Goal: Task Accomplishment & Management: Use online tool/utility

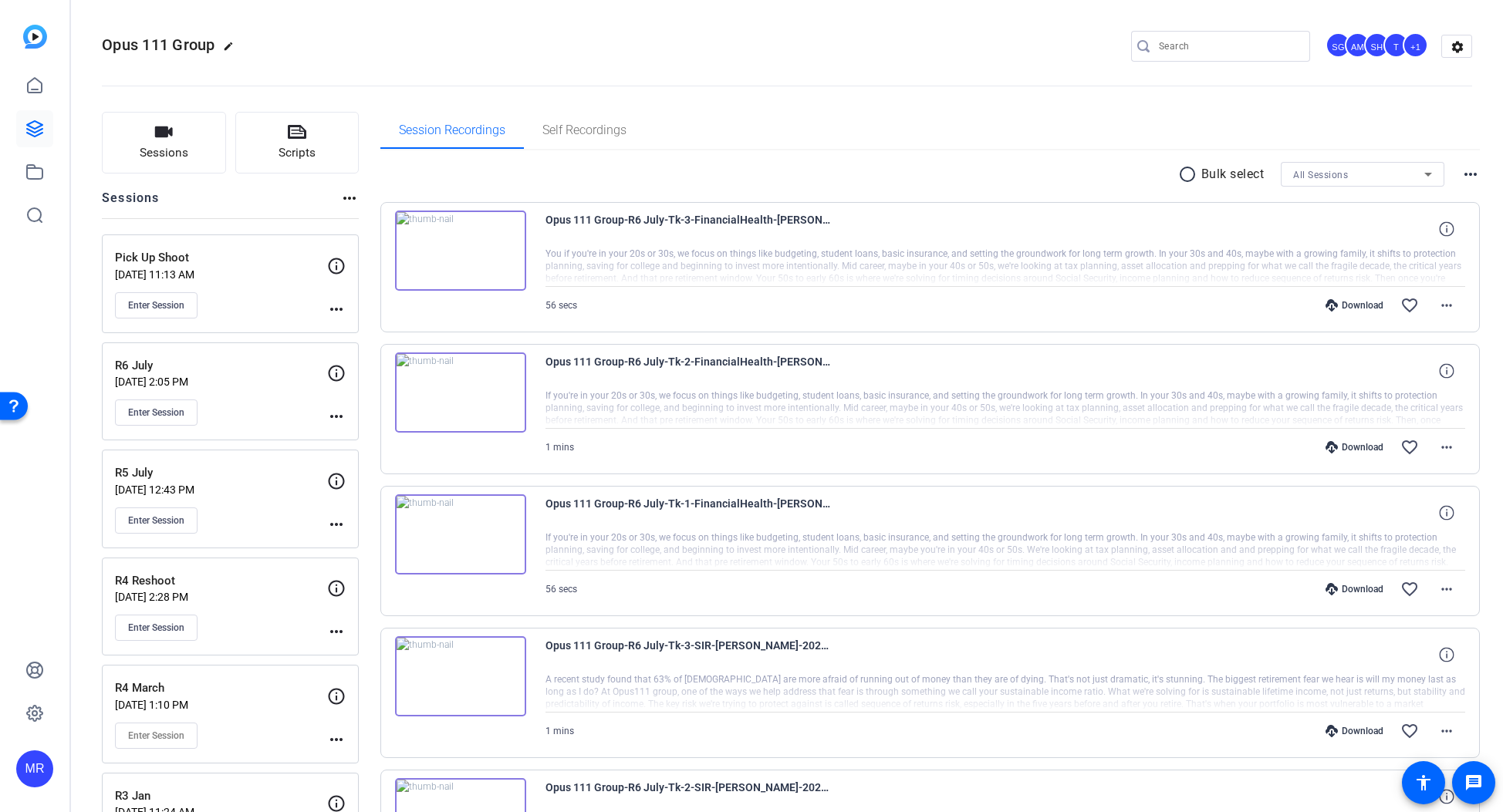
click at [892, 270] on div at bounding box center [1006, 266] width 921 height 38
click at [160, 312] on button "Enter Session" at bounding box center [156, 305] width 83 height 27
click at [145, 309] on span "Enter Session" at bounding box center [156, 305] width 56 height 12
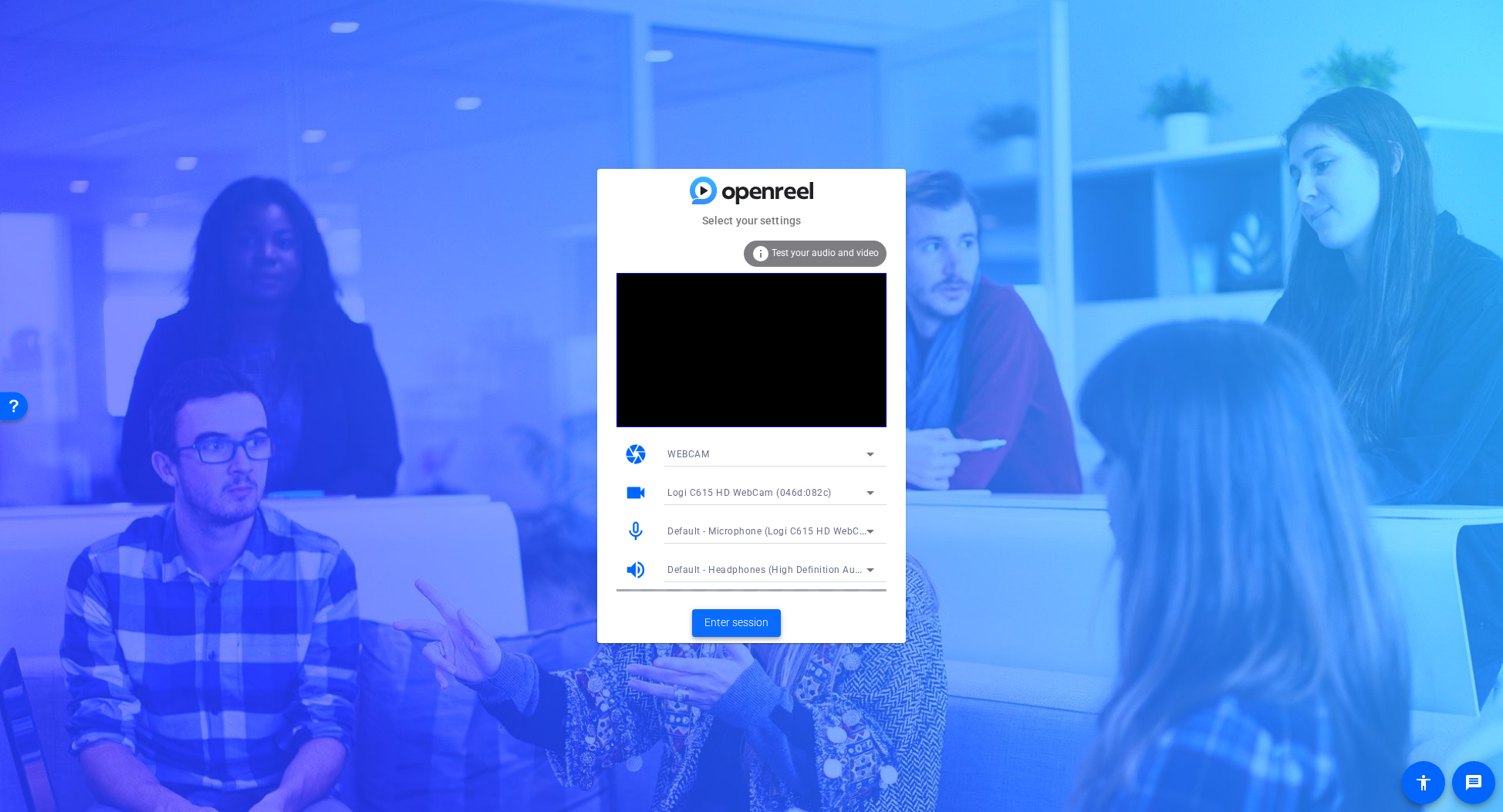
click at [755, 621] on span "Enter session" at bounding box center [736, 622] width 64 height 16
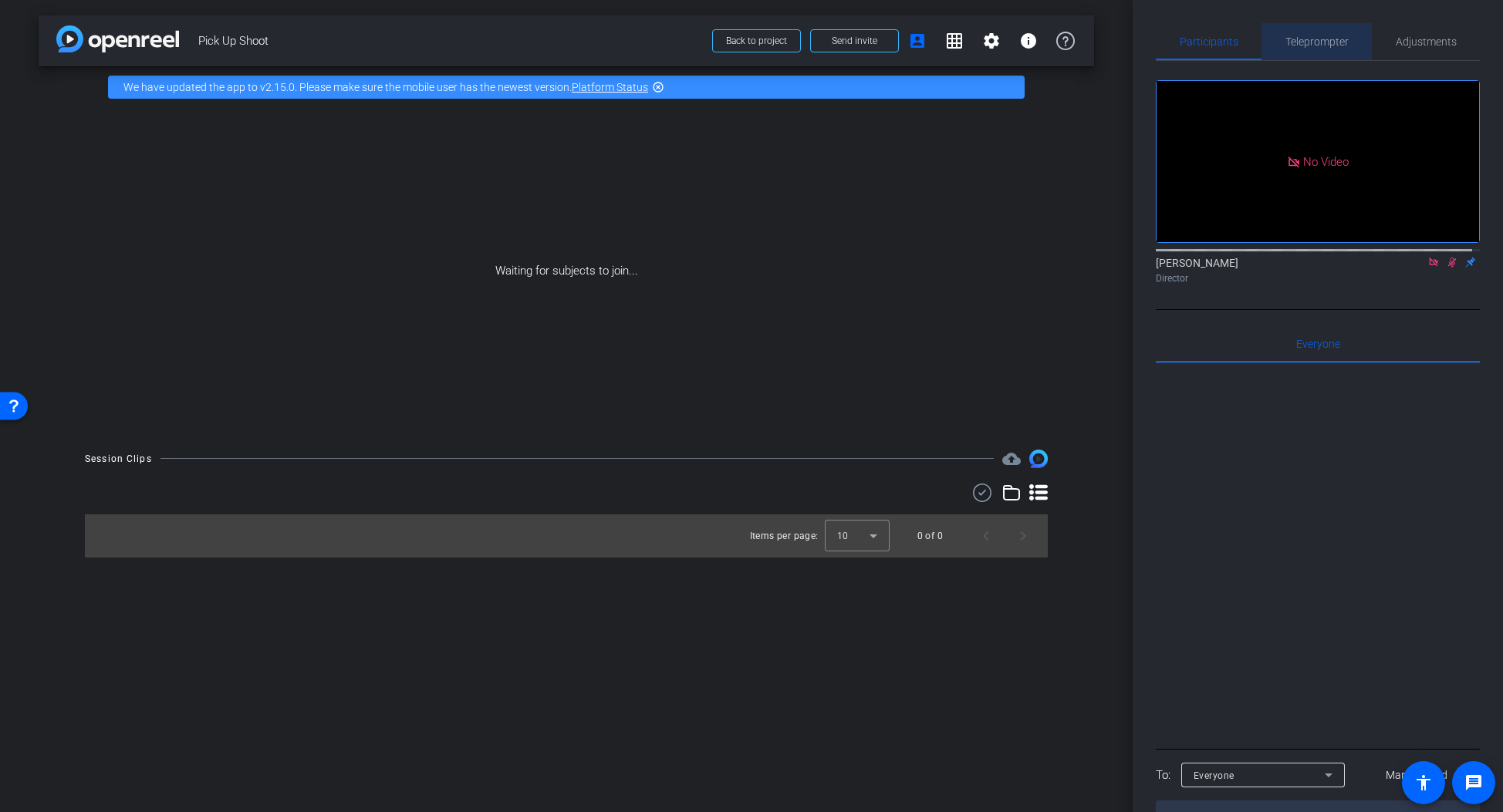
click at [1324, 39] on span "Teleprompter" at bounding box center [1316, 41] width 63 height 11
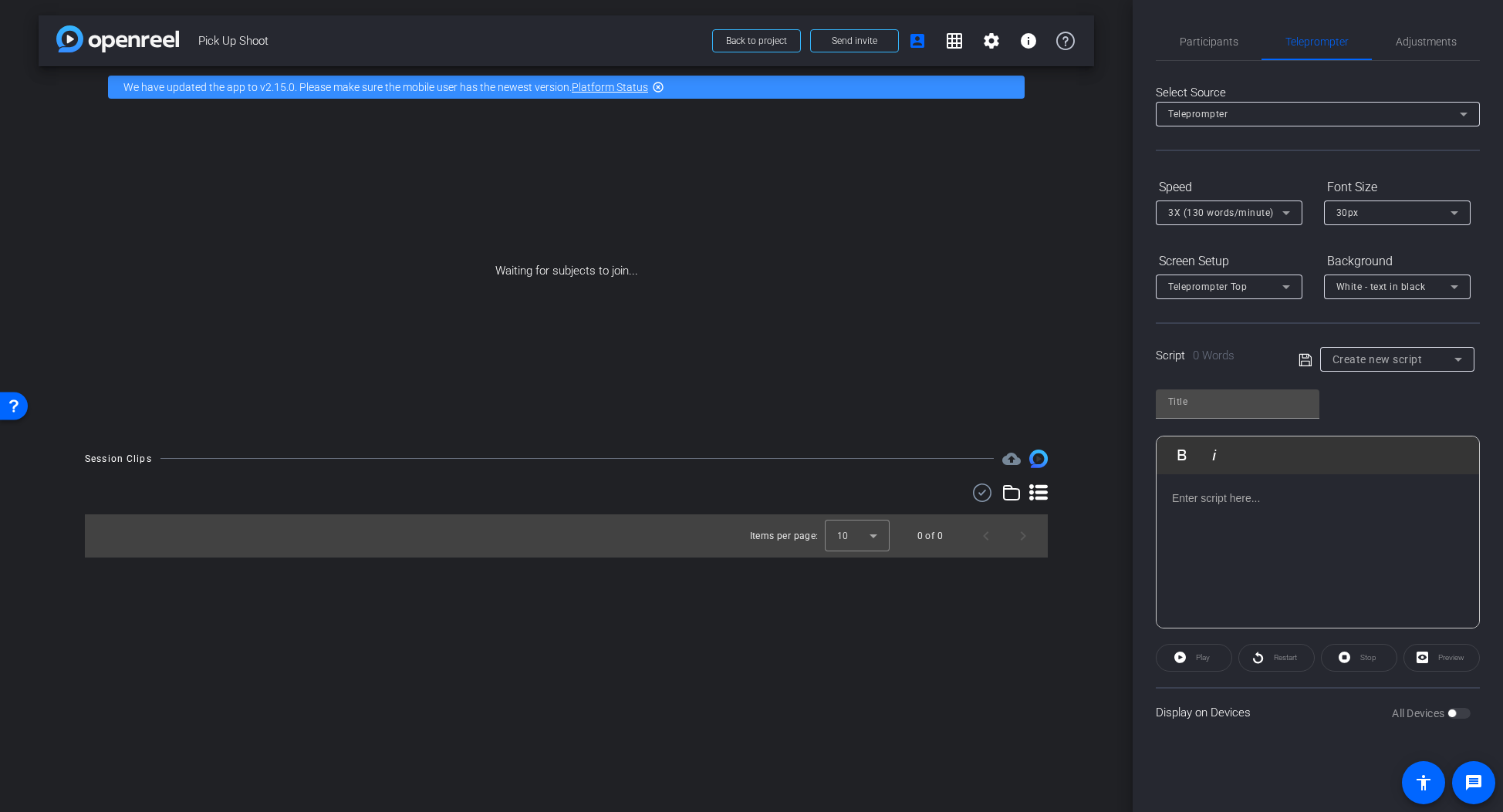
click at [1387, 365] on div "Create new script" at bounding box center [1393, 360] width 122 height 19
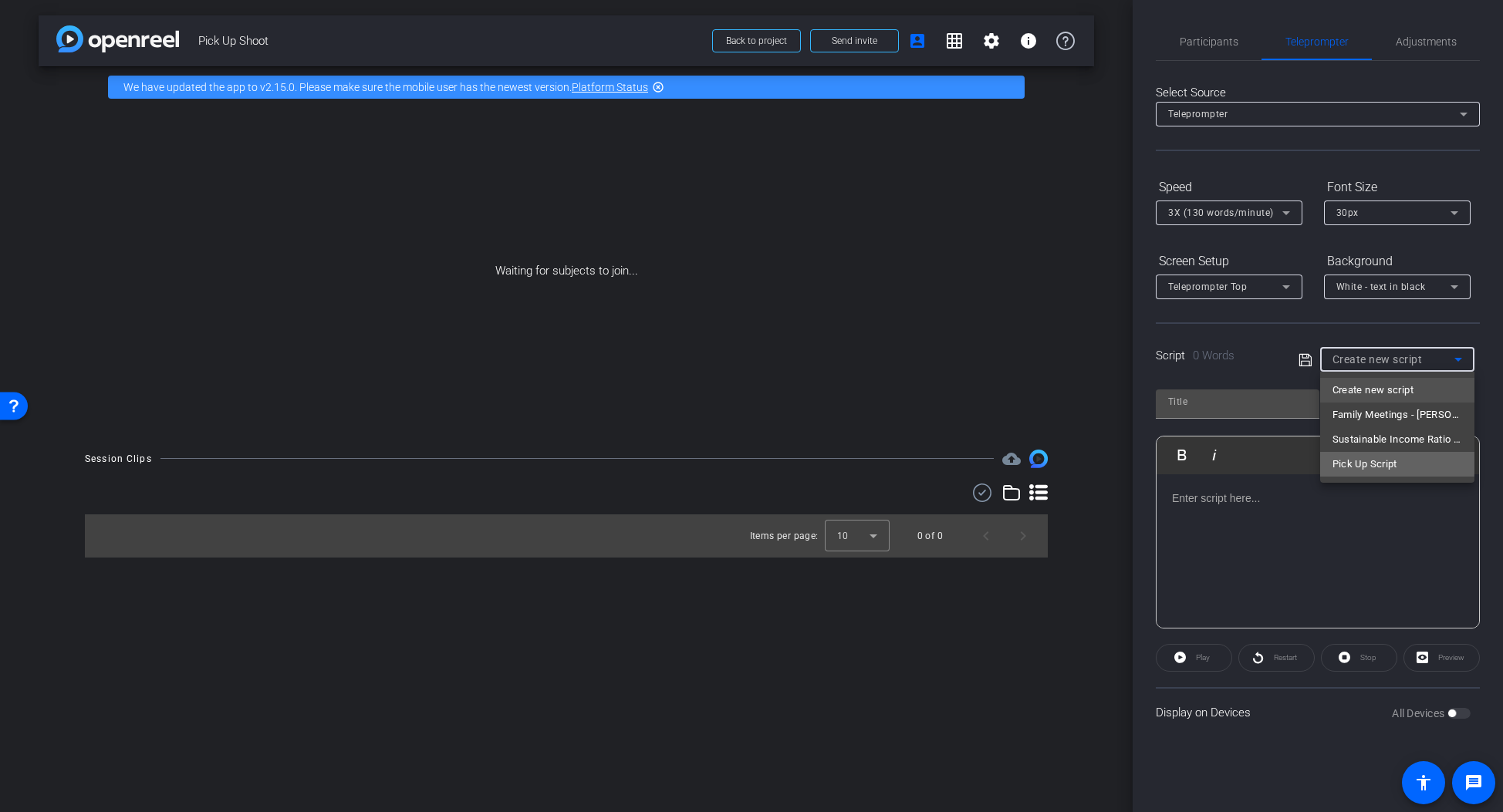
click at [1378, 462] on span "Pick Up Script" at bounding box center [1364, 465] width 65 height 19
type input "Pick Up Script"
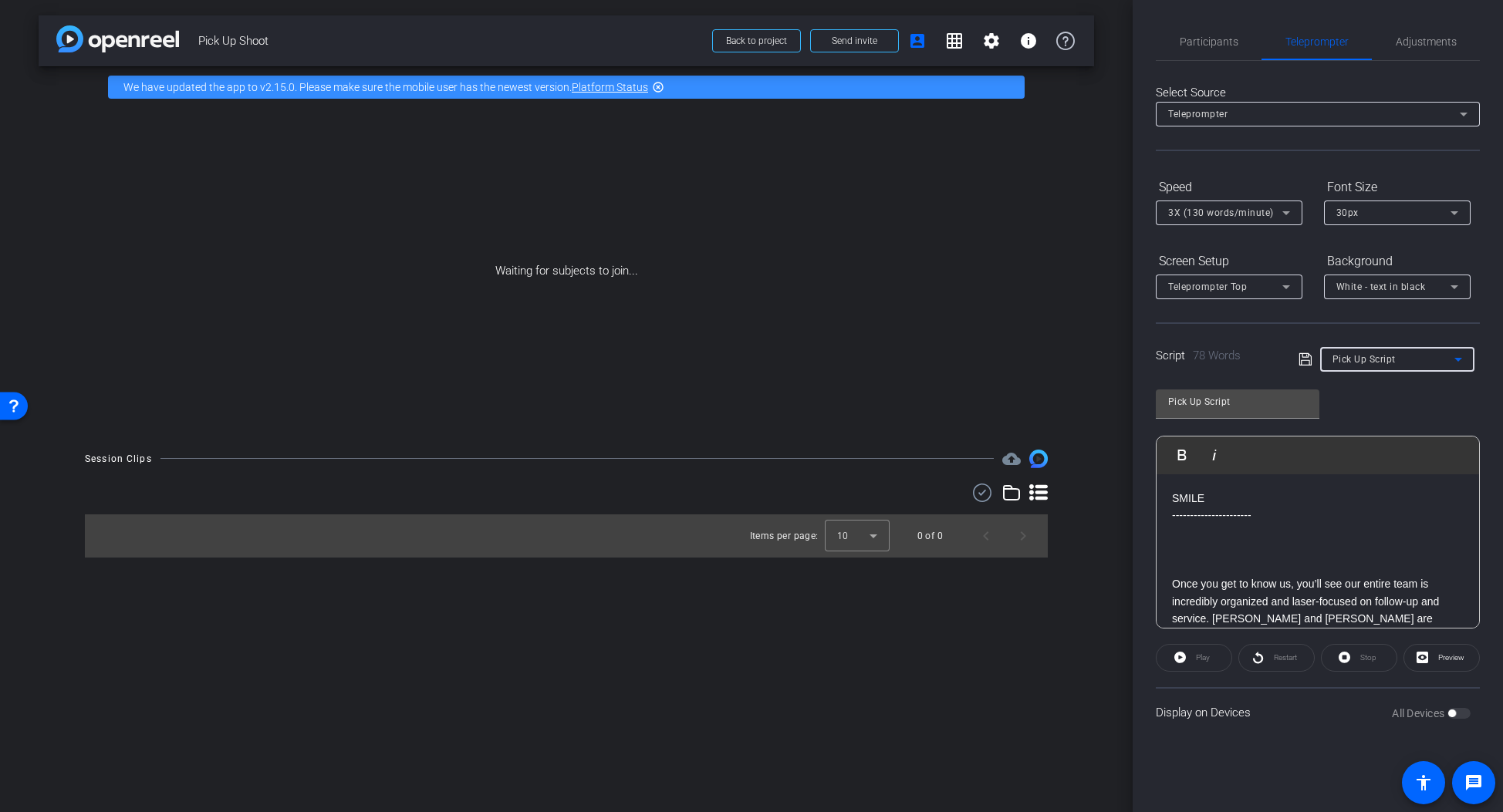
click at [1282, 547] on p at bounding box center [1317, 550] width 291 height 17
click at [1227, 212] on span "3X (130 words/minute)" at bounding box center [1220, 213] width 105 height 11
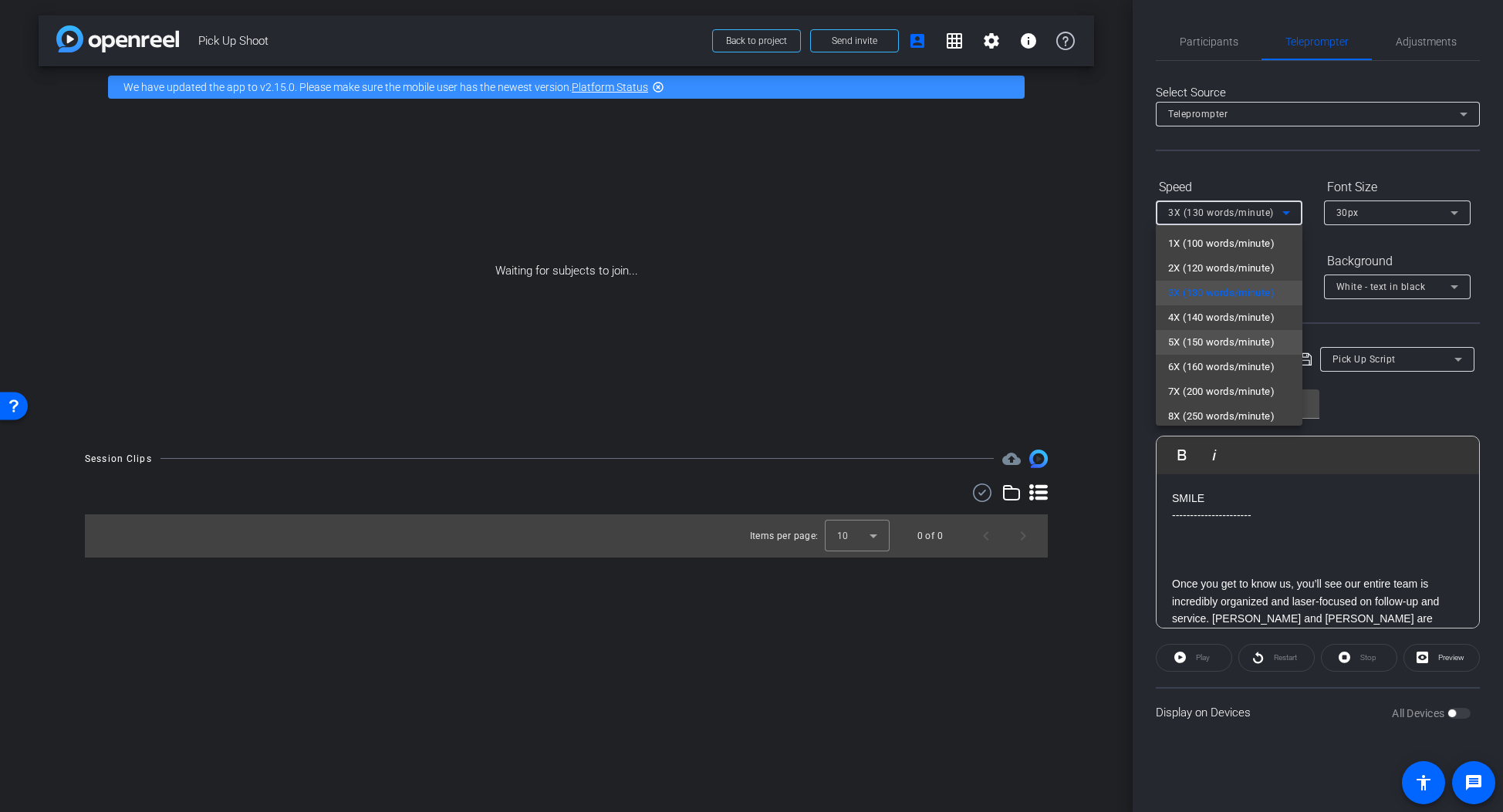
click at [1245, 347] on span "5X (150 words/minute)" at bounding box center [1221, 343] width 106 height 19
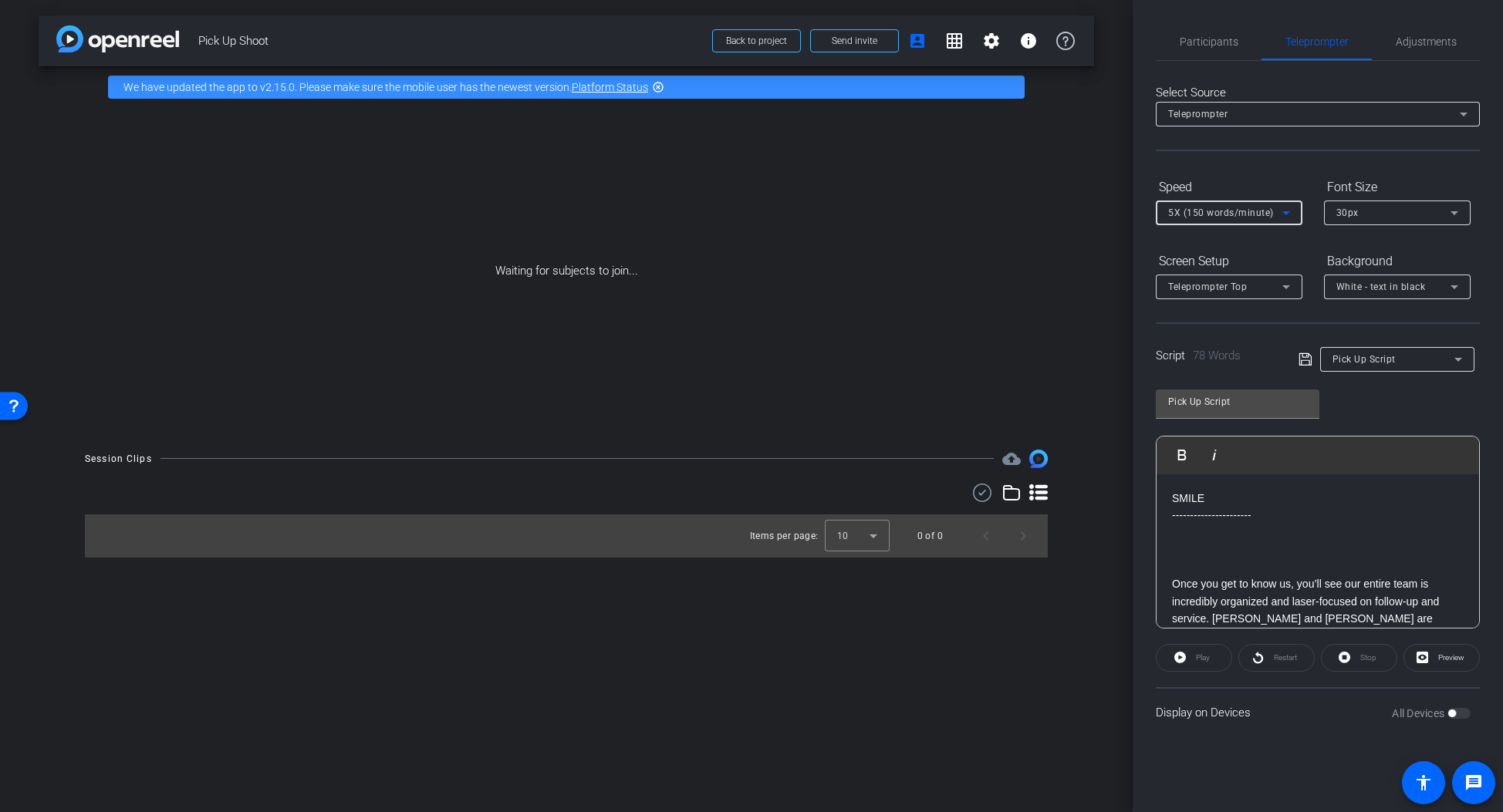
click at [1364, 210] on div "30px" at bounding box center [1393, 212] width 114 height 20
click at [1364, 208] on div at bounding box center [751, 406] width 1503 height 812
click at [1277, 288] on icon at bounding box center [1286, 287] width 19 height 19
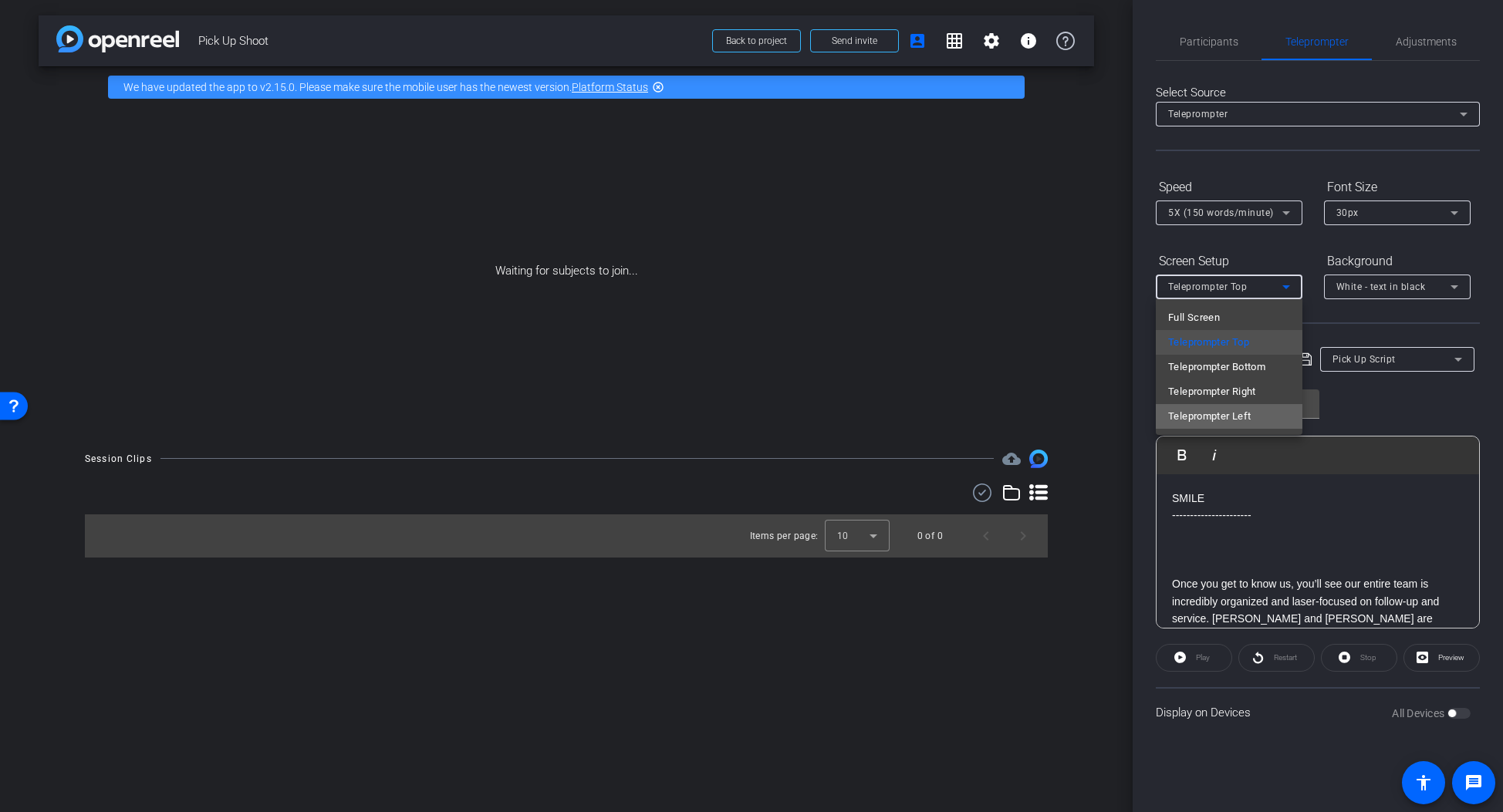
click at [1259, 413] on mat-option "Teleprompter Left" at bounding box center [1229, 417] width 147 height 25
click at [1359, 295] on div "White - text in black" at bounding box center [1393, 287] width 114 height 20
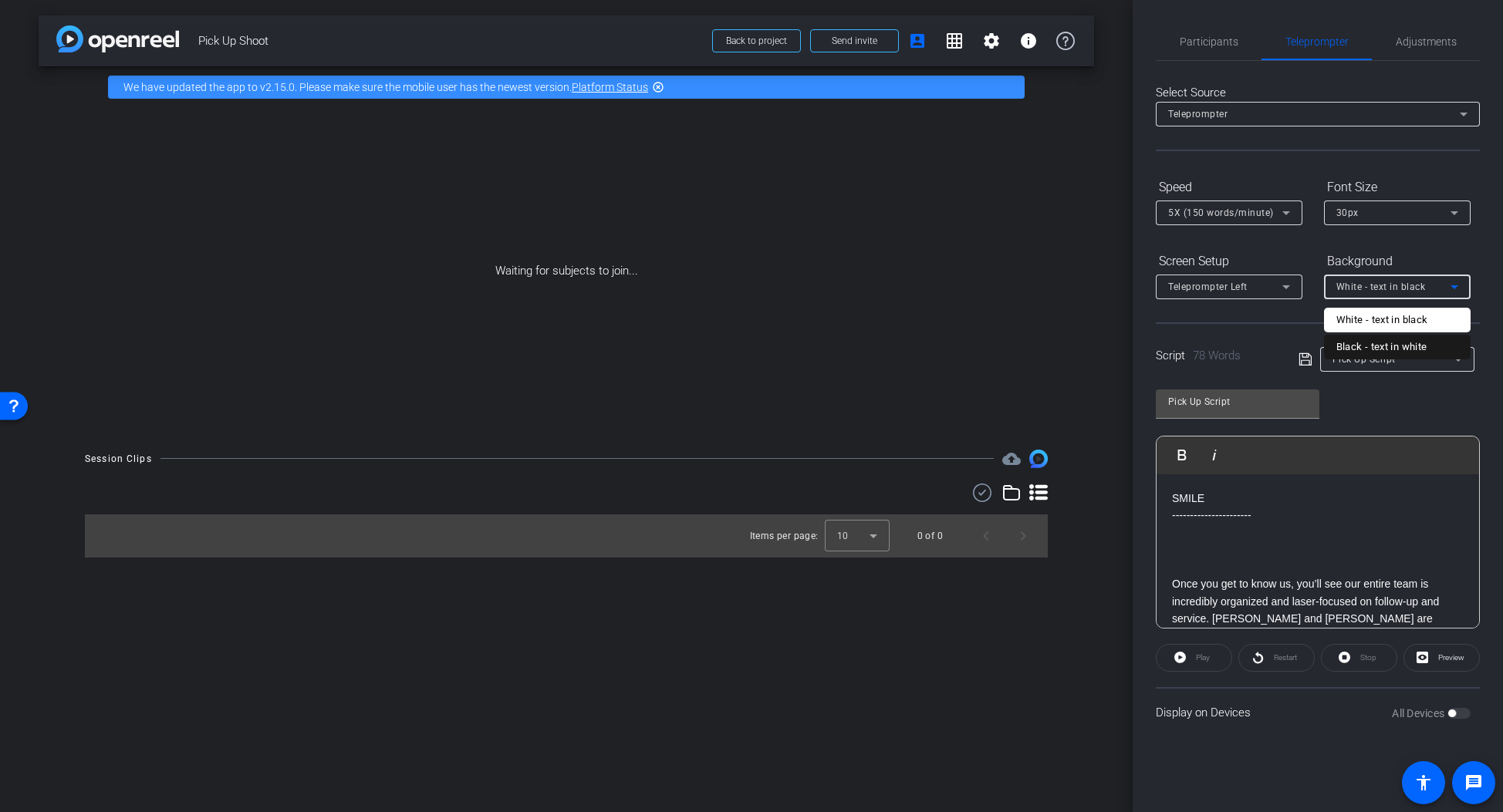
click at [1373, 350] on div "Black - text in white" at bounding box center [1381, 347] width 91 height 19
click at [1325, 325] on div "Script 78 Words Pick Up Script" at bounding box center [1317, 347] width 324 height 49
click at [1422, 45] on span "Adjustments" at bounding box center [1426, 41] width 61 height 11
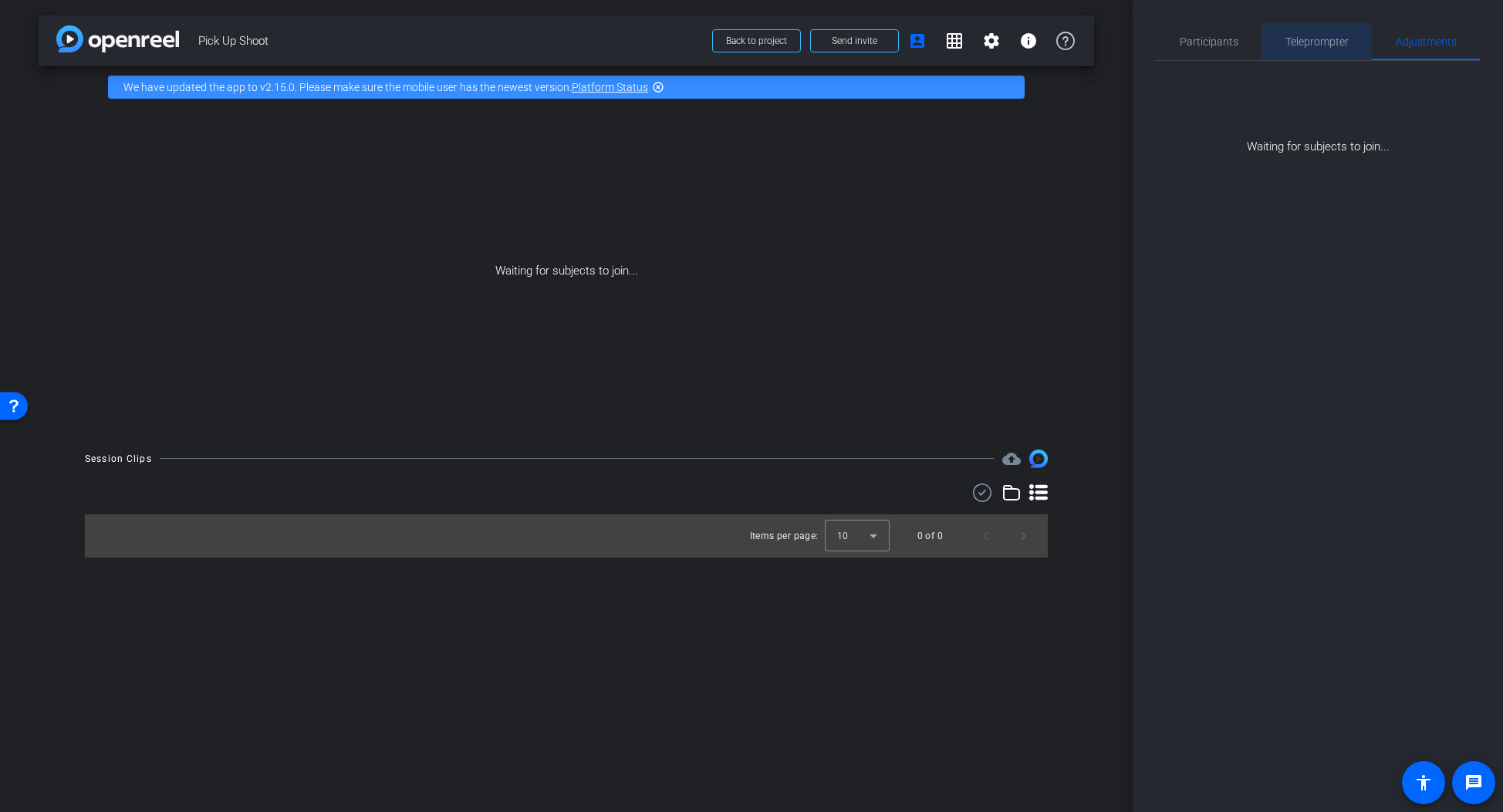
drag, startPoint x: 1317, startPoint y: 53, endPoint x: 1263, endPoint y: 41, distance: 55.3
click at [1317, 54] on span "Teleprompter" at bounding box center [1316, 41] width 63 height 37
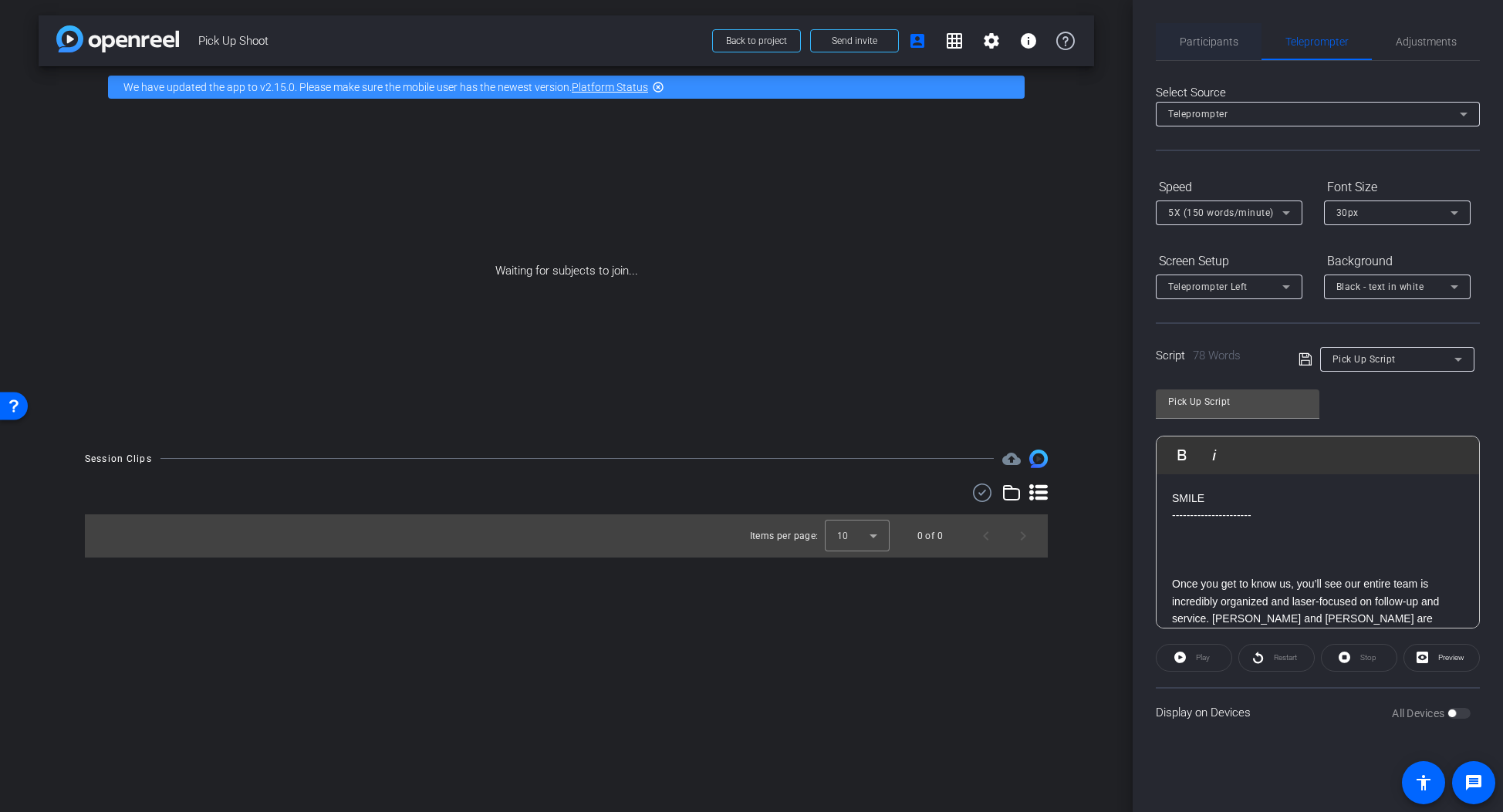
click at [1238, 38] on div "Participants" at bounding box center [1208, 41] width 105 height 37
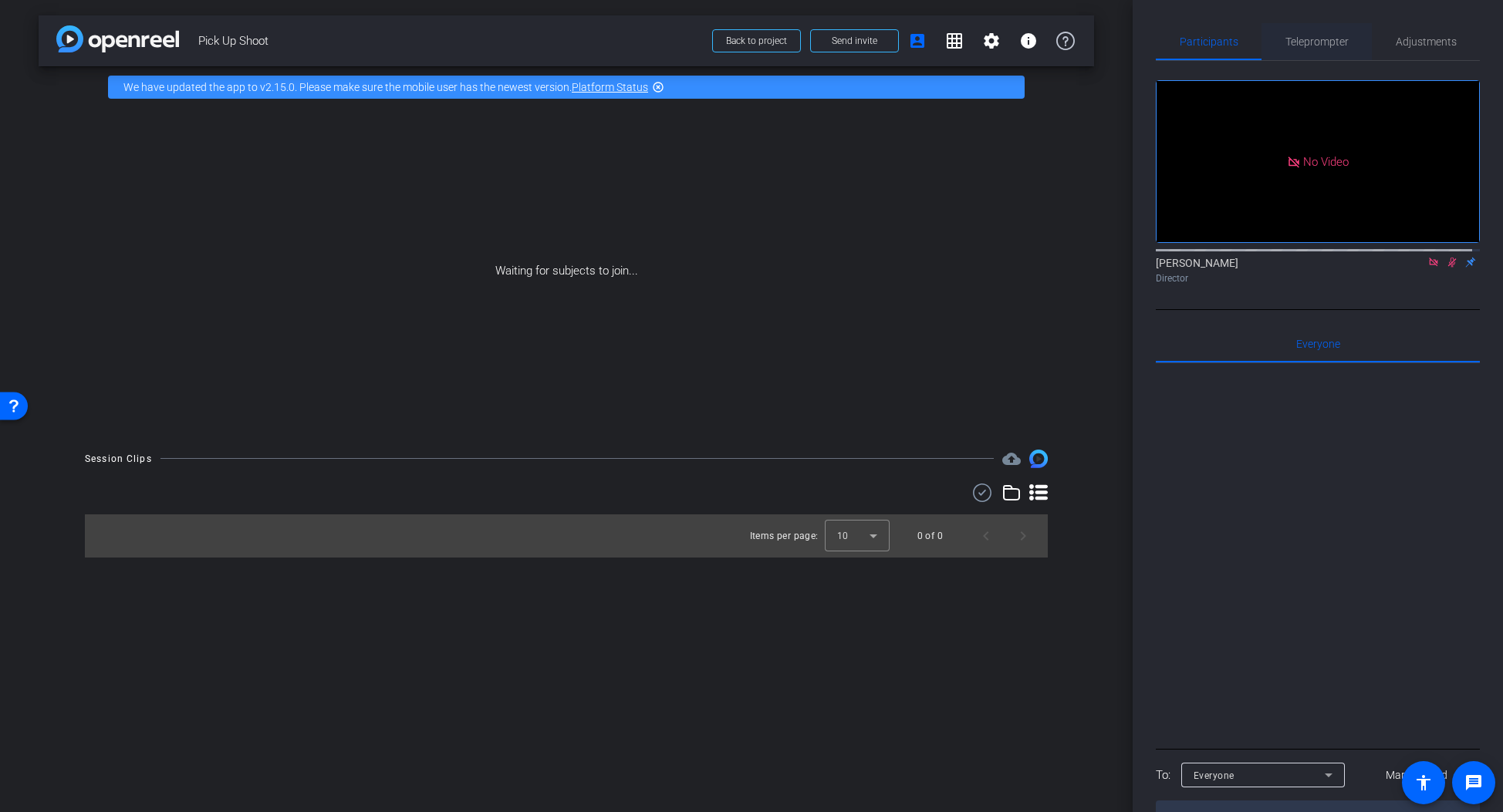
click at [1295, 36] on span "Teleprompter" at bounding box center [1316, 41] width 63 height 11
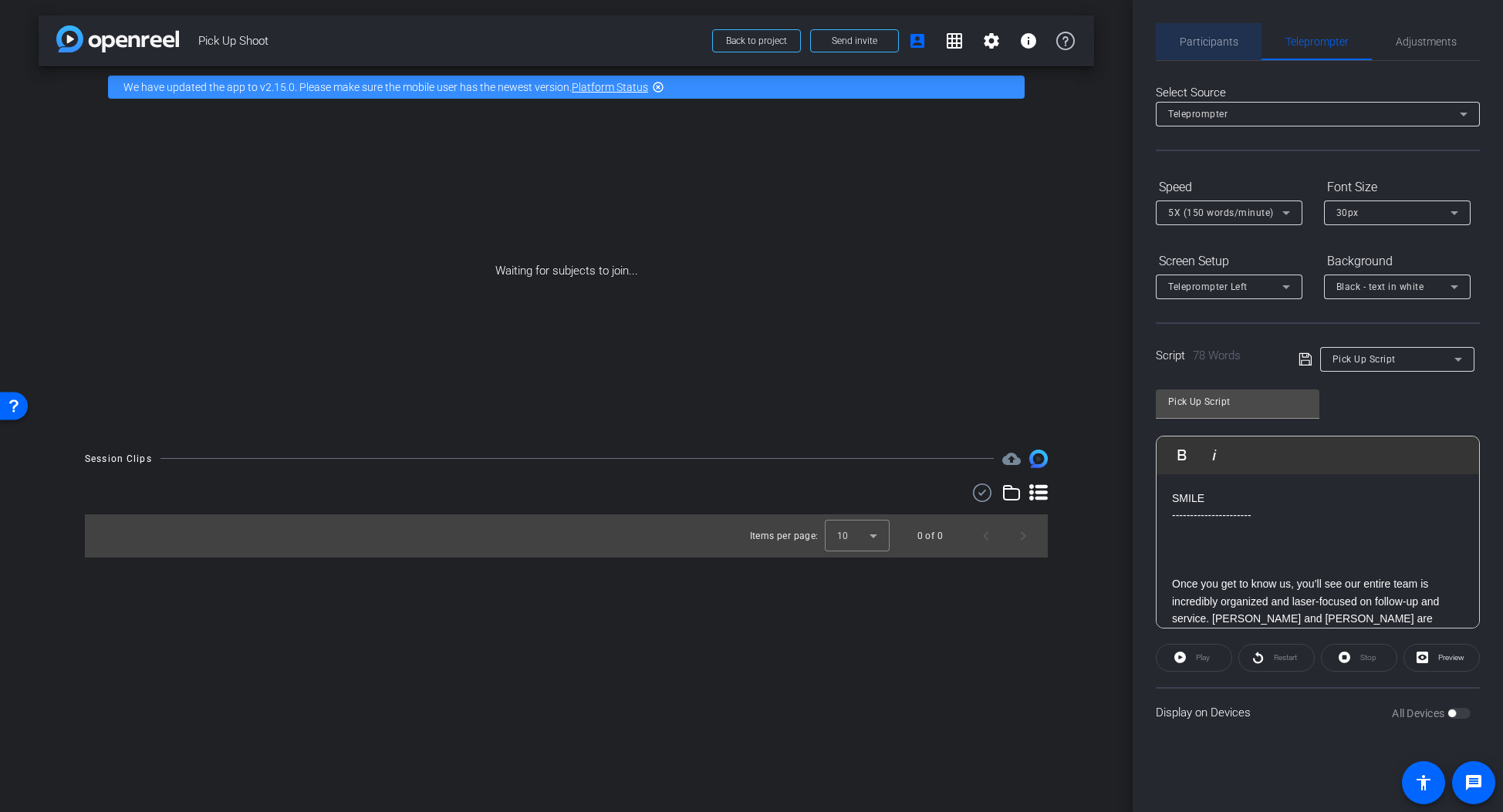
click at [1224, 36] on span "Participants" at bounding box center [1209, 41] width 59 height 11
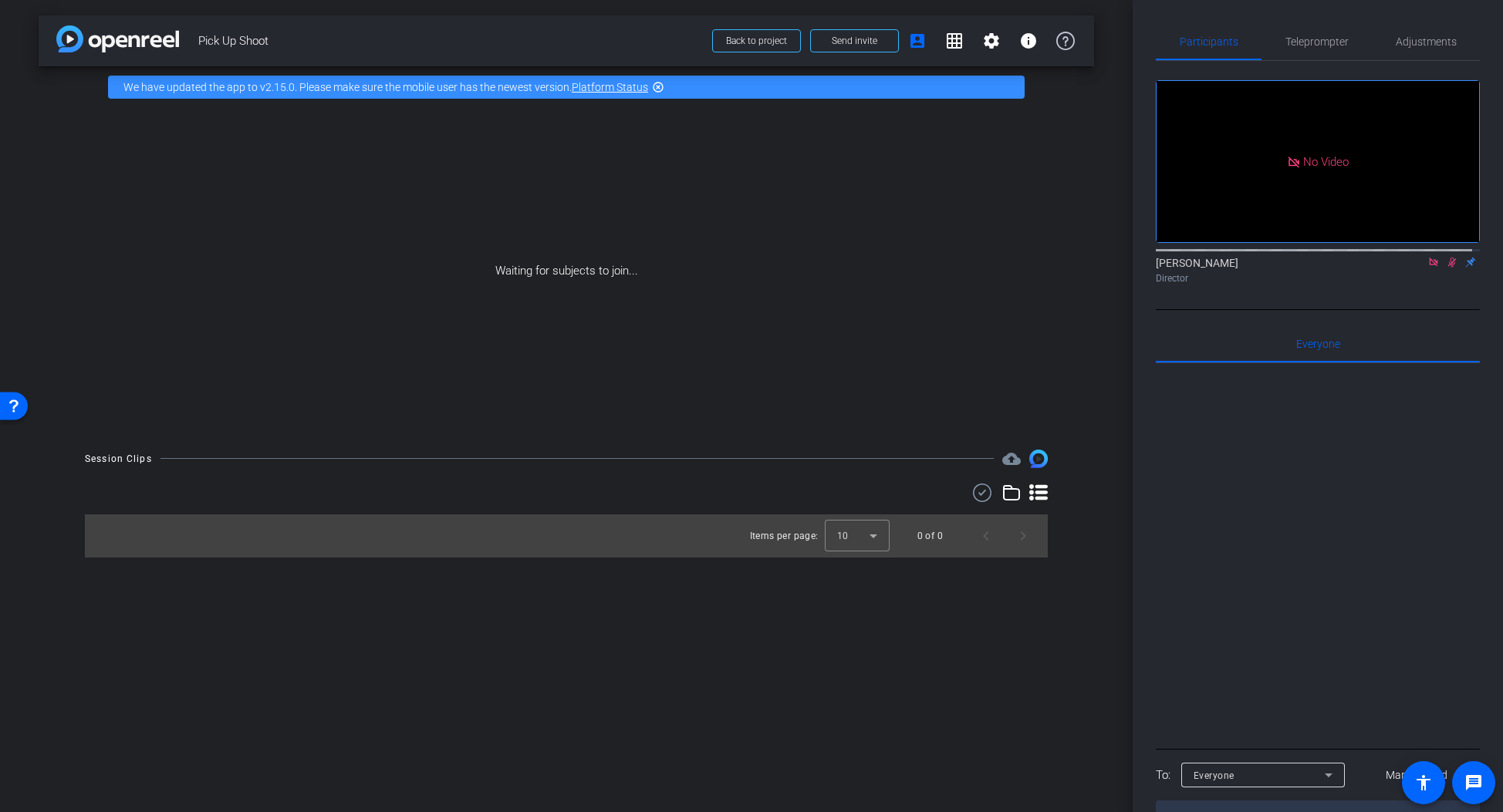
click at [1427, 257] on icon at bounding box center [1434, 262] width 12 height 11
click at [1430, 268] on icon at bounding box center [1434, 262] width 9 height 10
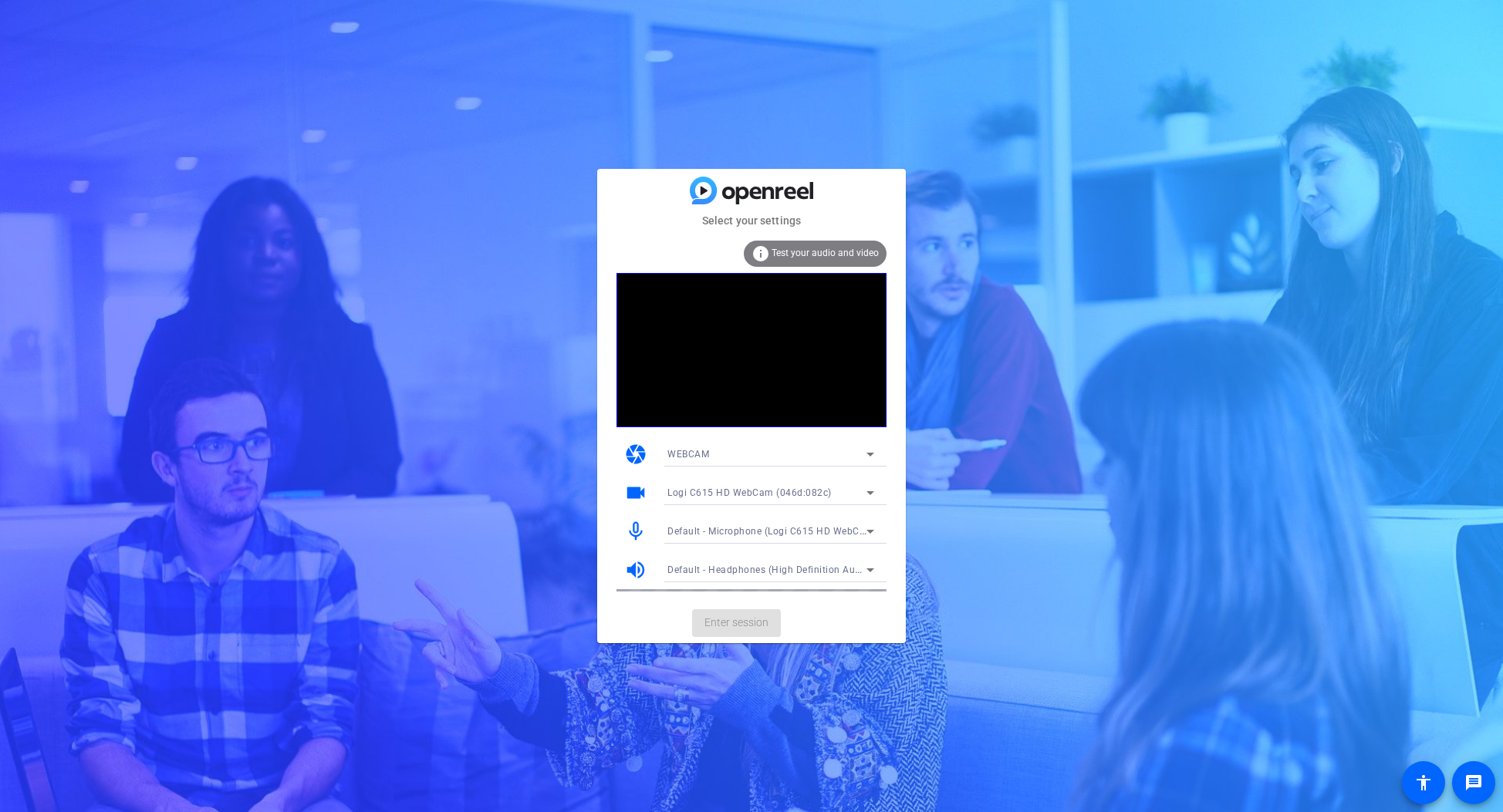
click at [743, 628] on mat-card-actions "Enter session" at bounding box center [751, 623] width 308 height 40
click at [746, 627] on span "Enter session" at bounding box center [736, 622] width 64 height 16
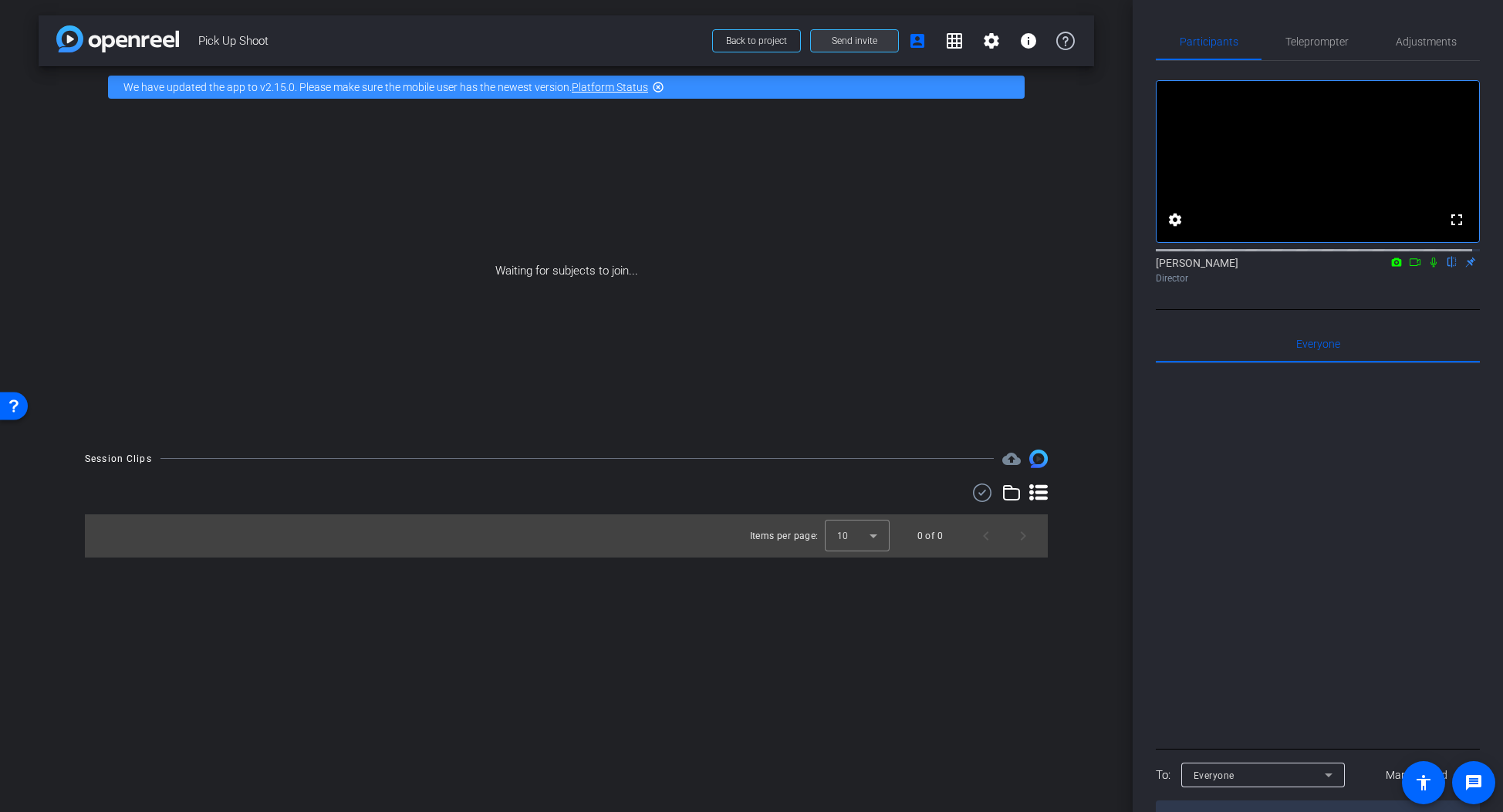
click at [888, 48] on span at bounding box center [854, 41] width 87 height 37
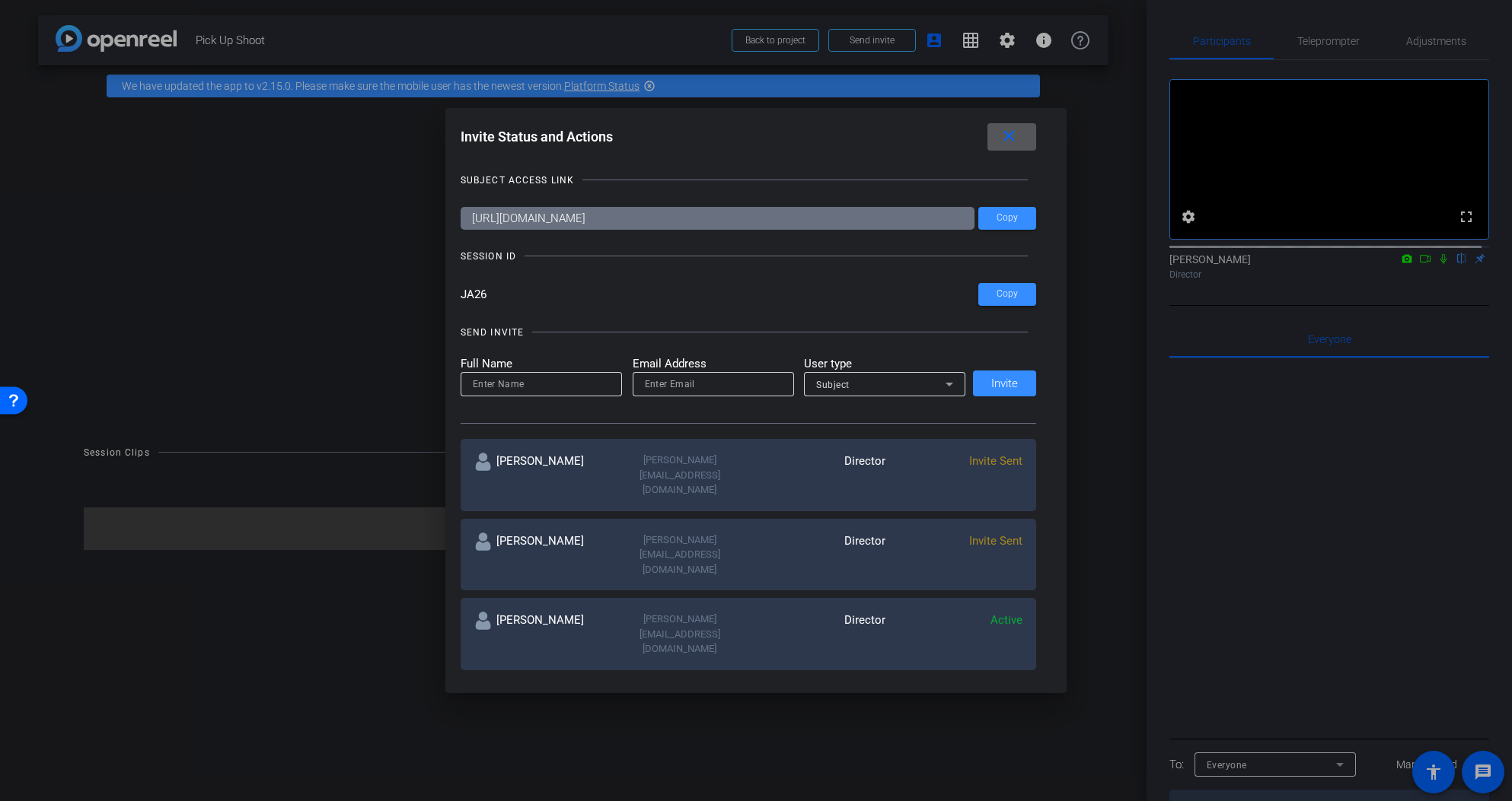
click at [1026, 139] on span at bounding box center [1011, 136] width 49 height 36
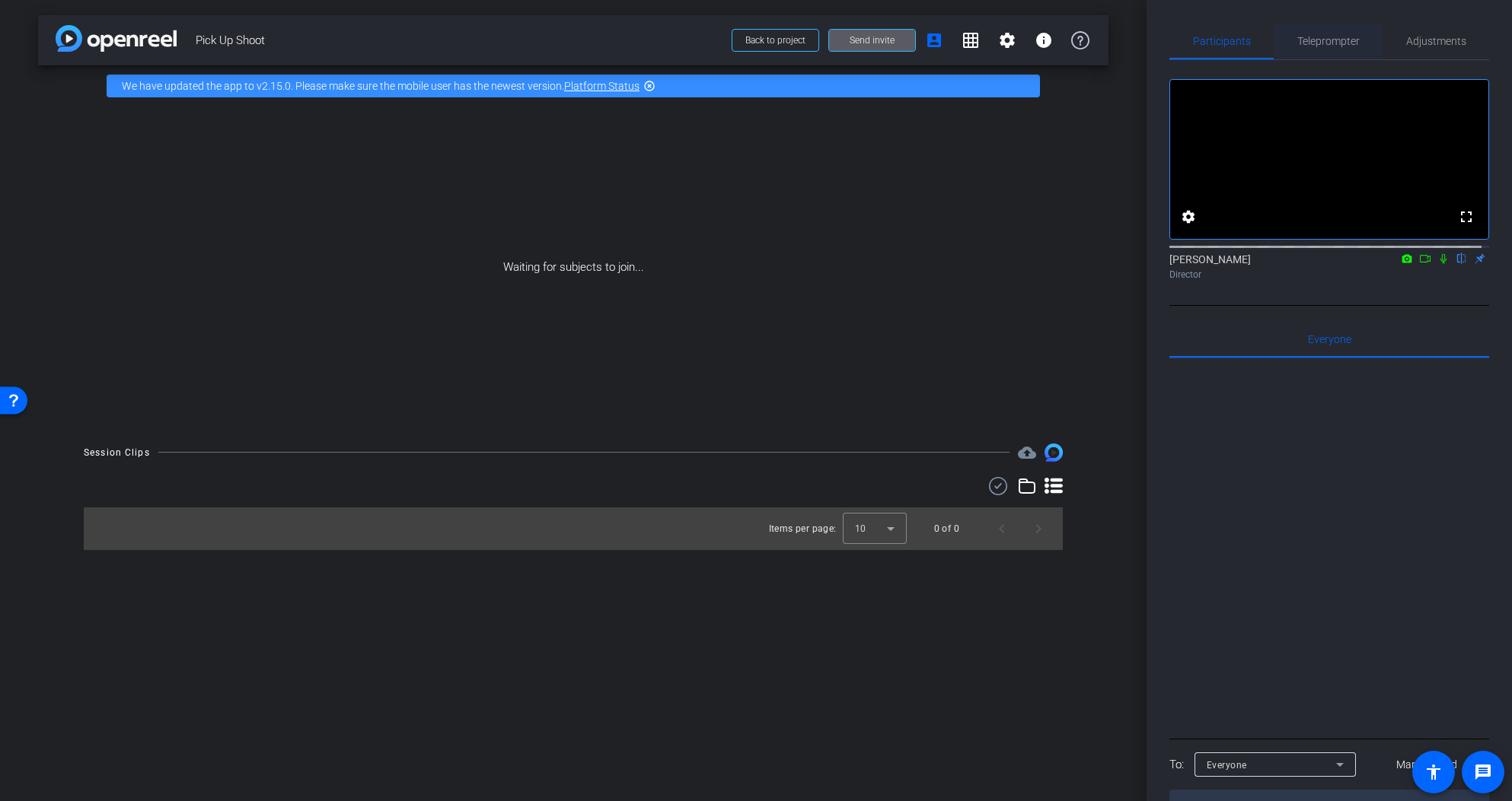
click at [1323, 39] on span "Teleprompter" at bounding box center [1329, 41] width 62 height 11
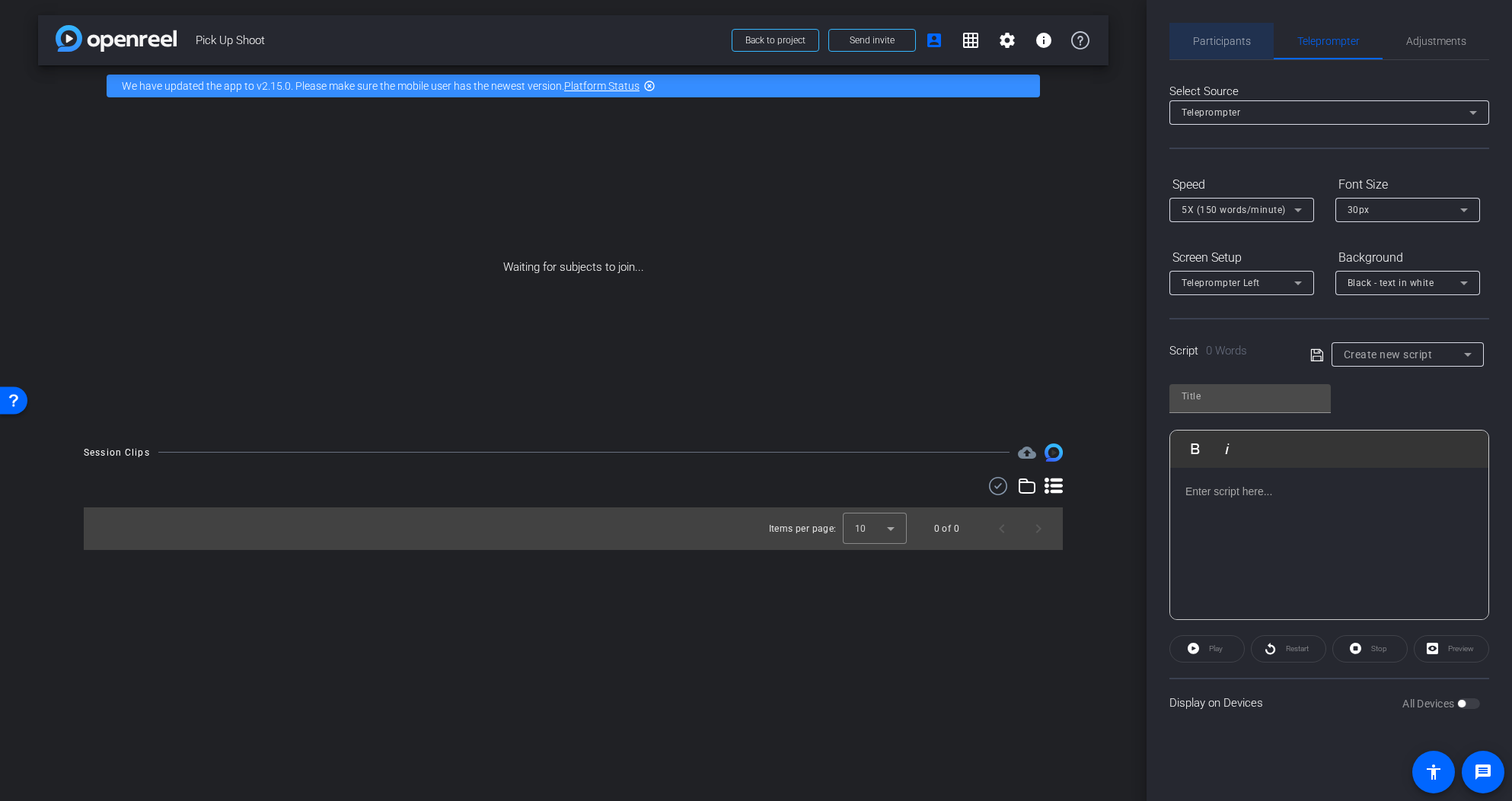
click at [1235, 35] on span "Participants" at bounding box center [1221, 41] width 58 height 11
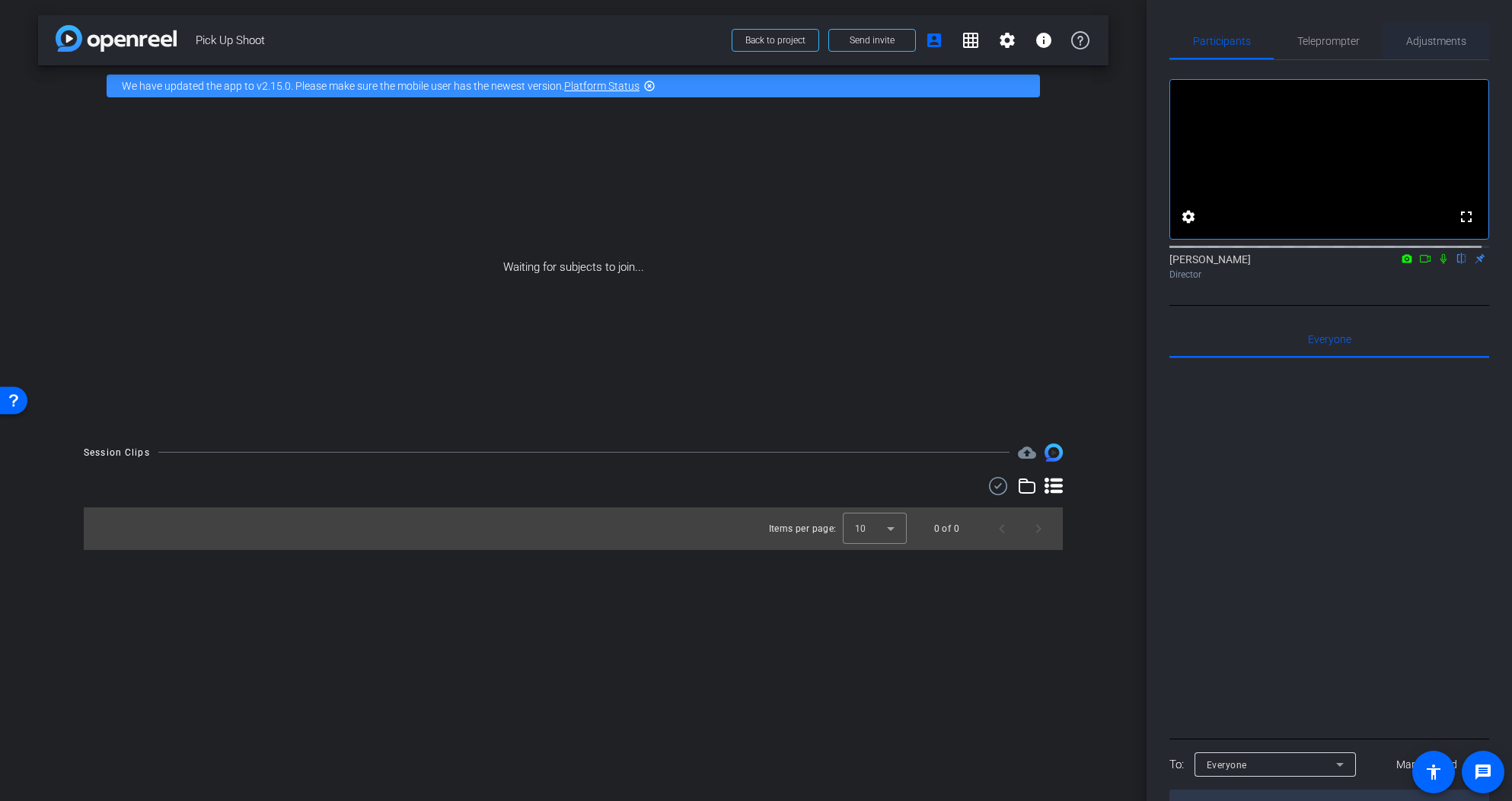
click at [1432, 32] on span "Adjustments" at bounding box center [1436, 41] width 60 height 36
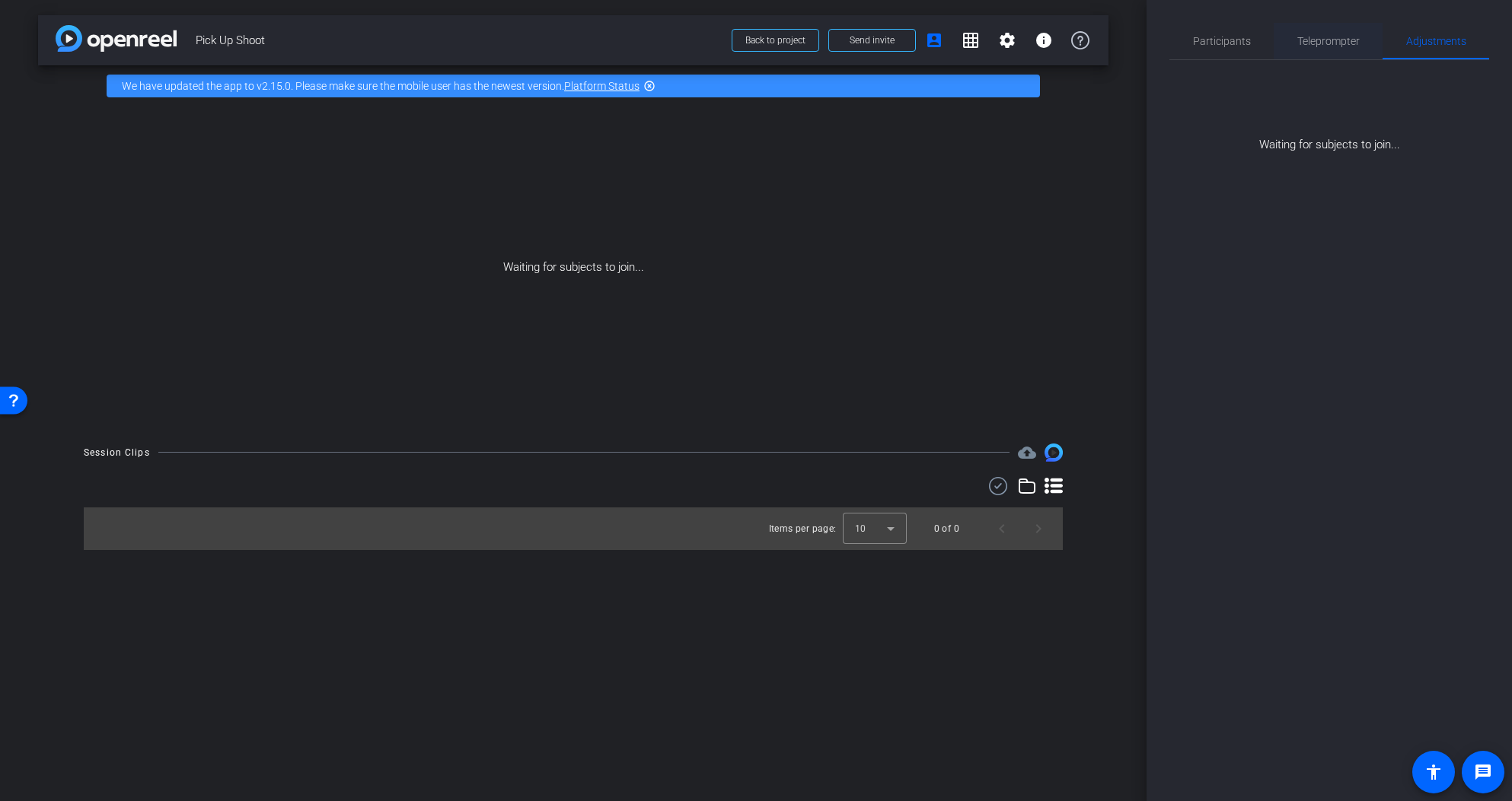
click at [1326, 43] on span "Teleprompter" at bounding box center [1329, 41] width 62 height 11
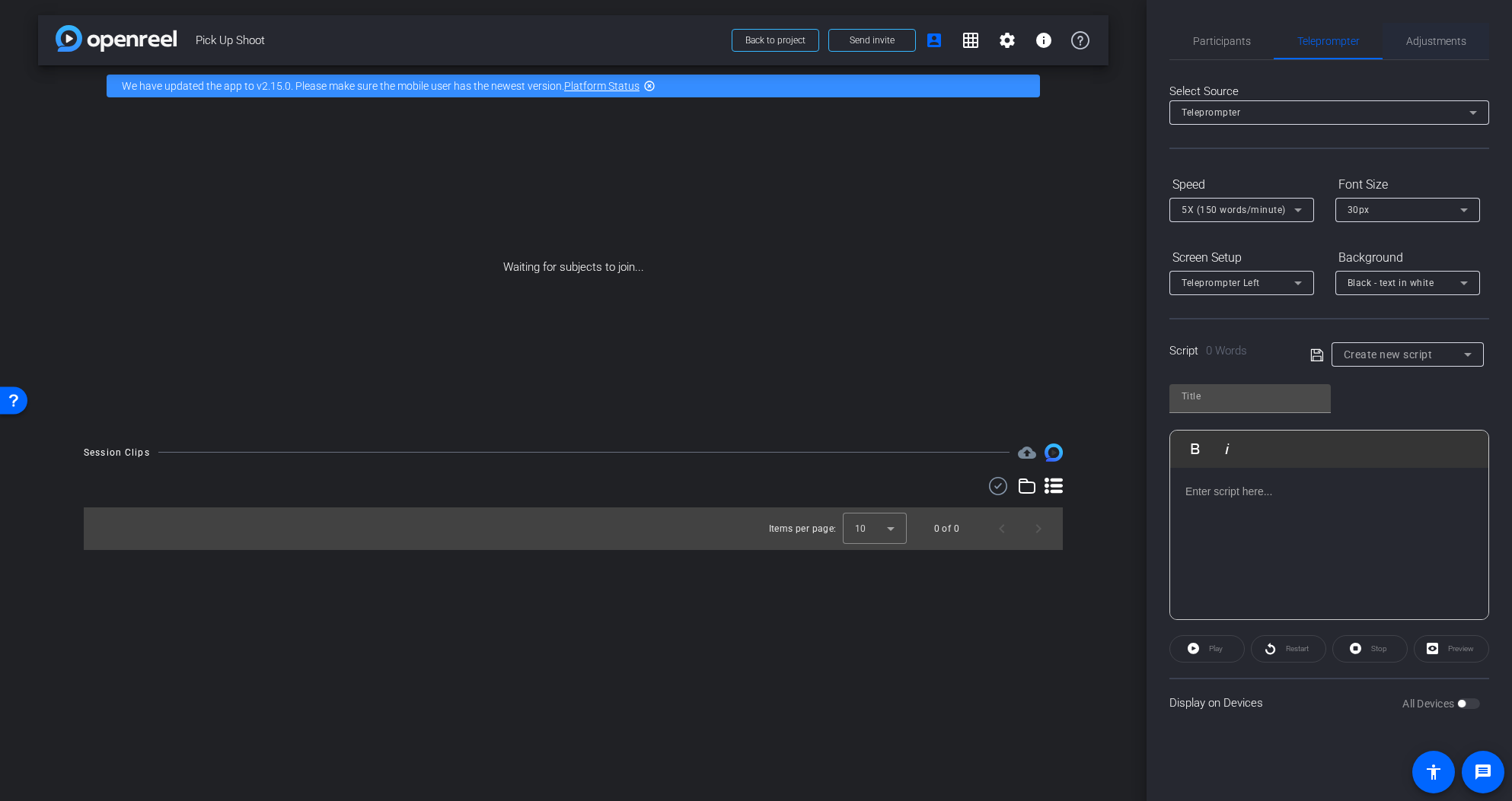
click at [1422, 35] on span "Adjustments" at bounding box center [1436, 41] width 60 height 11
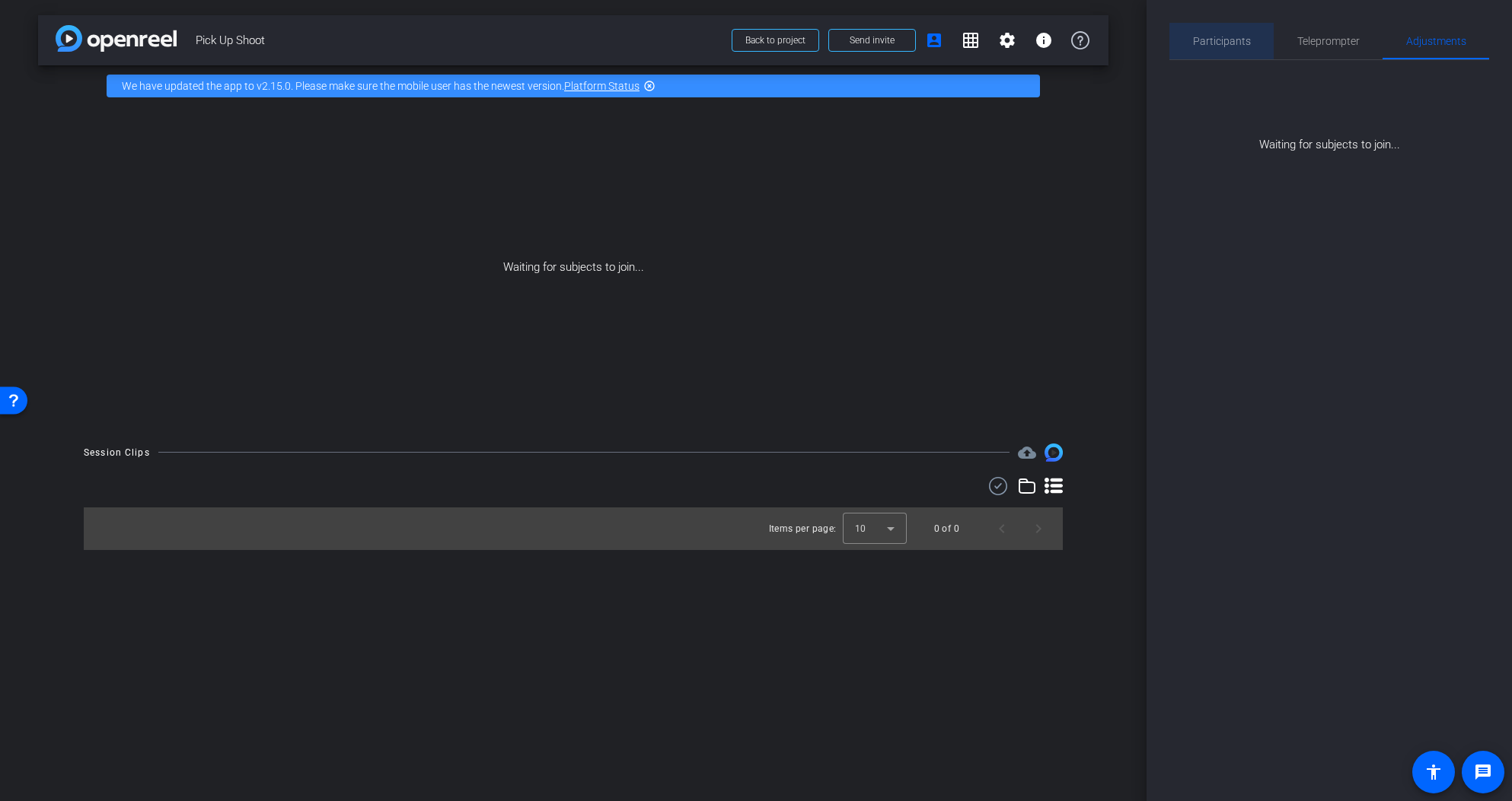
click at [1225, 49] on span "Participants" at bounding box center [1221, 41] width 58 height 36
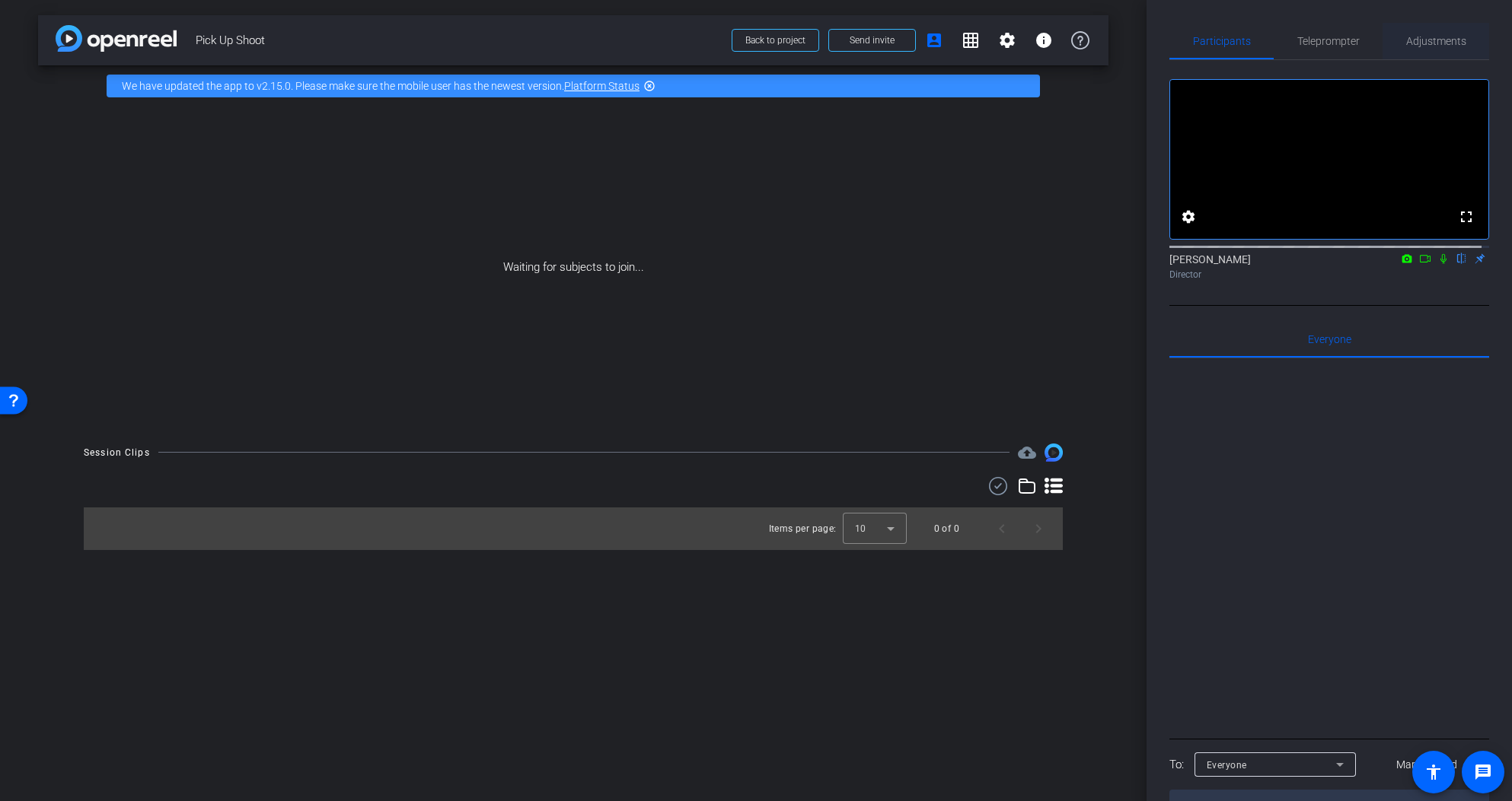
click at [1436, 47] on span "Adjustments" at bounding box center [1436, 41] width 60 height 36
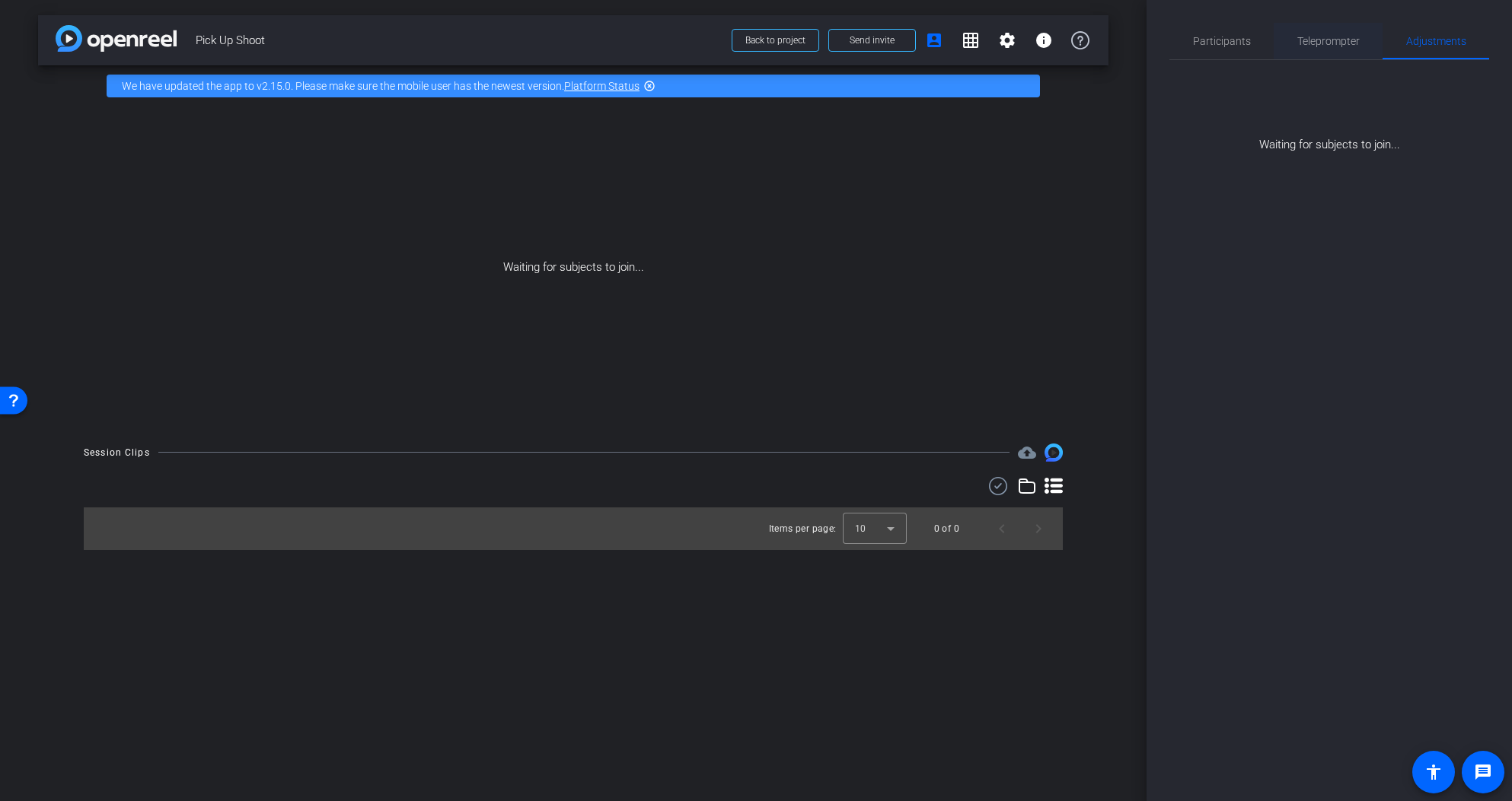
click at [1340, 38] on span "Teleprompter" at bounding box center [1329, 41] width 62 height 11
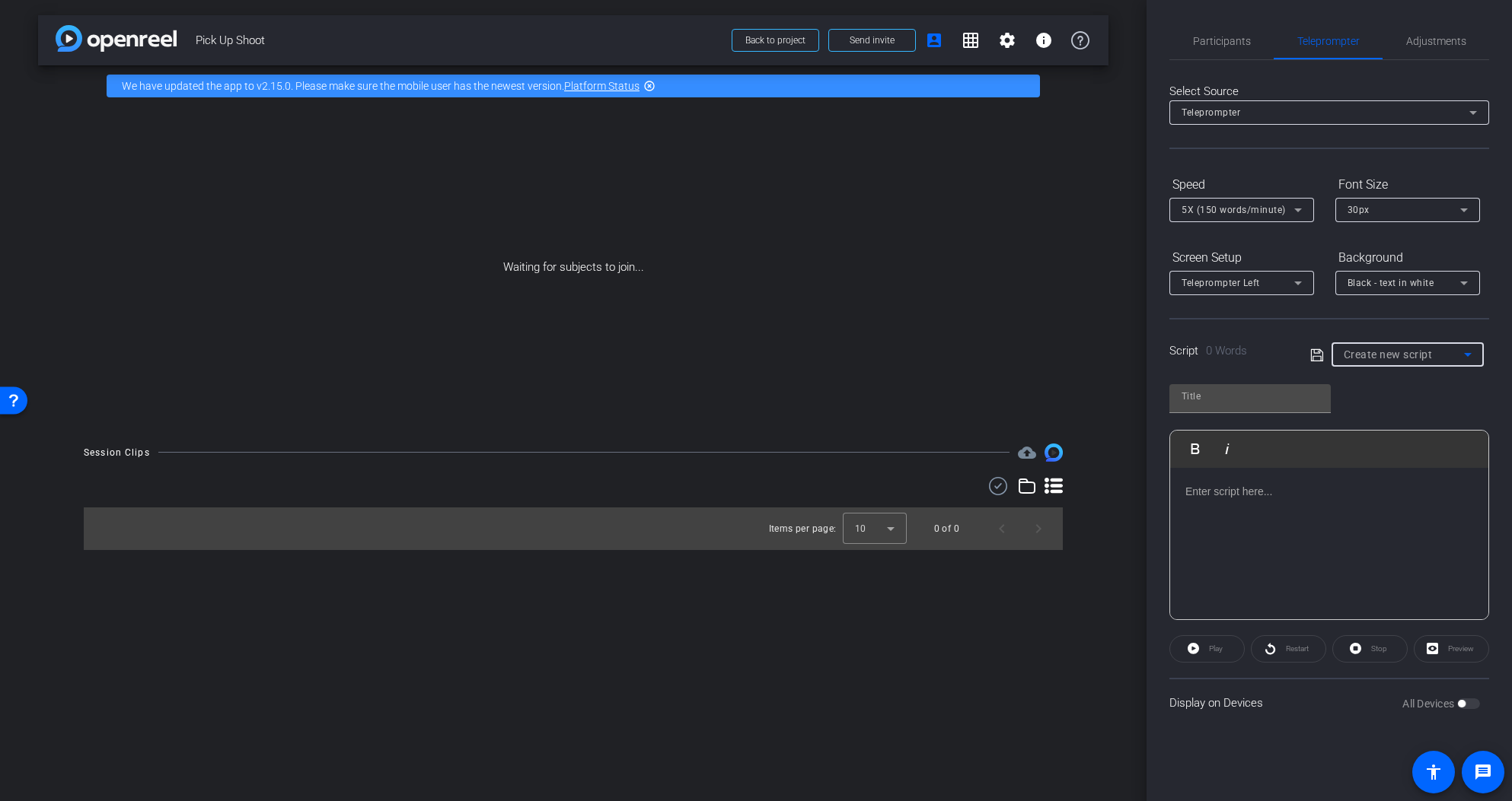
click at [1402, 358] on span "Create new script" at bounding box center [1389, 355] width 89 height 12
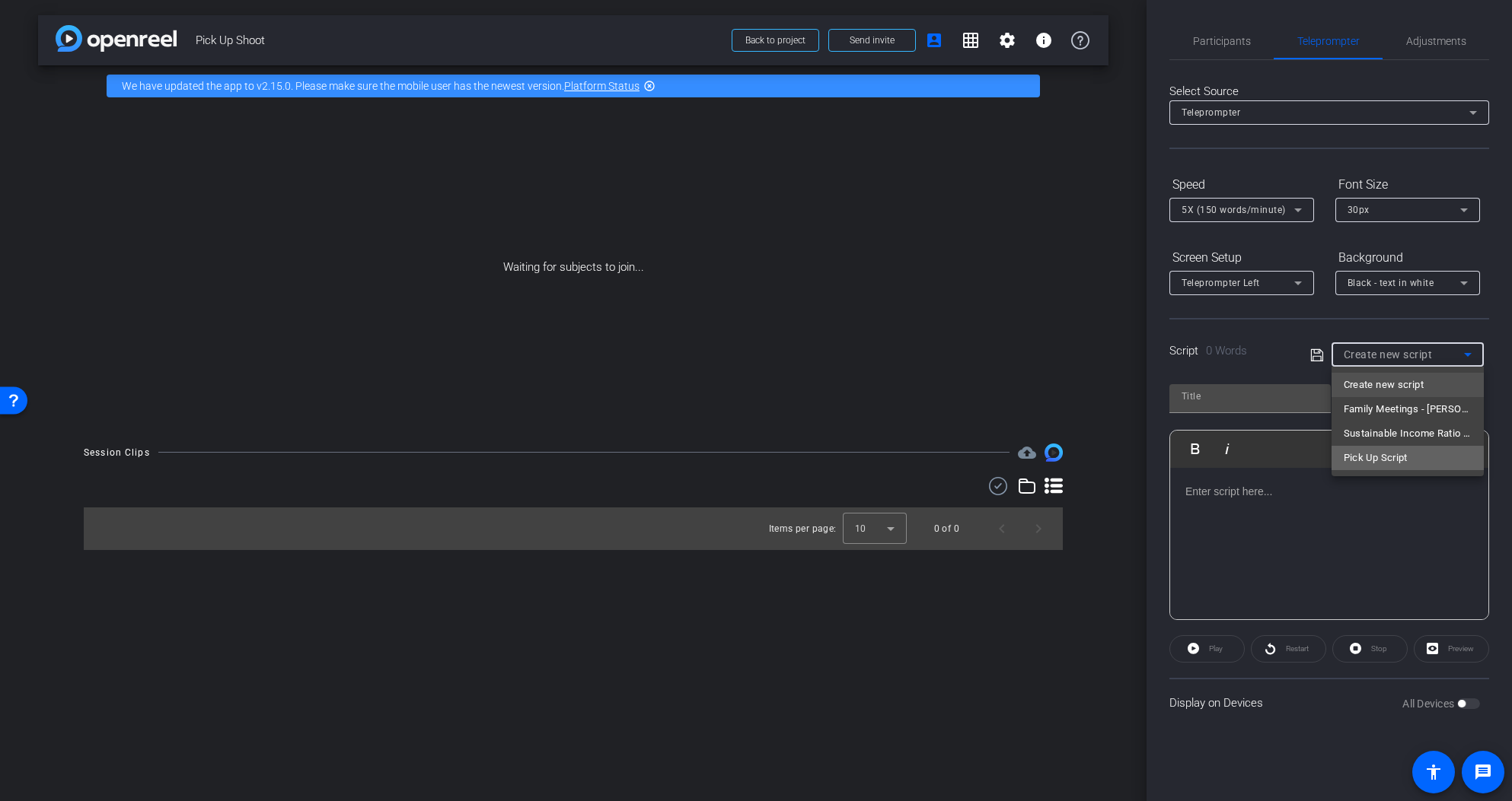
click at [1379, 461] on span "Pick Up Script" at bounding box center [1376, 458] width 64 height 18
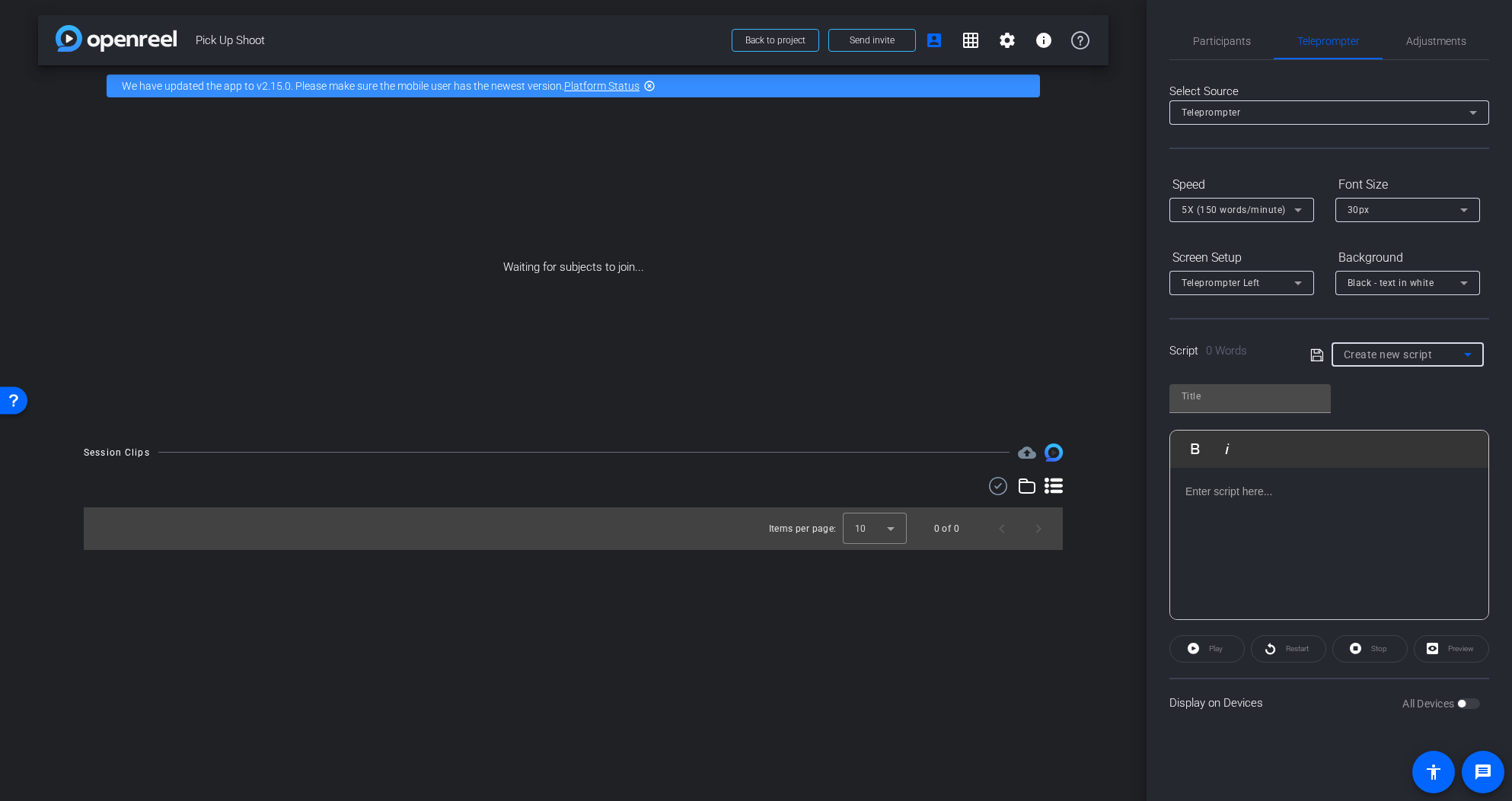
type input "Pick Up Script"
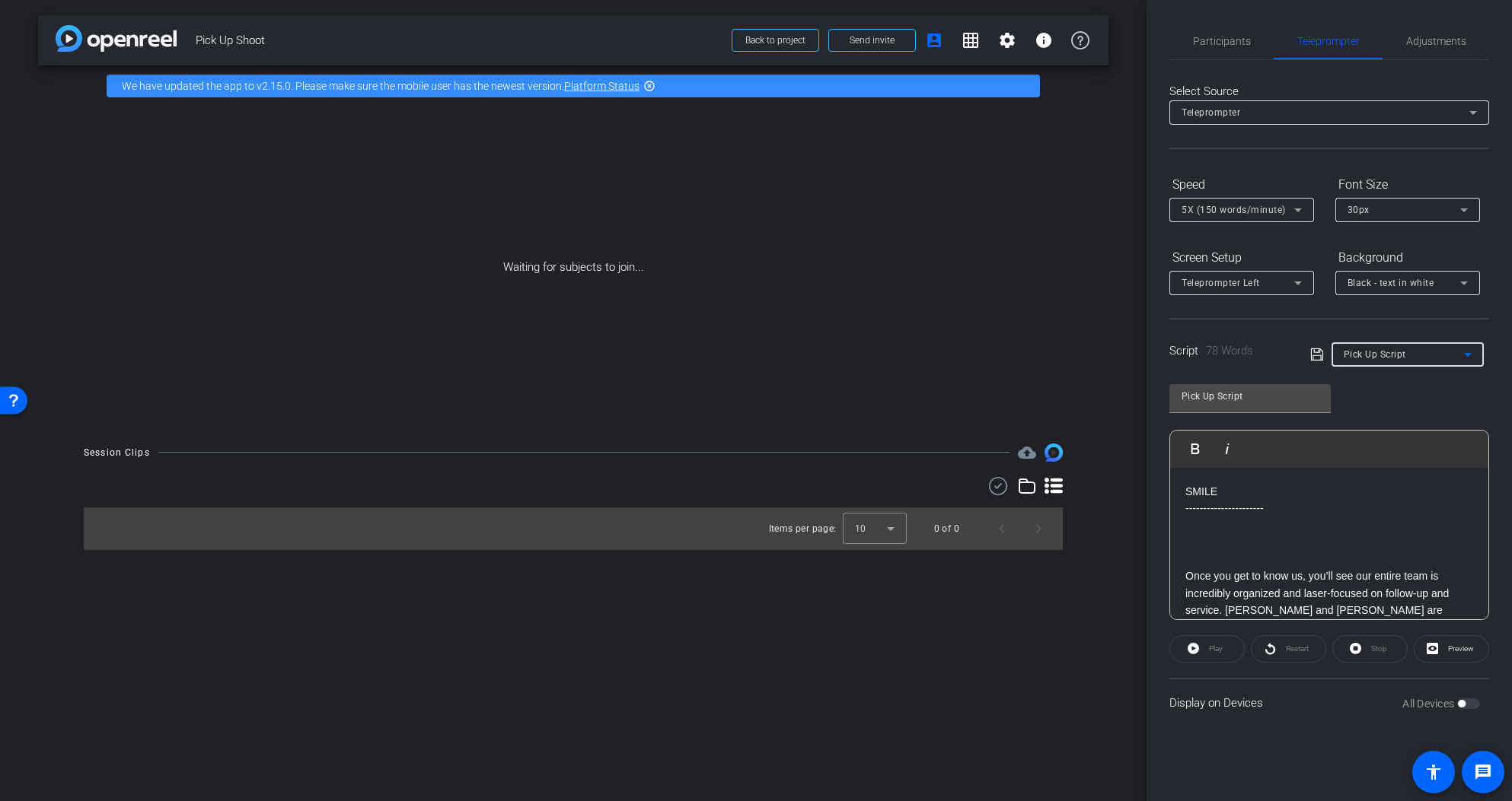
click at [1293, 531] on p at bounding box center [1329, 525] width 287 height 17
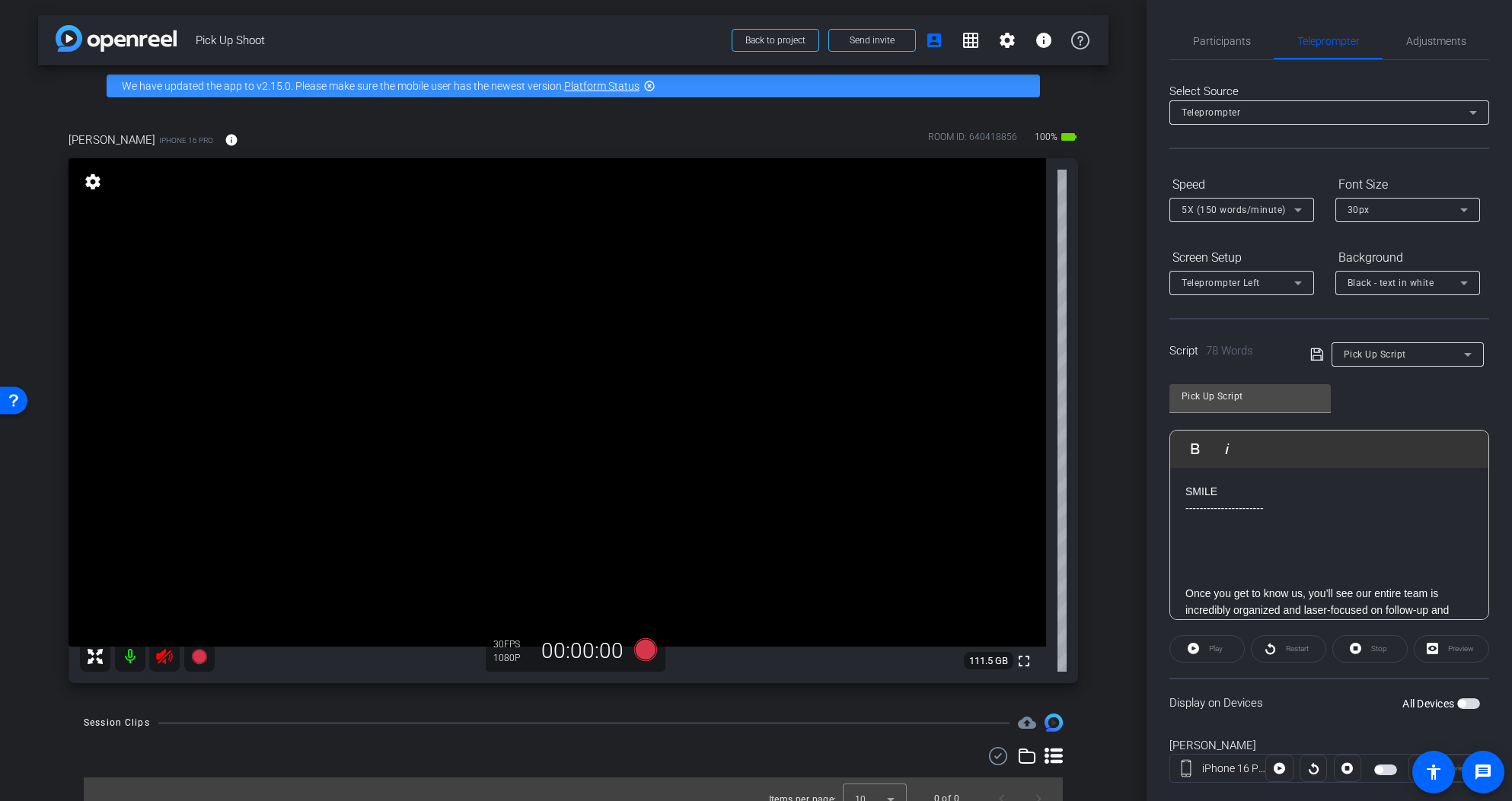
click at [165, 652] on icon at bounding box center [164, 657] width 16 height 15
click at [1410, 39] on span "Adjustments" at bounding box center [1436, 41] width 60 height 11
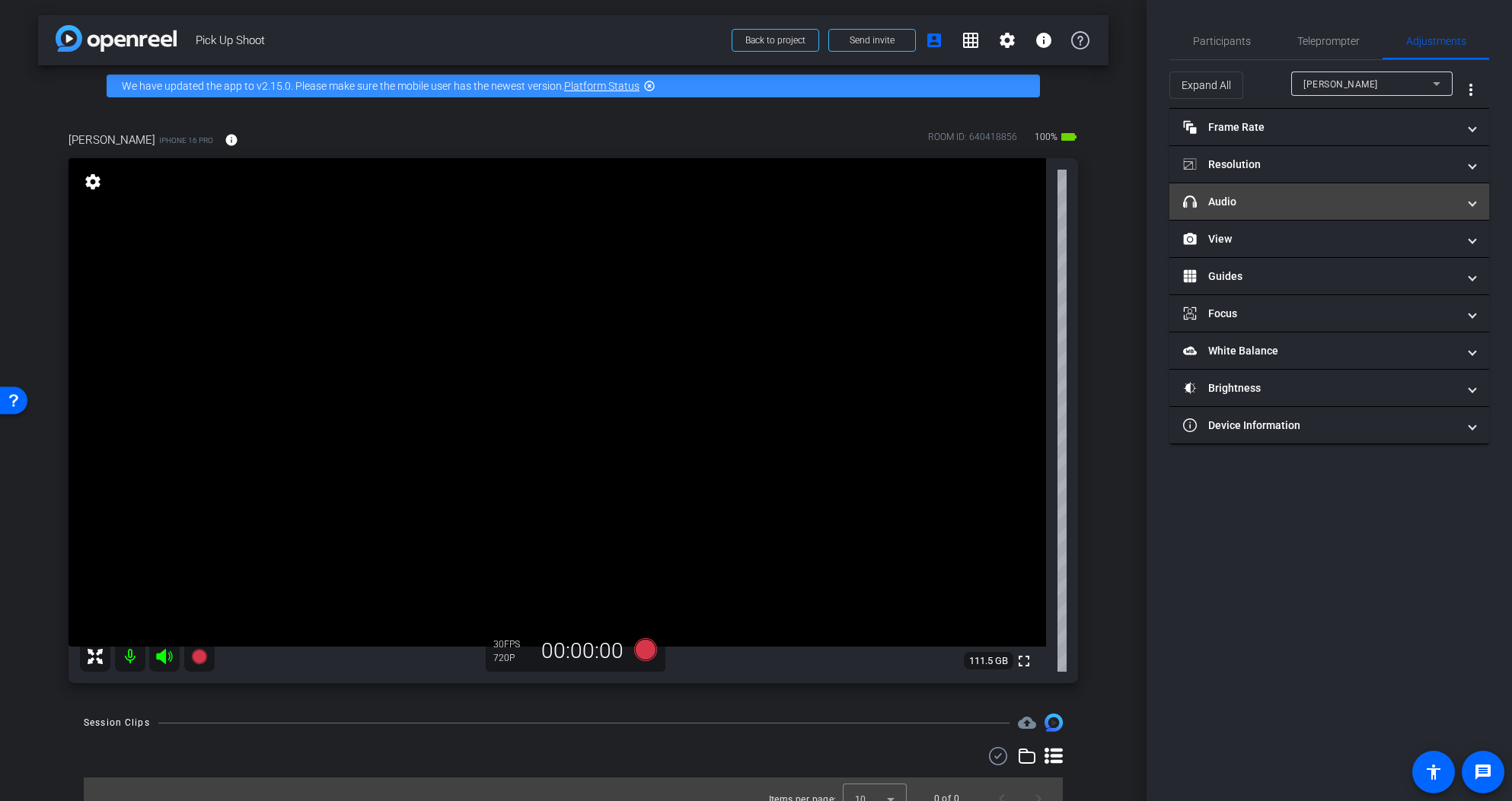
click at [1249, 204] on mat-panel-title "headphone icon Audio" at bounding box center [1320, 202] width 274 height 16
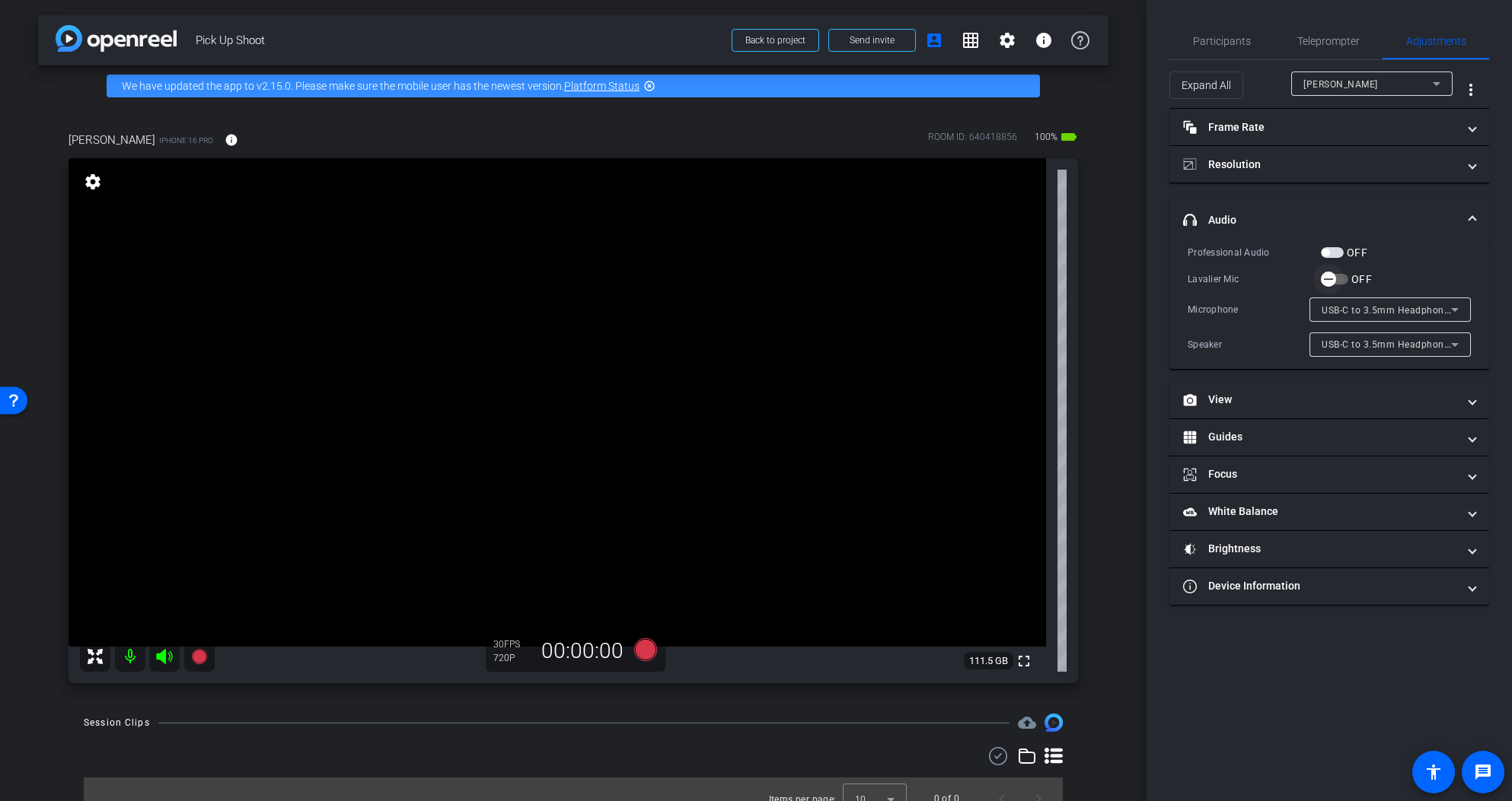
click at [1336, 281] on span "button" at bounding box center [1329, 280] width 15 height 15
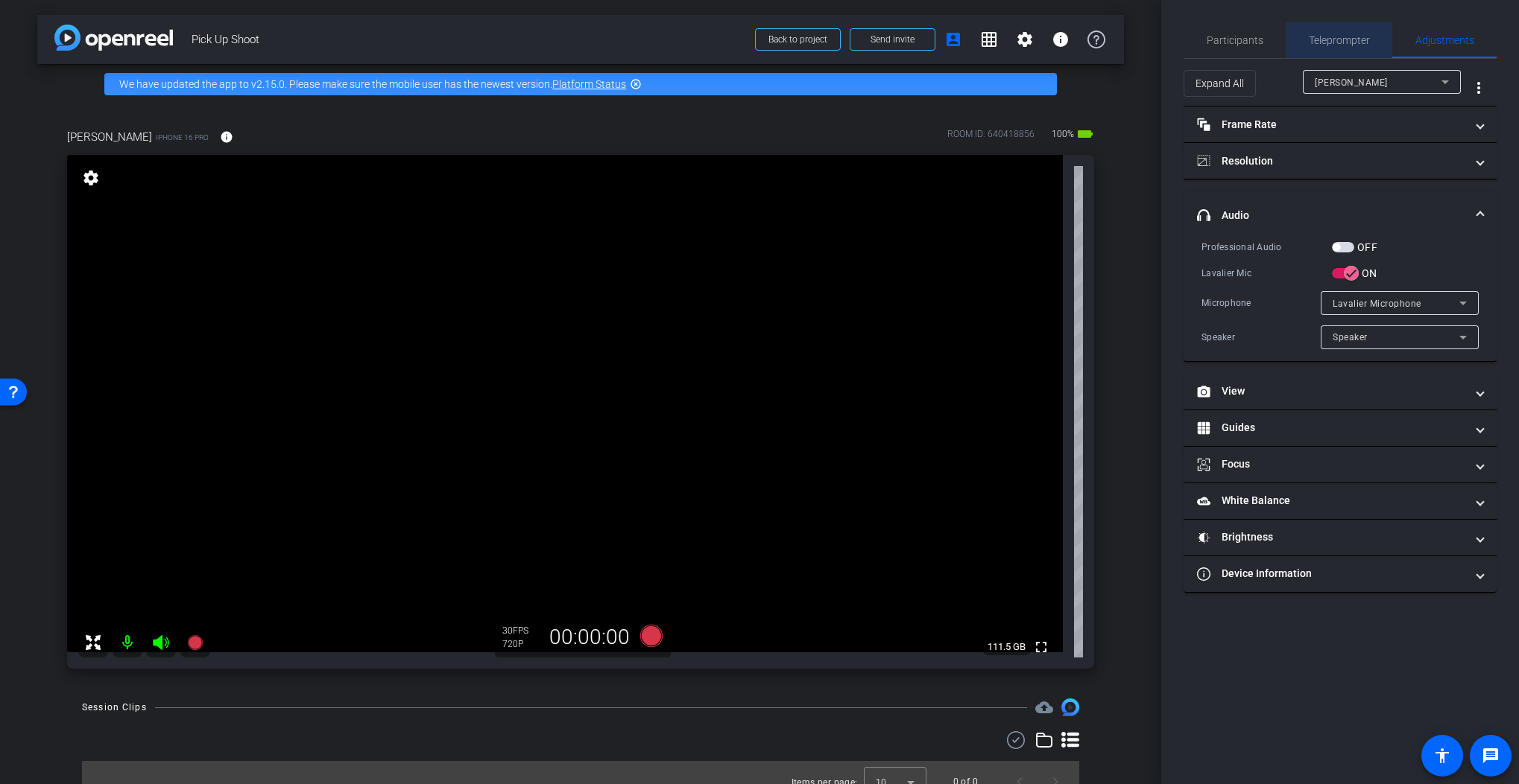
click at [1339, 35] on span "Teleprompter" at bounding box center [1339, 40] width 61 height 11
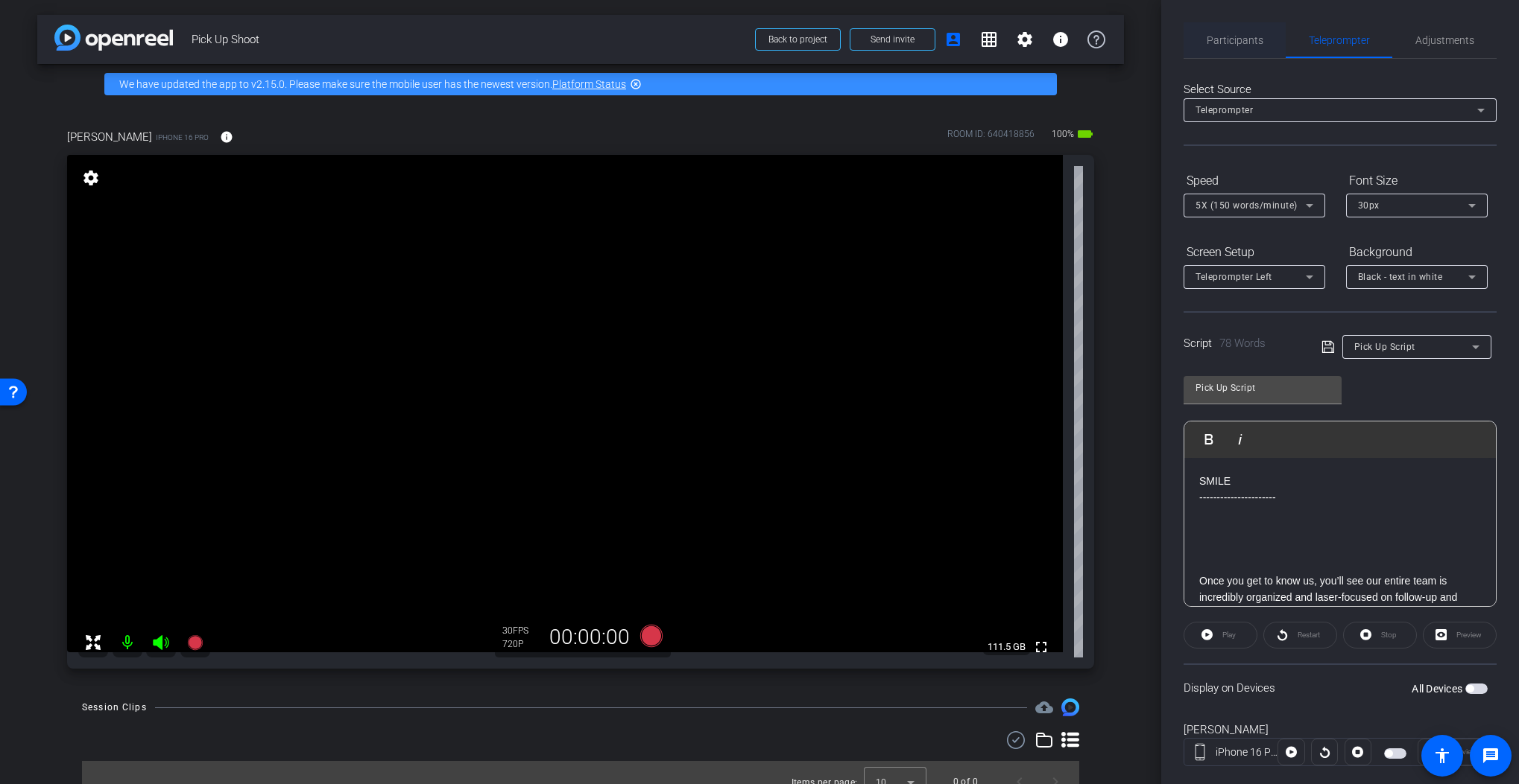
click at [1277, 41] on div "Participants" at bounding box center [1234, 40] width 102 height 35
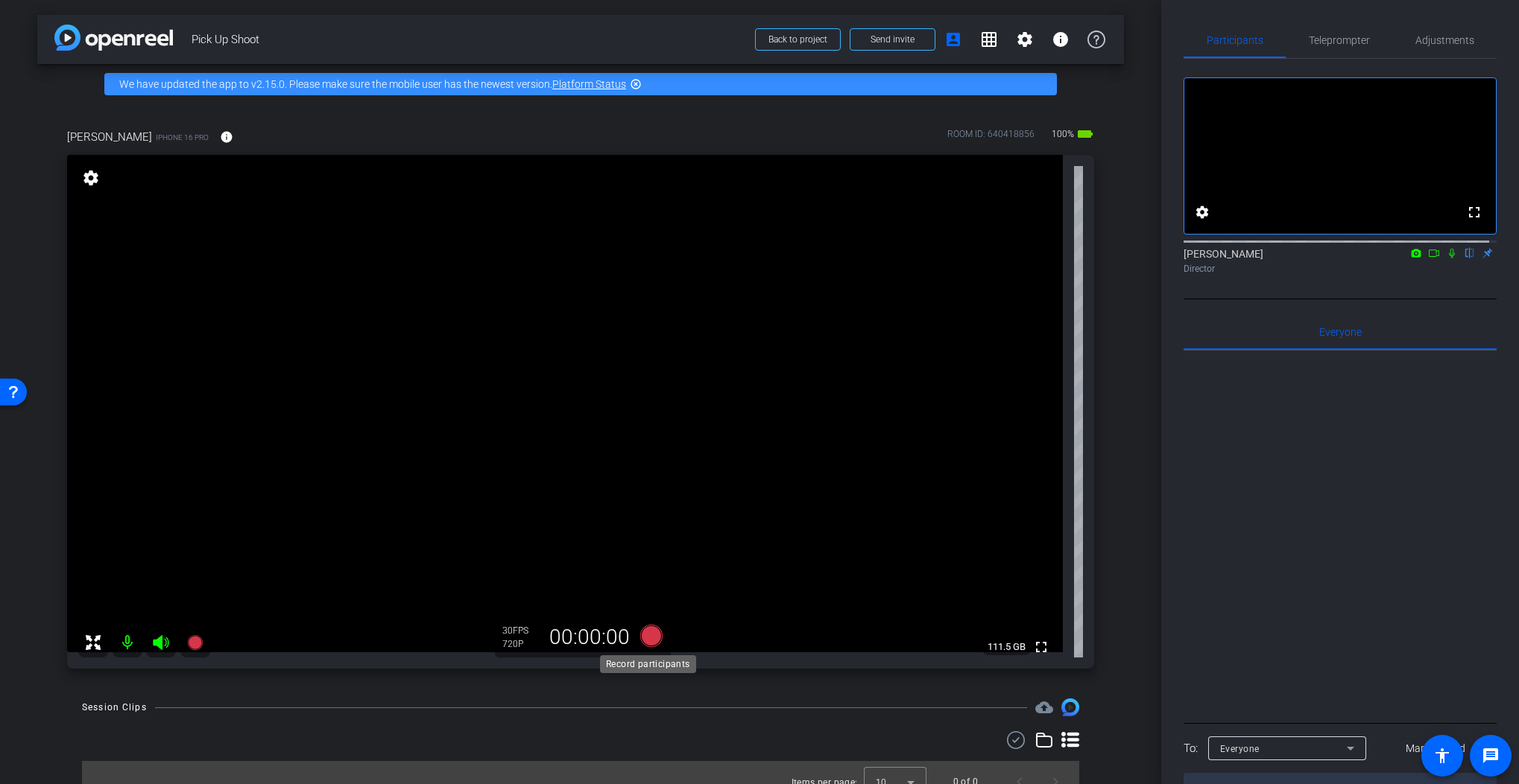
click at [648, 632] on icon at bounding box center [652, 636] width 23 height 23
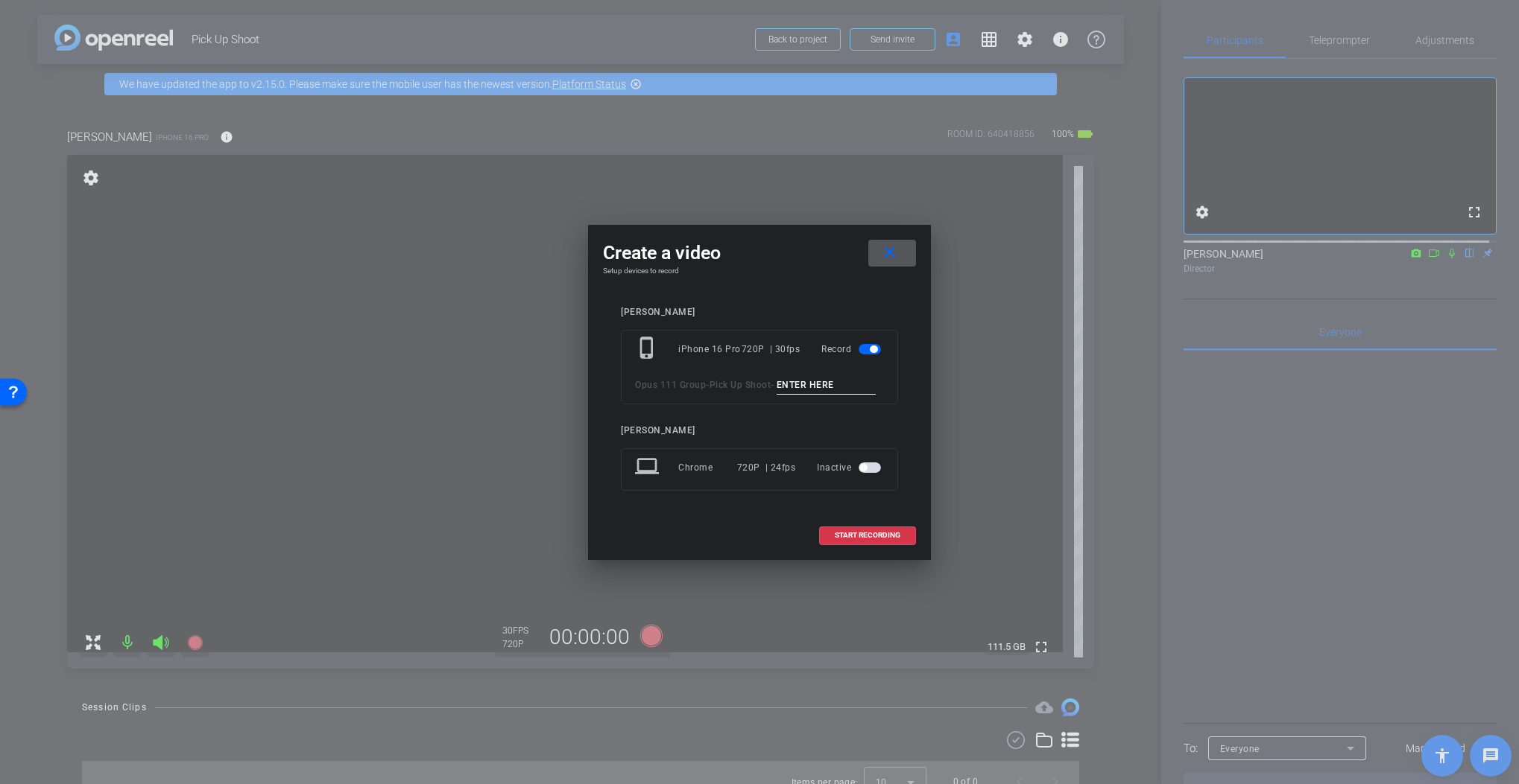
drag, startPoint x: 879, startPoint y: 259, endPoint x: 887, endPoint y: 253, distance: 10.0
click at [880, 258] on mat-icon "close" at bounding box center [889, 253] width 19 height 19
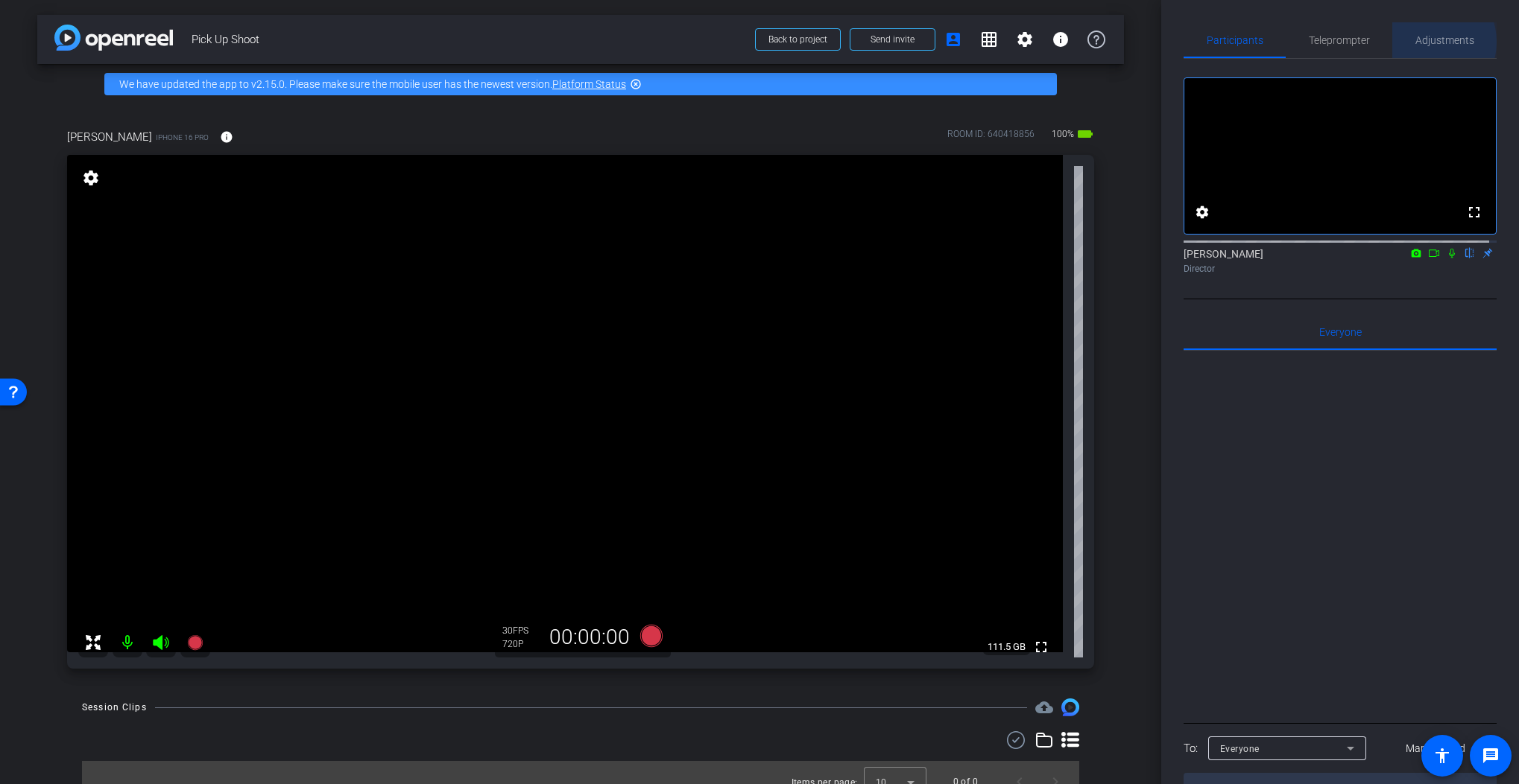
click at [1422, 41] on span "Adjustments" at bounding box center [1444, 40] width 59 height 11
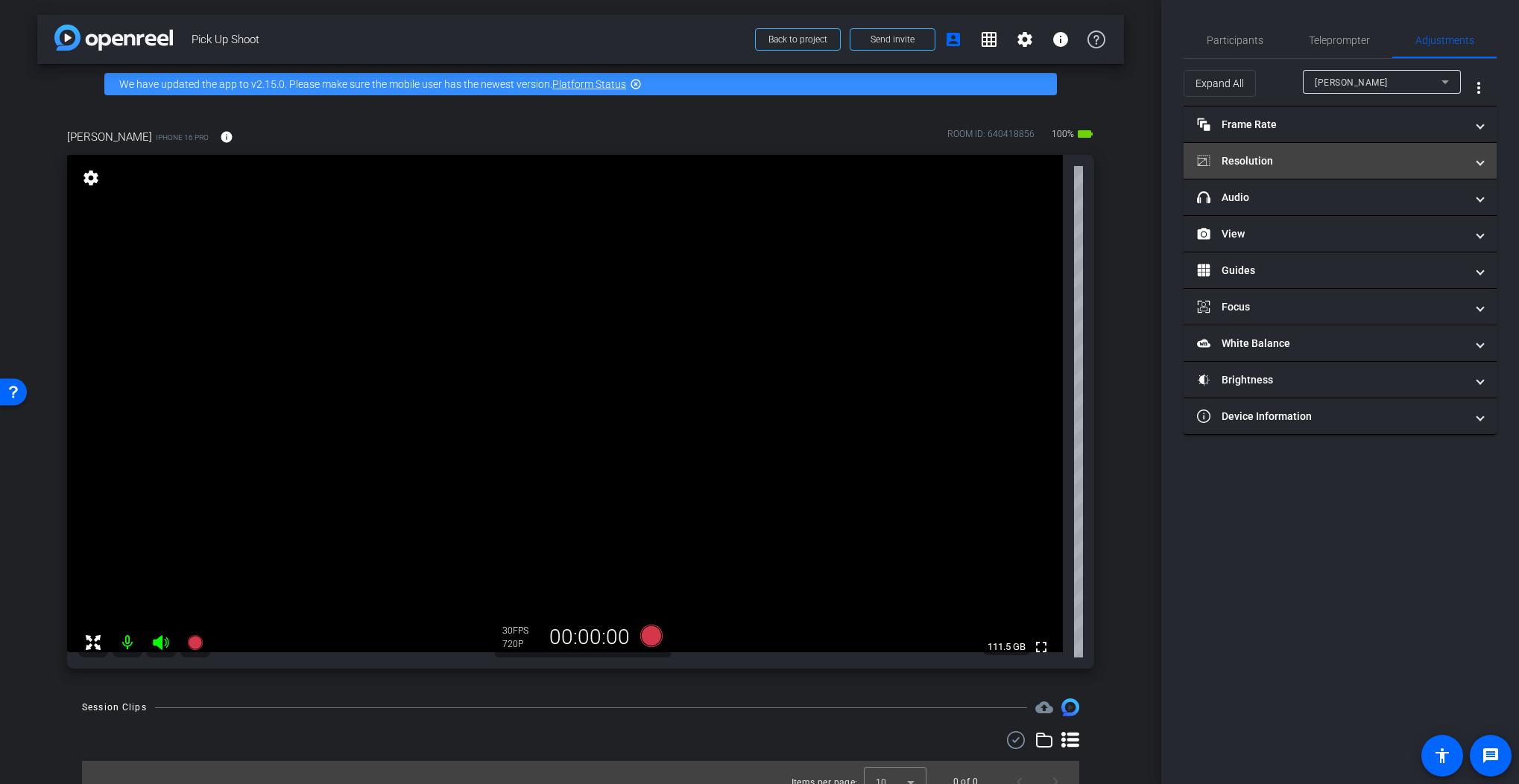
click at [1277, 152] on mat-expansion-panel-header "Resolution" at bounding box center [1339, 161] width 313 height 35
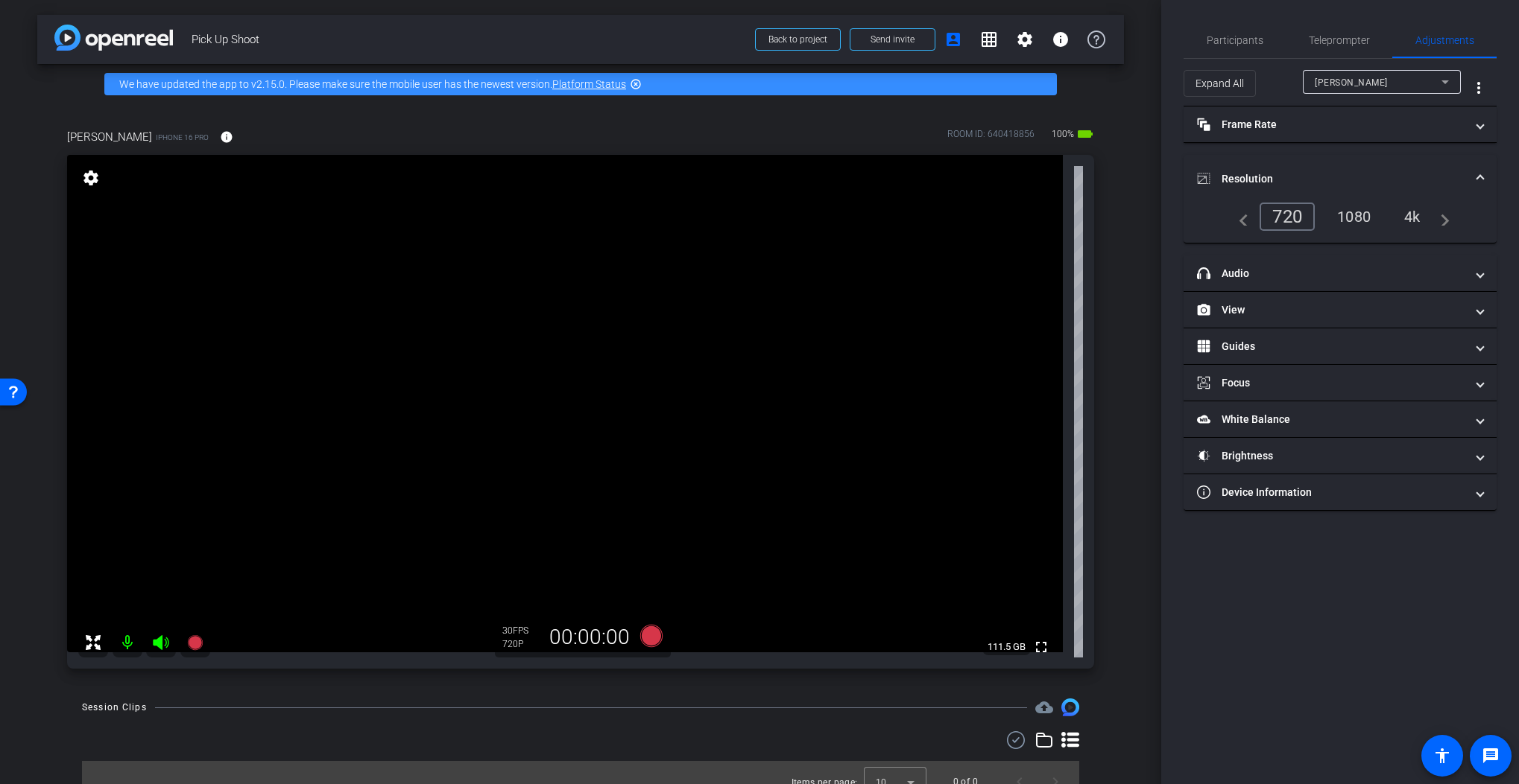
click at [1349, 219] on div "1080" at bounding box center [1354, 217] width 56 height 26
click at [1229, 38] on span "Participants" at bounding box center [1235, 40] width 57 height 11
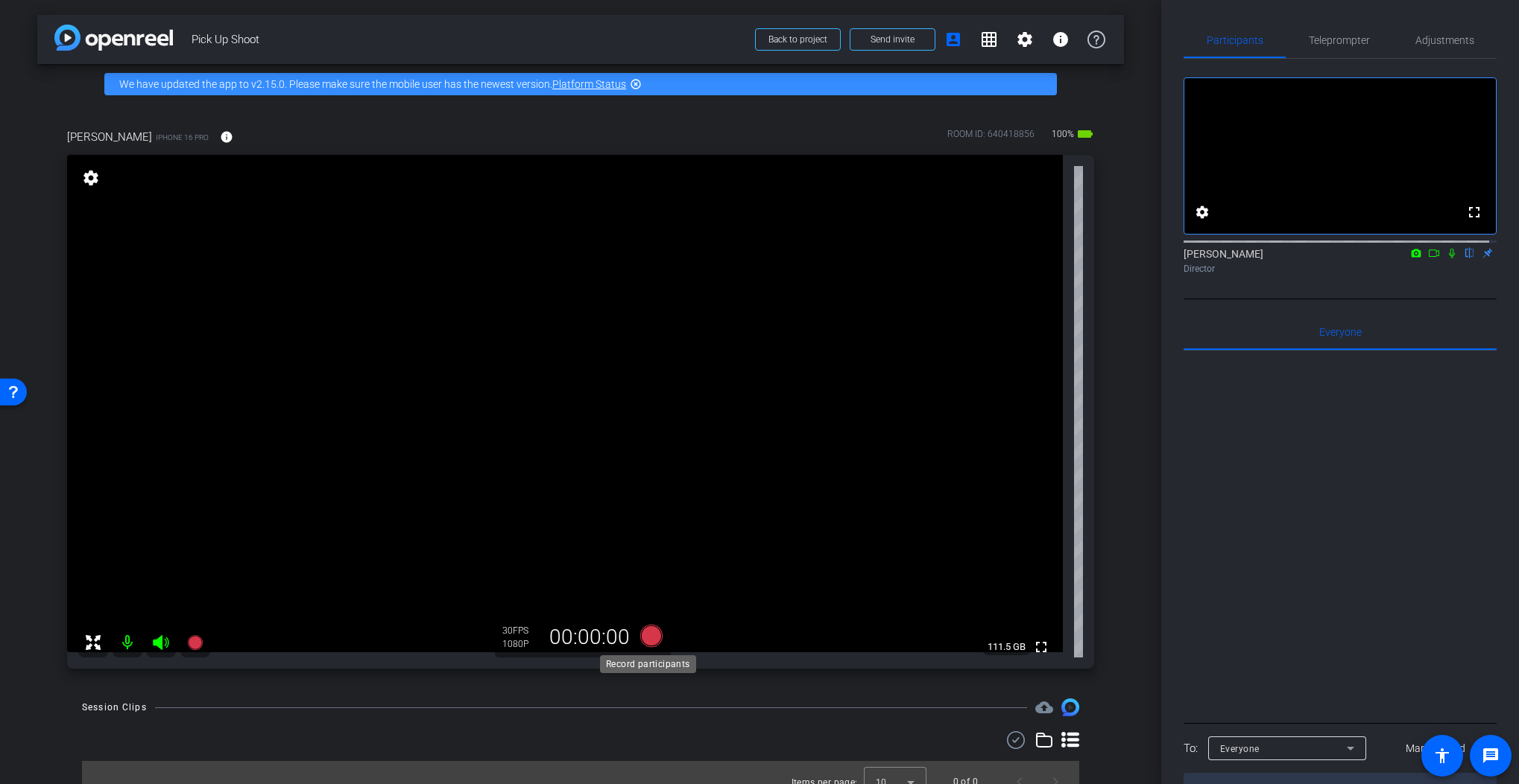
click at [645, 639] on icon at bounding box center [652, 636] width 23 height 23
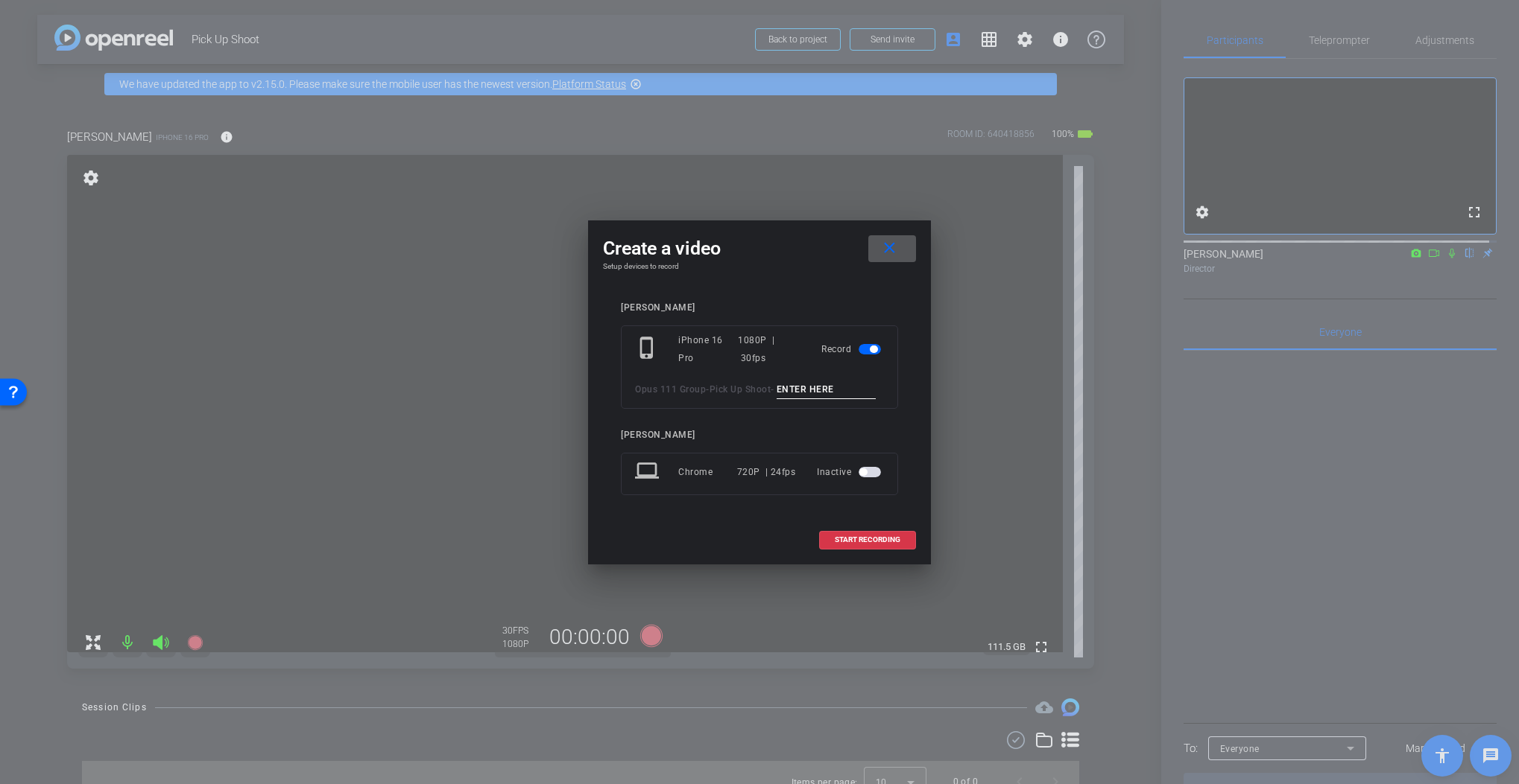
click at [805, 388] on input at bounding box center [827, 390] width 100 height 19
type input "Mic Test"
click at [850, 531] on span at bounding box center [867, 540] width 95 height 35
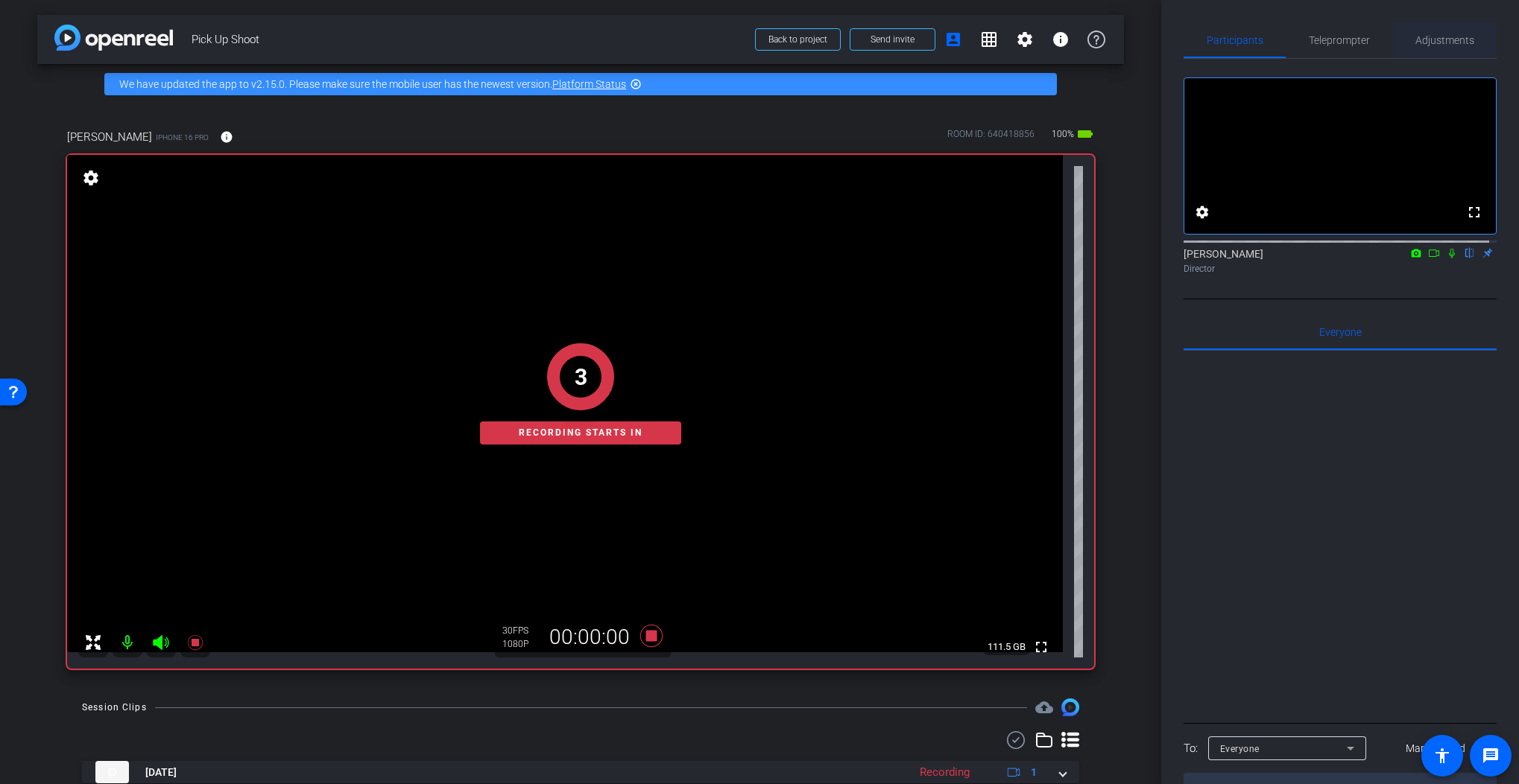
click at [1419, 39] on span "Adjustments" at bounding box center [1444, 40] width 59 height 11
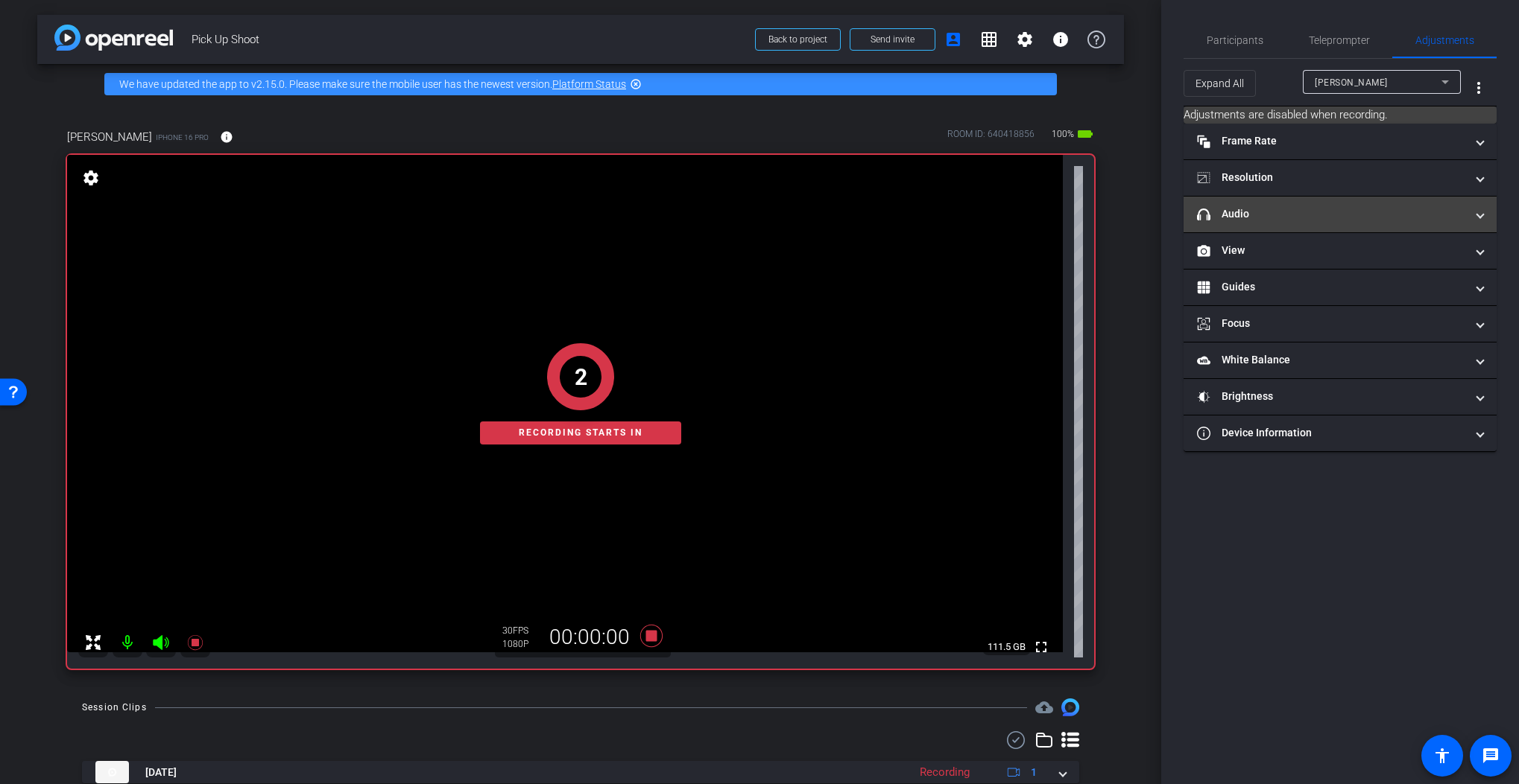
click at [1300, 219] on mat-panel-title "headphone icon Audio" at bounding box center [1331, 214] width 269 height 16
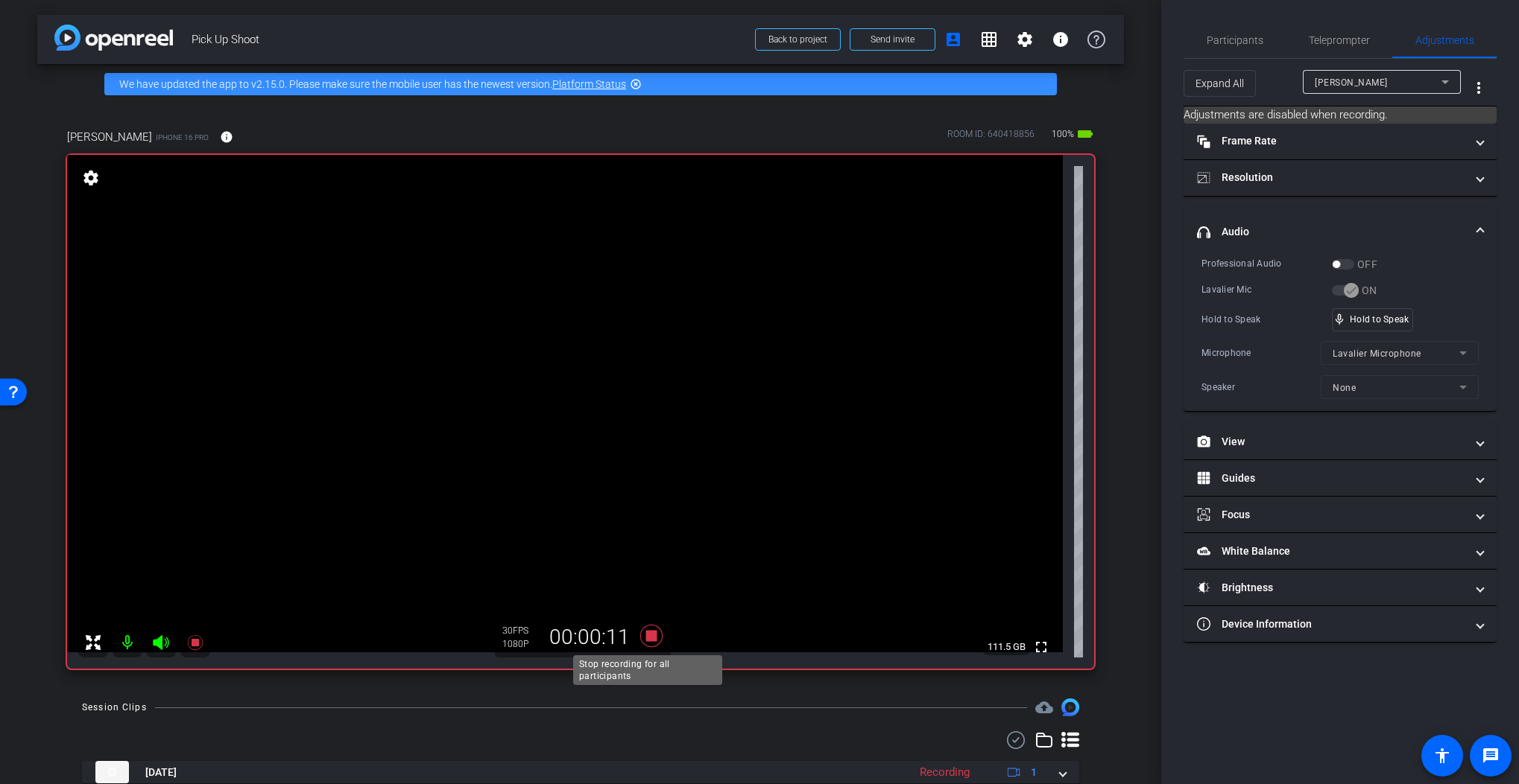
click at [652, 639] on icon at bounding box center [652, 636] width 23 height 23
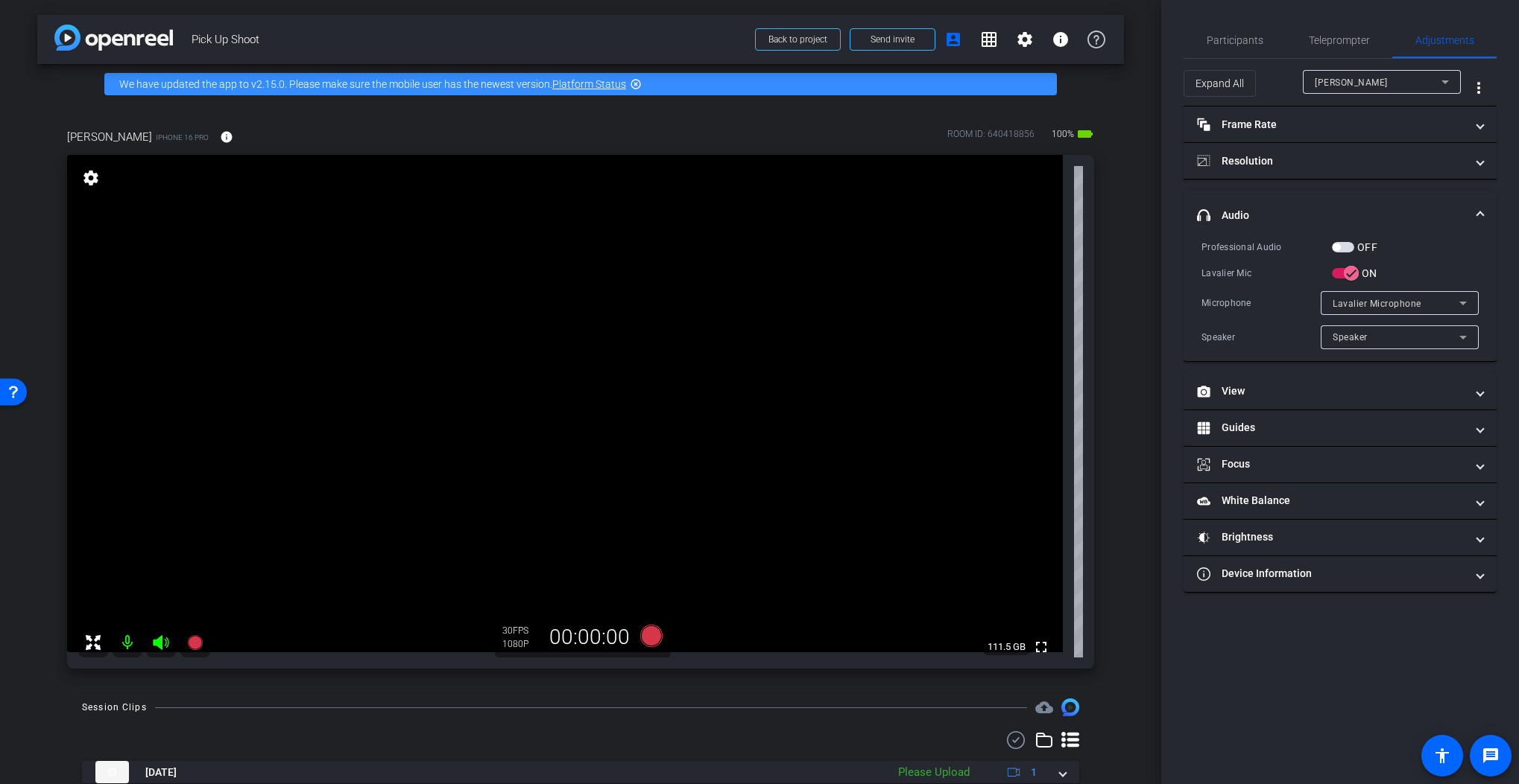
scroll to position [52, 0]
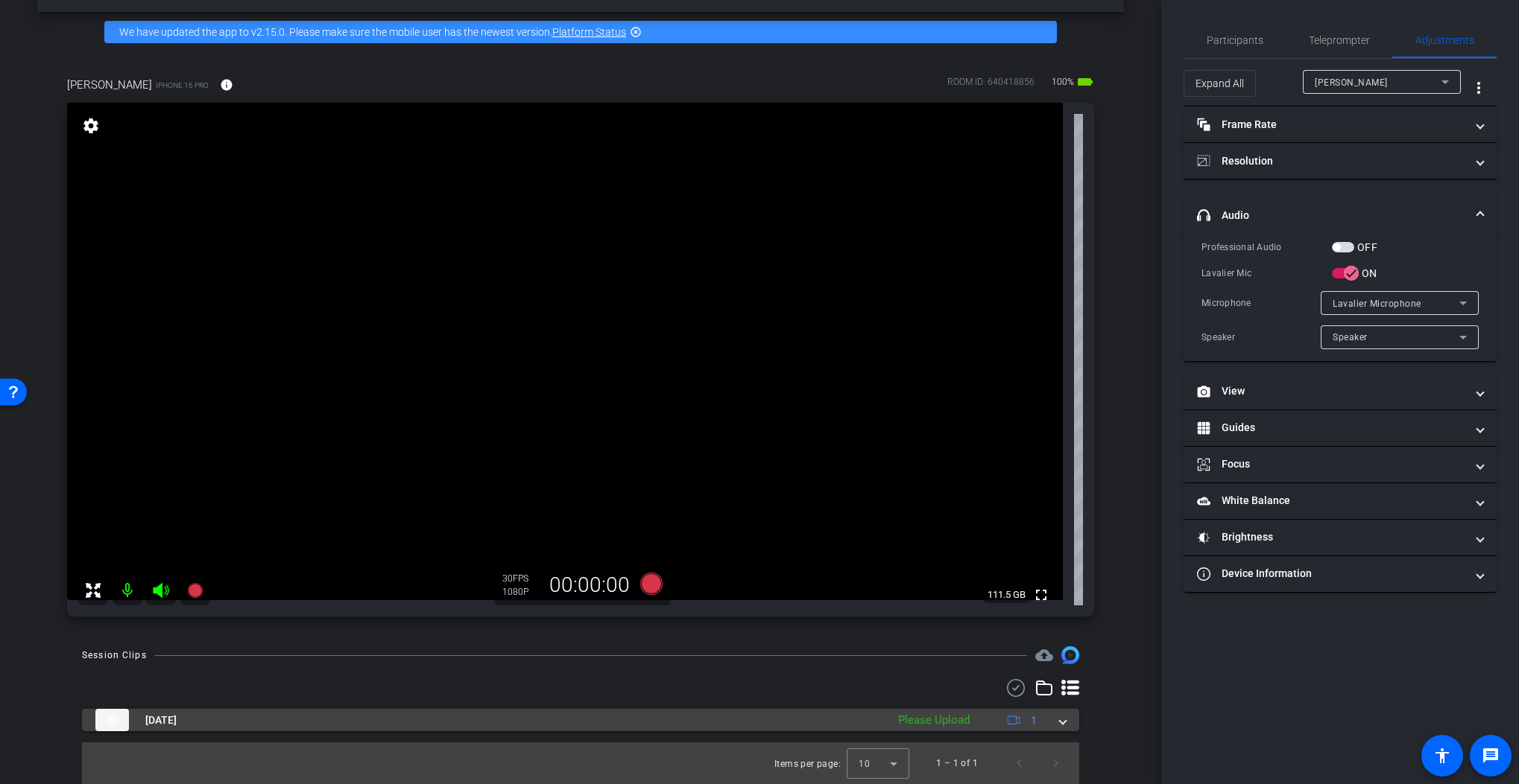
click at [1061, 720] on mat-expansion-panel-header "Sep 23, 2025 Please Upload 1" at bounding box center [581, 721] width 997 height 23
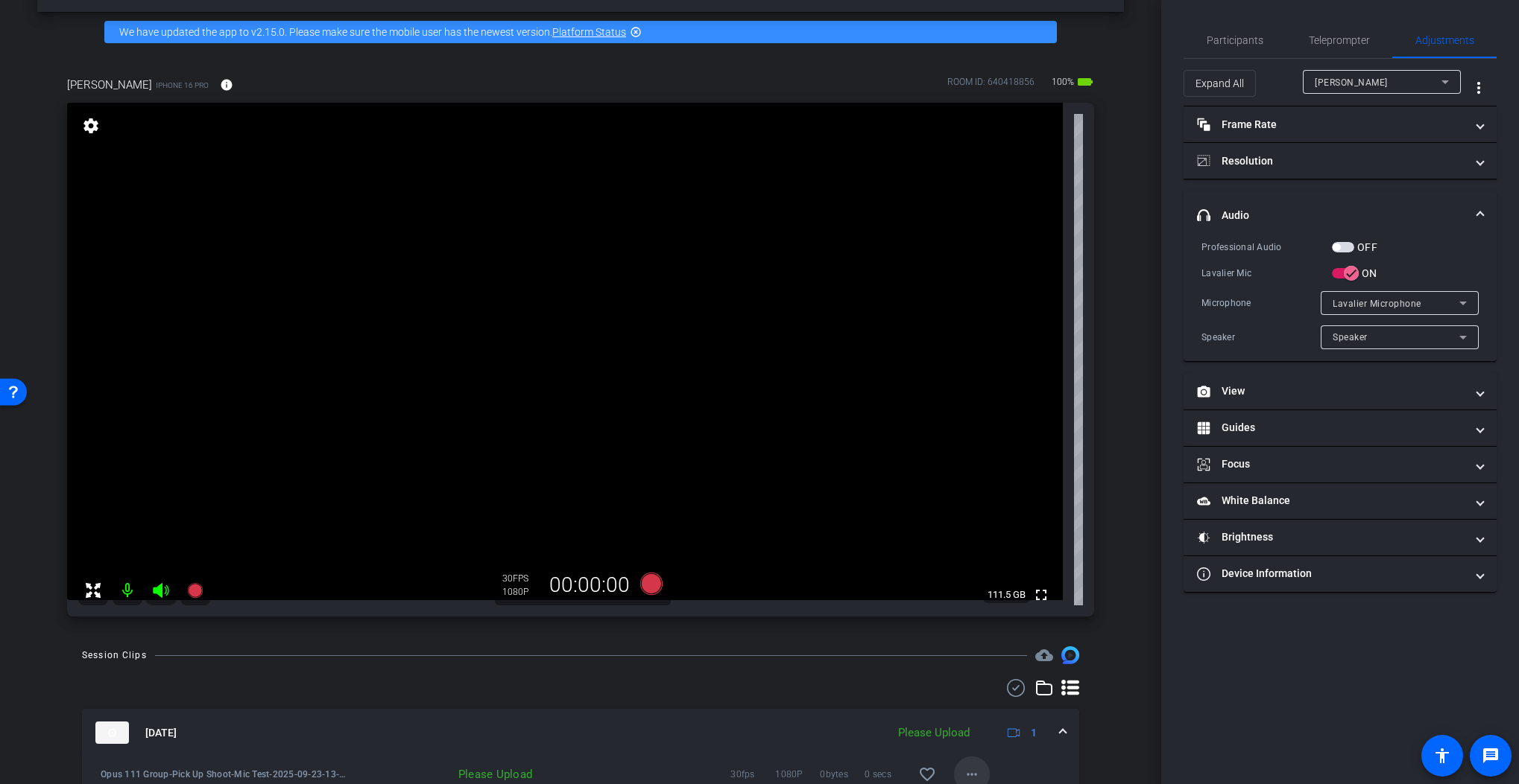
click at [968, 774] on mat-icon "more_horiz" at bounding box center [972, 775] width 18 height 18
click at [990, 714] on span "Upload" at bounding box center [989, 707] width 60 height 18
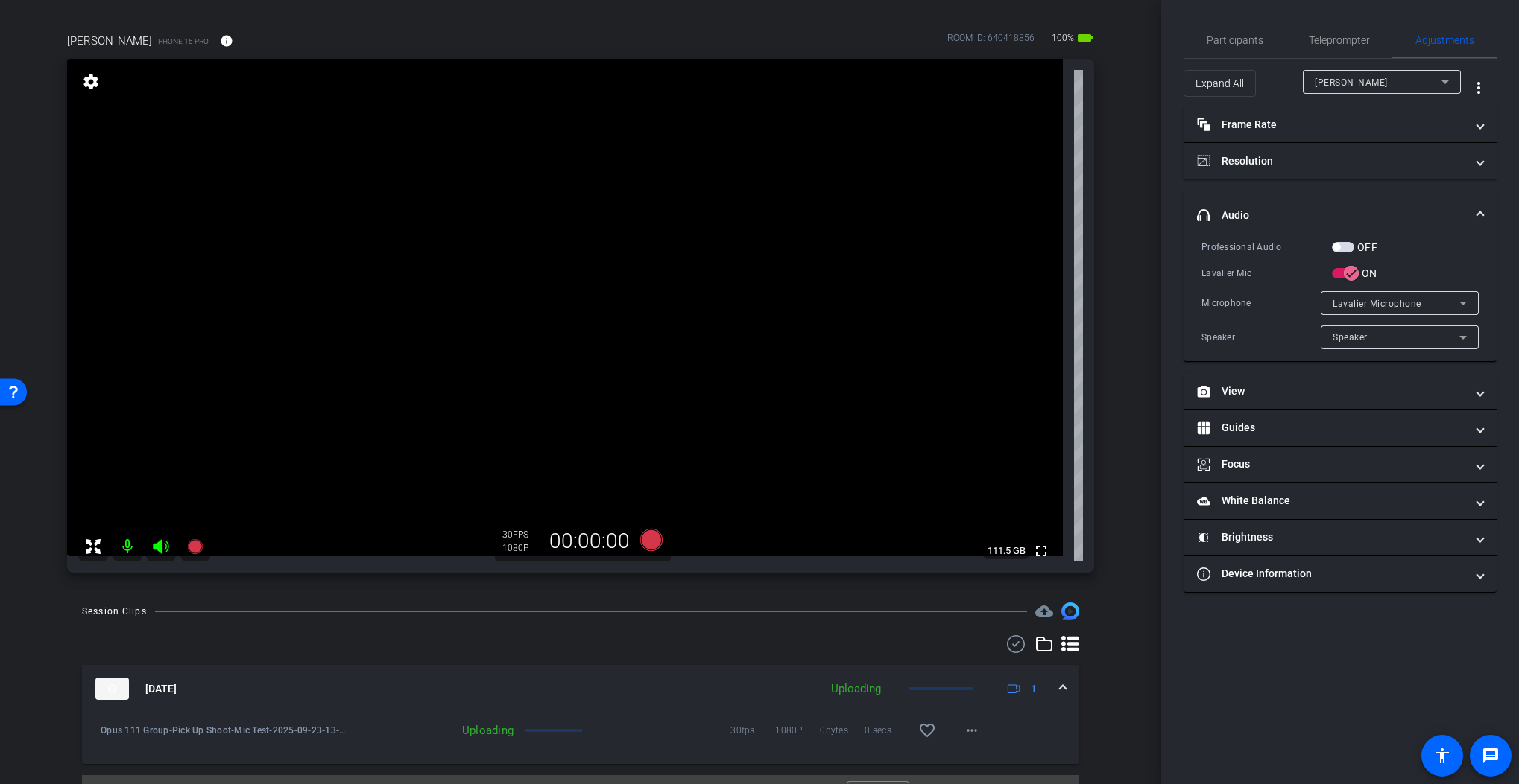
scroll to position [129, 0]
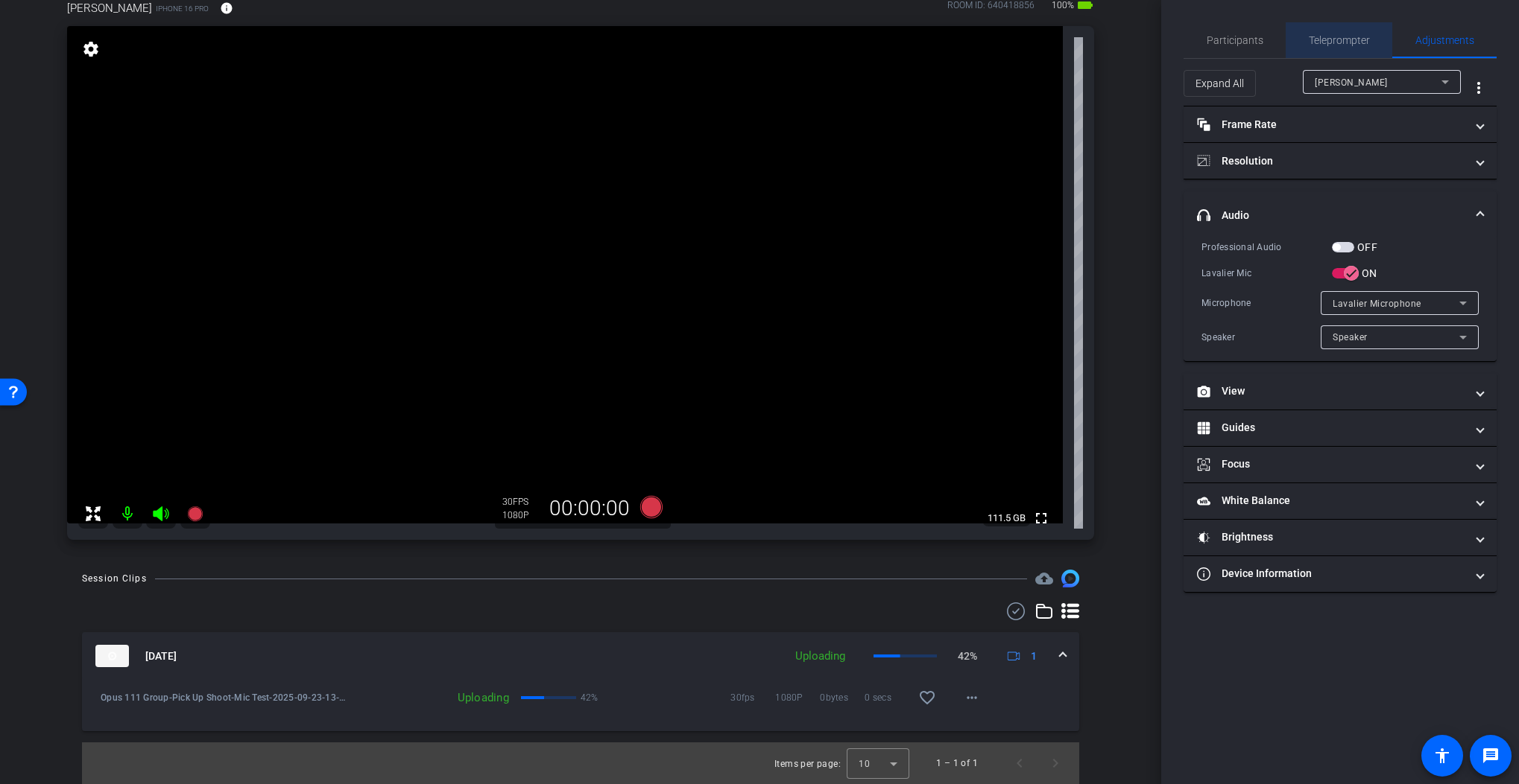
click at [1327, 36] on span "Teleprompter" at bounding box center [1339, 40] width 61 height 11
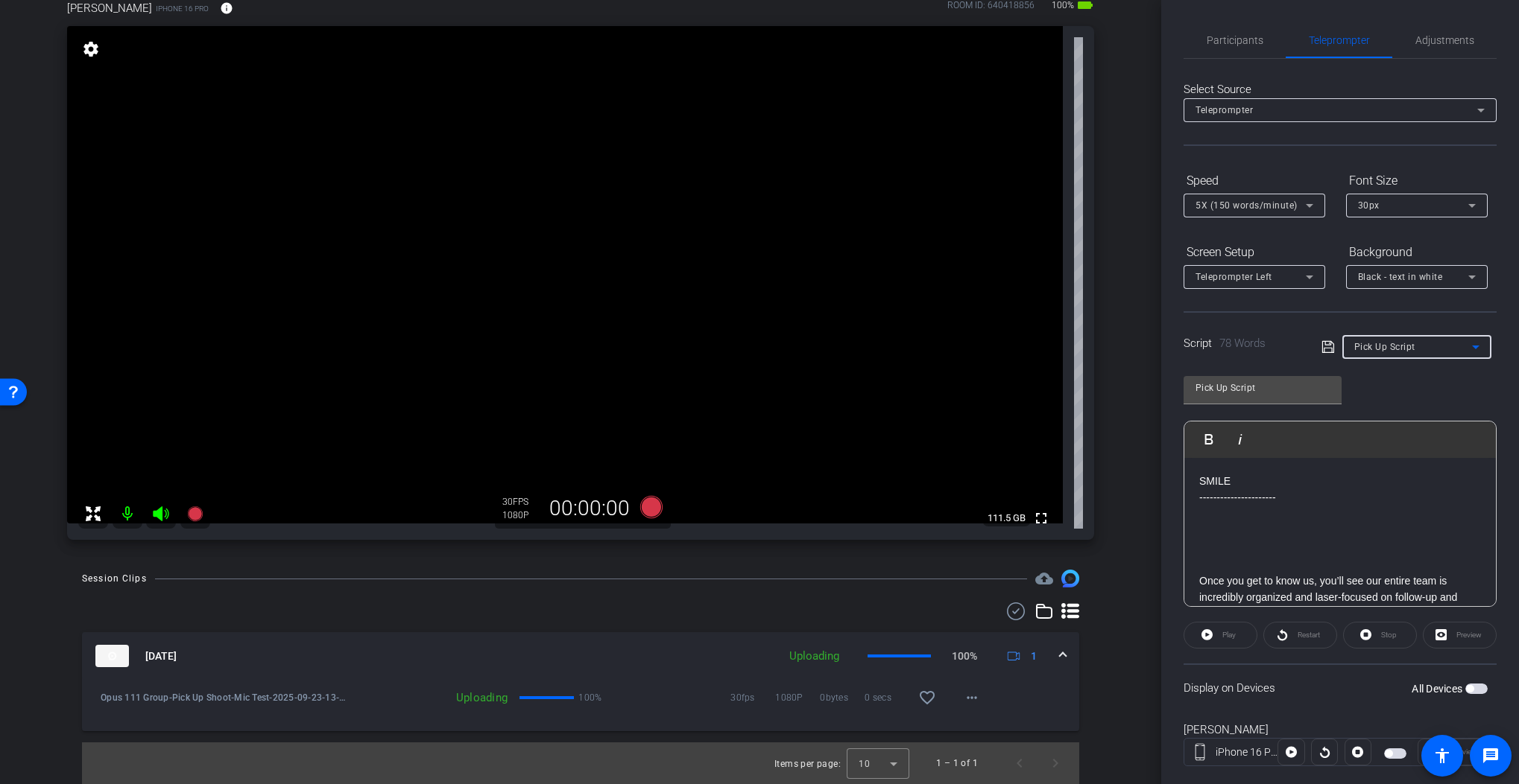
click at [1382, 345] on span "Pick Up Script" at bounding box center [1384, 348] width 61 height 11
click at [1374, 450] on span "Pick Up Script" at bounding box center [1382, 449] width 63 height 18
click at [1451, 689] on span "button" at bounding box center [1469, 689] width 8 height 8
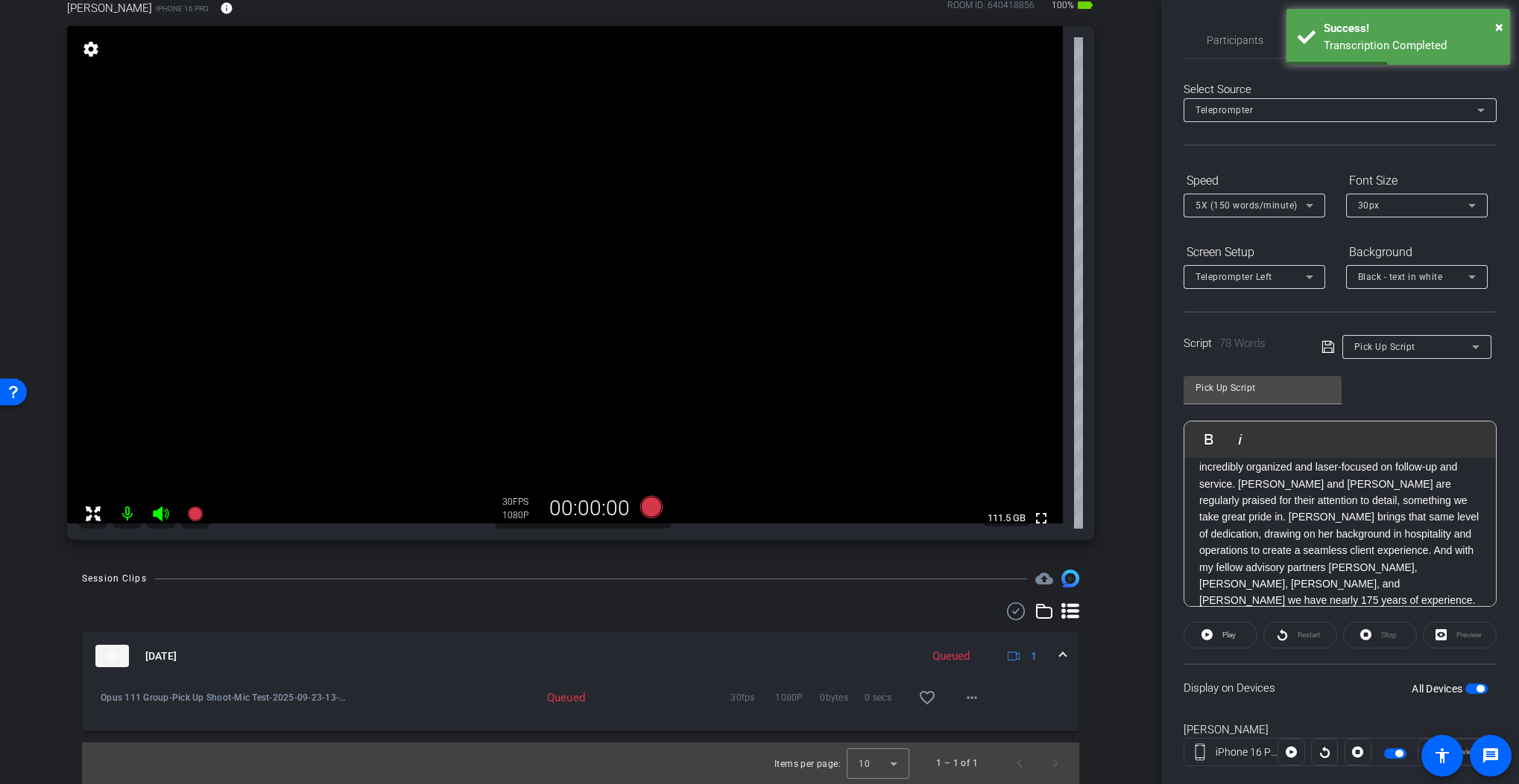
click at [1339, 705] on div "Display on Devices All Devices" at bounding box center [1339, 688] width 313 height 48
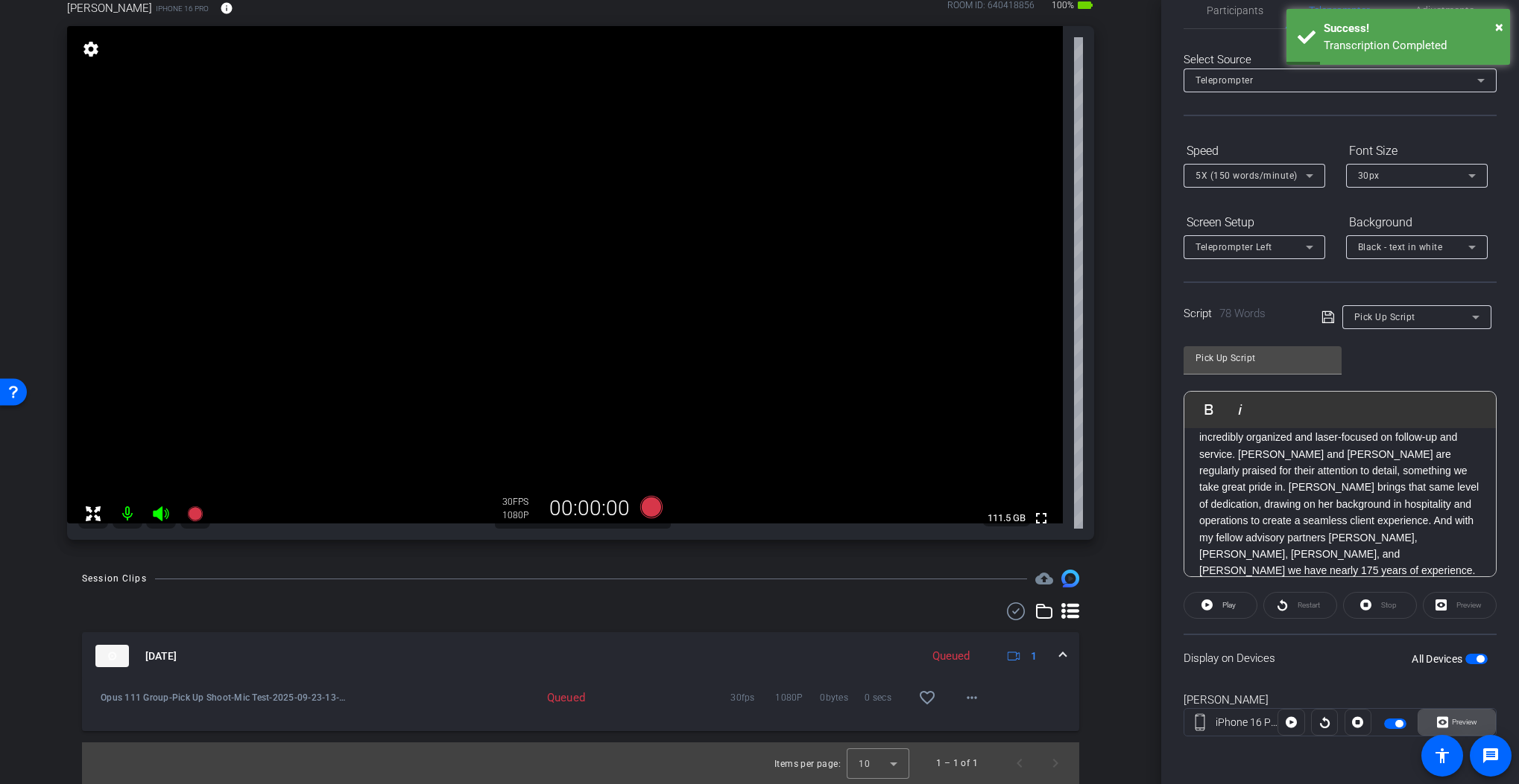
click at [1451, 725] on span "Preview" at bounding box center [1465, 721] width 26 height 8
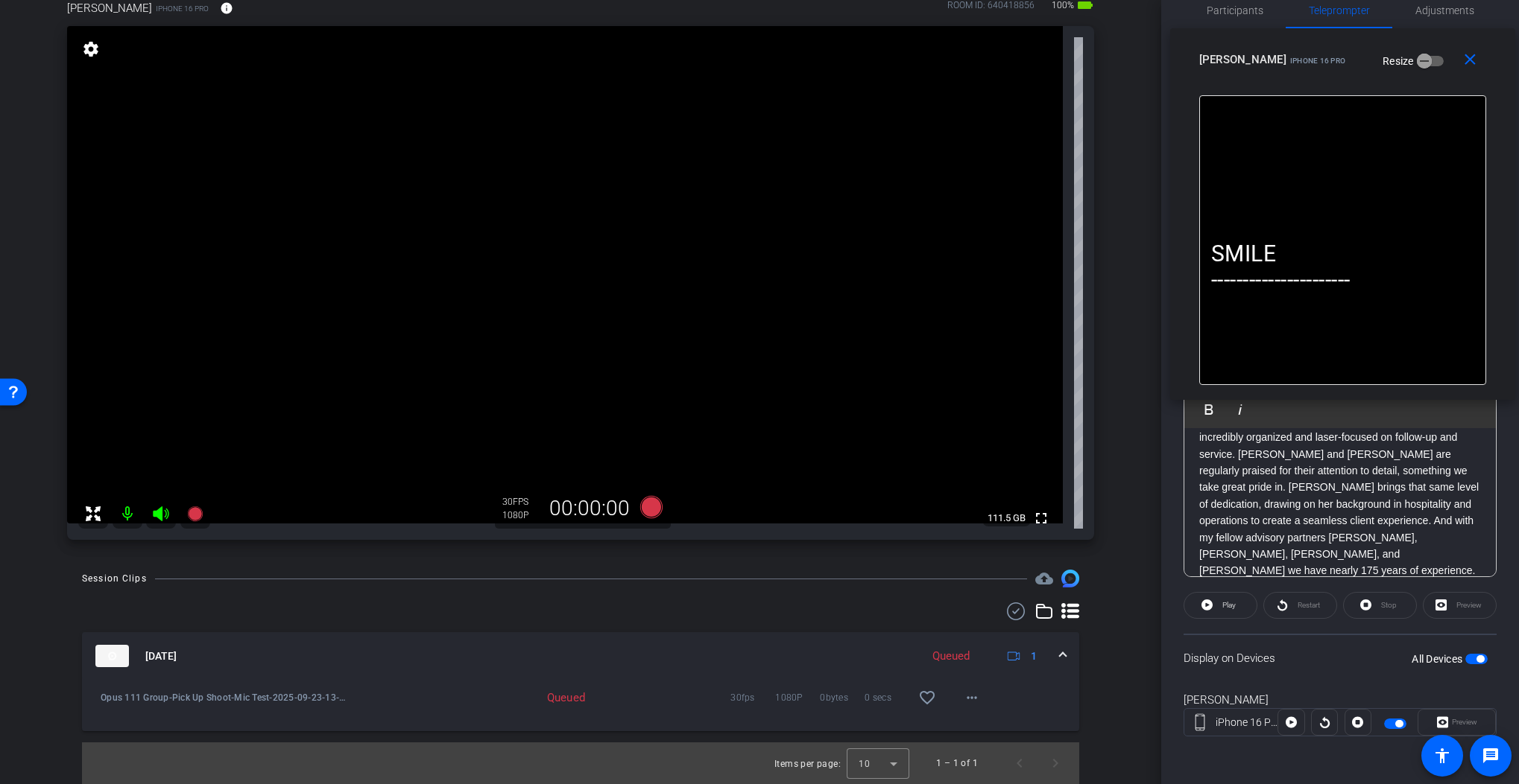
drag, startPoint x: 827, startPoint y: 250, endPoint x: 1409, endPoint y: 72, distance: 608.6
click at [1409, 72] on div "Jim iPhone 16 Pro Resize" at bounding box center [1348, 60] width 298 height 27
click at [651, 510] on icon at bounding box center [652, 507] width 23 height 23
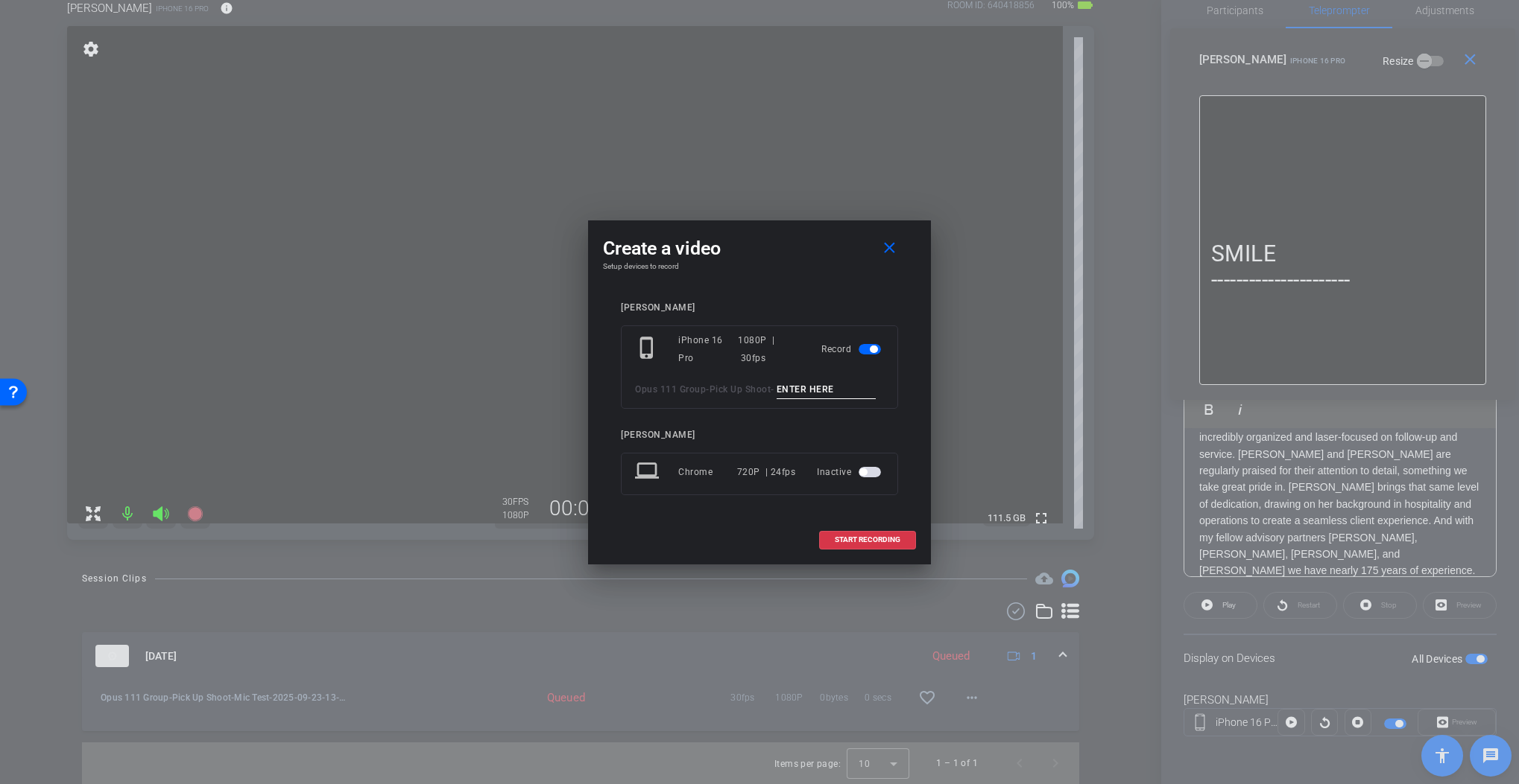
click at [820, 394] on input at bounding box center [827, 390] width 100 height 19
click at [805, 391] on input "Tk_1_PU" at bounding box center [827, 390] width 100 height 19
click at [835, 392] on input "Tk_1_PU" at bounding box center [827, 390] width 100 height 19
type input "Tk_1_PU"
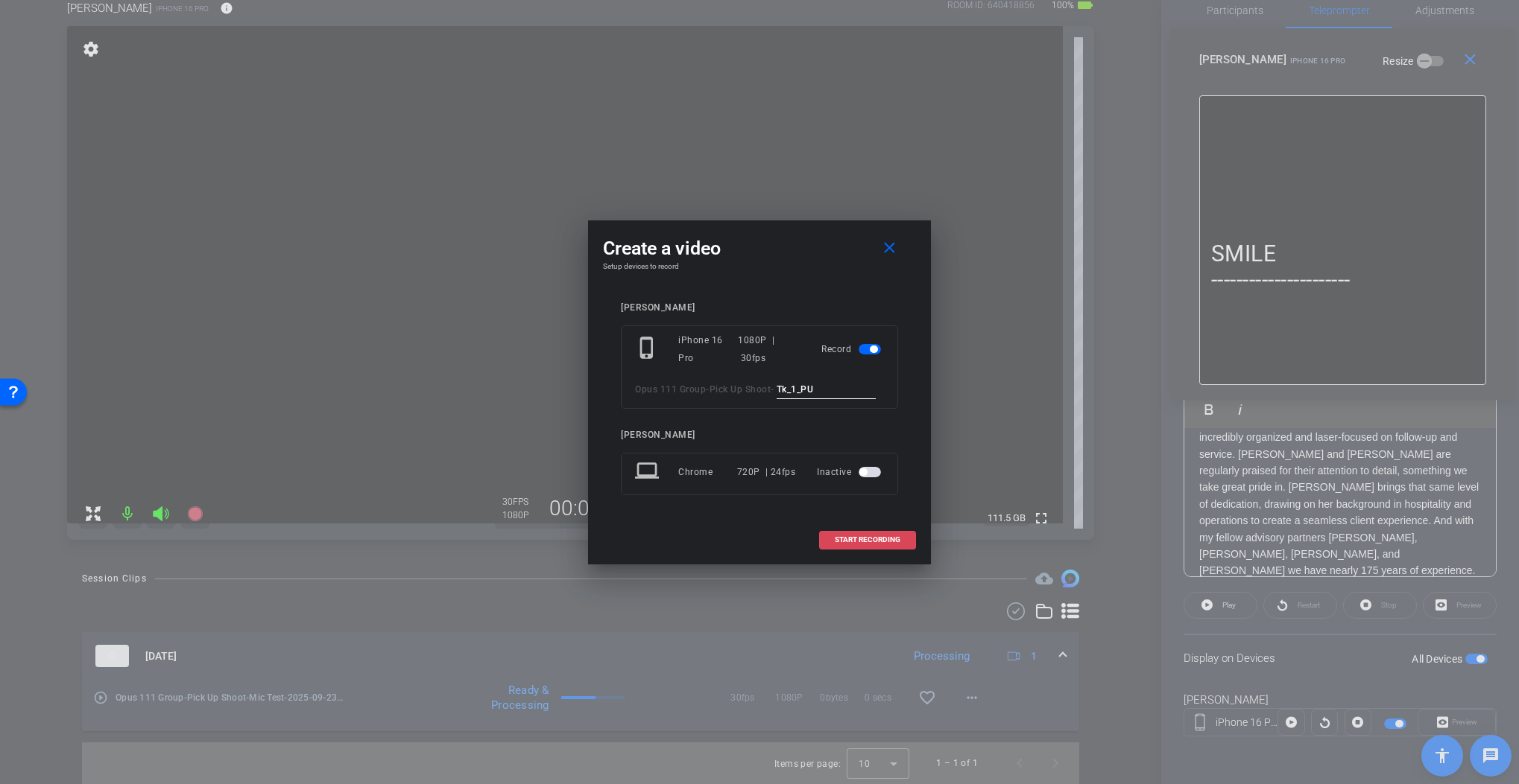
click at [870, 540] on span "START RECORDING" at bounding box center [867, 540] width 66 height 8
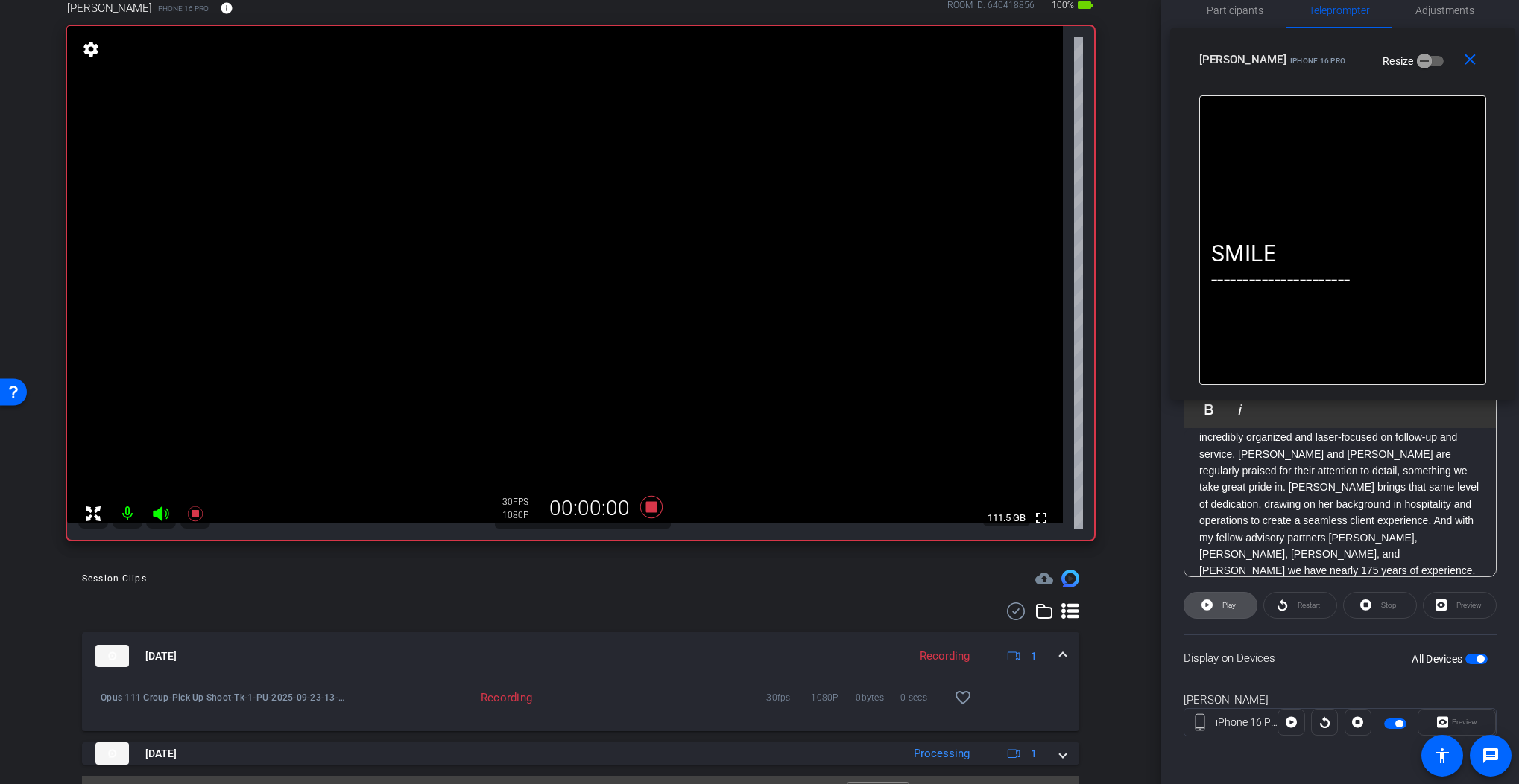
click at [1218, 604] on span "Play" at bounding box center [1226, 605] width 17 height 21
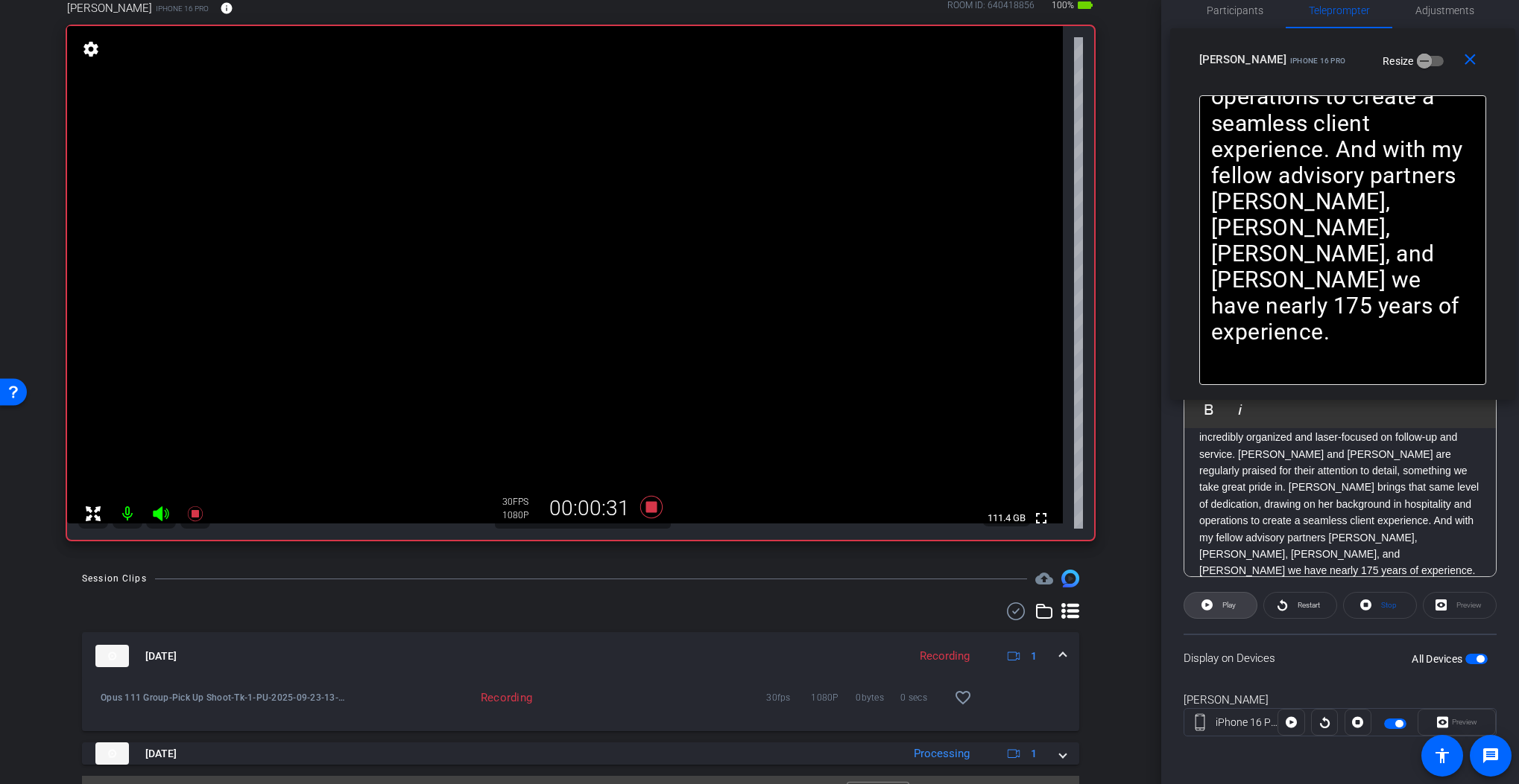
click at [1218, 604] on span "Play" at bounding box center [1226, 605] width 17 height 21
click at [1217, 604] on span "Pause" at bounding box center [1228, 605] width 24 height 21
click at [649, 504] on icon at bounding box center [652, 507] width 23 height 23
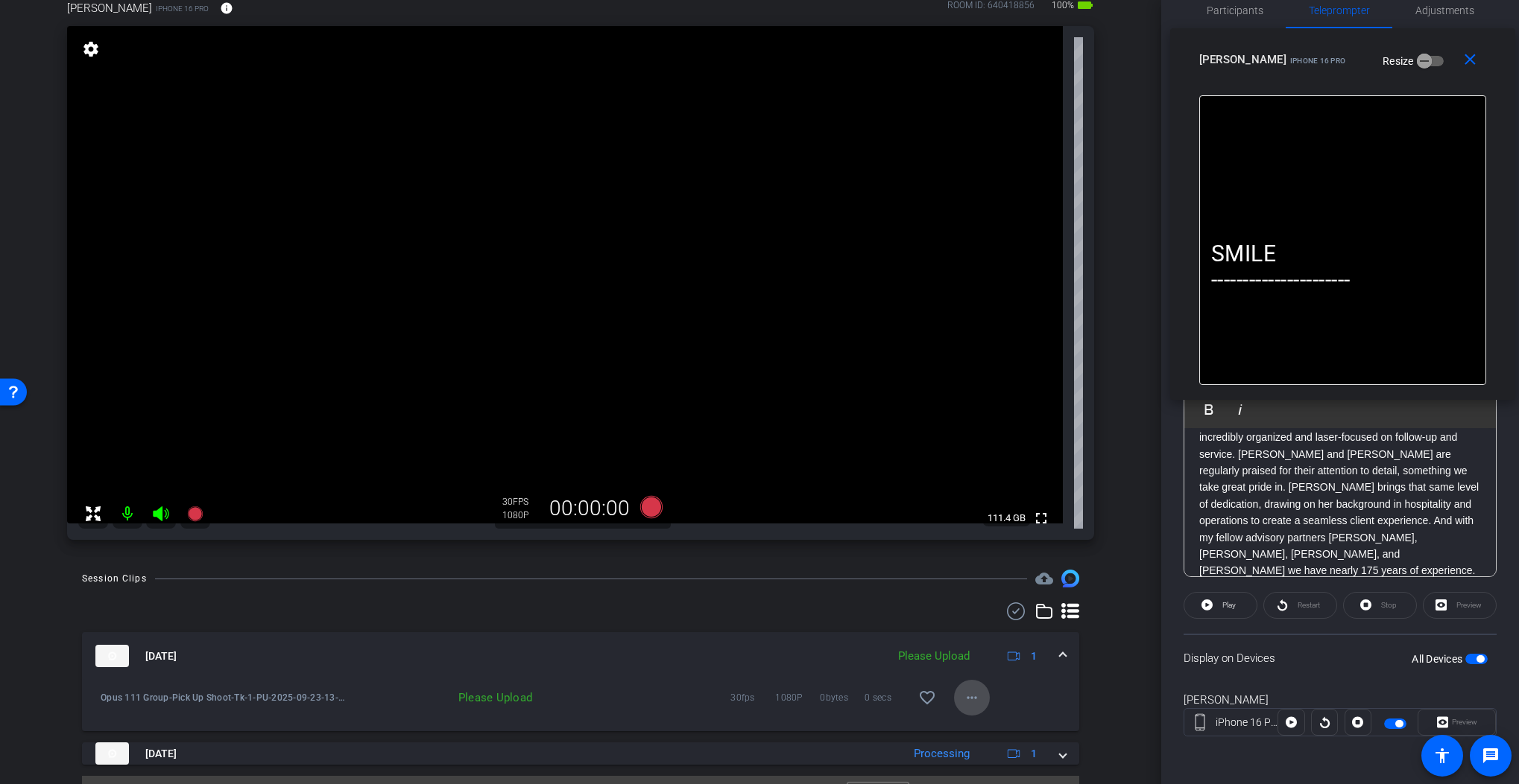
click at [974, 700] on span at bounding box center [971, 697] width 35 height 35
click at [980, 725] on span "Upload" at bounding box center [989, 729] width 60 height 18
click at [1060, 651] on span at bounding box center [1063, 657] width 6 height 16
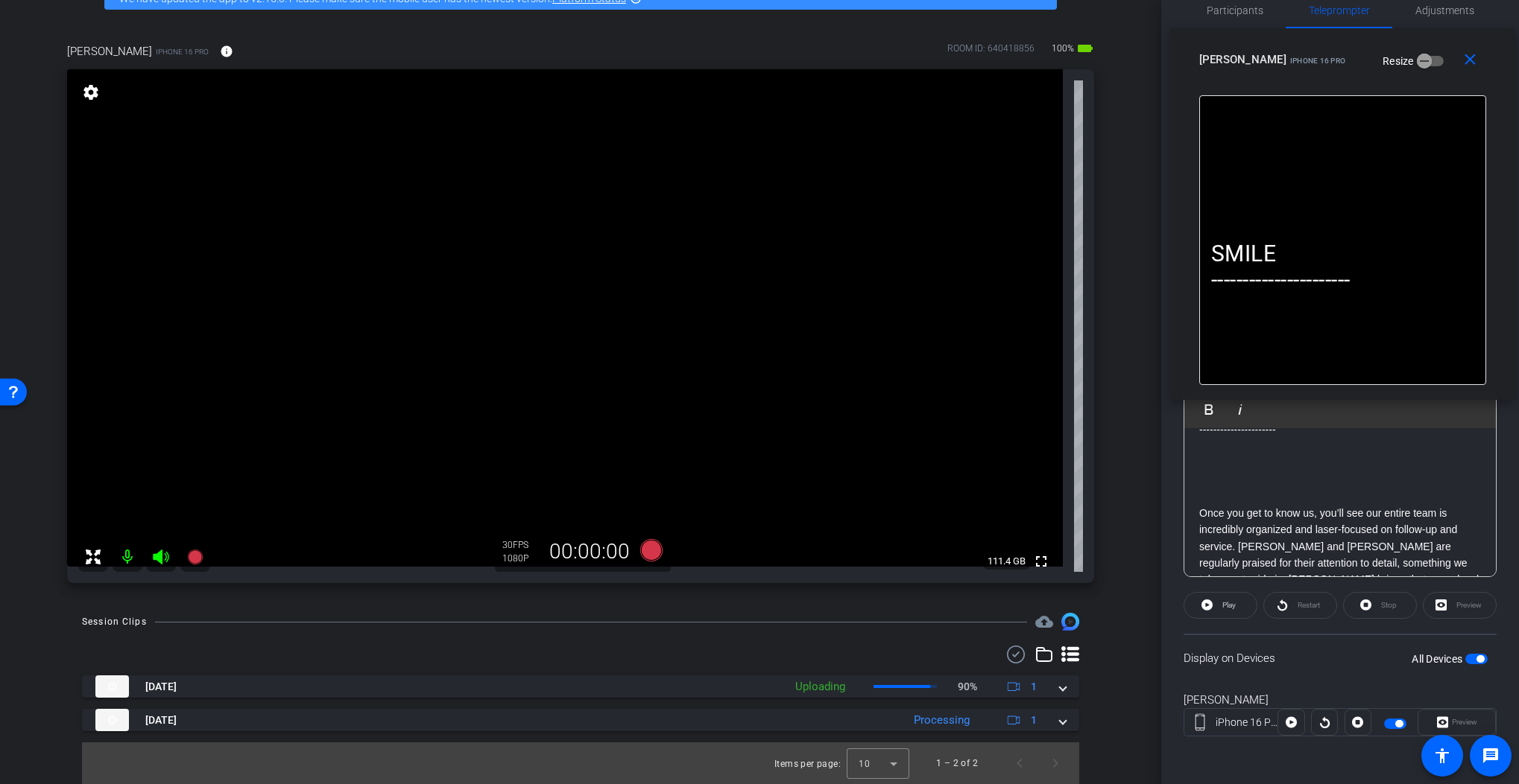
scroll to position [75, 0]
click at [653, 548] on icon at bounding box center [652, 550] width 23 height 23
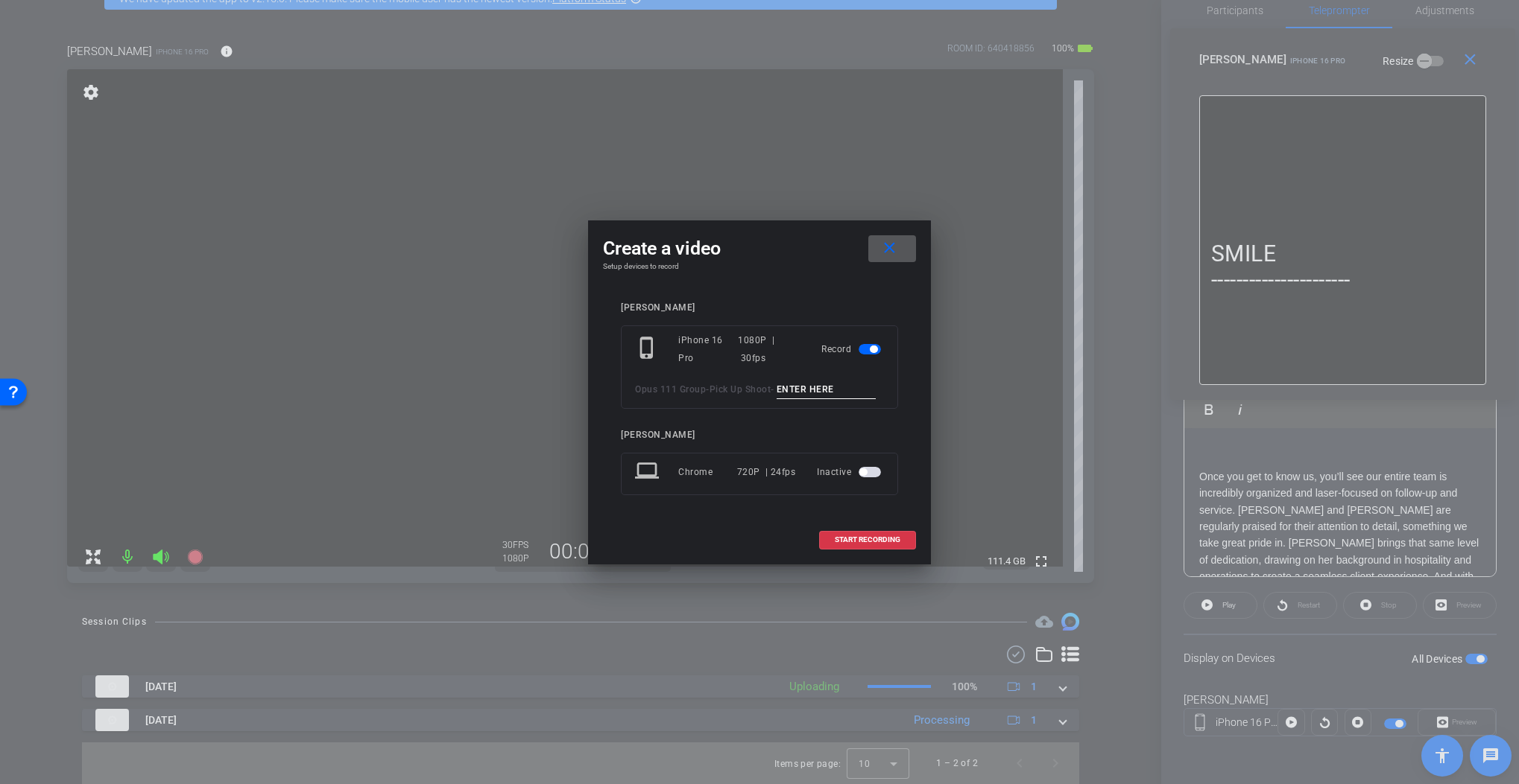
click at [818, 390] on input at bounding box center [827, 390] width 100 height 19
paste input "Tk_1_PU"
click at [799, 387] on input "Tk_1_PU" at bounding box center [827, 390] width 100 height 19
type input "Tk_2_PU"
click at [871, 536] on span "START RECORDING" at bounding box center [867, 540] width 66 height 8
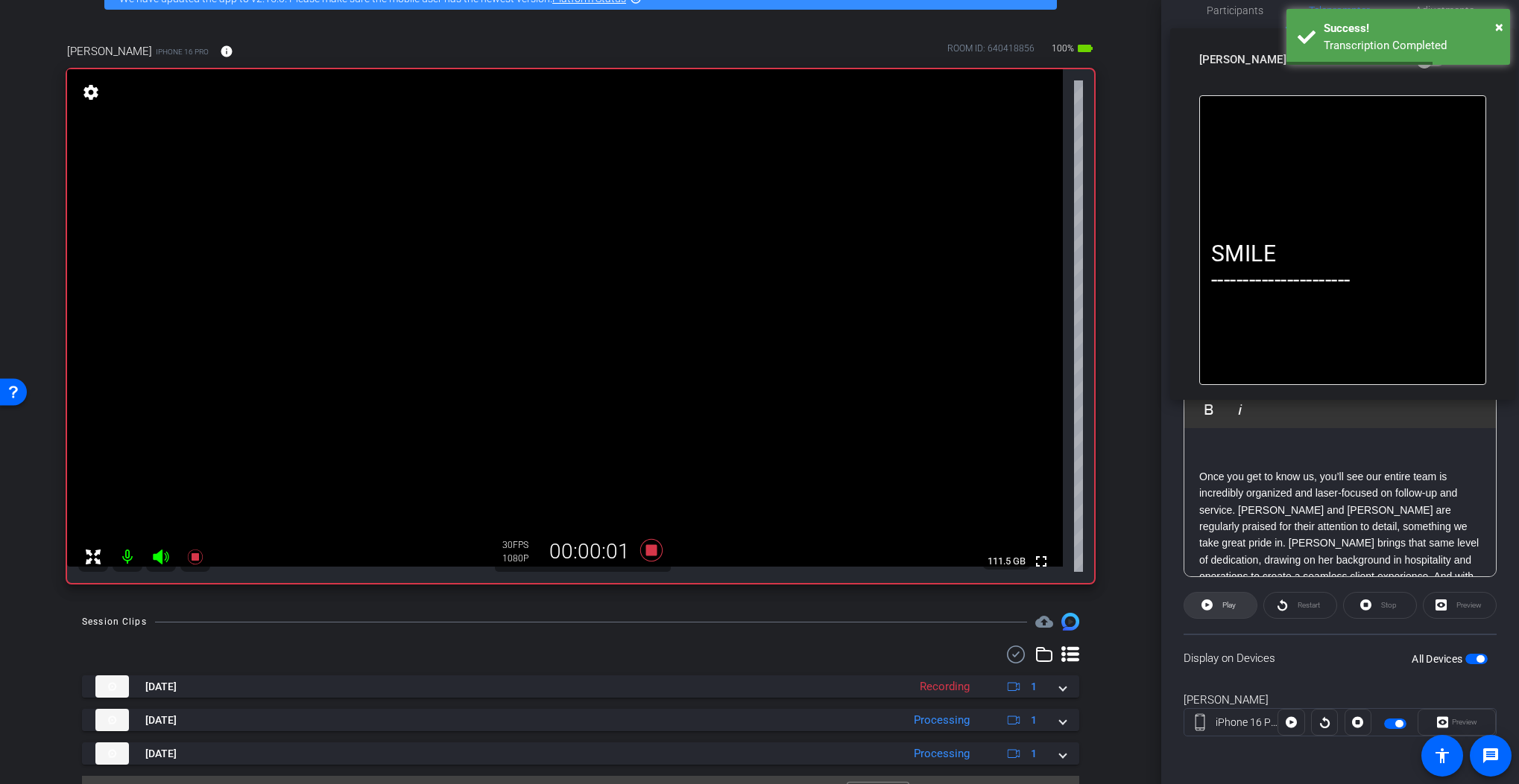
click at [1225, 606] on span "Play" at bounding box center [1229, 605] width 14 height 8
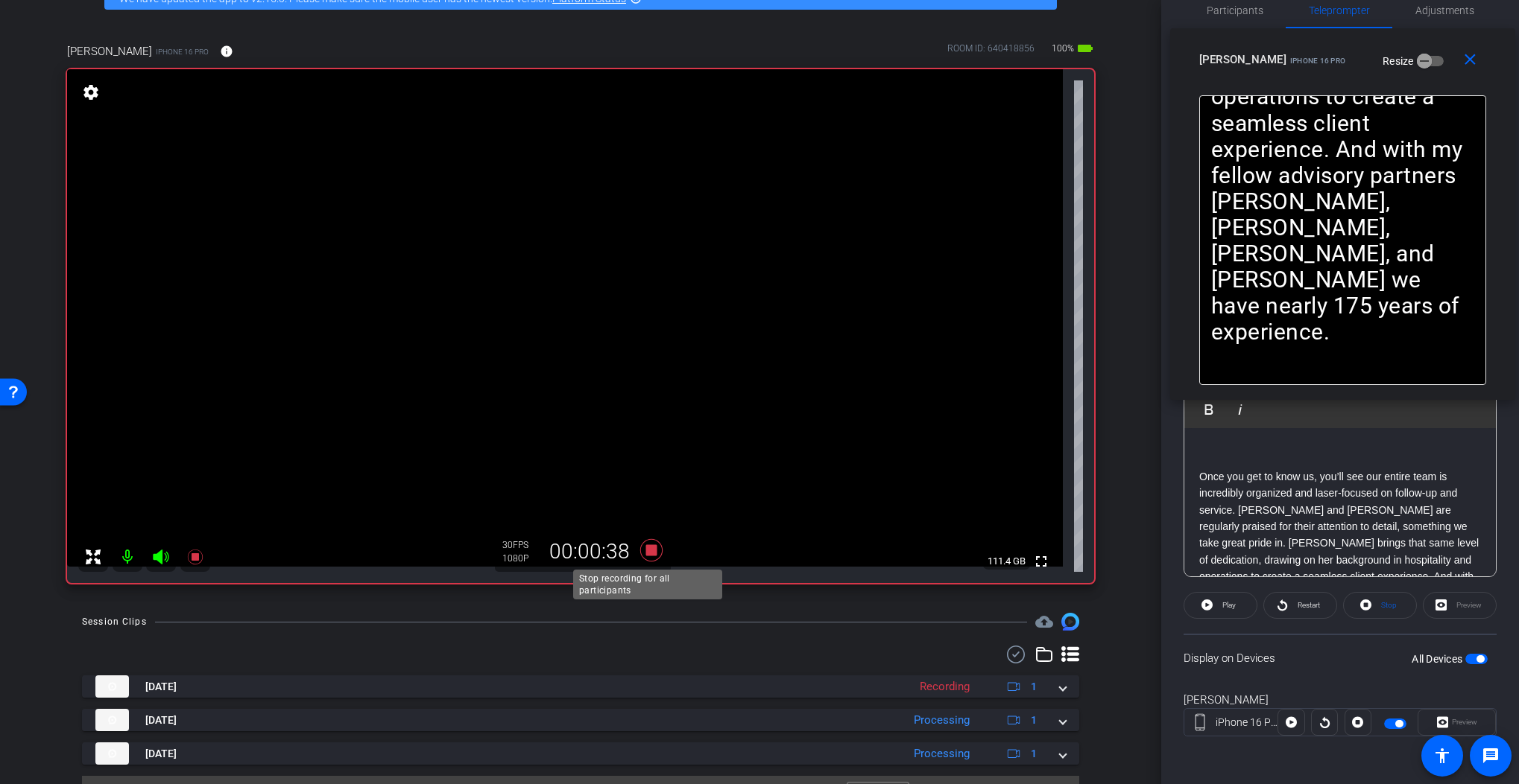
click at [648, 551] on icon at bounding box center [652, 550] width 23 height 23
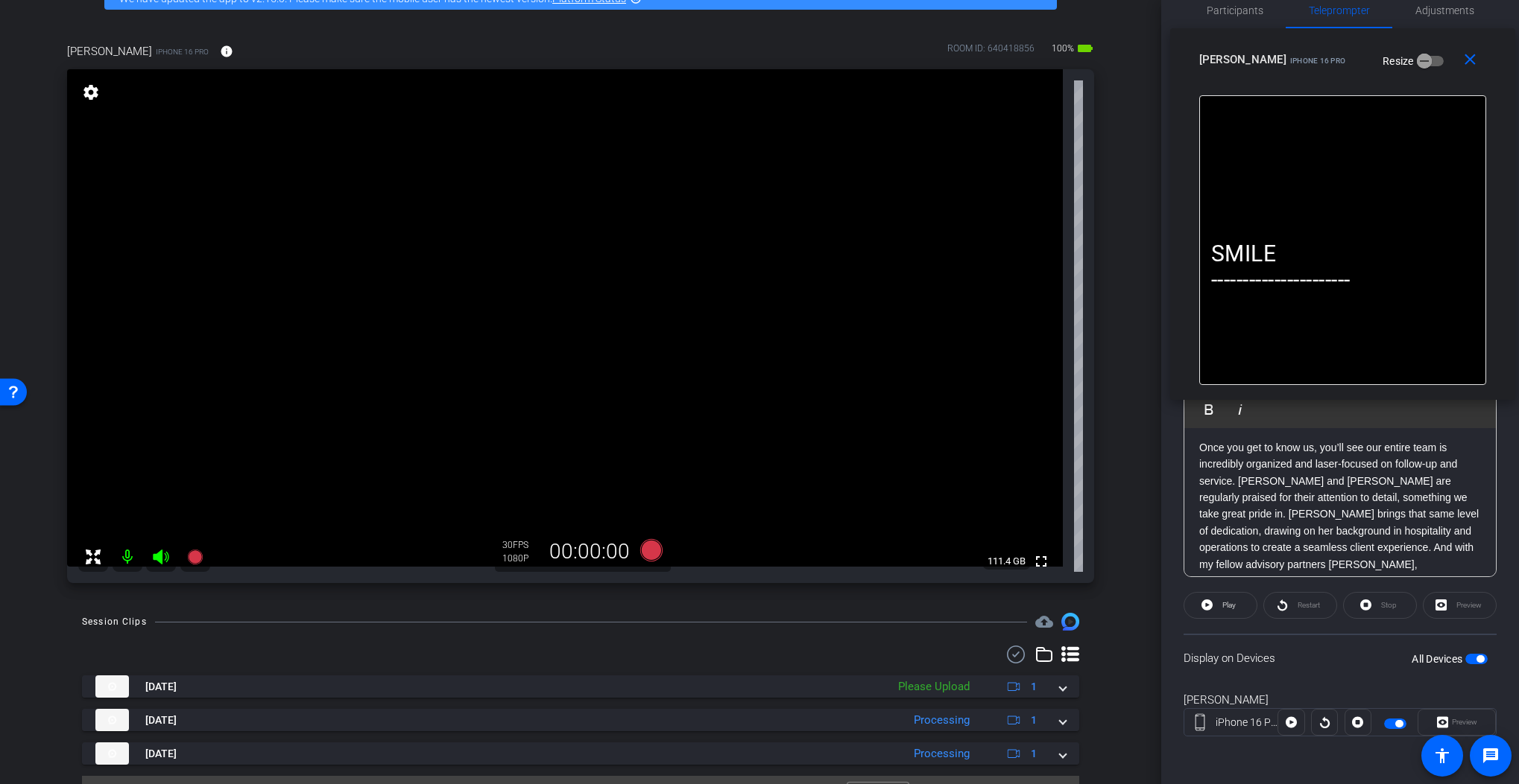
scroll to position [130, 0]
click at [1451, 59] on mat-icon "close" at bounding box center [1470, 60] width 19 height 19
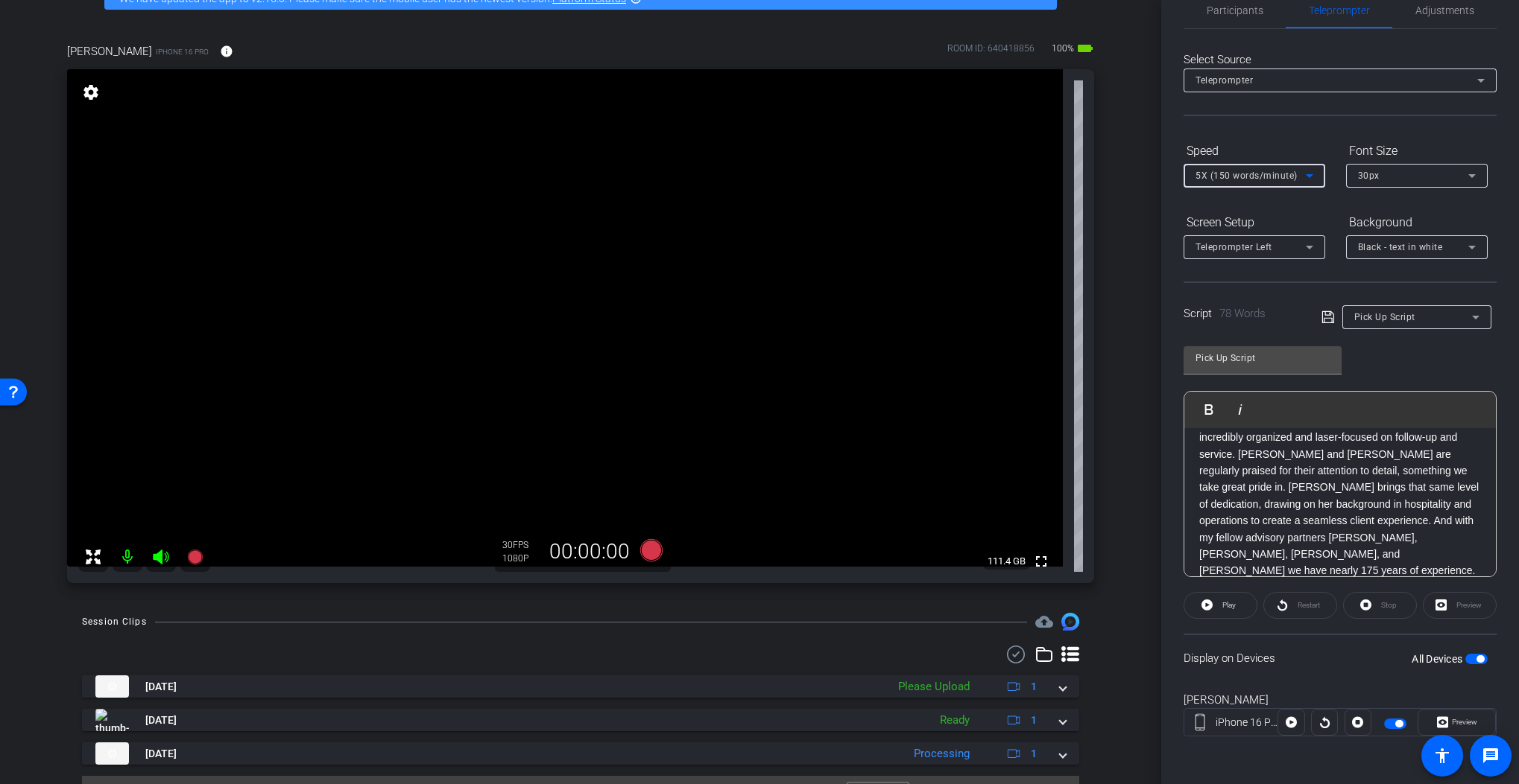
click at [1245, 180] on span "5X (150 words/minute)" at bounding box center [1246, 176] width 102 height 11
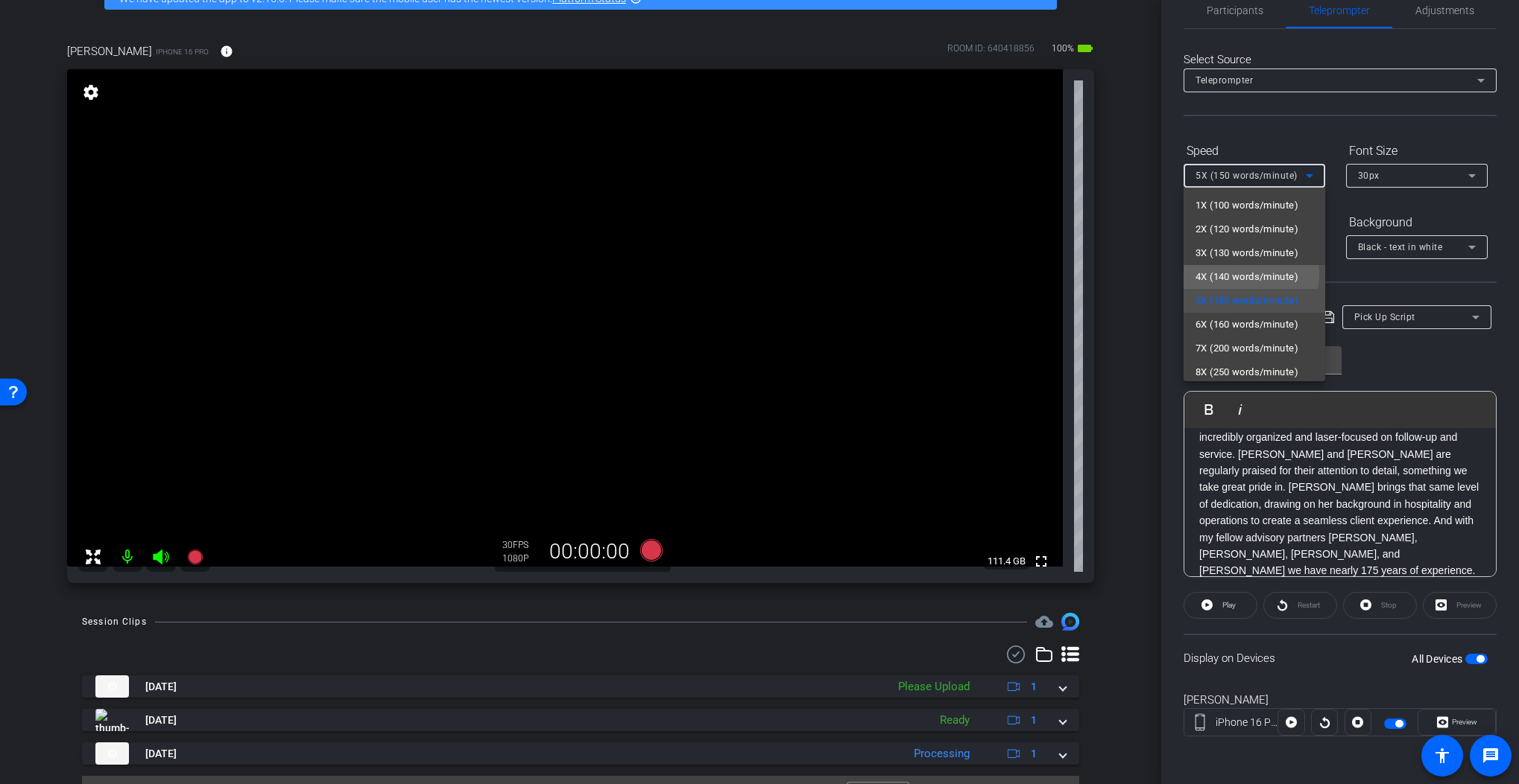
click at [1249, 274] on span "4X (140 words/minute)" at bounding box center [1247, 277] width 103 height 18
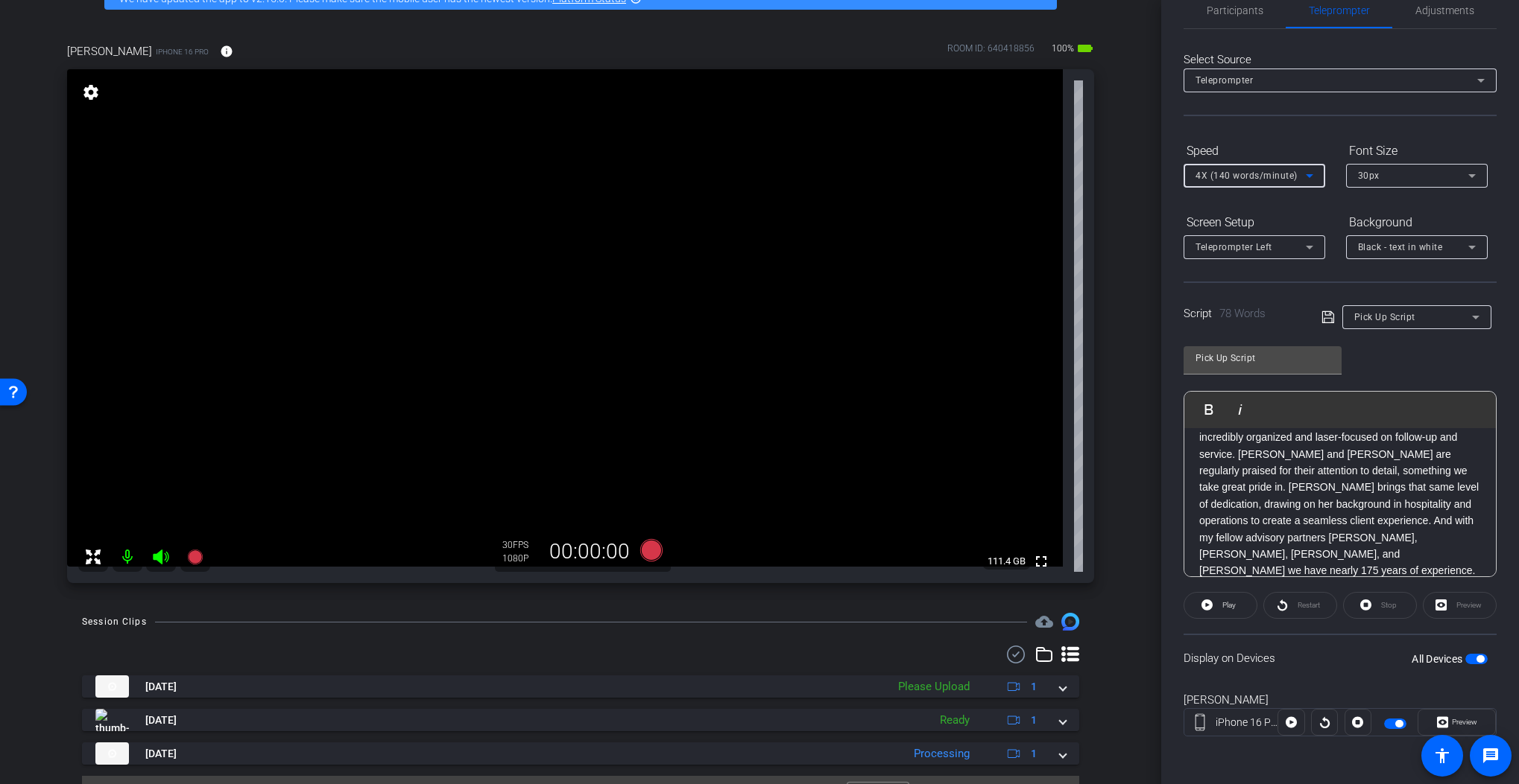
click at [1451, 657] on span "button" at bounding box center [1480, 659] width 8 height 8
click at [1451, 659] on span "button" at bounding box center [1477, 660] width 23 height 11
click at [642, 559] on icon at bounding box center [651, 550] width 35 height 27
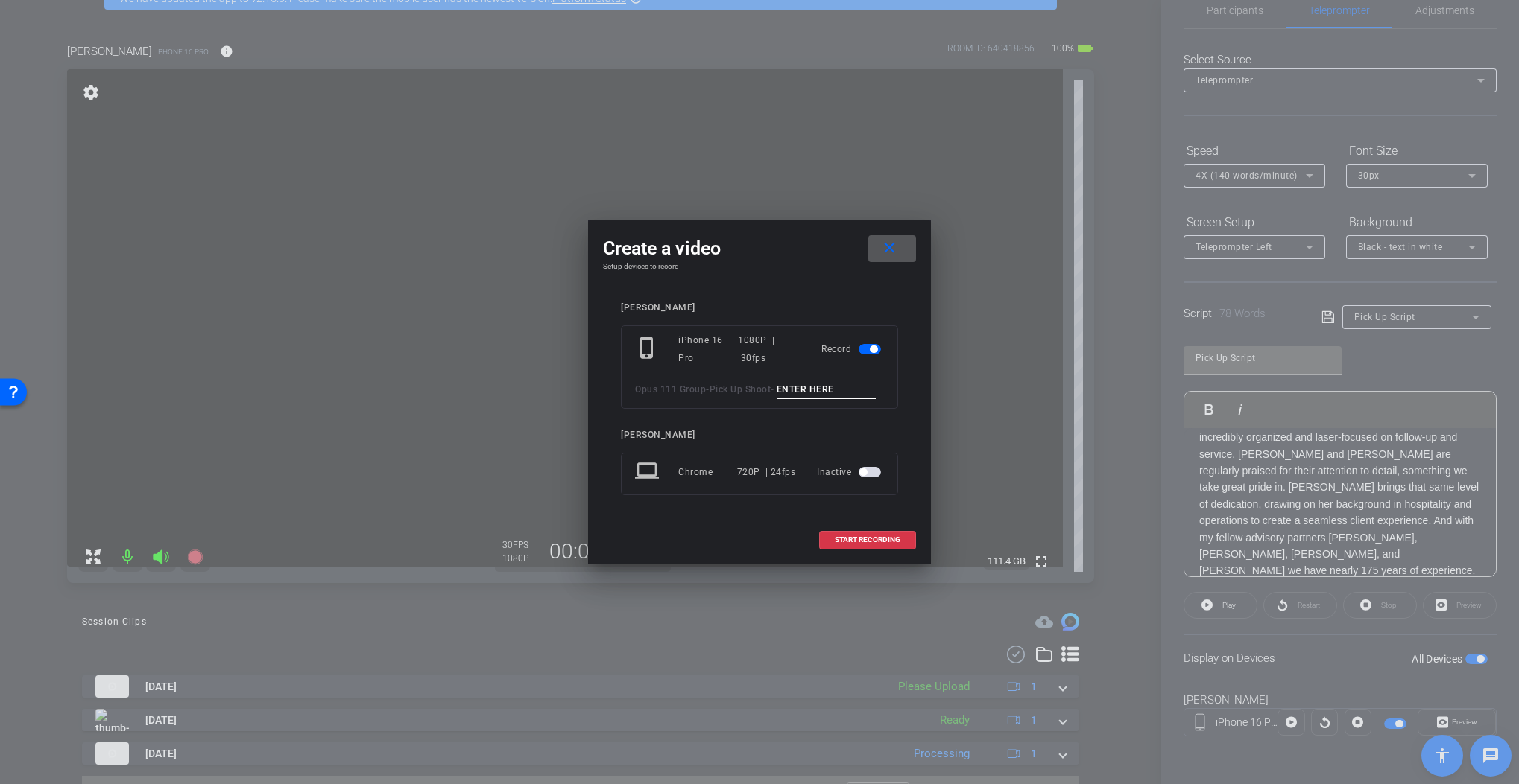
click at [809, 397] on input at bounding box center [827, 390] width 100 height 19
paste input "Tk_1_PU"
click at [802, 389] on input "Tk_1_PU" at bounding box center [827, 390] width 100 height 19
type input "Tk_3_PU"
click at [847, 541] on span "START RECORDING" at bounding box center [867, 540] width 66 height 8
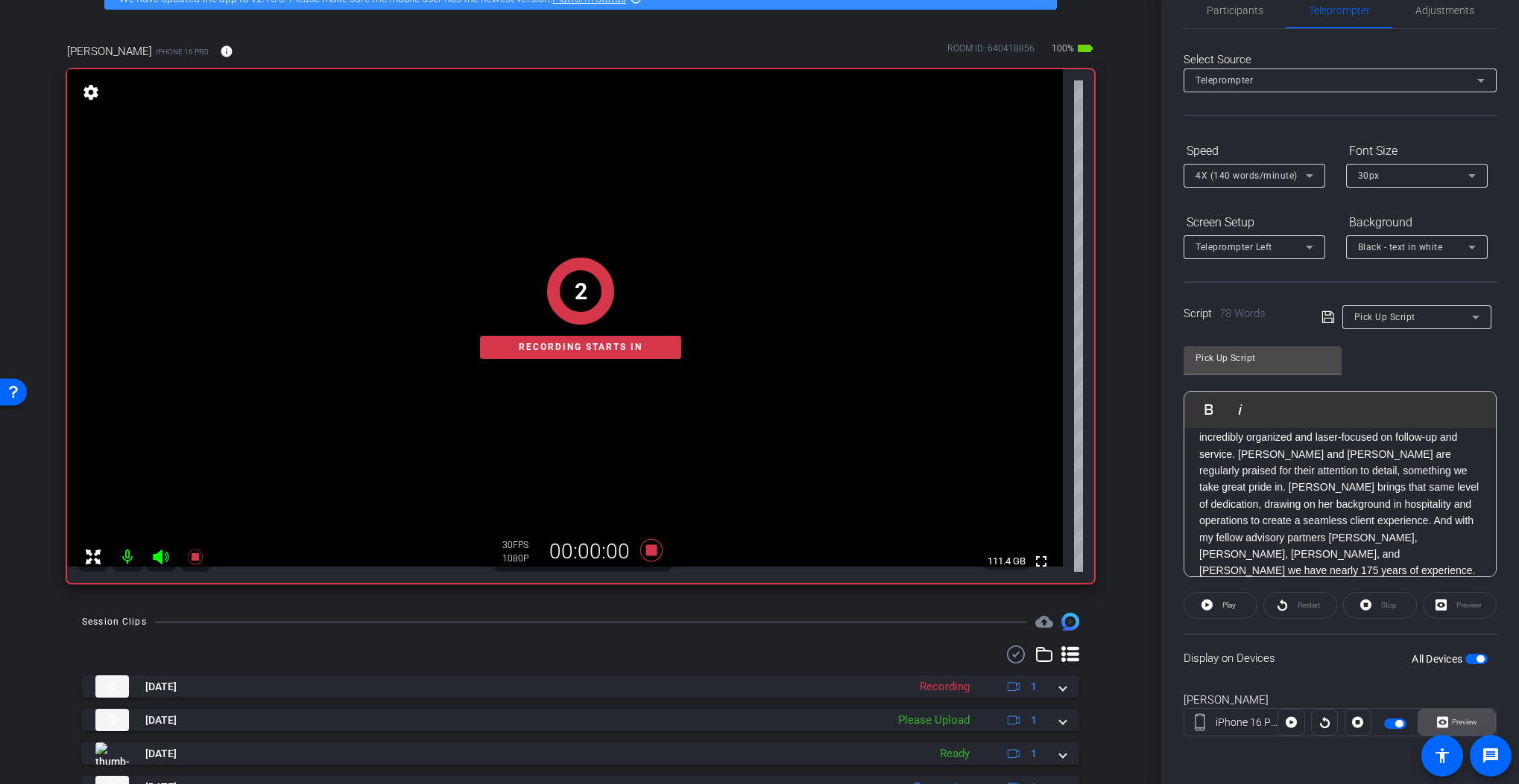
click at [1451, 718] on span at bounding box center [1456, 722] width 77 height 35
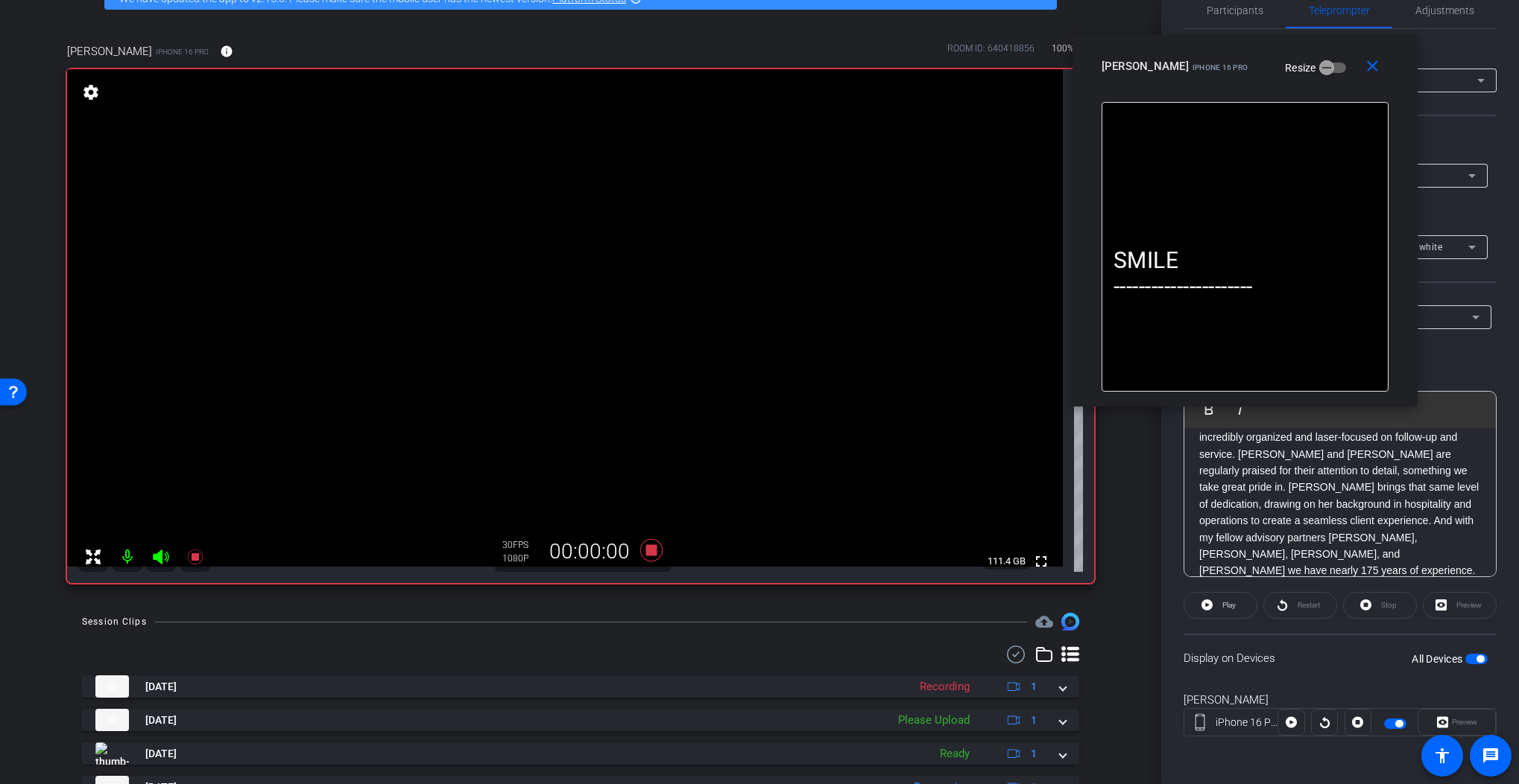
drag, startPoint x: 825, startPoint y: 239, endPoint x: 1263, endPoint y: 403, distance: 467.7
click at [1312, 67] on div "Jim iPhone 16 Pro Resize" at bounding box center [1250, 66] width 298 height 27
click at [1223, 611] on span "Play" at bounding box center [1226, 605] width 17 height 21
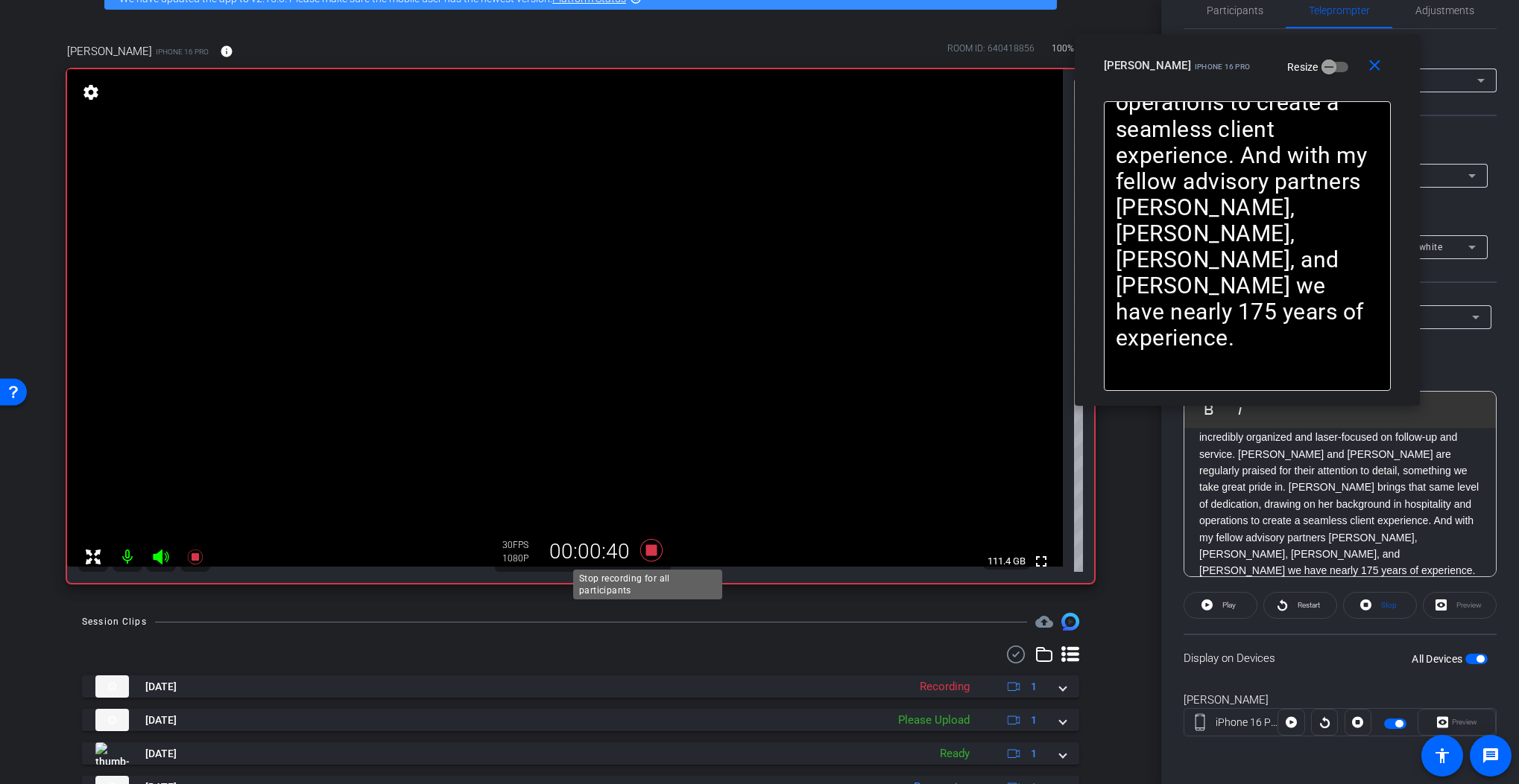
click at [643, 549] on icon at bounding box center [652, 550] width 23 height 23
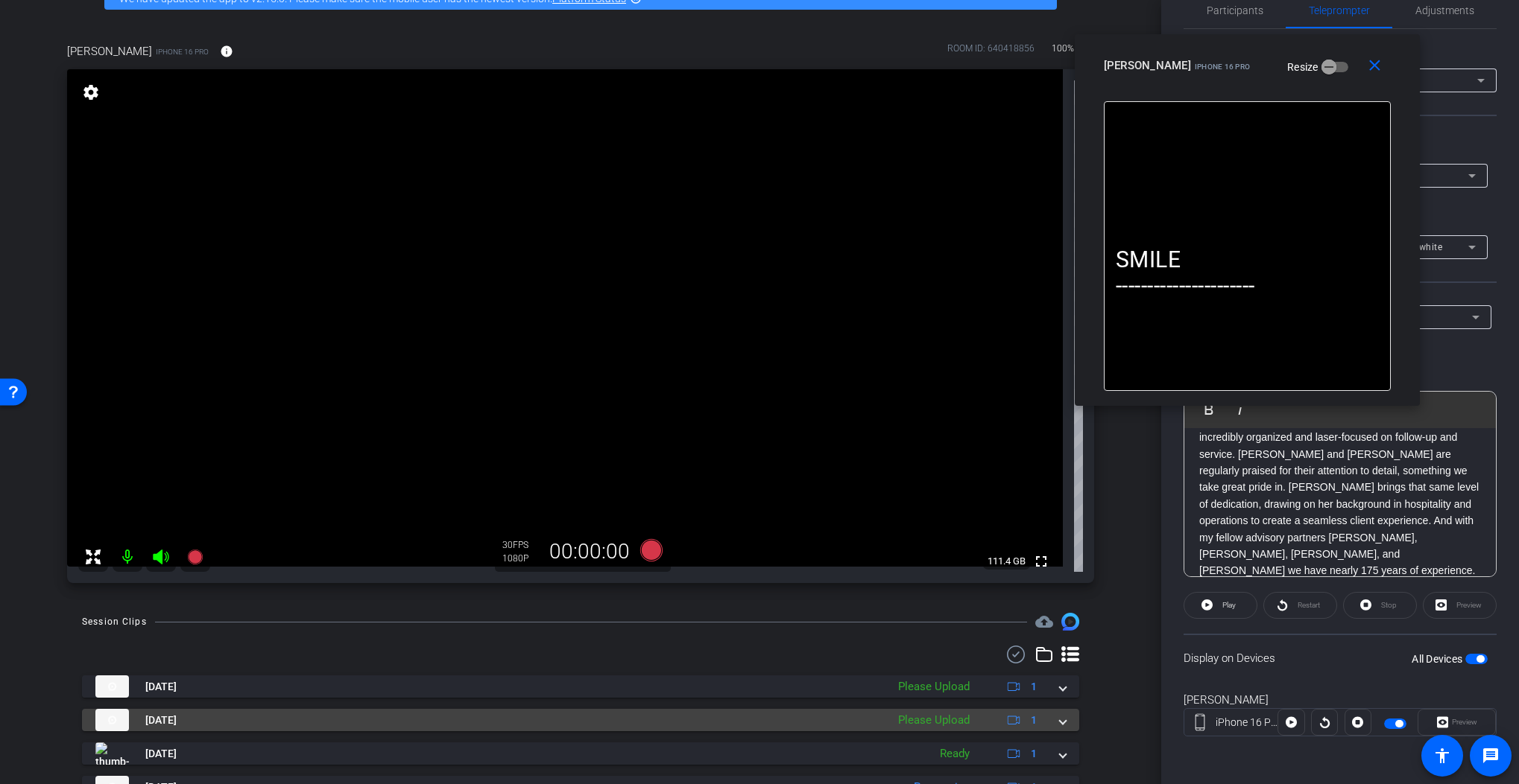
click at [1060, 727] on span at bounding box center [1063, 721] width 6 height 16
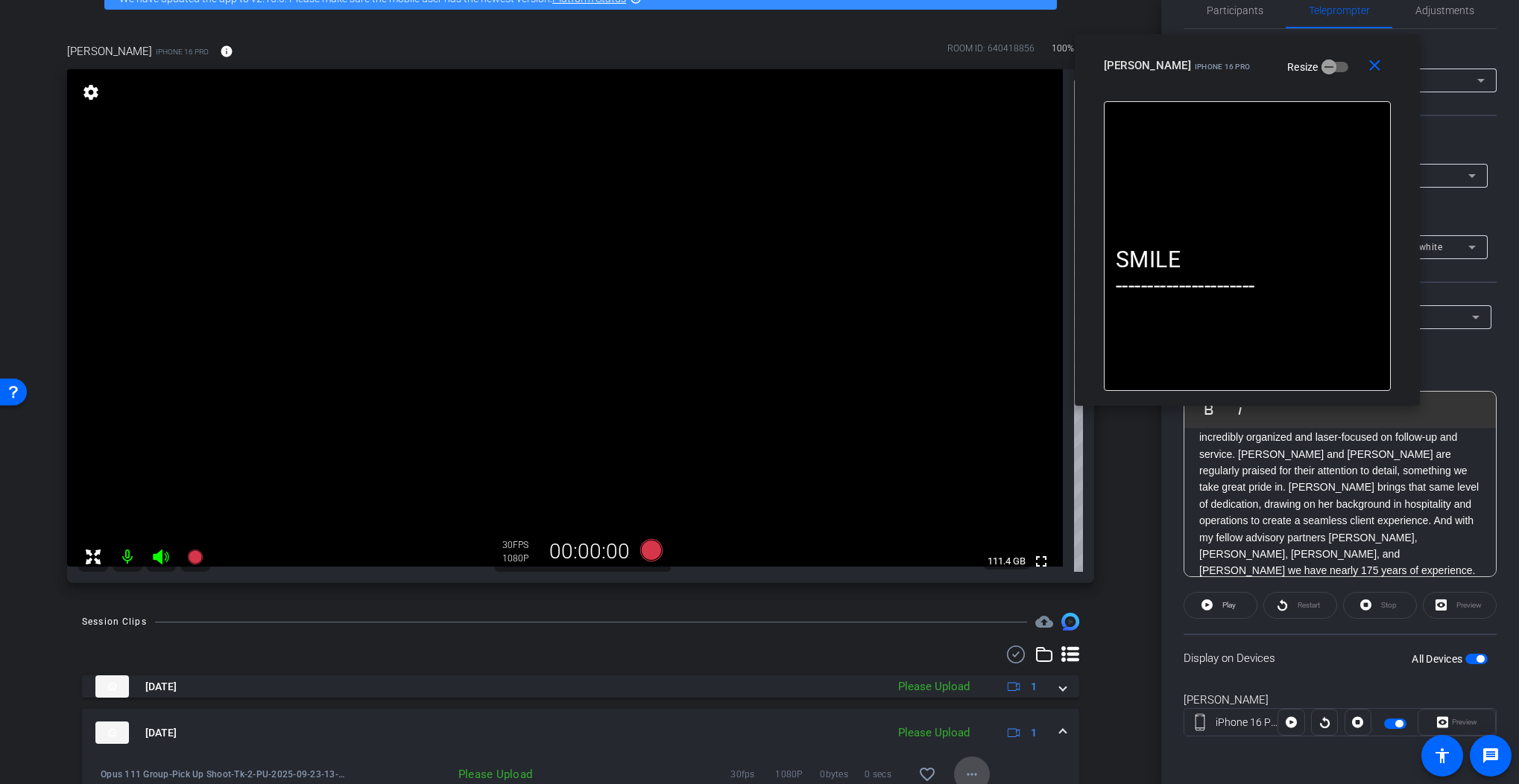
click at [980, 773] on span at bounding box center [971, 774] width 35 height 35
click at [993, 701] on span "Upload" at bounding box center [989, 707] width 60 height 18
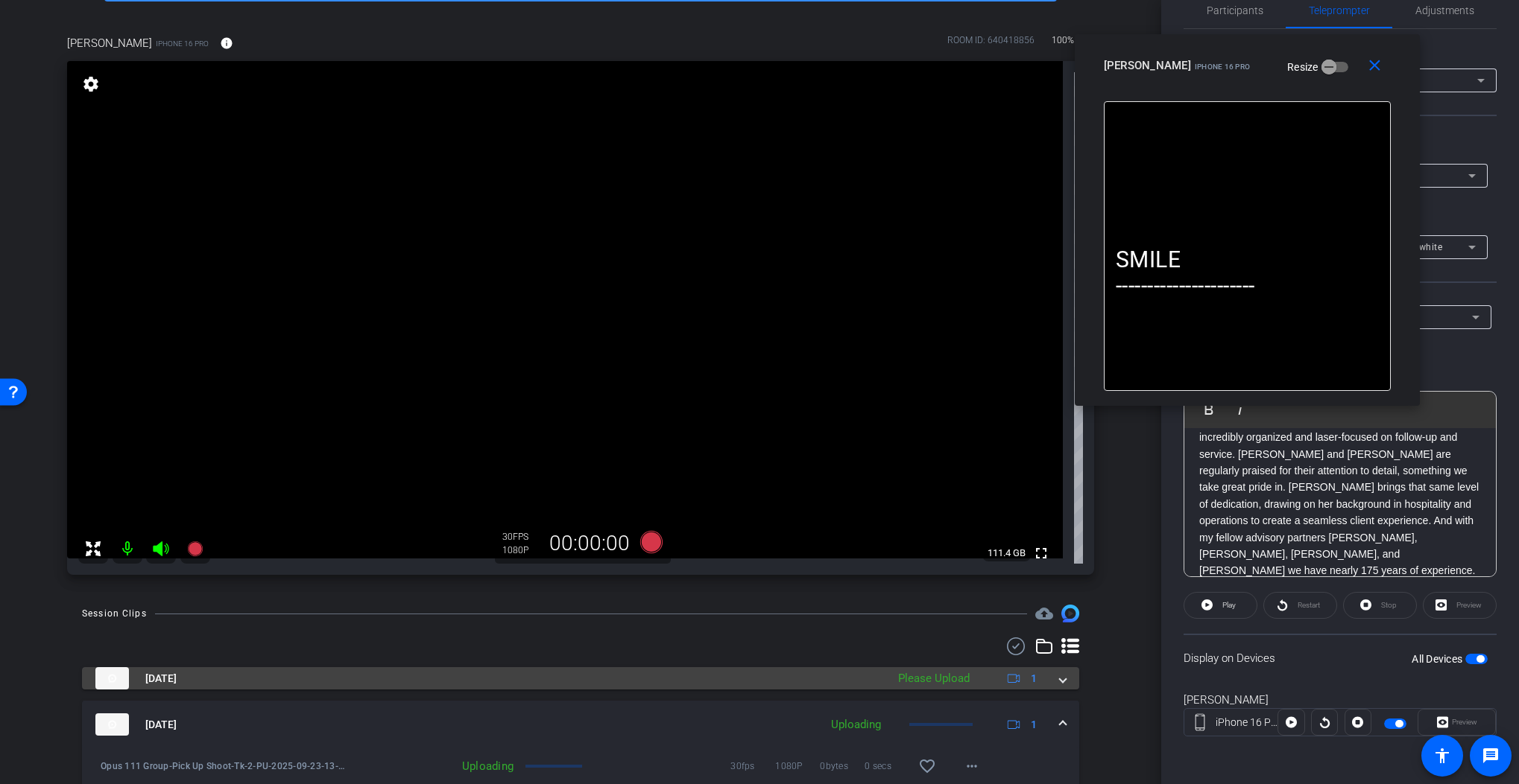
click at [1060, 675] on mat-expansion-panel-header "Sep 23, 2025 Please Upload 1" at bounding box center [581, 678] width 997 height 23
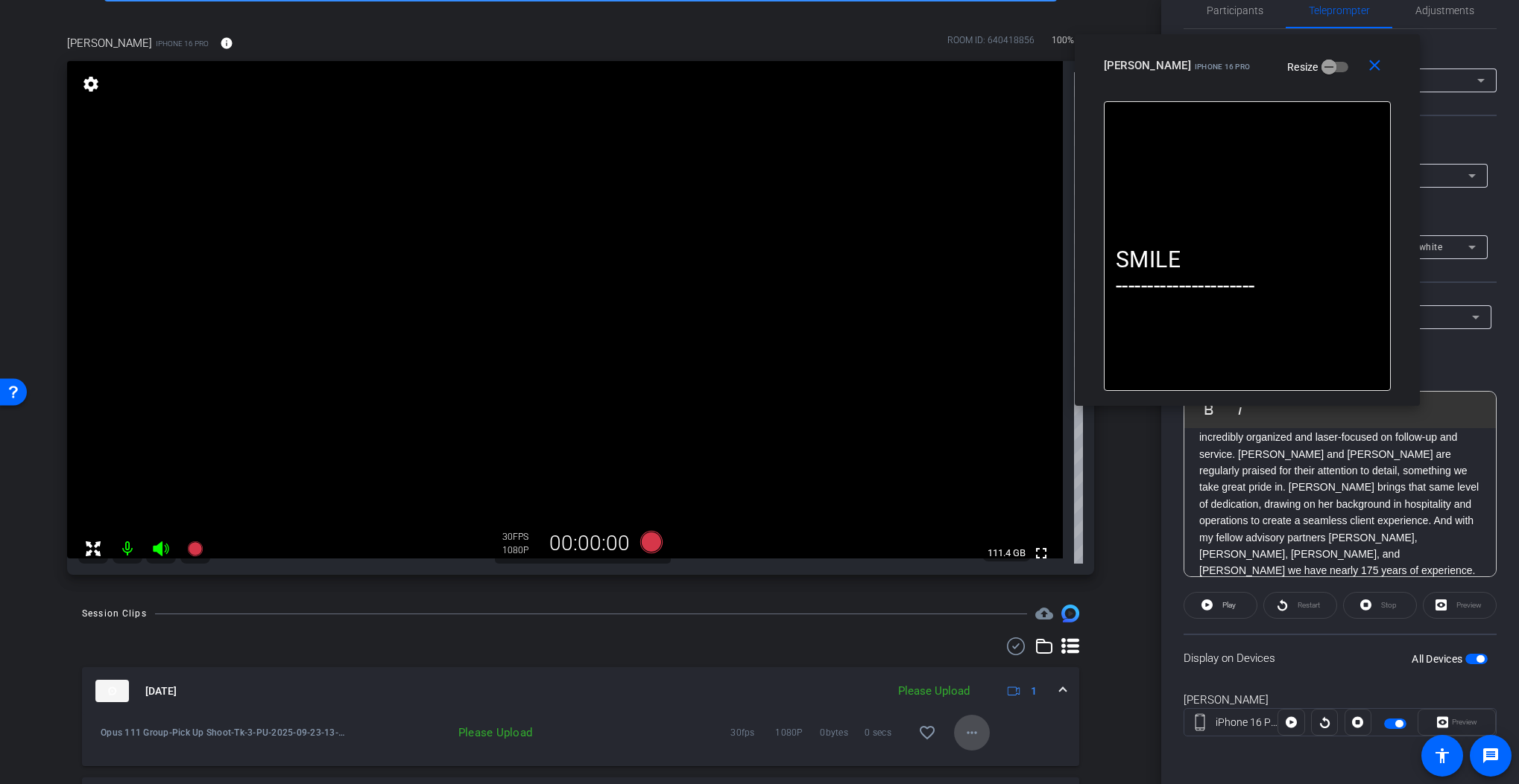
click at [968, 734] on mat-icon "more_horiz" at bounding box center [972, 733] width 18 height 18
click at [992, 672] on span "Upload" at bounding box center [989, 665] width 60 height 18
click at [1223, 11] on span "Participants" at bounding box center [1235, 11] width 57 height 11
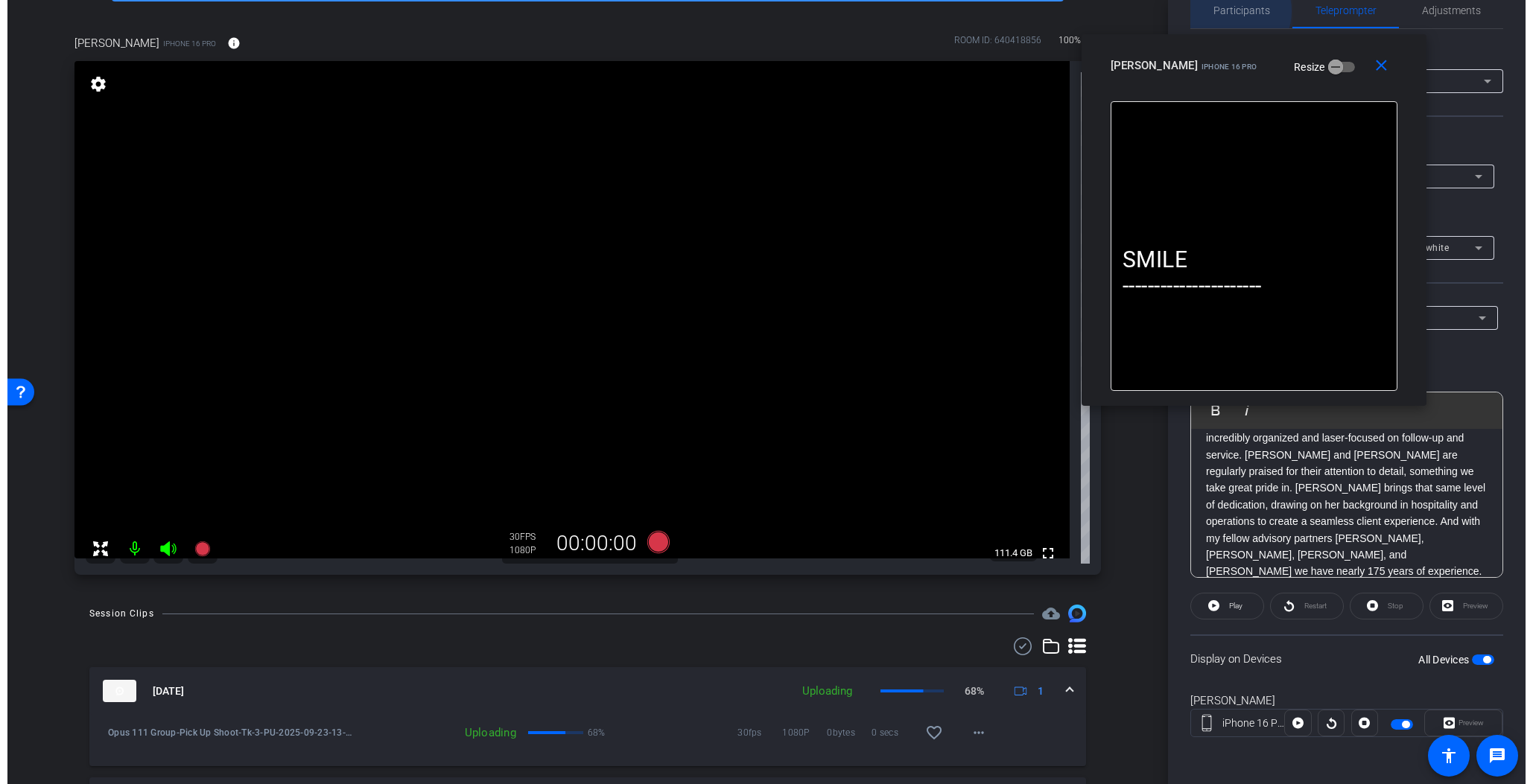
scroll to position [2, 0]
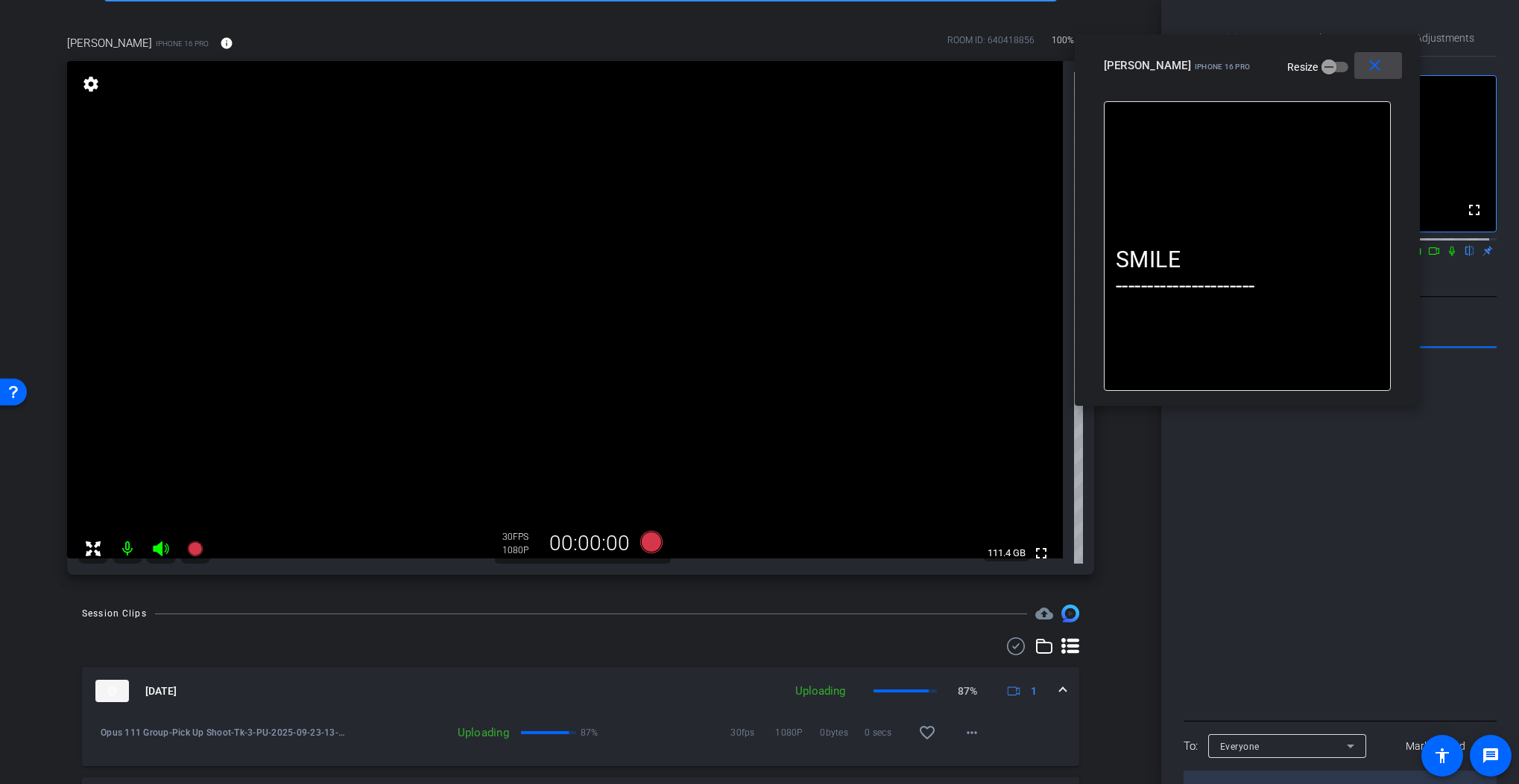
click at [1376, 72] on mat-icon "close" at bounding box center [1374, 66] width 19 height 19
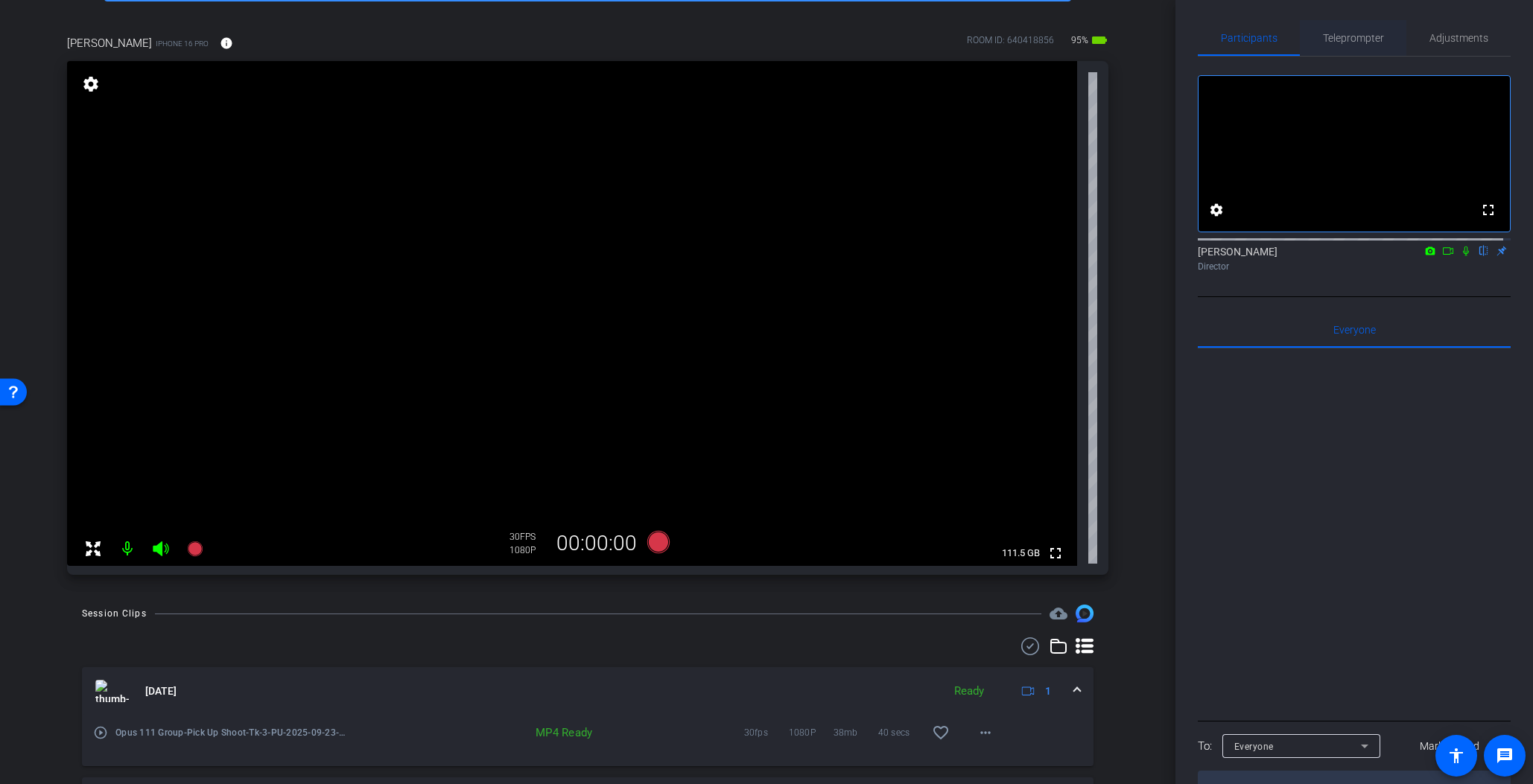
click at [1354, 28] on span "Teleprompter" at bounding box center [1354, 38] width 61 height 35
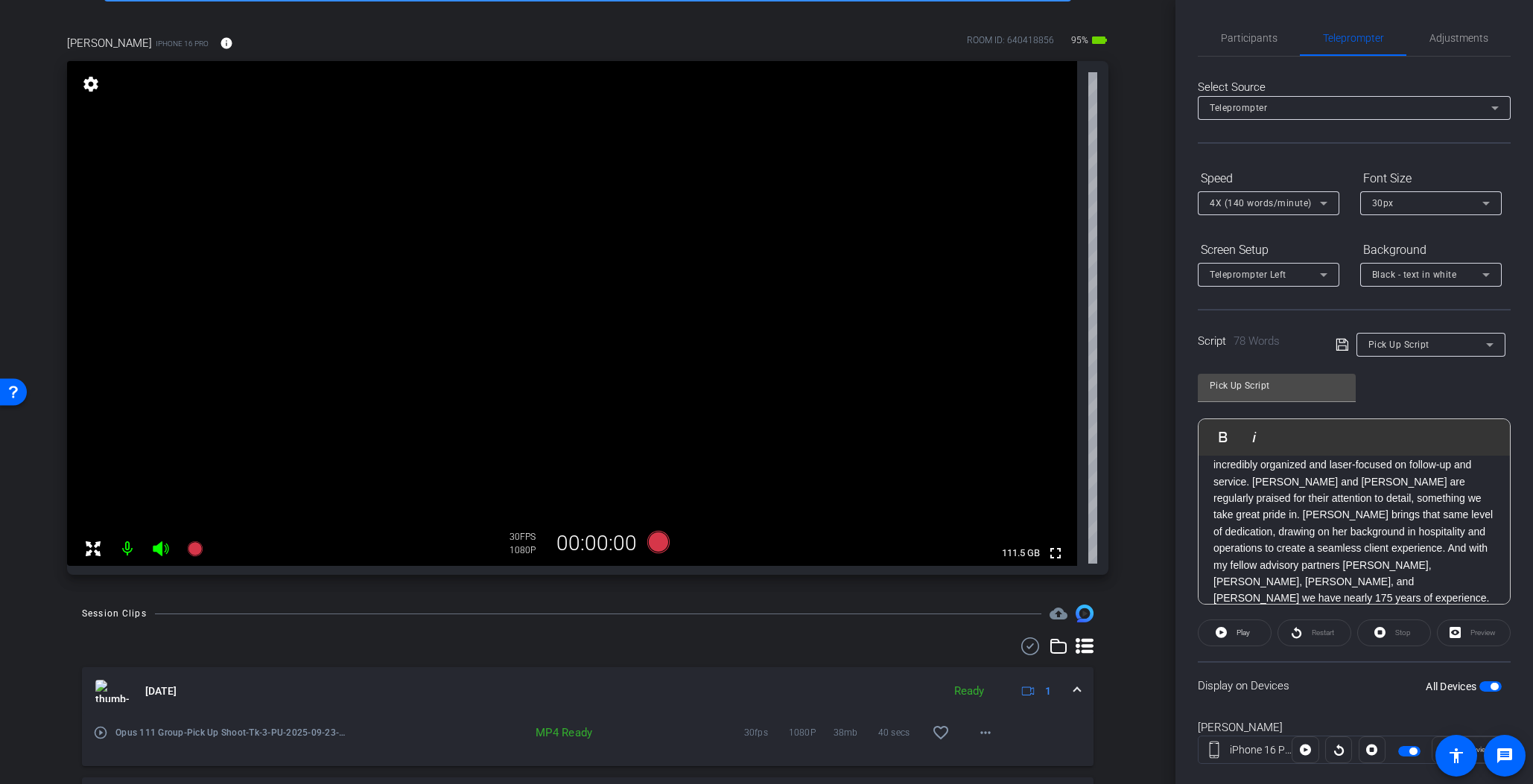
click at [1451, 685] on span "button" at bounding box center [1495, 687] width 8 height 8
click at [1265, 34] on span "Participants" at bounding box center [1249, 38] width 57 height 11
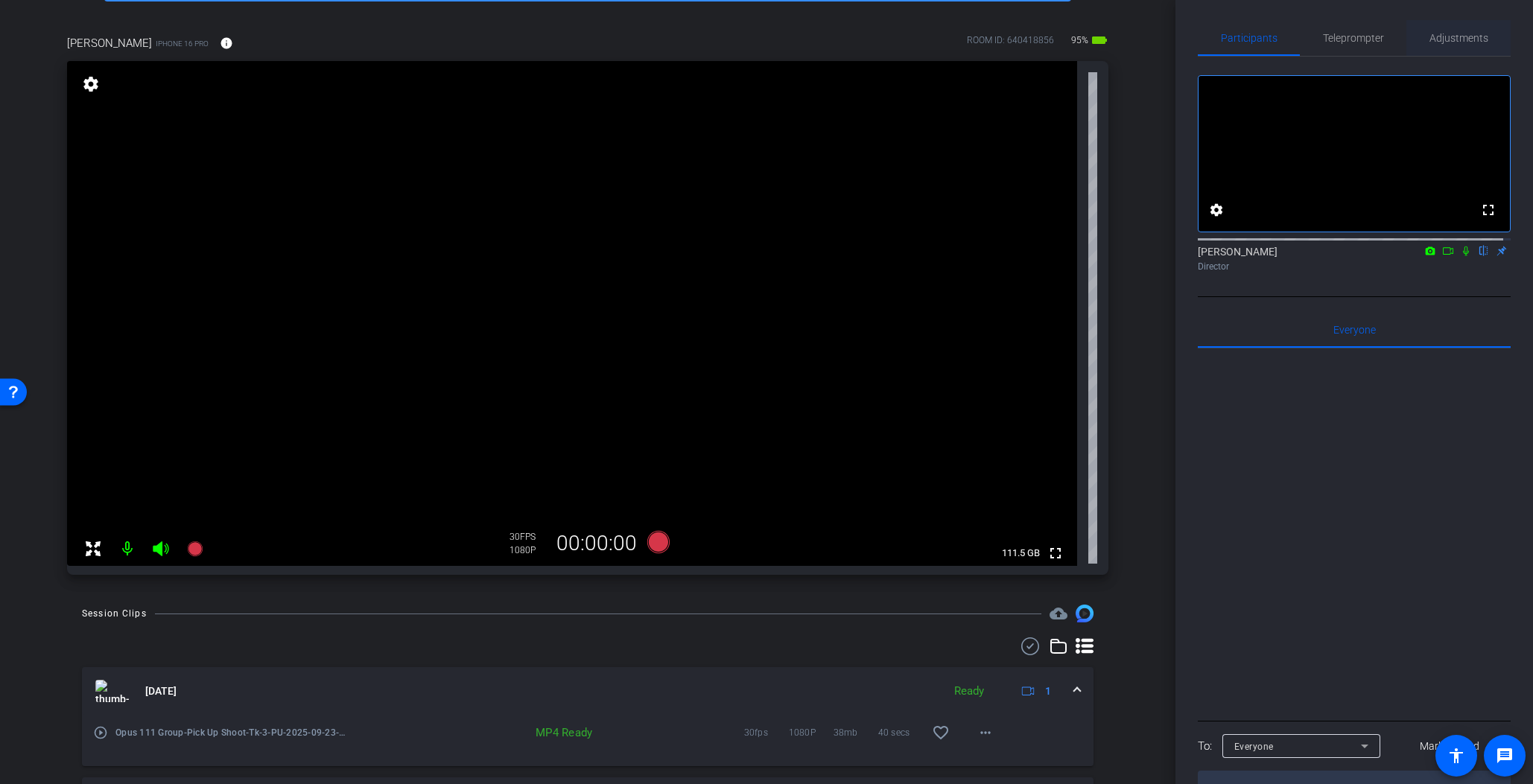
click at [1451, 41] on span "Adjustments" at bounding box center [1459, 38] width 59 height 11
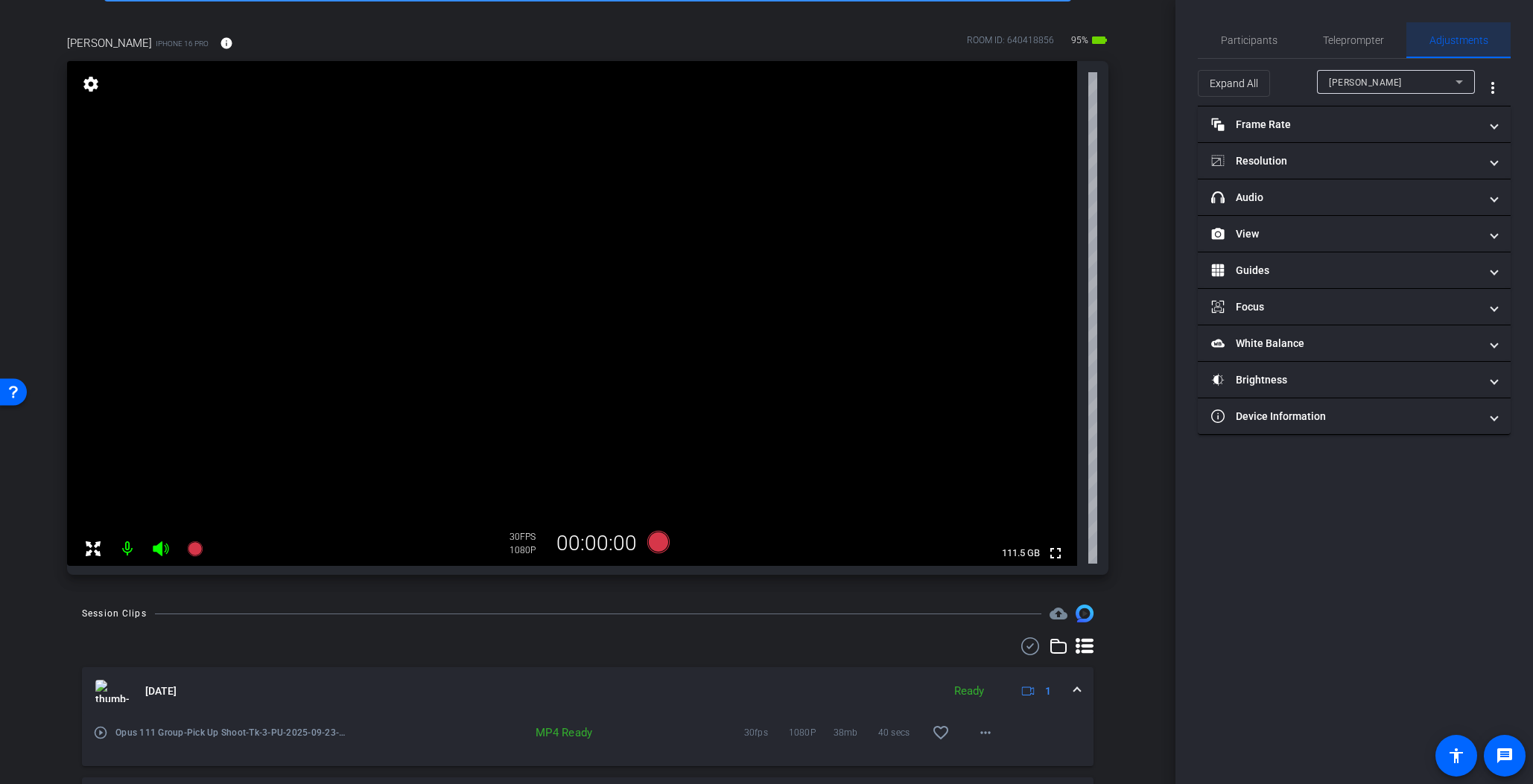
scroll to position [0, 0]
click at [1304, 157] on mat-panel-title "Resolution" at bounding box center [1346, 161] width 268 height 16
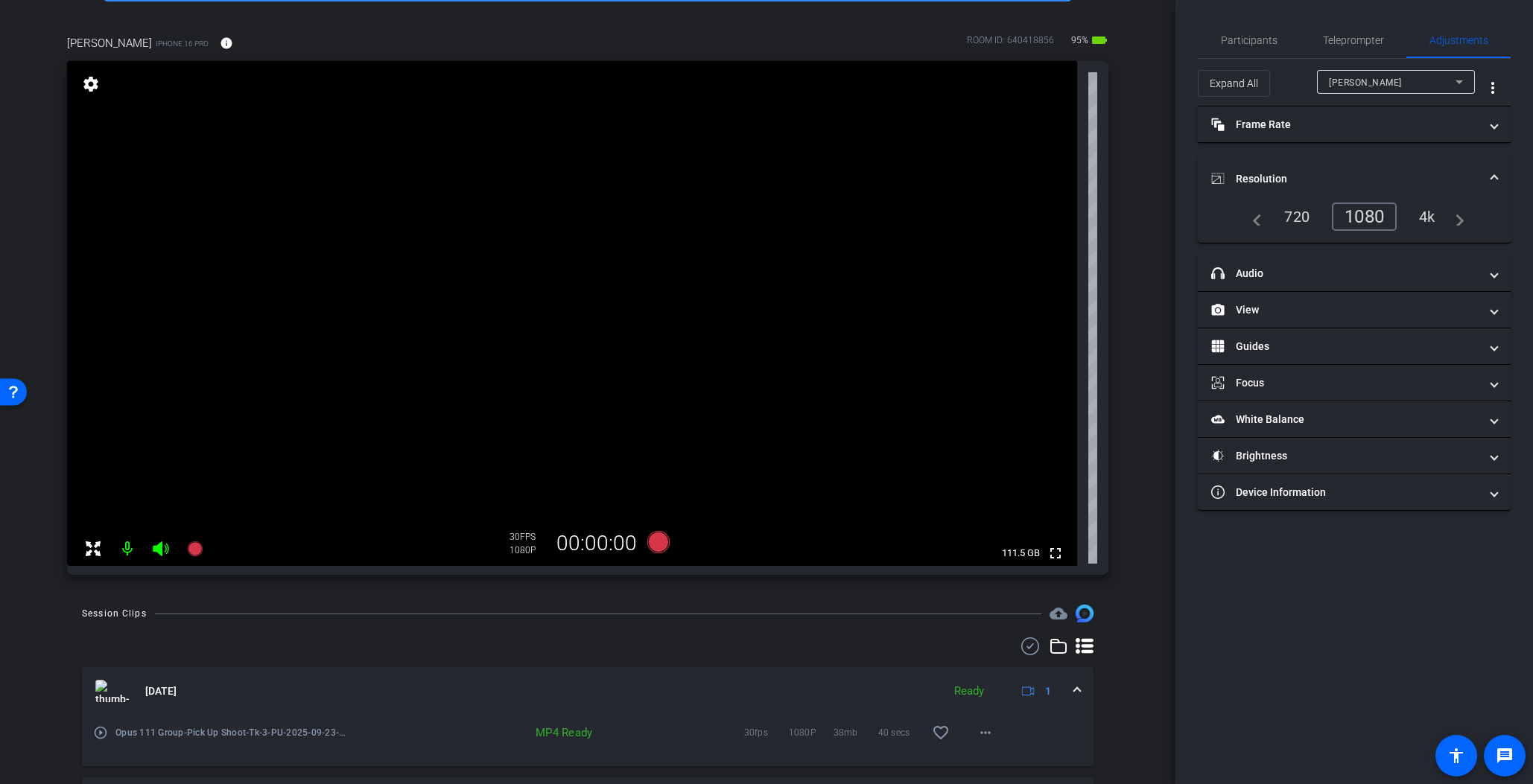
click at [1423, 219] on div "4k" at bounding box center [1427, 217] width 38 height 26
click at [655, 538] on icon at bounding box center [659, 542] width 23 height 23
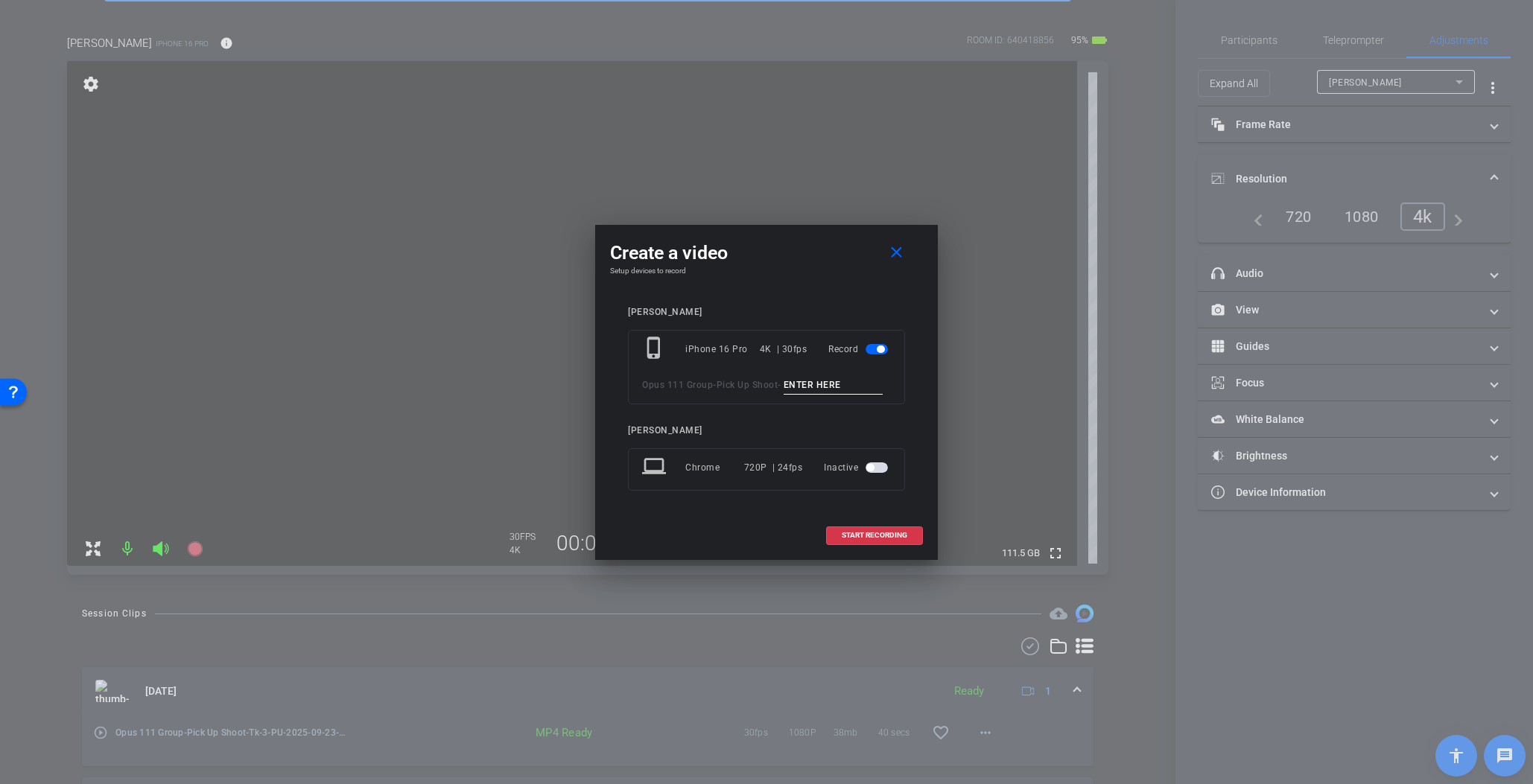
click at [848, 380] on input at bounding box center [833, 385] width 100 height 19
type input "Emmy B-Roll"
click at [857, 541] on span at bounding box center [875, 535] width 95 height 35
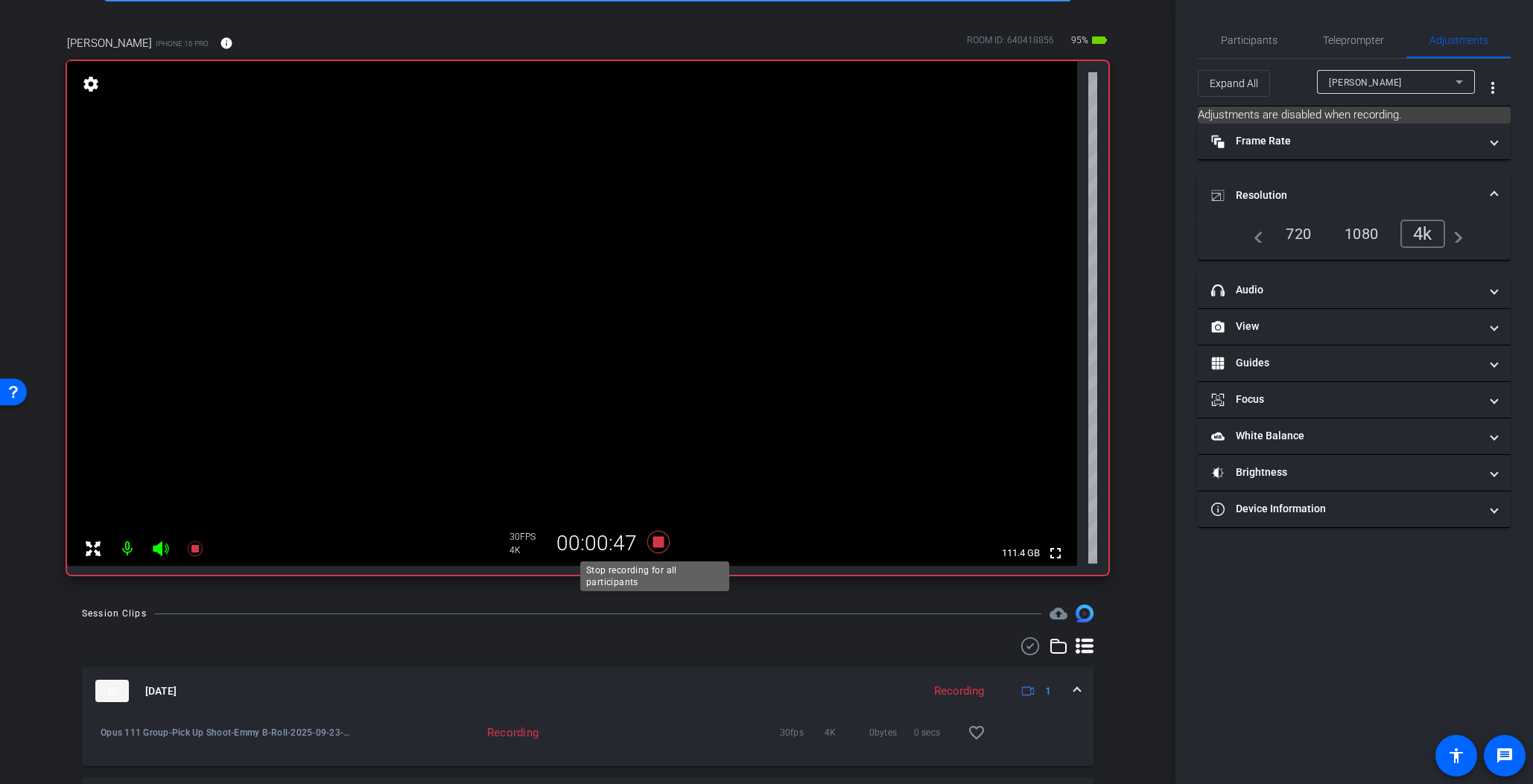
click at [658, 541] on icon at bounding box center [659, 542] width 23 height 23
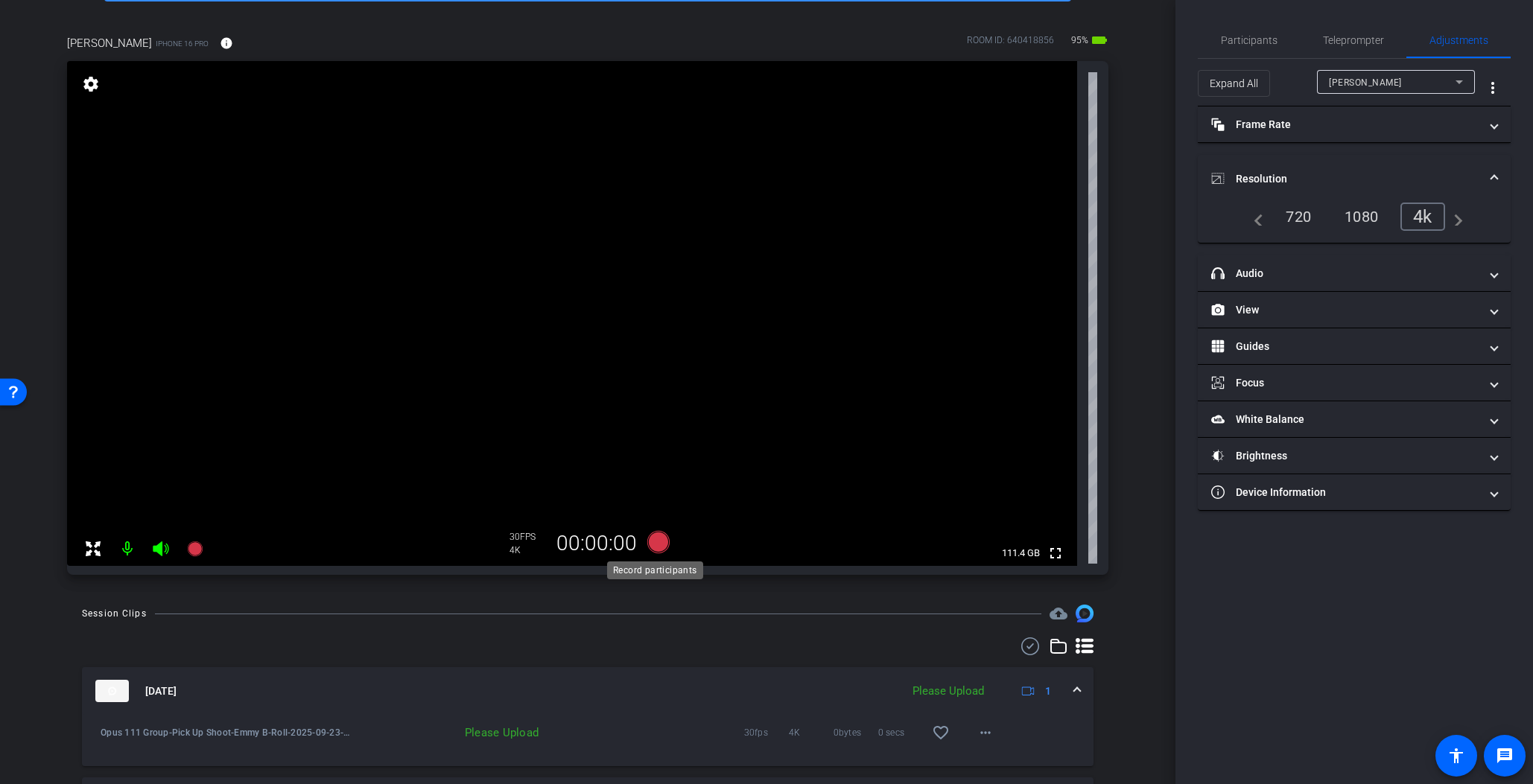
click at [656, 543] on icon at bounding box center [659, 542] width 23 height 23
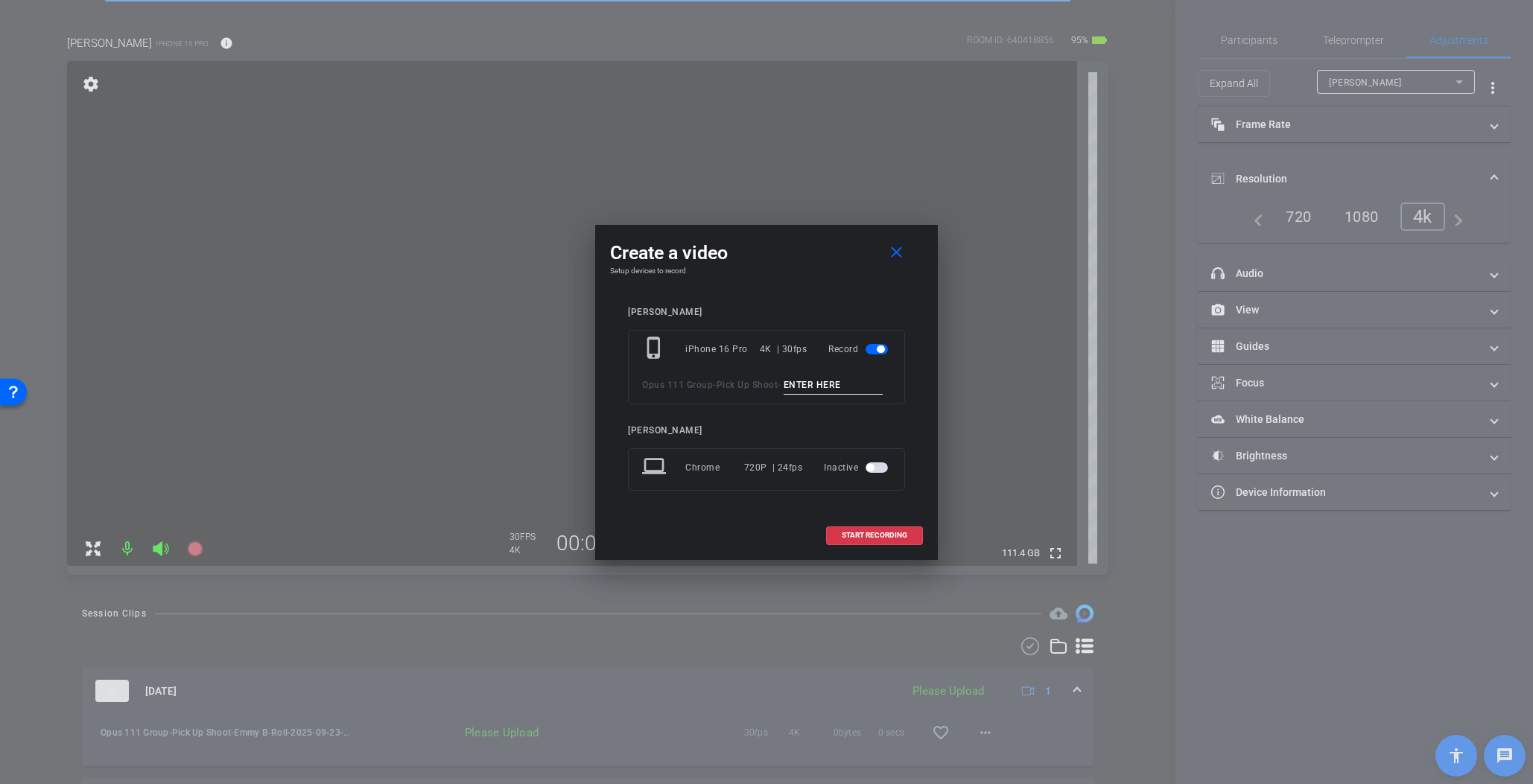
click at [824, 386] on input at bounding box center [833, 385] width 100 height 19
click at [830, 385] on input "Emmy B-Roll 2" at bounding box center [833, 385] width 100 height 19
type input "Emmy B-Roll 2"
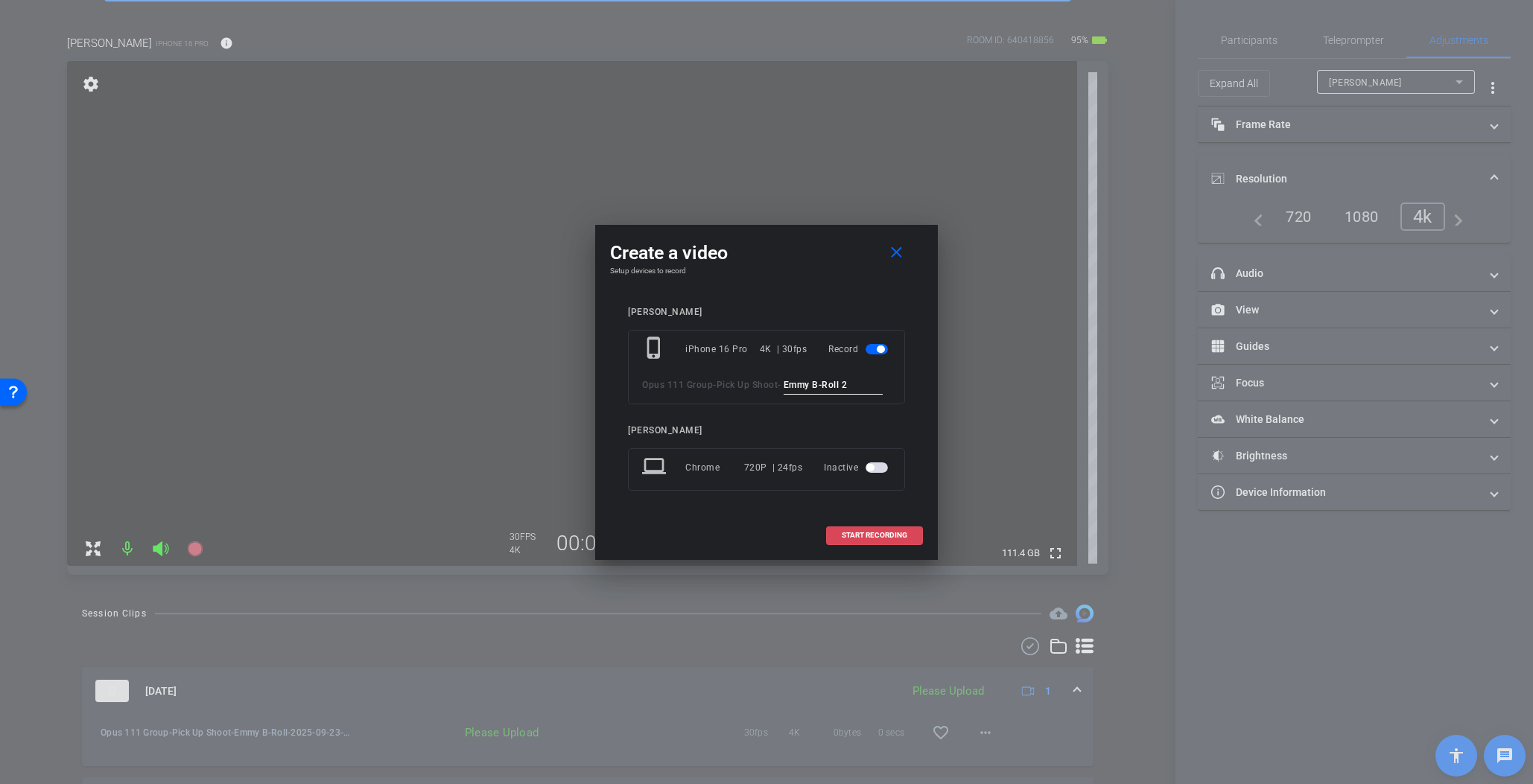
click at [865, 536] on span "START RECORDING" at bounding box center [874, 535] width 66 height 8
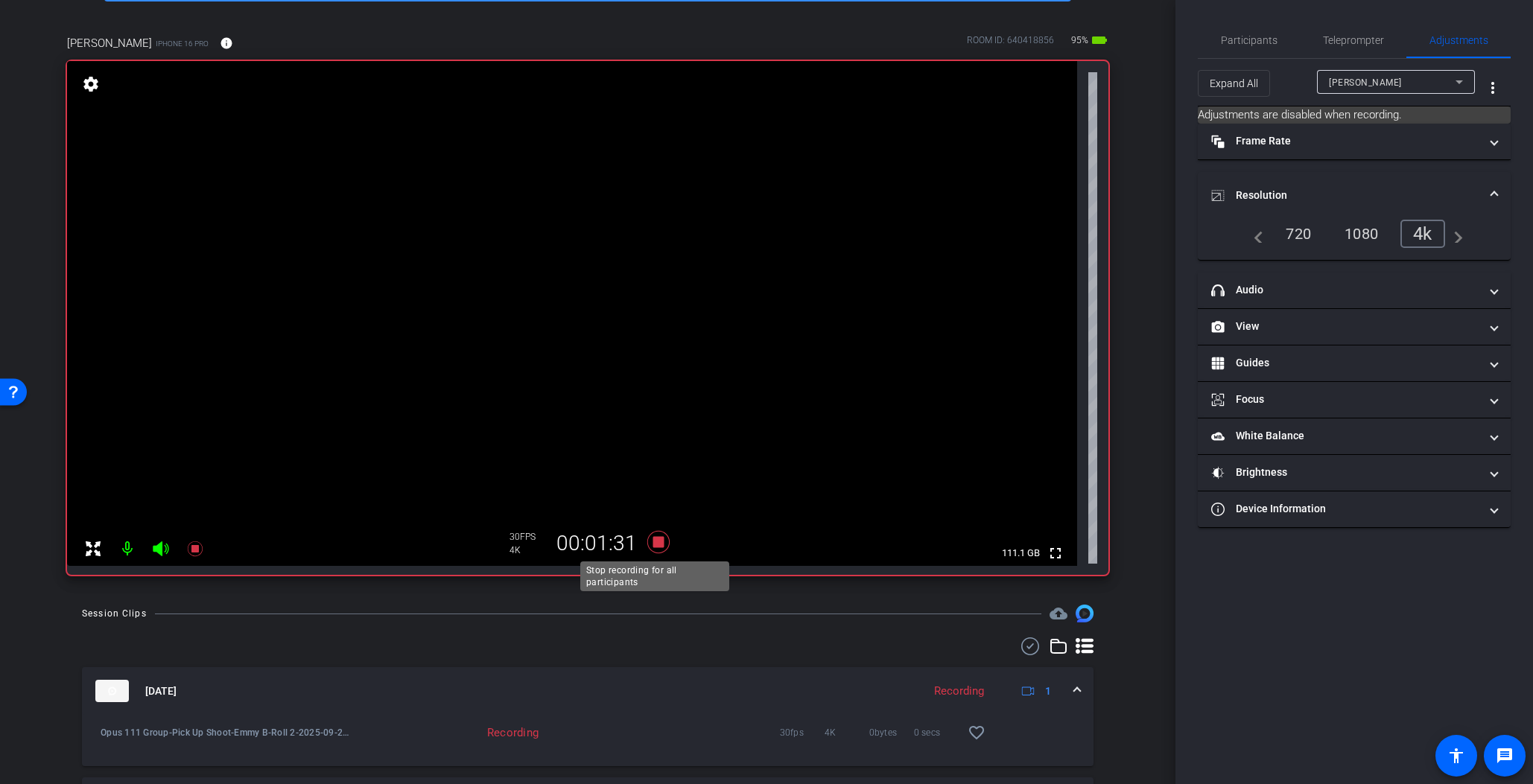
click at [649, 540] on icon at bounding box center [658, 543] width 35 height 27
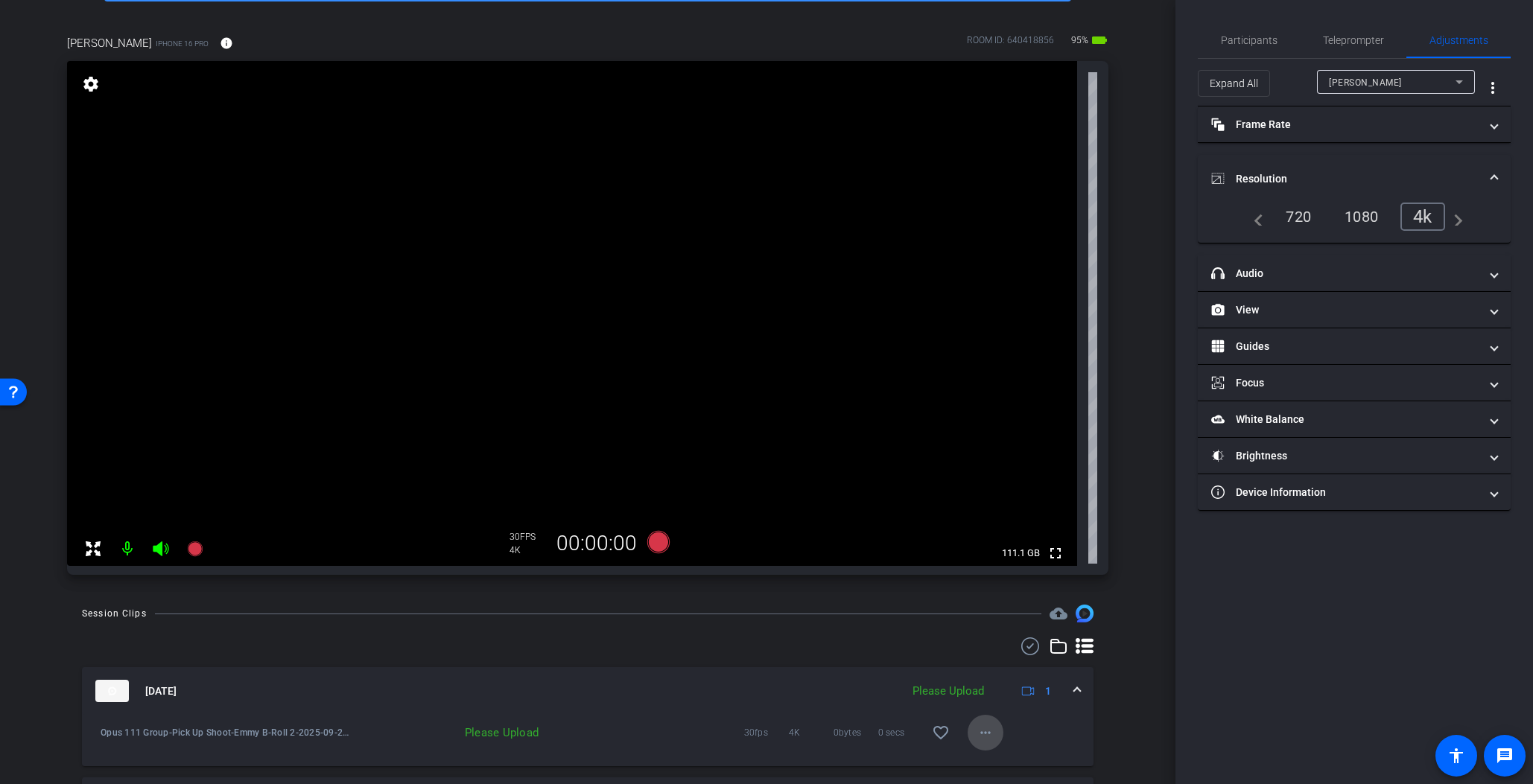
click at [985, 733] on mat-icon "more_horiz" at bounding box center [986, 733] width 18 height 18
click at [1004, 665] on span "Upload" at bounding box center [1002, 665] width 60 height 18
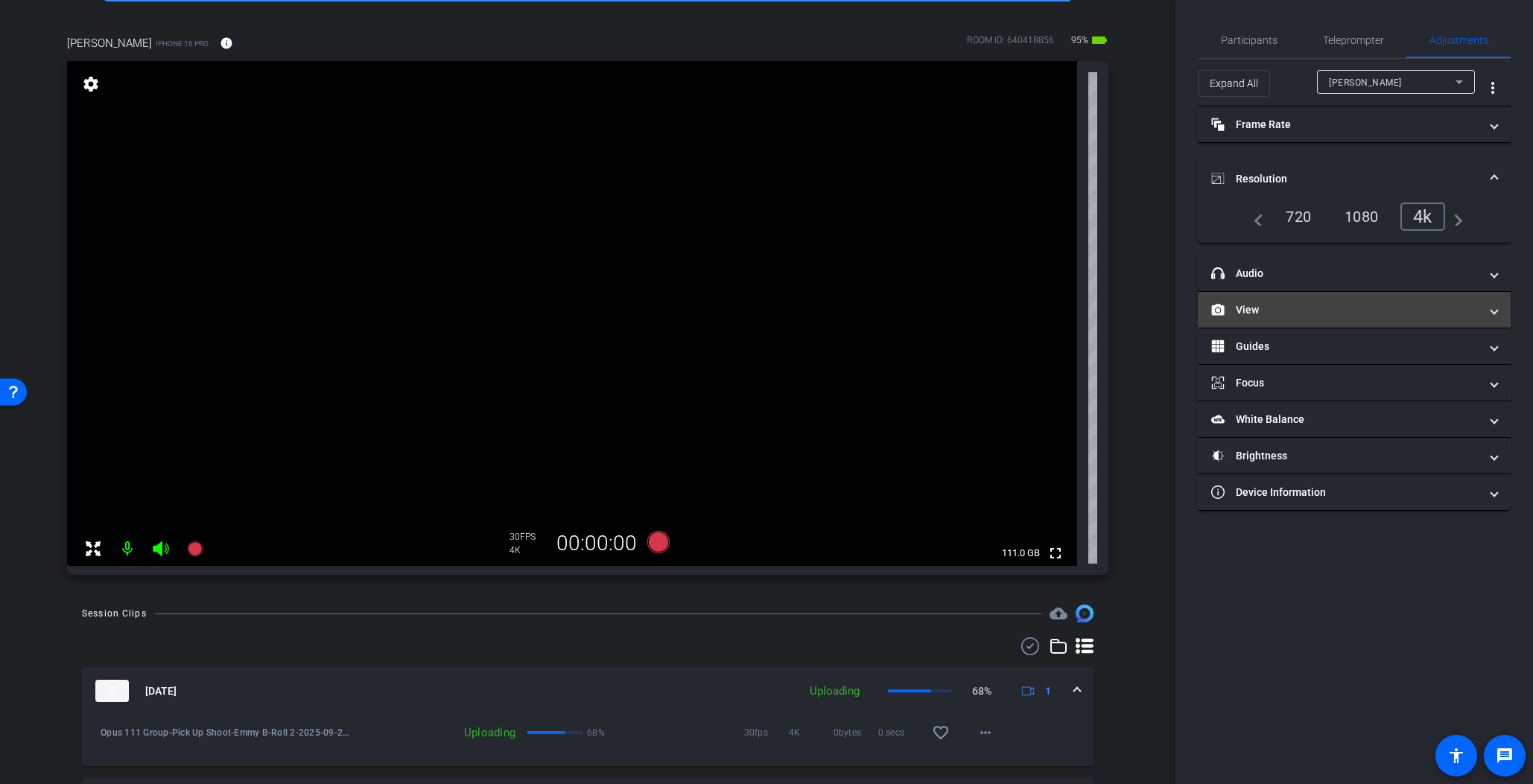
click at [1299, 318] on mat-expansion-panel-header "View" at bounding box center [1354, 309] width 313 height 35
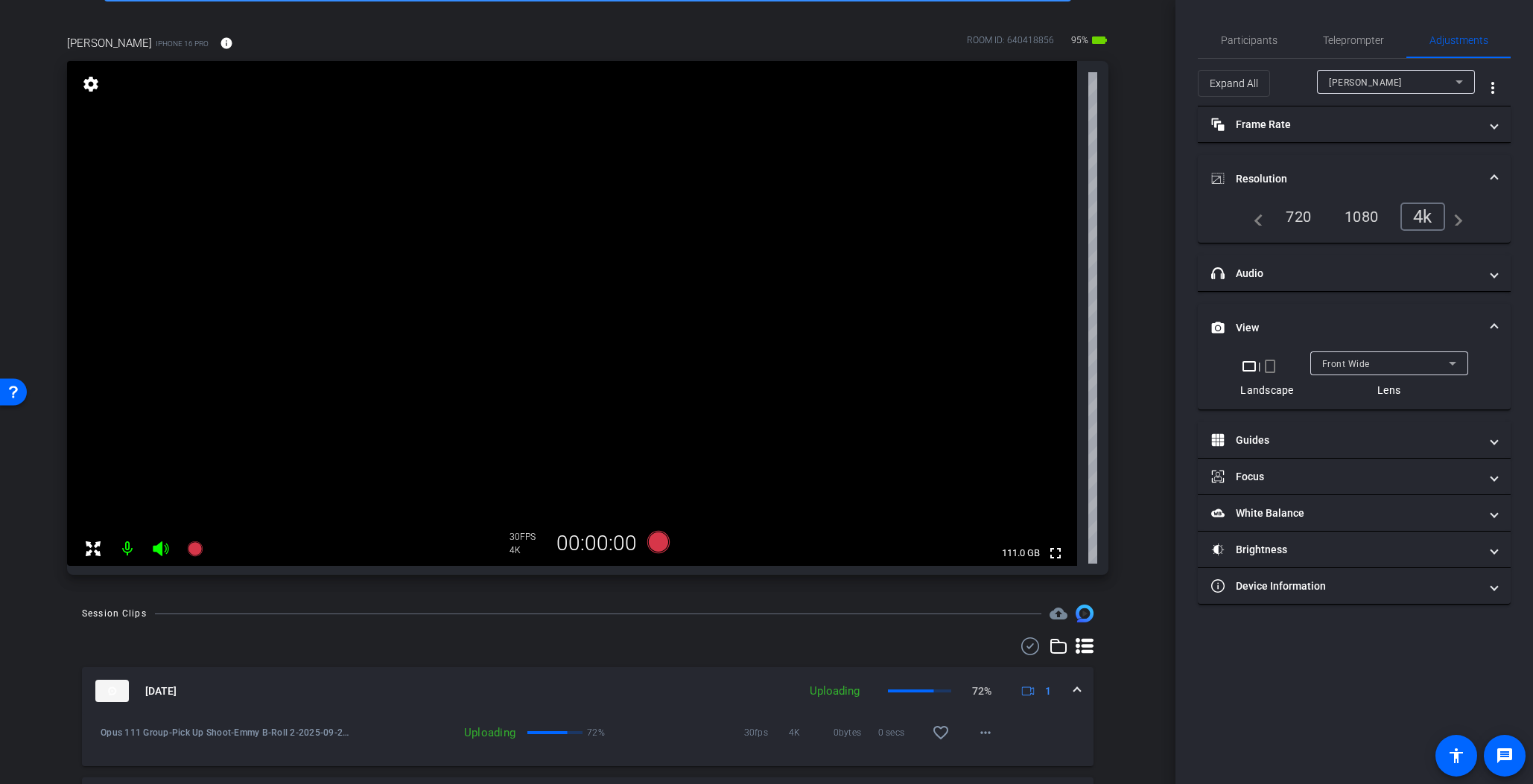
click at [1366, 363] on span "Front Wide" at bounding box center [1346, 364] width 48 height 11
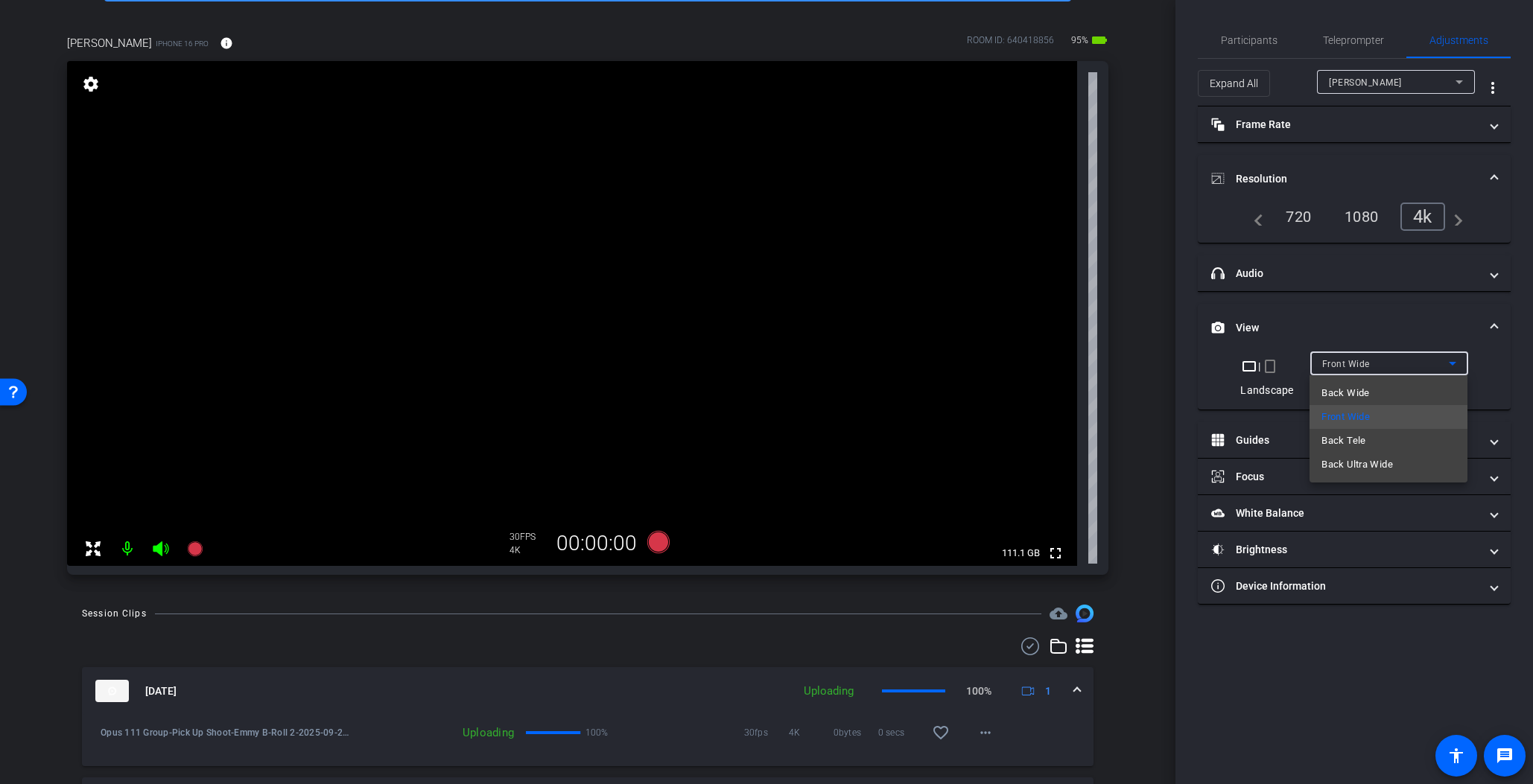
click at [1435, 449] on mat-option "Back Tele" at bounding box center [1388, 441] width 158 height 24
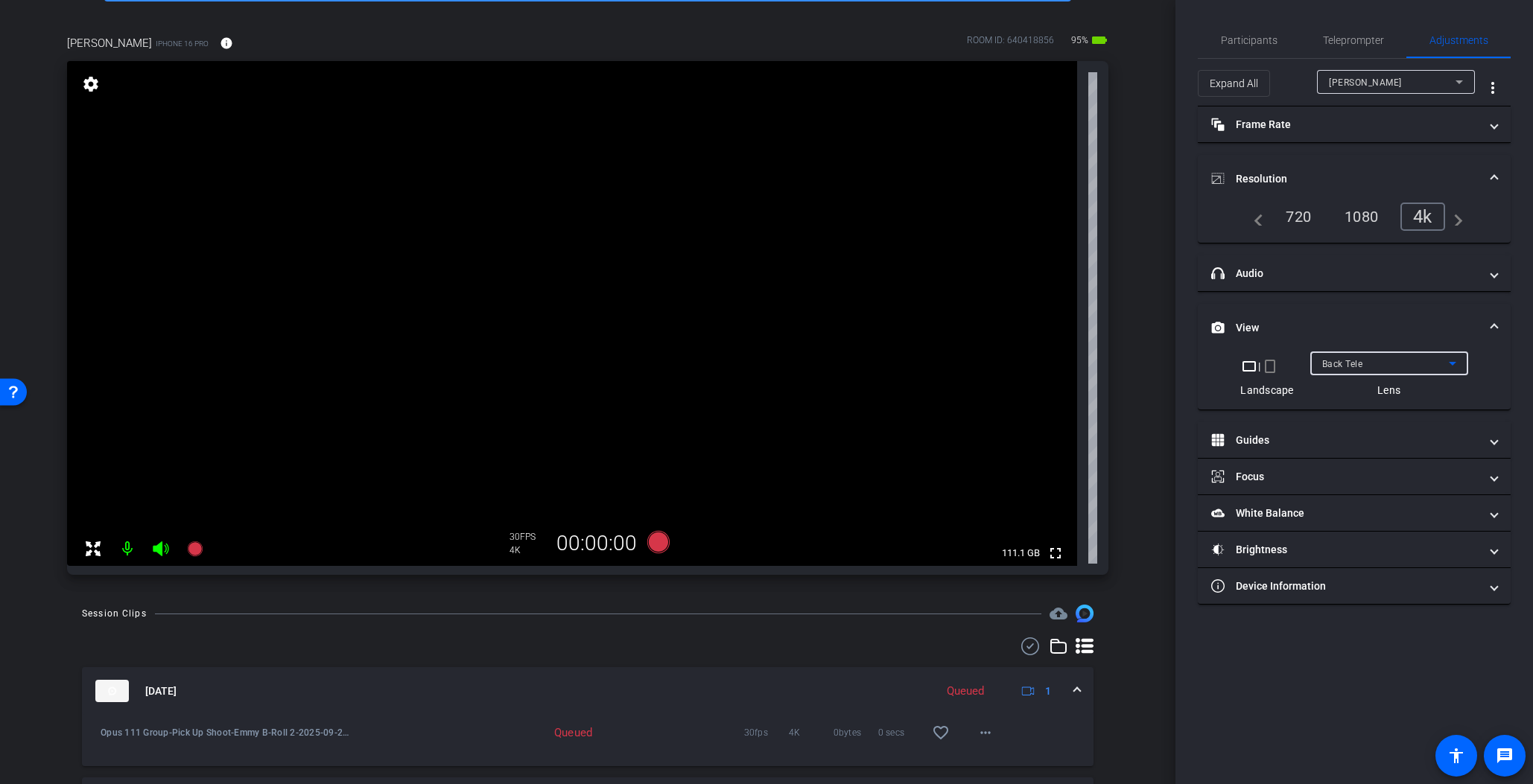
click at [1393, 362] on div "Back Tele" at bounding box center [1386, 363] width 127 height 19
click at [1393, 392] on mat-option "Back Wide" at bounding box center [1388, 394] width 158 height 24
click at [1348, 368] on span "Back Wide" at bounding box center [1345, 364] width 45 height 11
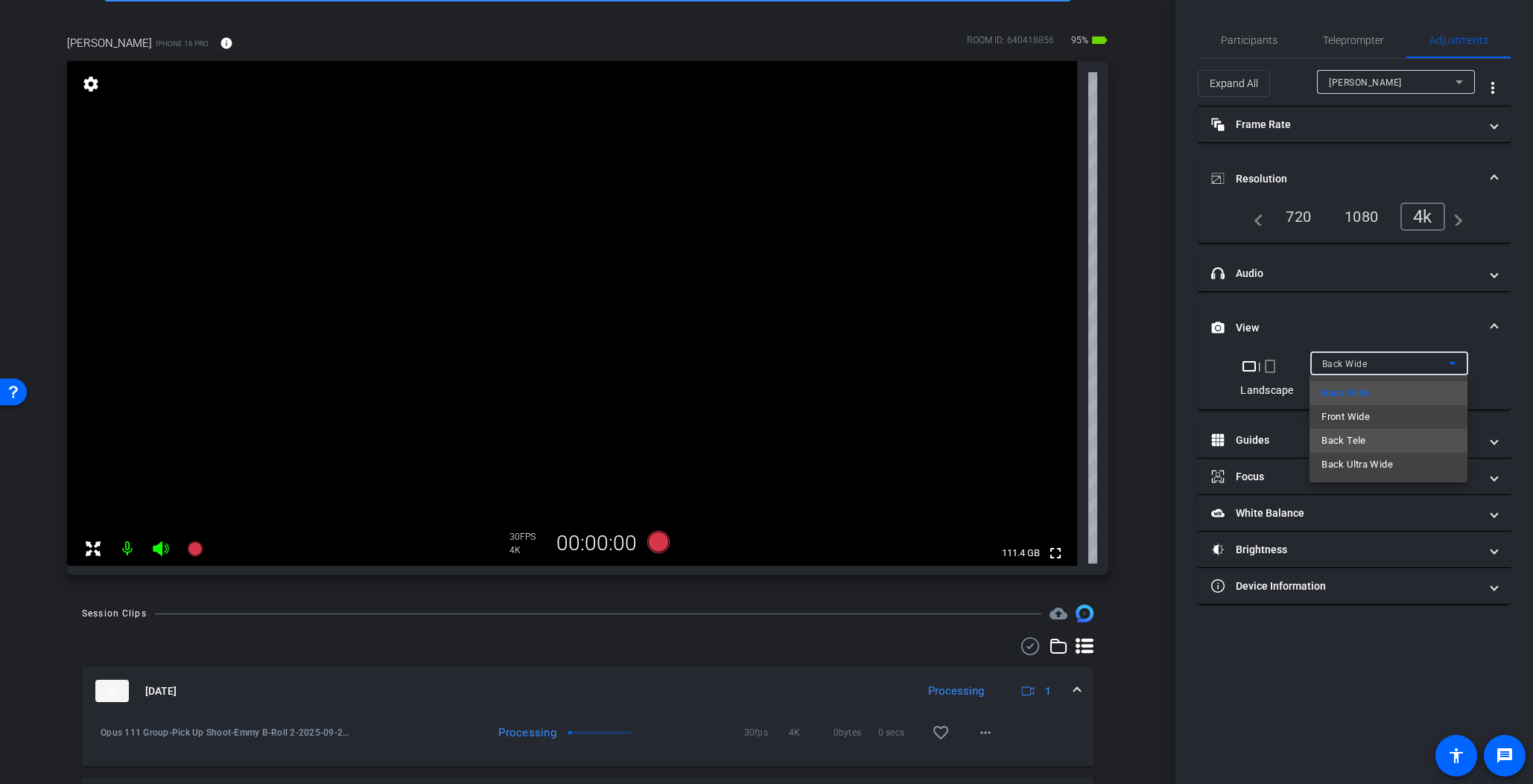
click at [1363, 442] on span "Back Tele" at bounding box center [1344, 441] width 44 height 18
click at [1402, 356] on div "Back Tele" at bounding box center [1386, 363] width 127 height 19
click at [1401, 397] on mat-option "Back Wide" at bounding box center [1388, 394] width 158 height 24
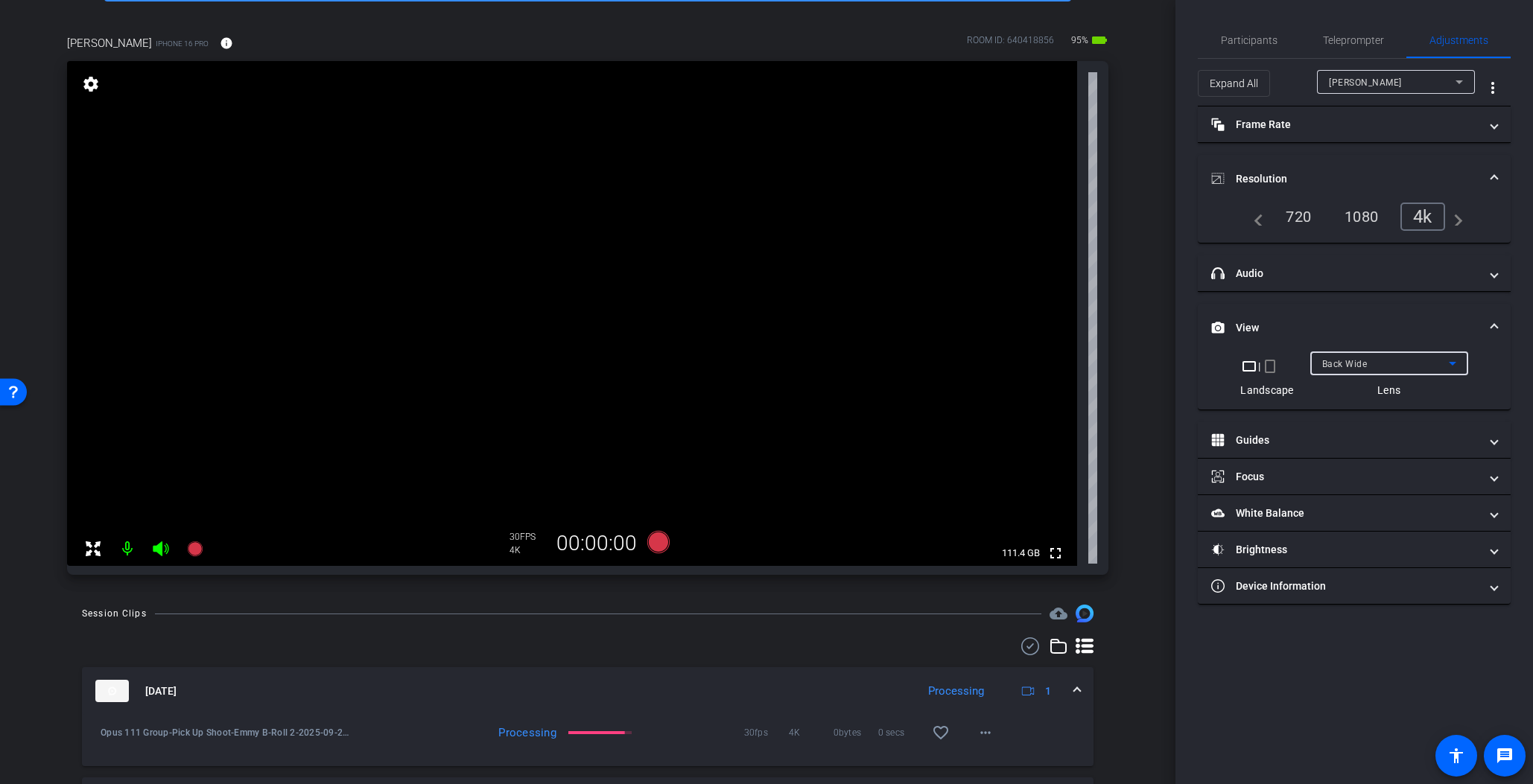
click at [1409, 359] on div "Back Wide" at bounding box center [1386, 363] width 127 height 19
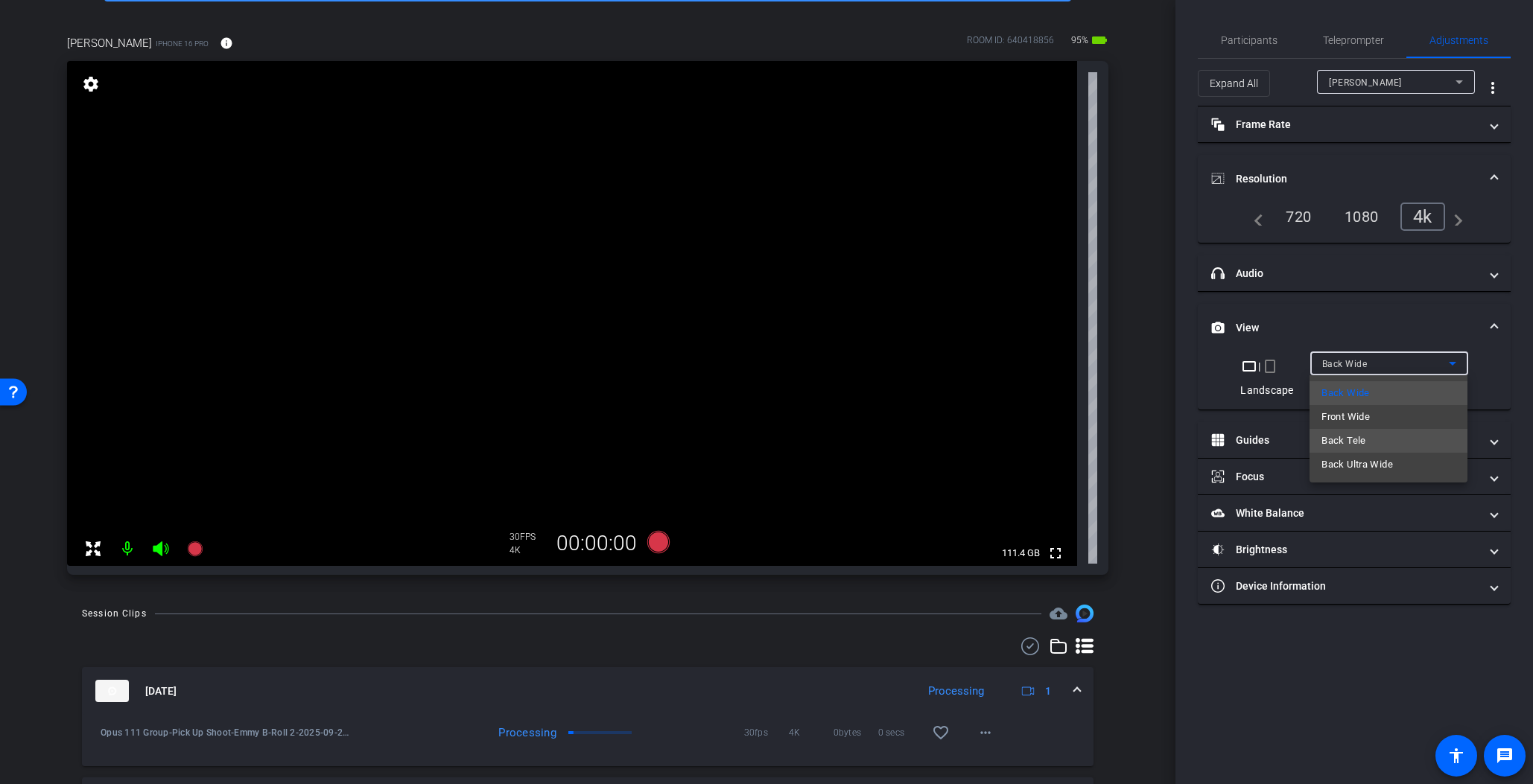
click at [1396, 442] on mat-option "Back Tele" at bounding box center [1388, 441] width 158 height 24
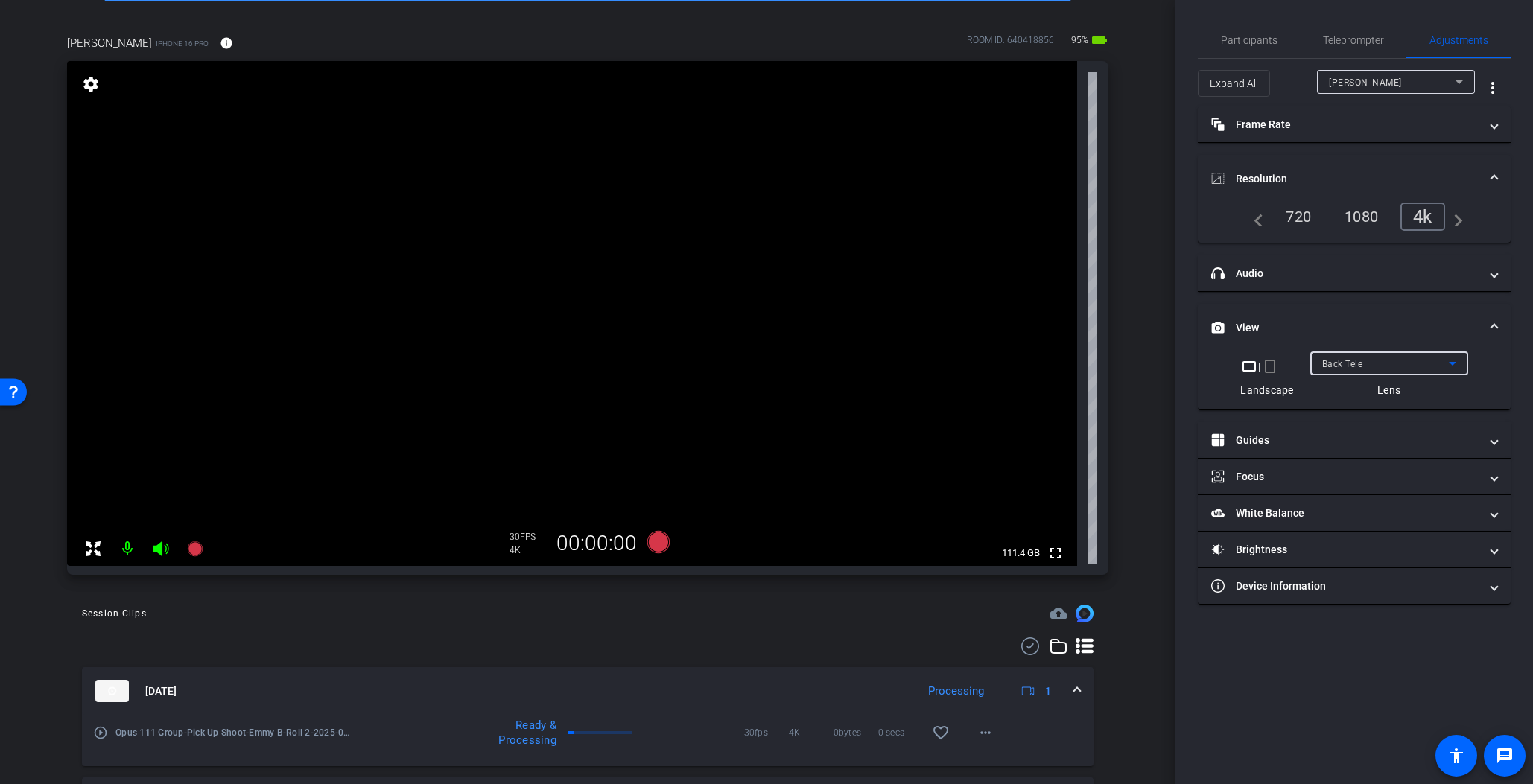
click at [1409, 364] on div "Back Tele" at bounding box center [1386, 363] width 127 height 19
click at [1402, 397] on mat-option "Back Wide" at bounding box center [1388, 394] width 158 height 24
click at [637, 359] on video at bounding box center [572, 314] width 1010 height 505
click at [1295, 547] on mat-panel-title "Brightness" at bounding box center [1346, 550] width 268 height 16
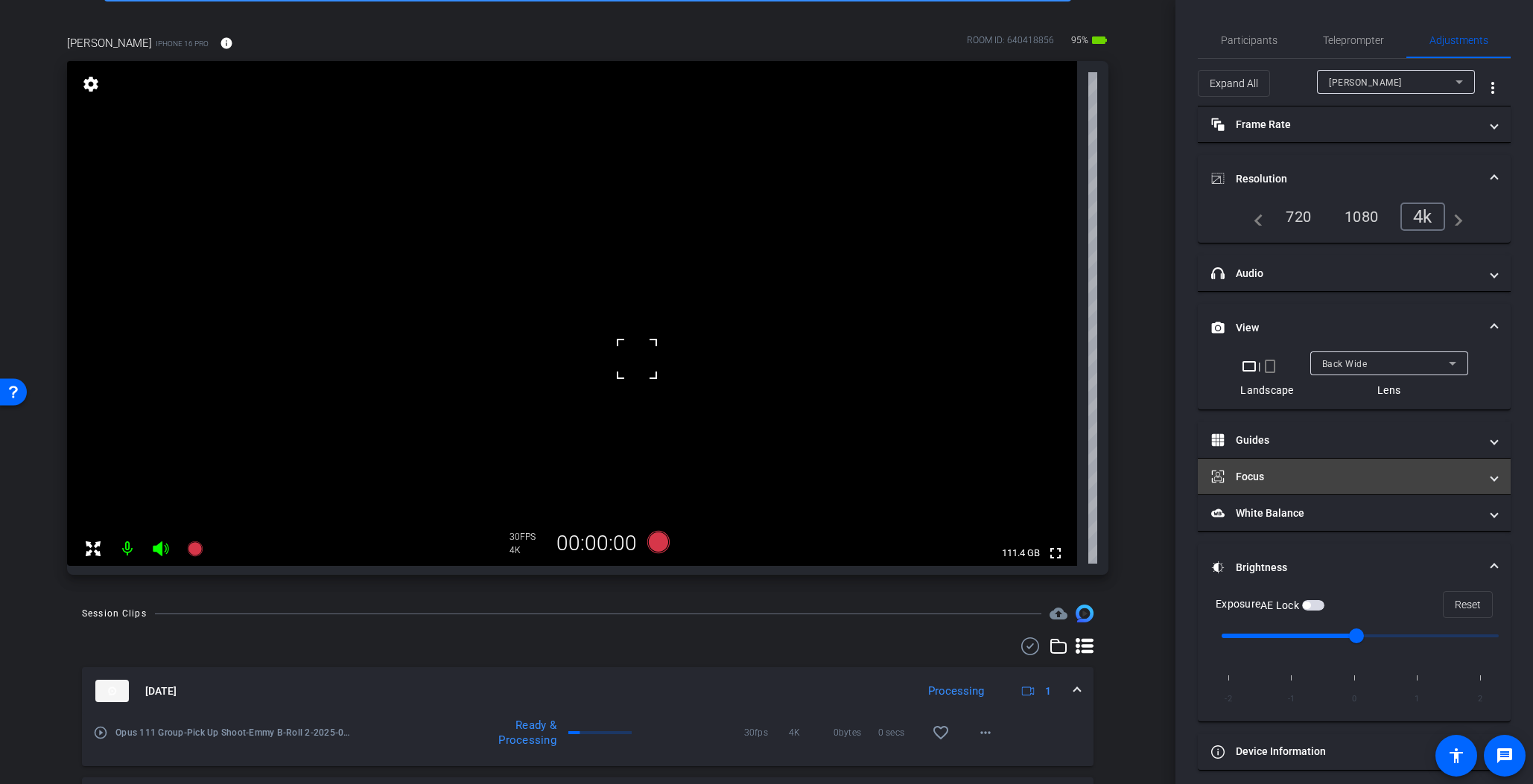
click at [1277, 478] on mat-panel-title "Focus" at bounding box center [1346, 476] width 268 height 16
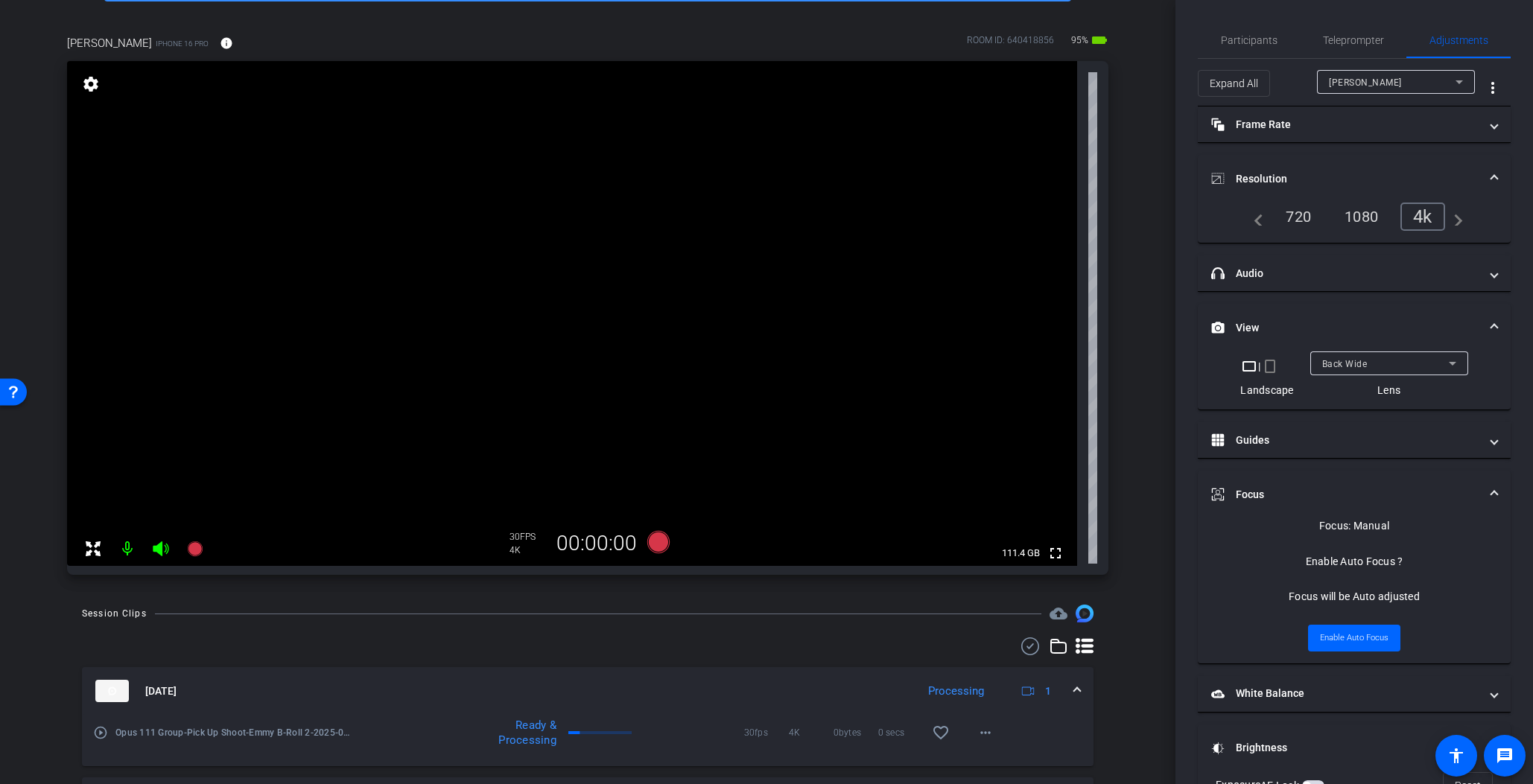
click at [1451, 491] on span at bounding box center [1495, 495] width 6 height 16
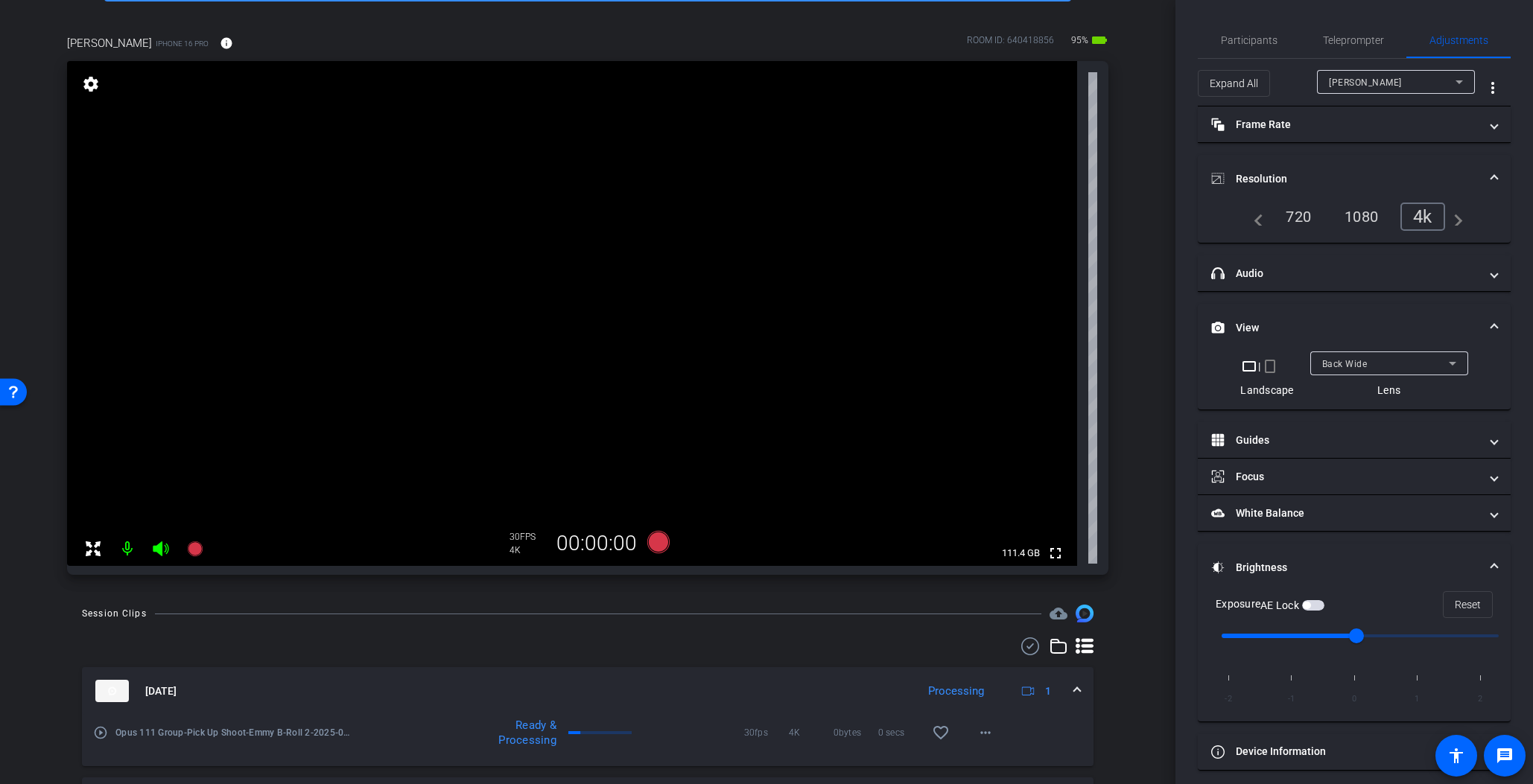
click at [658, 367] on video at bounding box center [572, 314] width 1010 height 505
click at [661, 543] on icon at bounding box center [659, 542] width 23 height 23
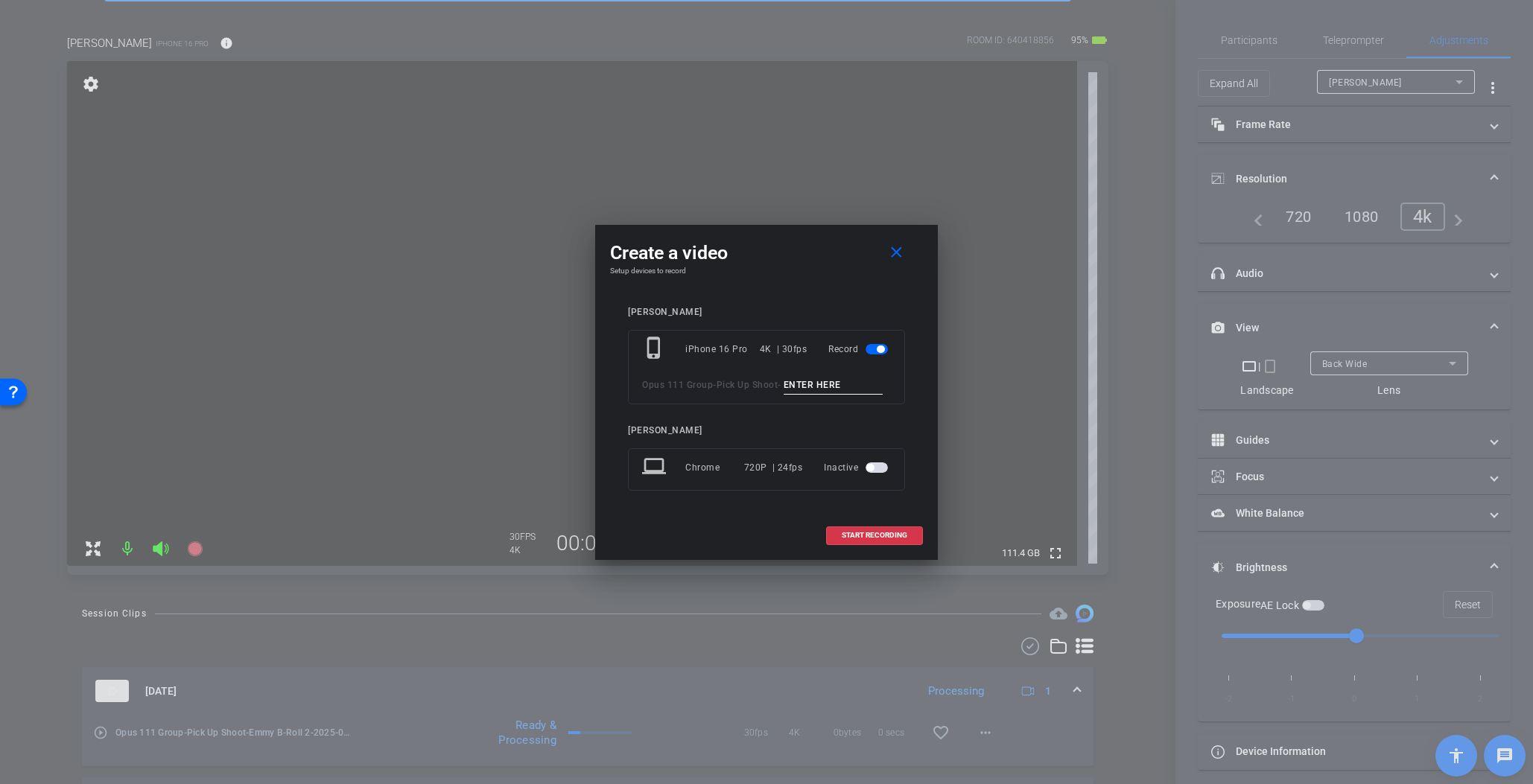
click at [817, 384] on input at bounding box center [833, 385] width 100 height 19
paste input "Emmy B-Roll 2"
type input "Emmy B-Roll 3"
click at [889, 531] on span "START RECORDING" at bounding box center [874, 535] width 66 height 8
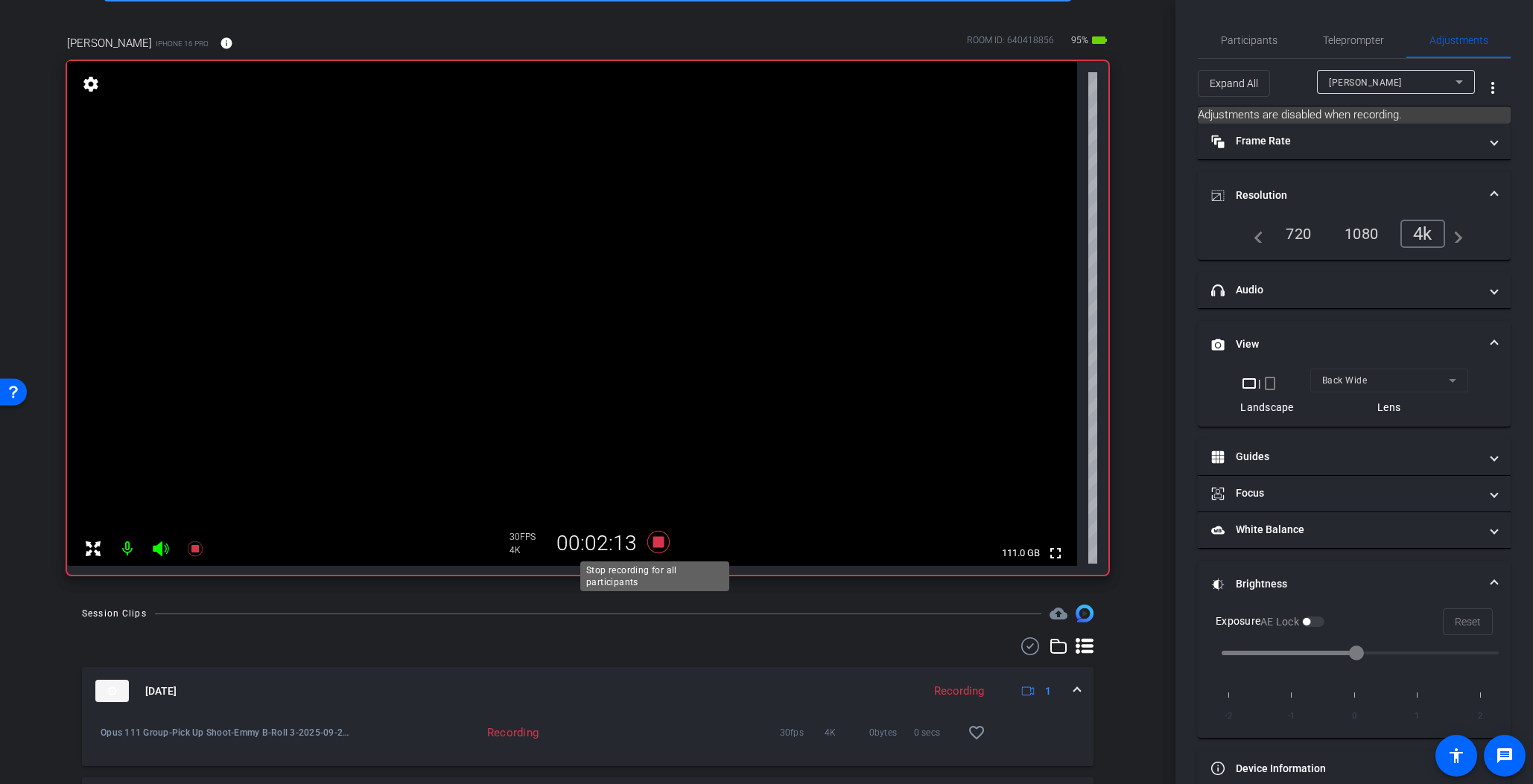
click at [655, 546] on icon at bounding box center [659, 542] width 23 height 23
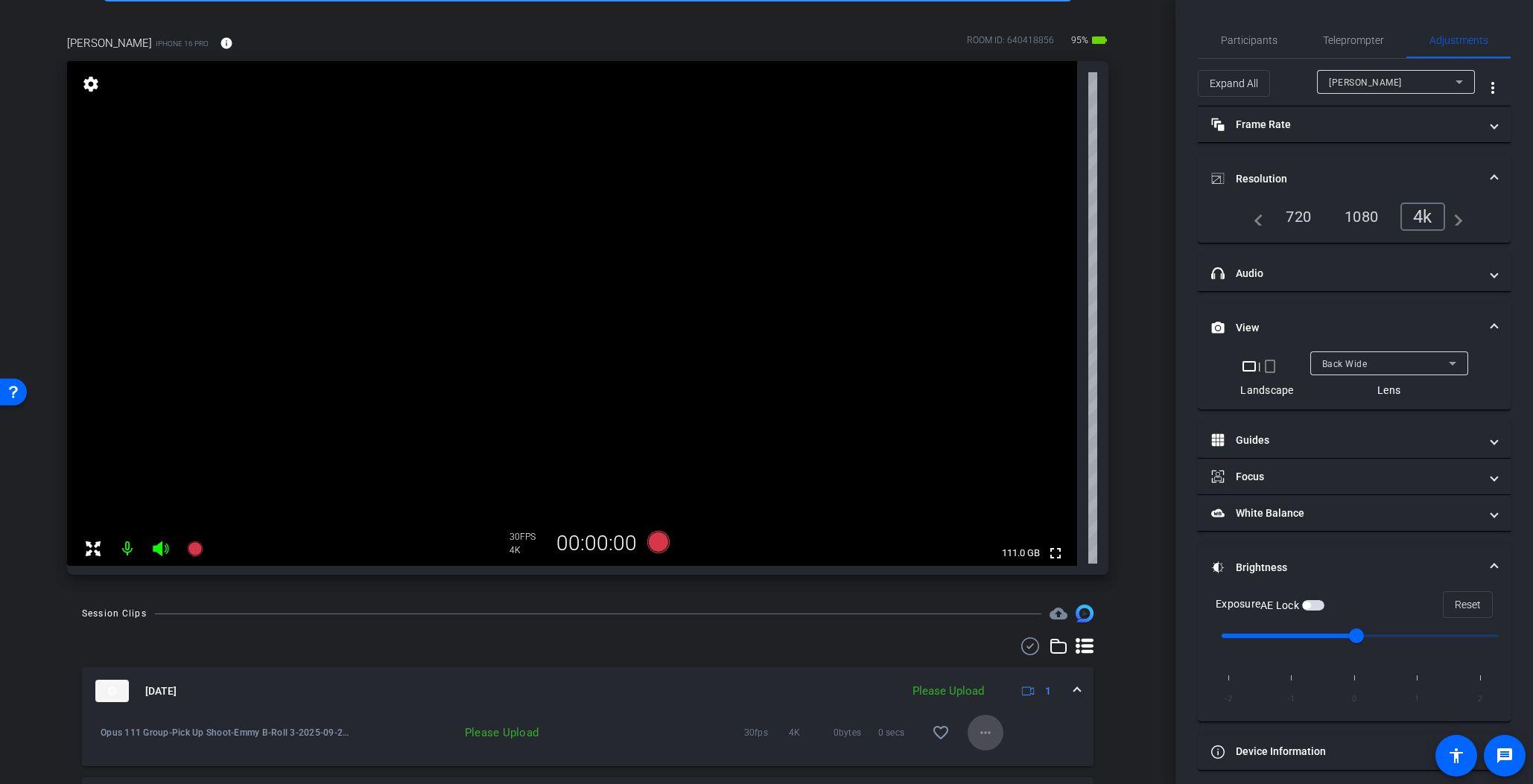
click at [986, 740] on mat-icon "more_horiz" at bounding box center [986, 733] width 18 height 18
click at [1004, 656] on span "Upload" at bounding box center [1002, 665] width 60 height 18
click at [1075, 689] on span at bounding box center [1078, 691] width 6 height 16
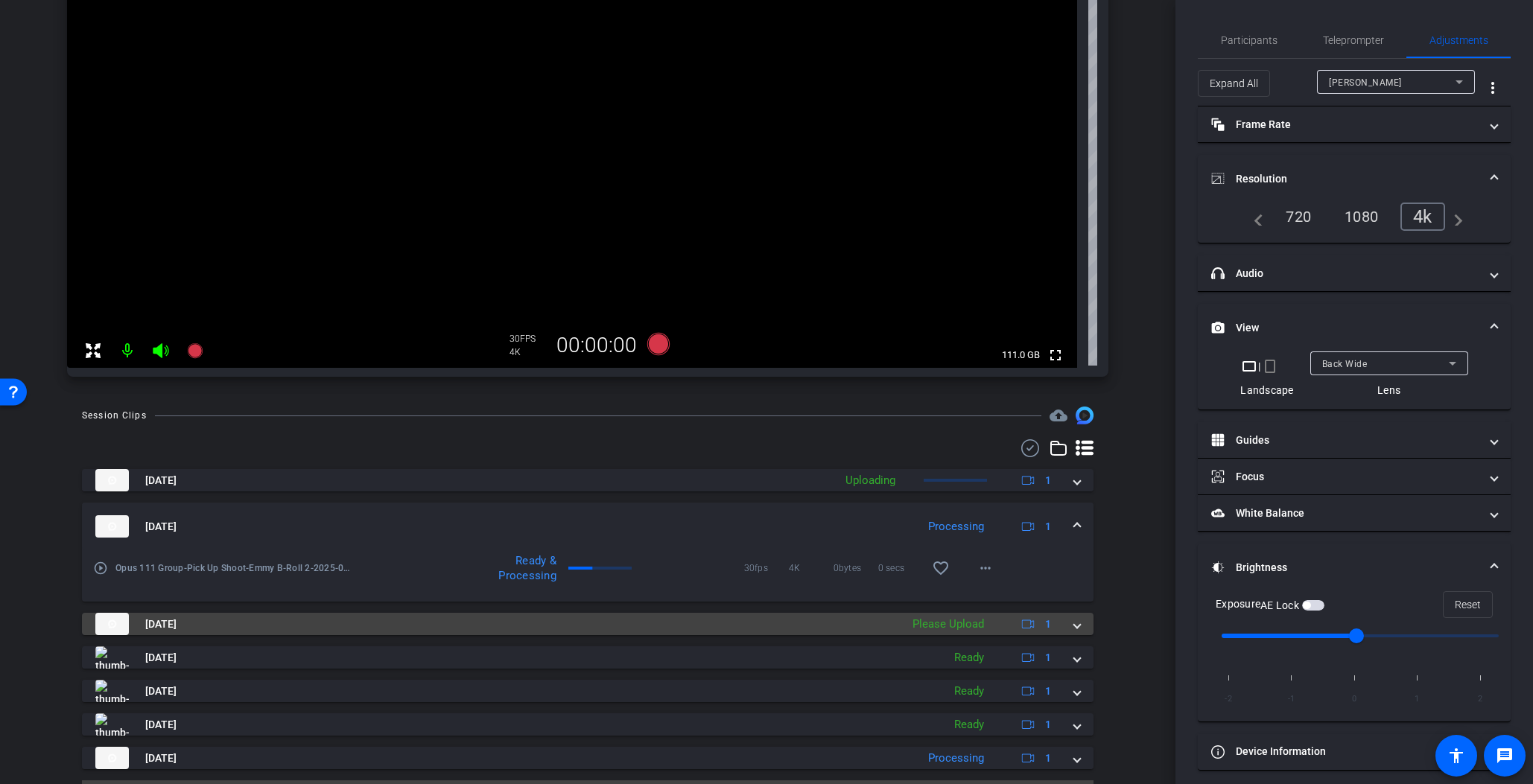
scroll to position [256, 0]
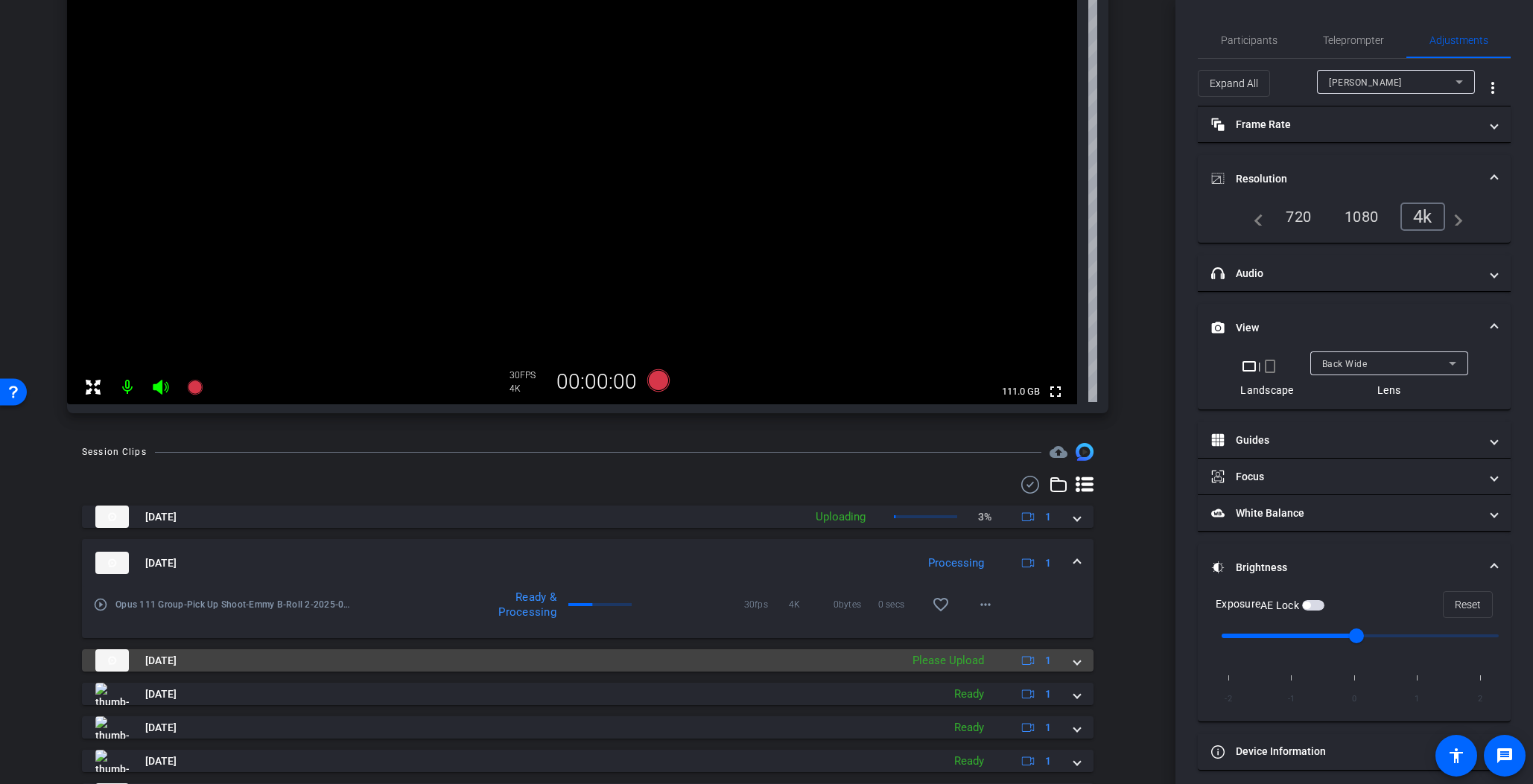
click at [1073, 653] on mat-expansion-panel-header "Sep 23, 2025 Please Upload 1" at bounding box center [588, 661] width 1012 height 23
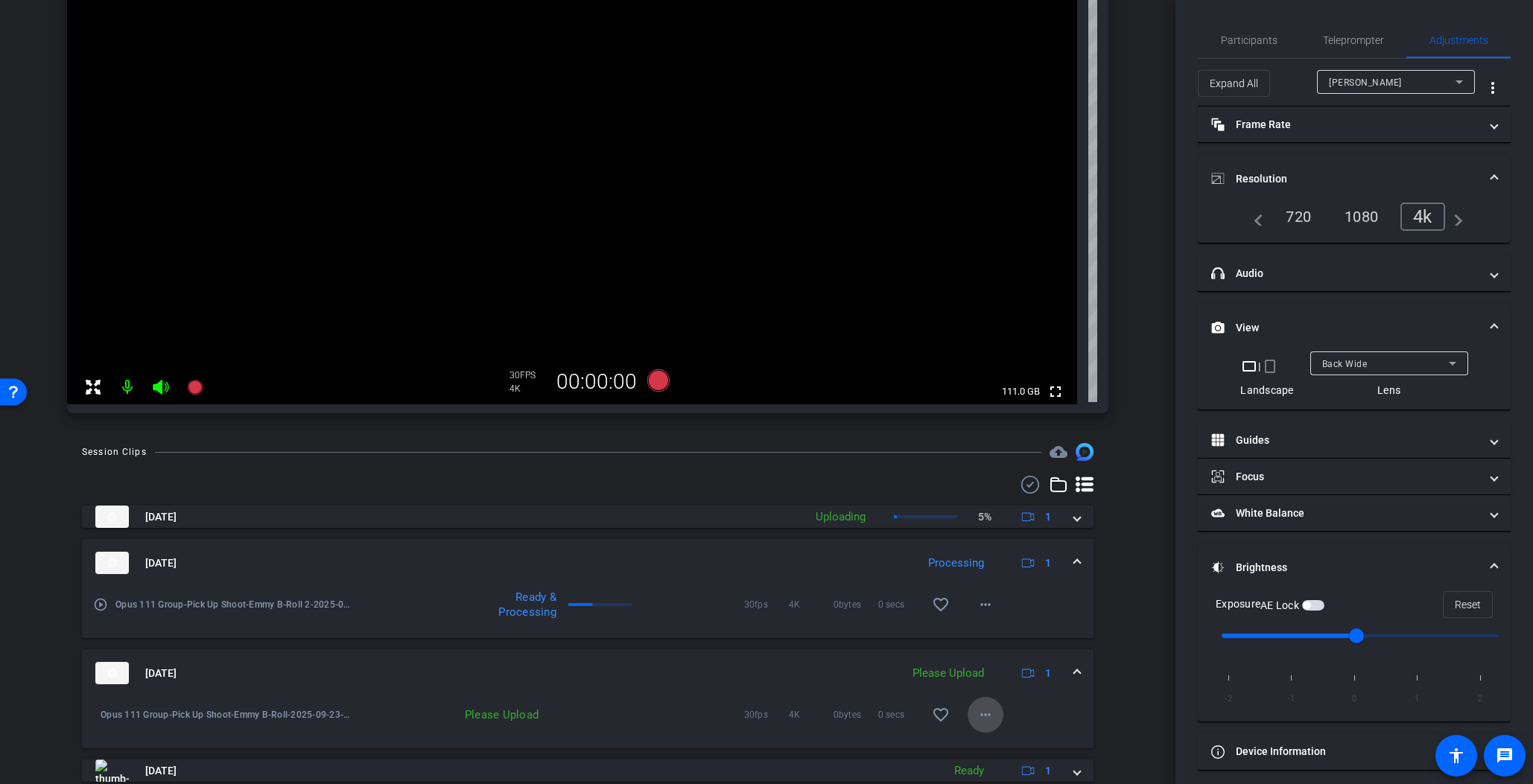
click at [979, 709] on mat-icon "more_horiz" at bounding box center [986, 715] width 18 height 18
click at [987, 645] on span "Upload" at bounding box center [1002, 648] width 60 height 18
click at [1075, 669] on span at bounding box center [1078, 673] width 6 height 16
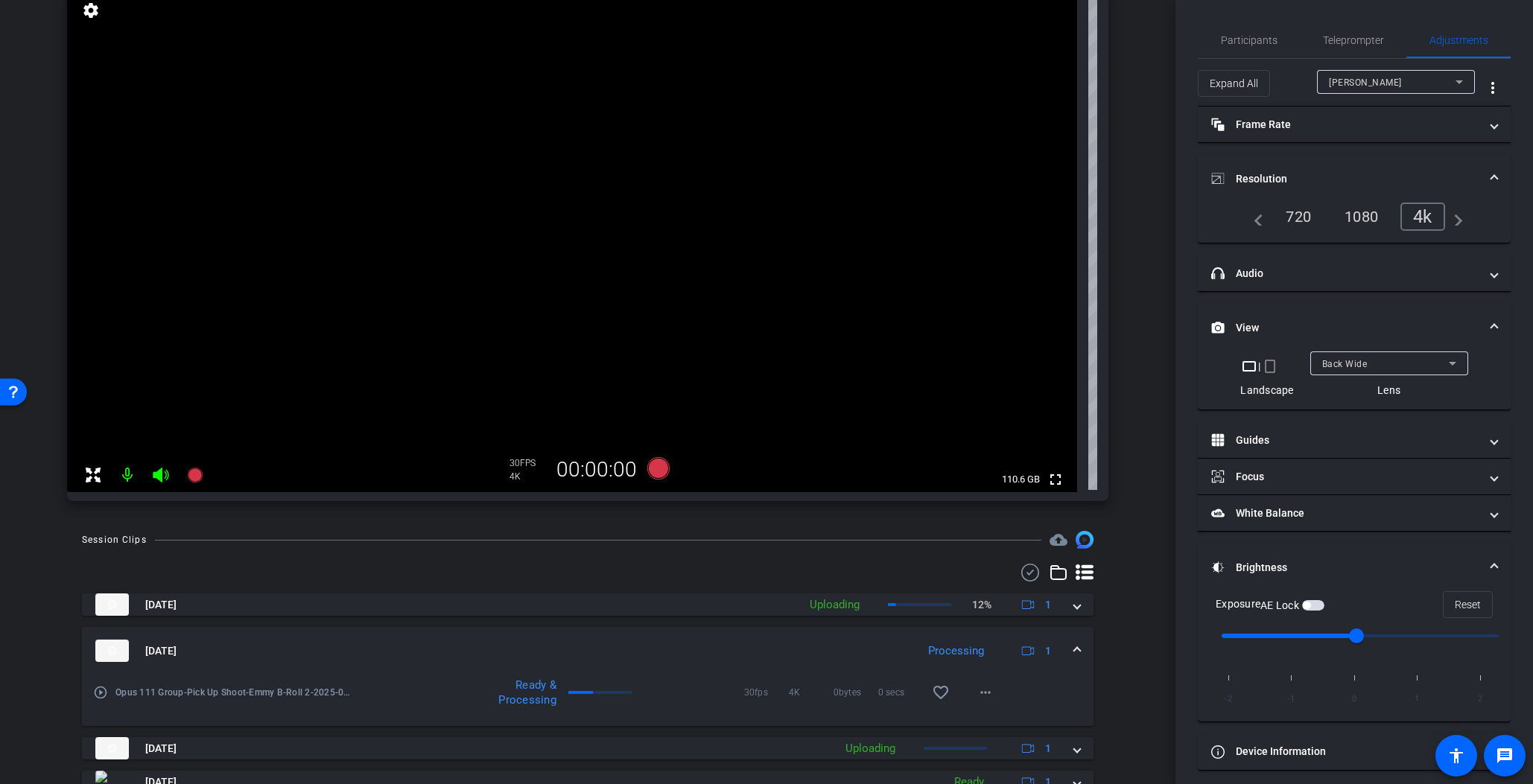
scroll to position [181, 0]
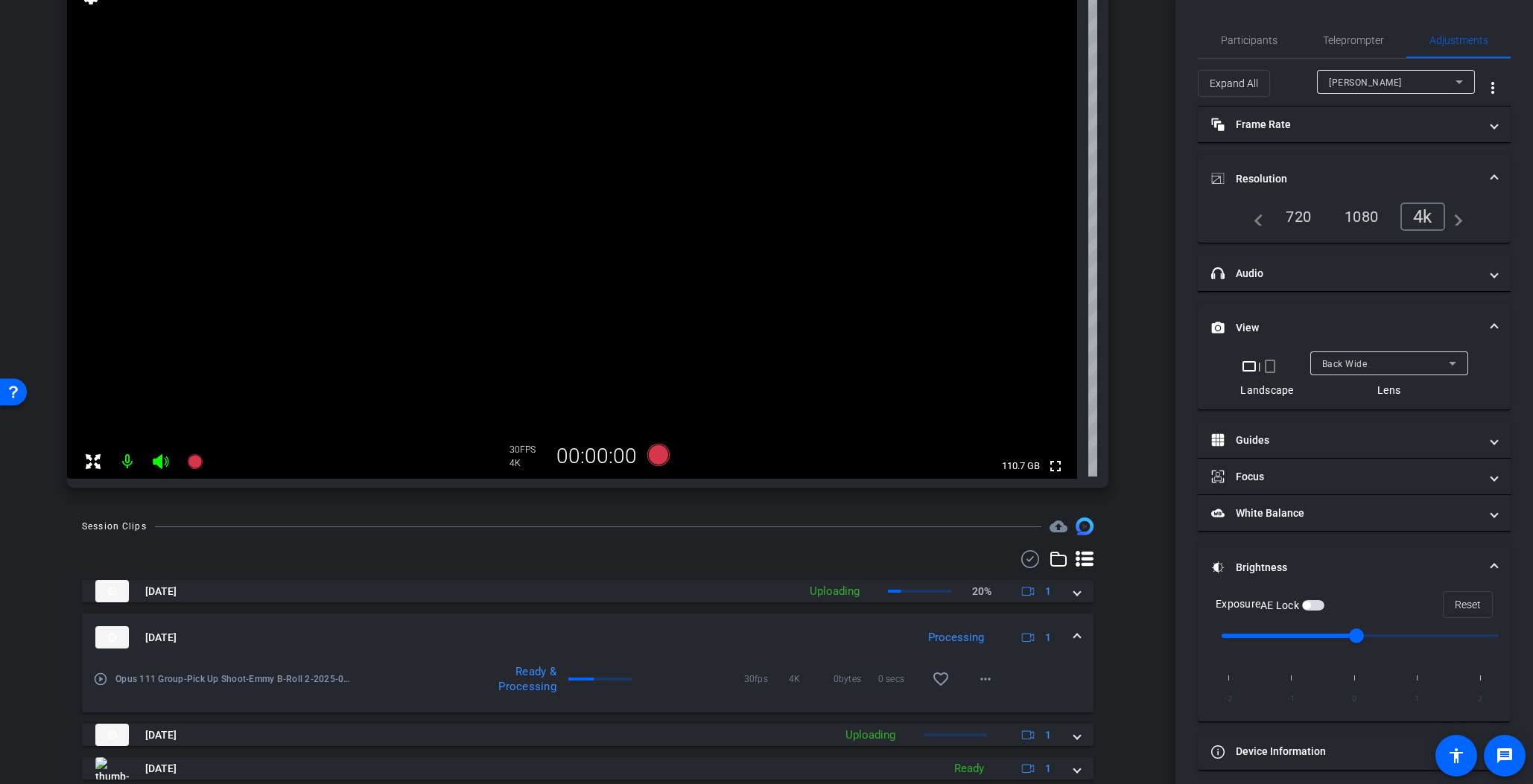
click at [1075, 639] on span at bounding box center [1078, 638] width 6 height 16
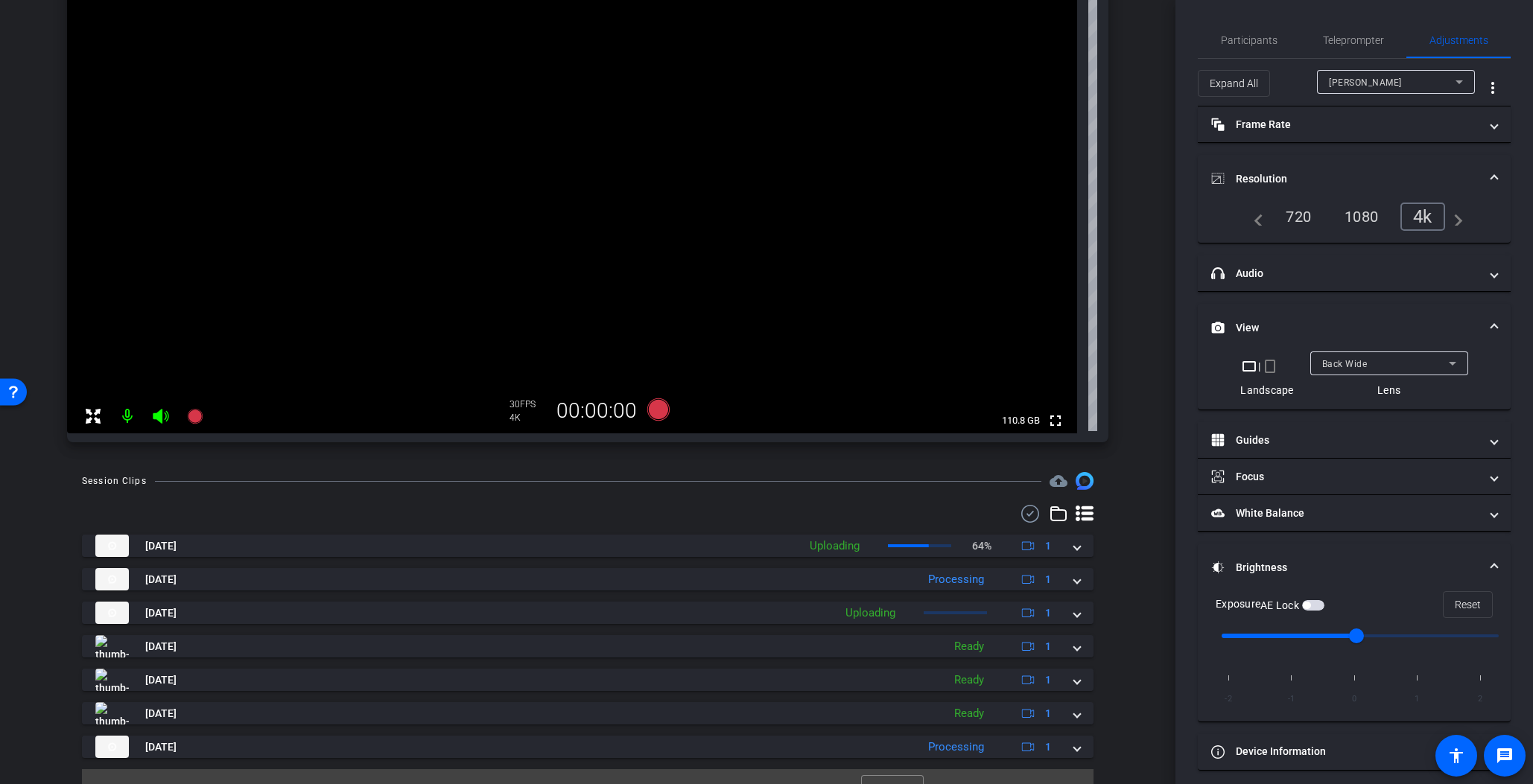
scroll to position [253, 0]
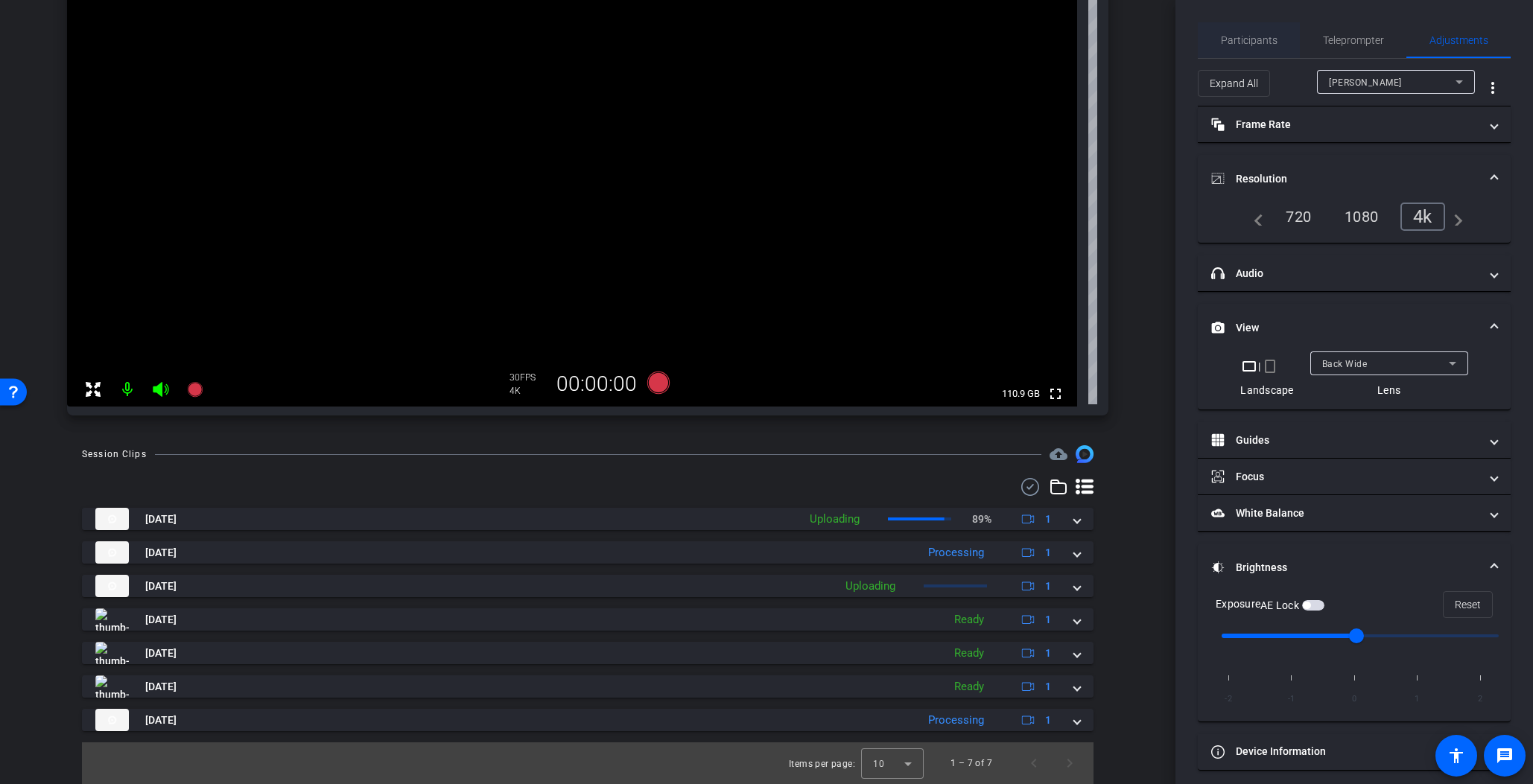
click at [1258, 27] on span "Participants" at bounding box center [1249, 40] width 57 height 35
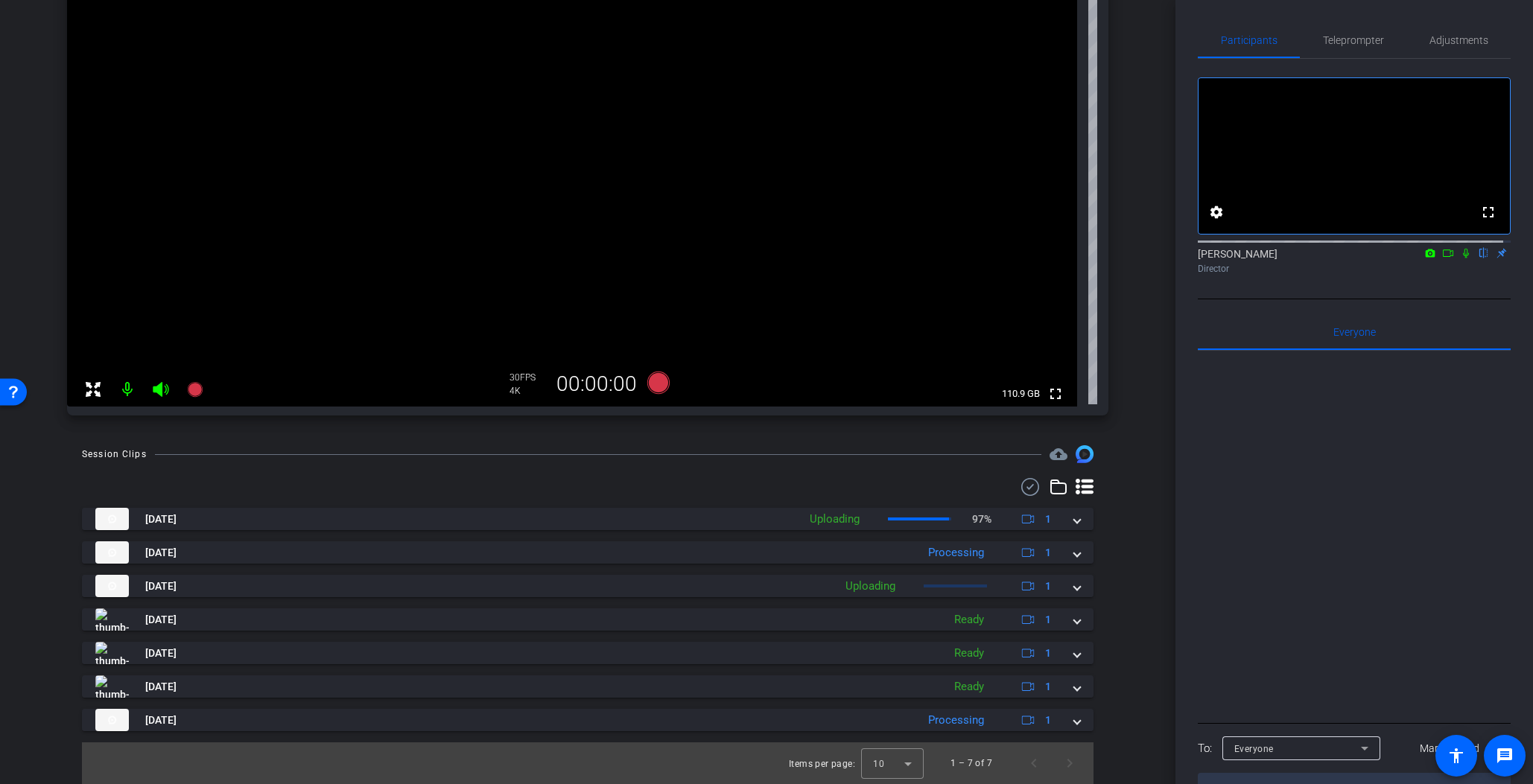
scroll to position [0, 0]
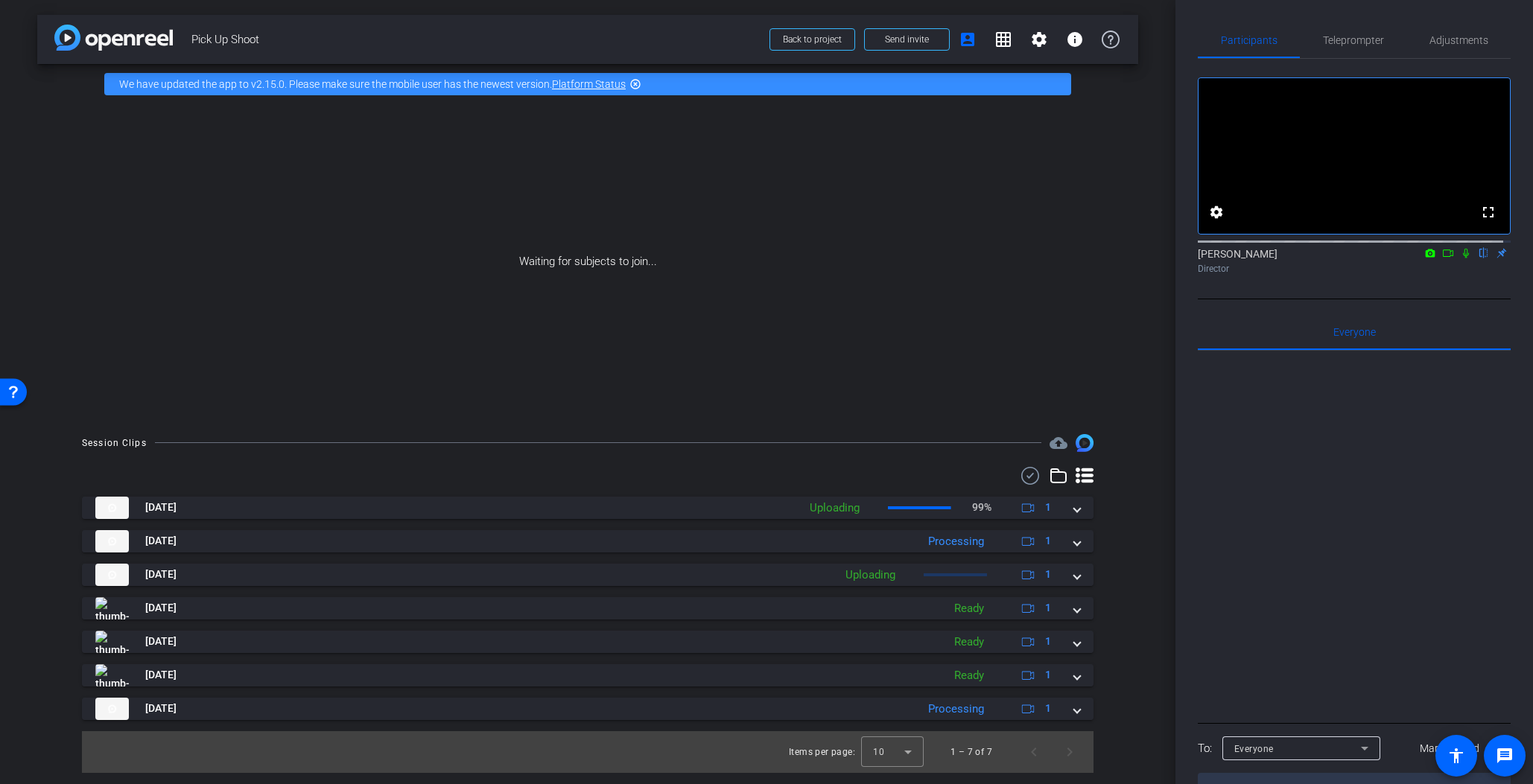
click at [1443, 259] on icon at bounding box center [1449, 253] width 12 height 11
click at [1451, 259] on icon at bounding box center [1484, 253] width 12 height 11
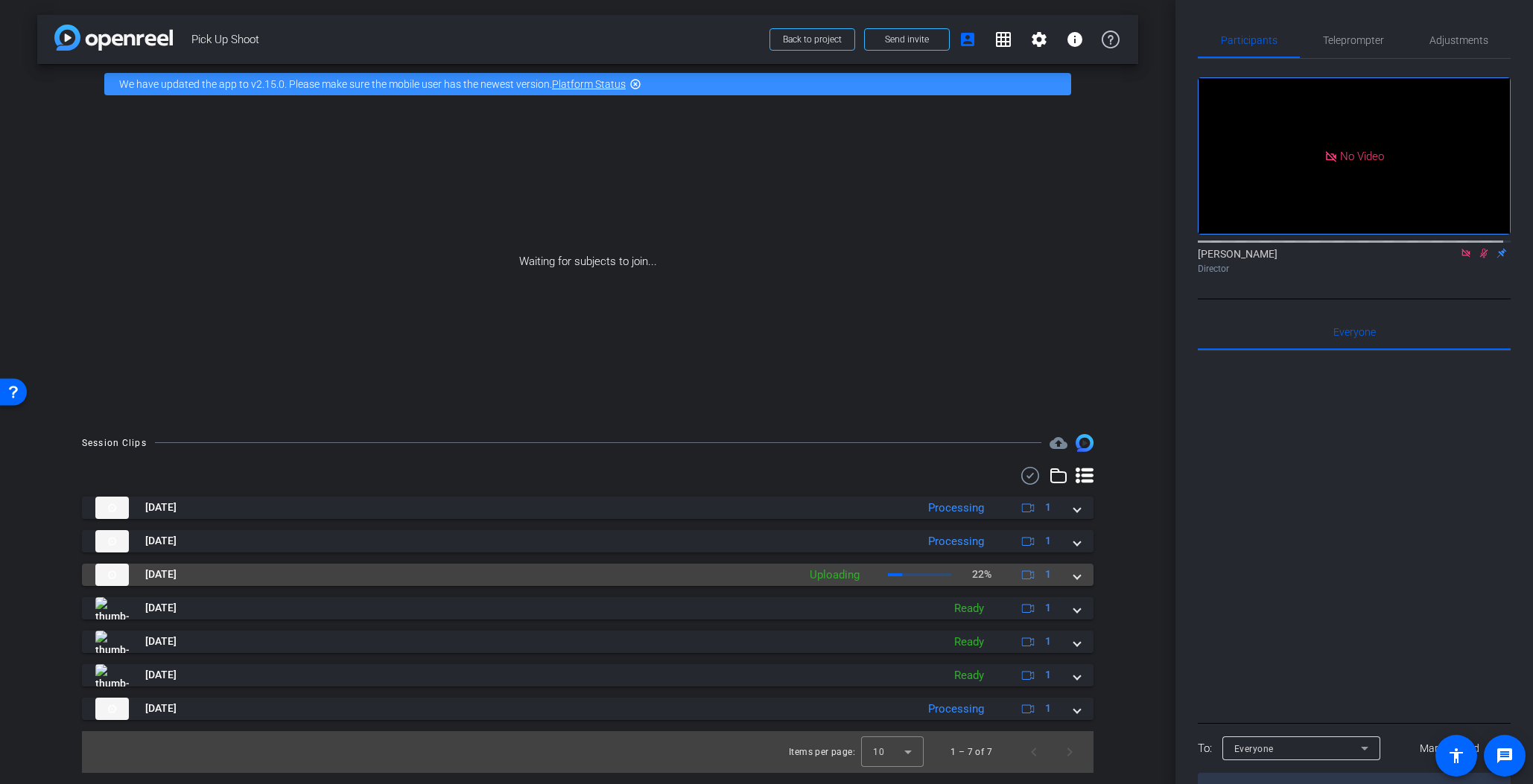
click at [1080, 580] on span at bounding box center [1078, 574] width 6 height 16
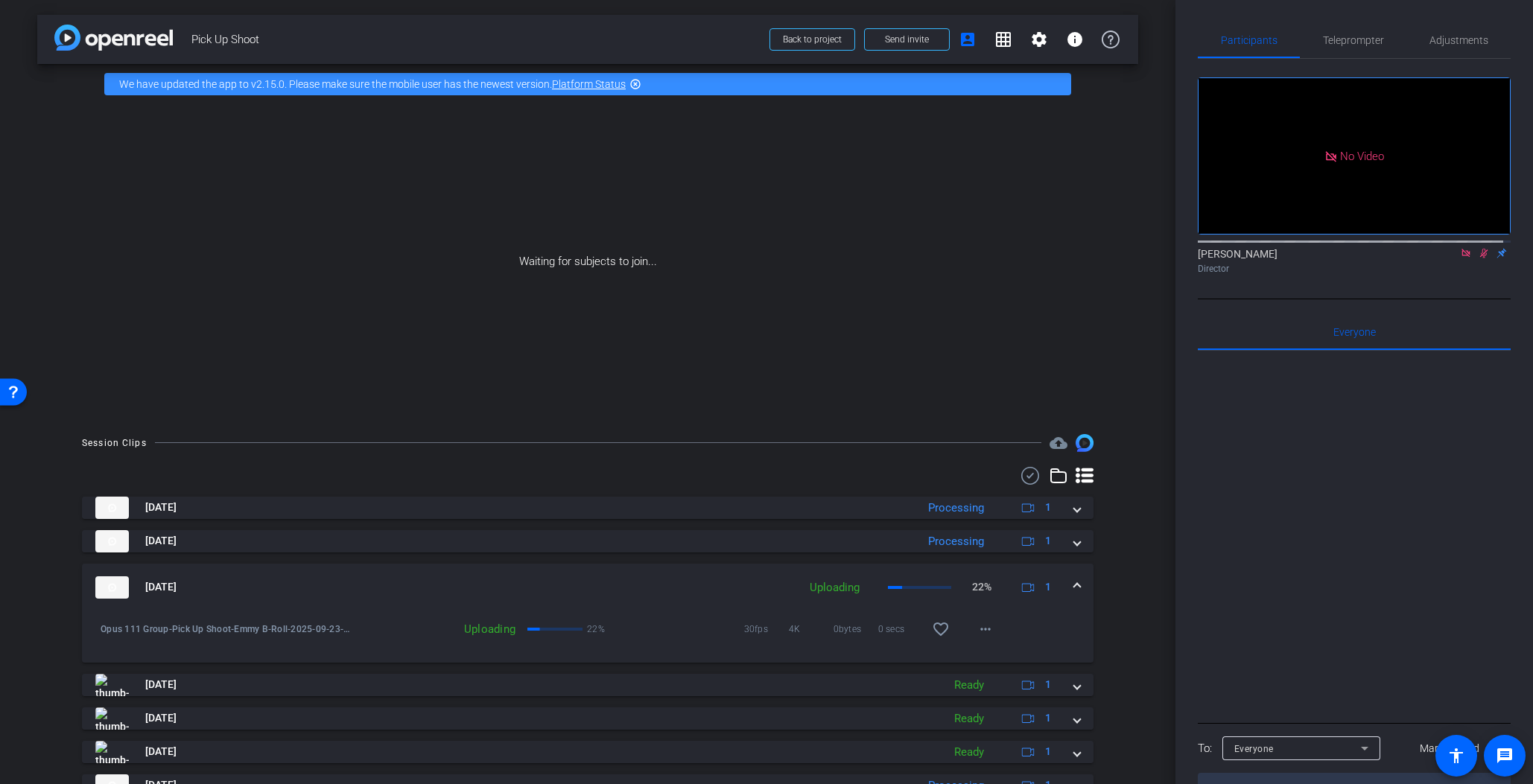
click at [1080, 581] on mat-expansion-panel-header "Sep 23, 2025 Uploading 22% 1" at bounding box center [588, 587] width 1012 height 47
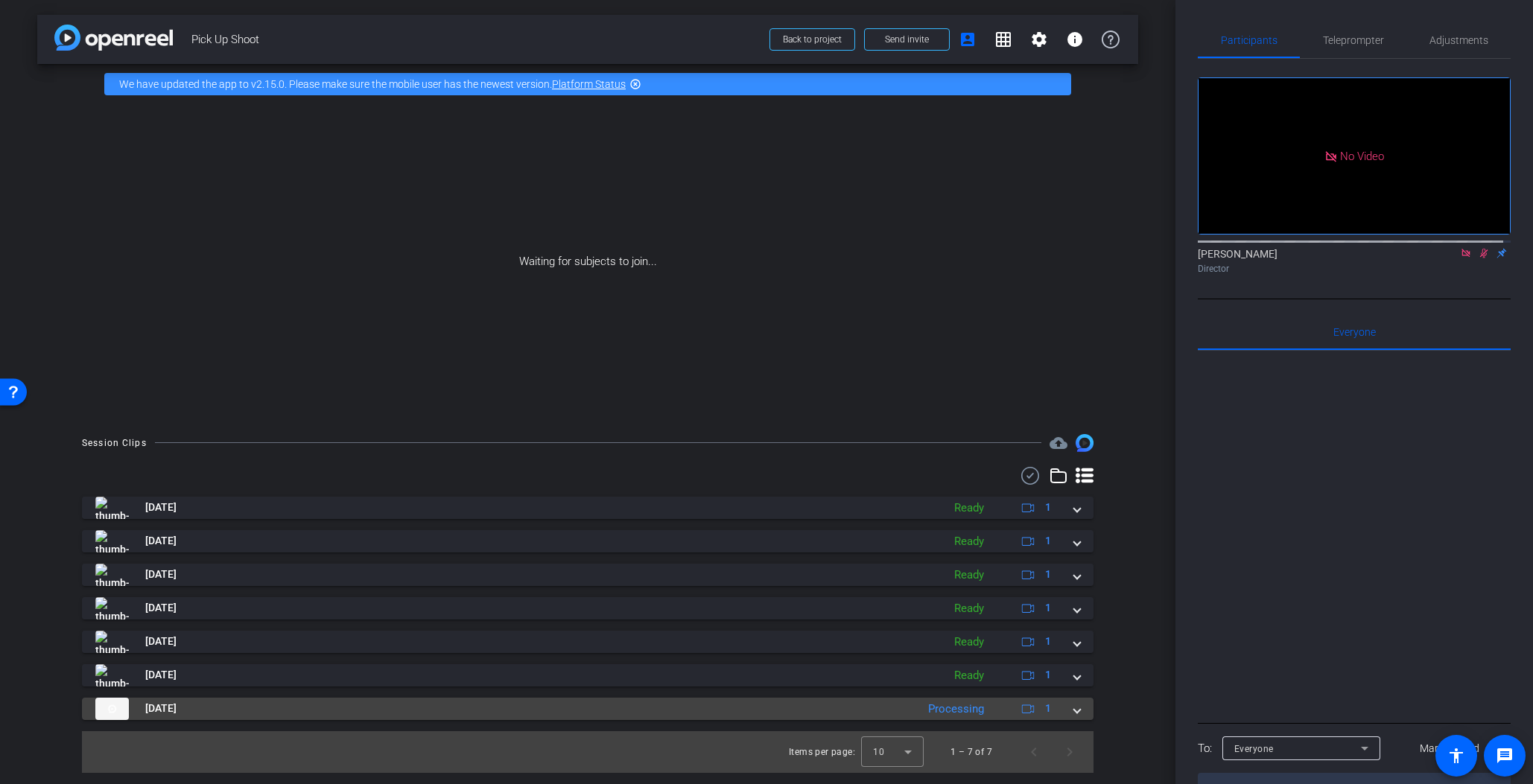
click at [1078, 710] on span at bounding box center [1078, 709] width 6 height 16
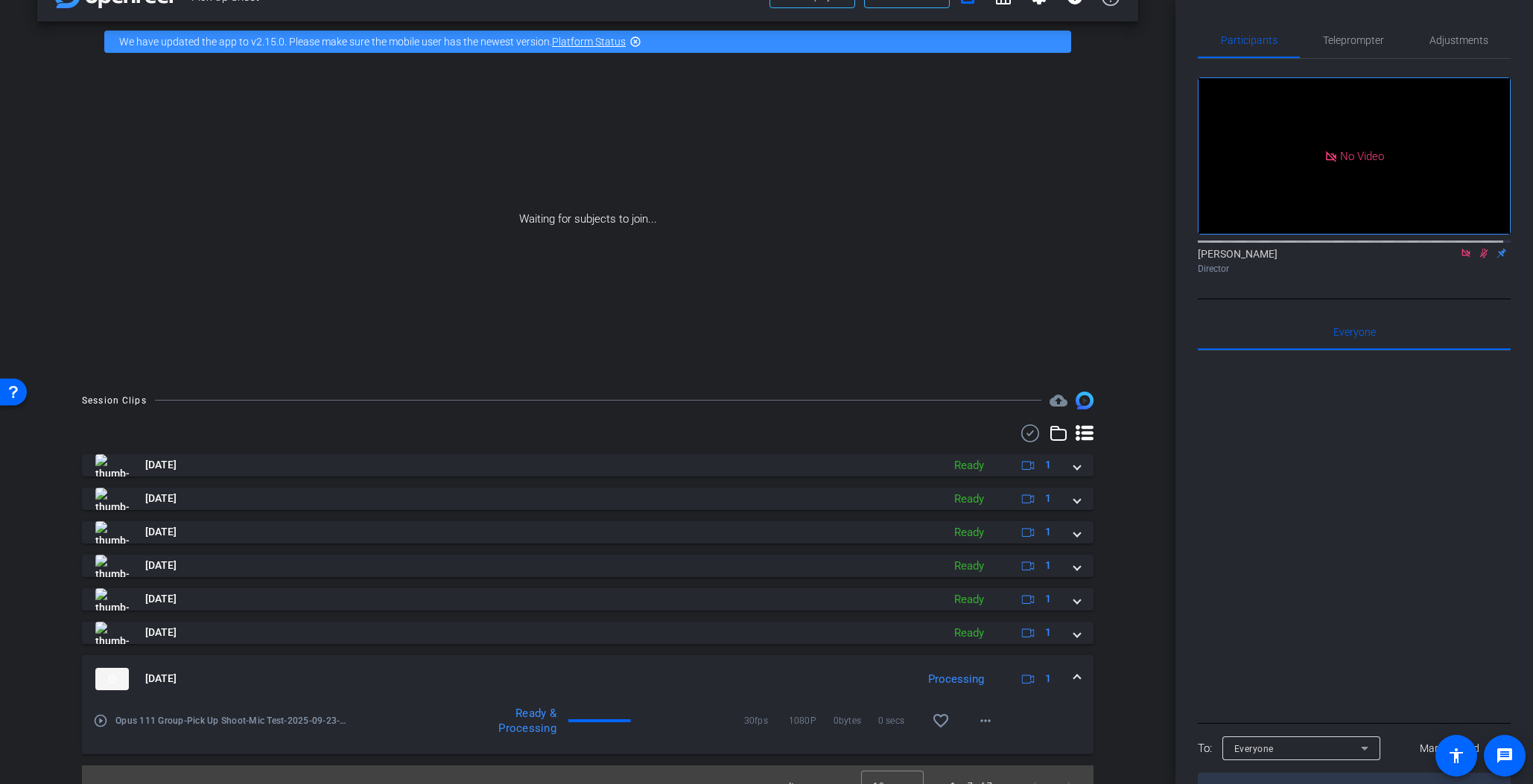
scroll to position [66, 0]
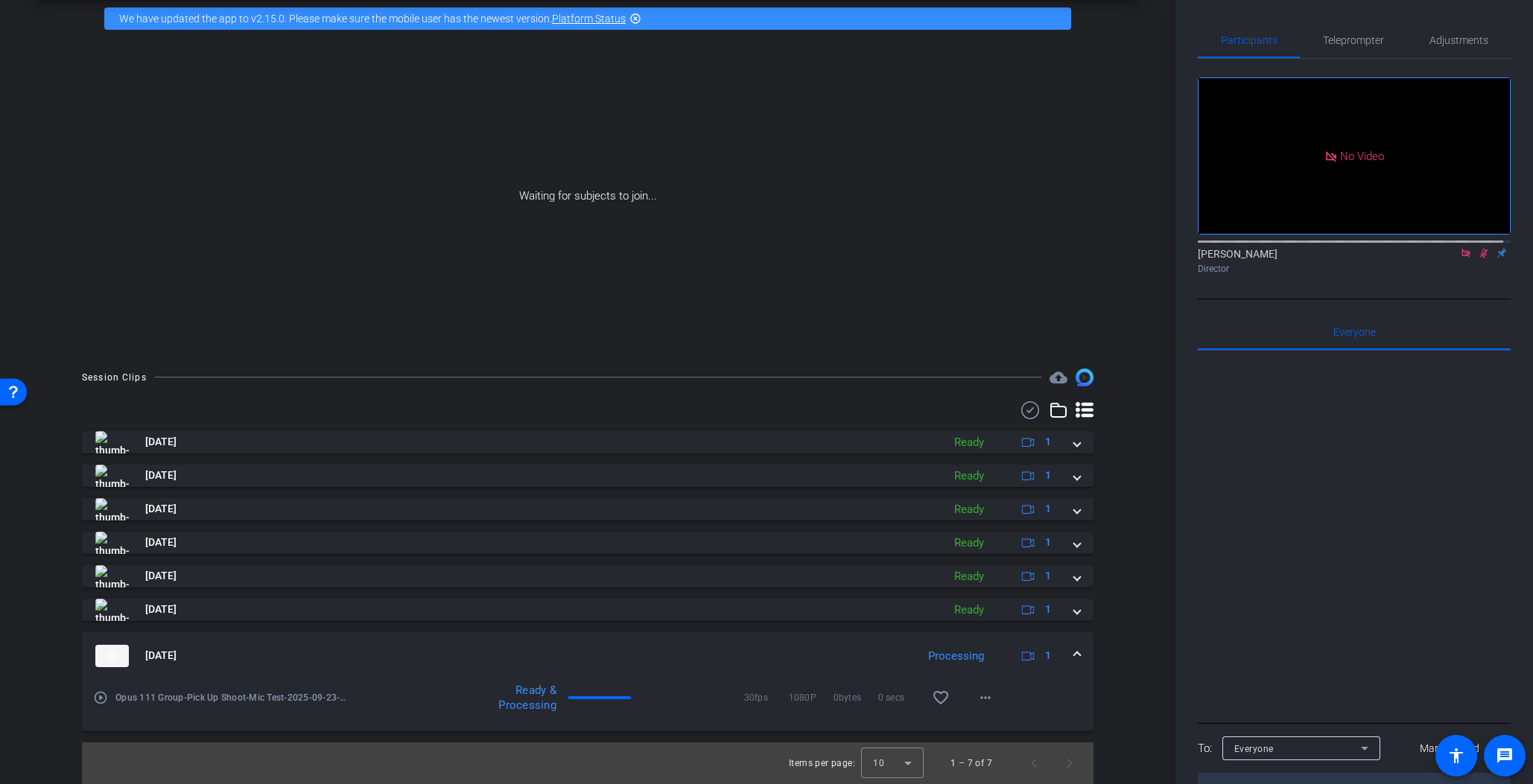
click at [1075, 655] on mat-expansion-panel-header "Sep 23, 2025 Processing 1" at bounding box center [588, 656] width 1012 height 47
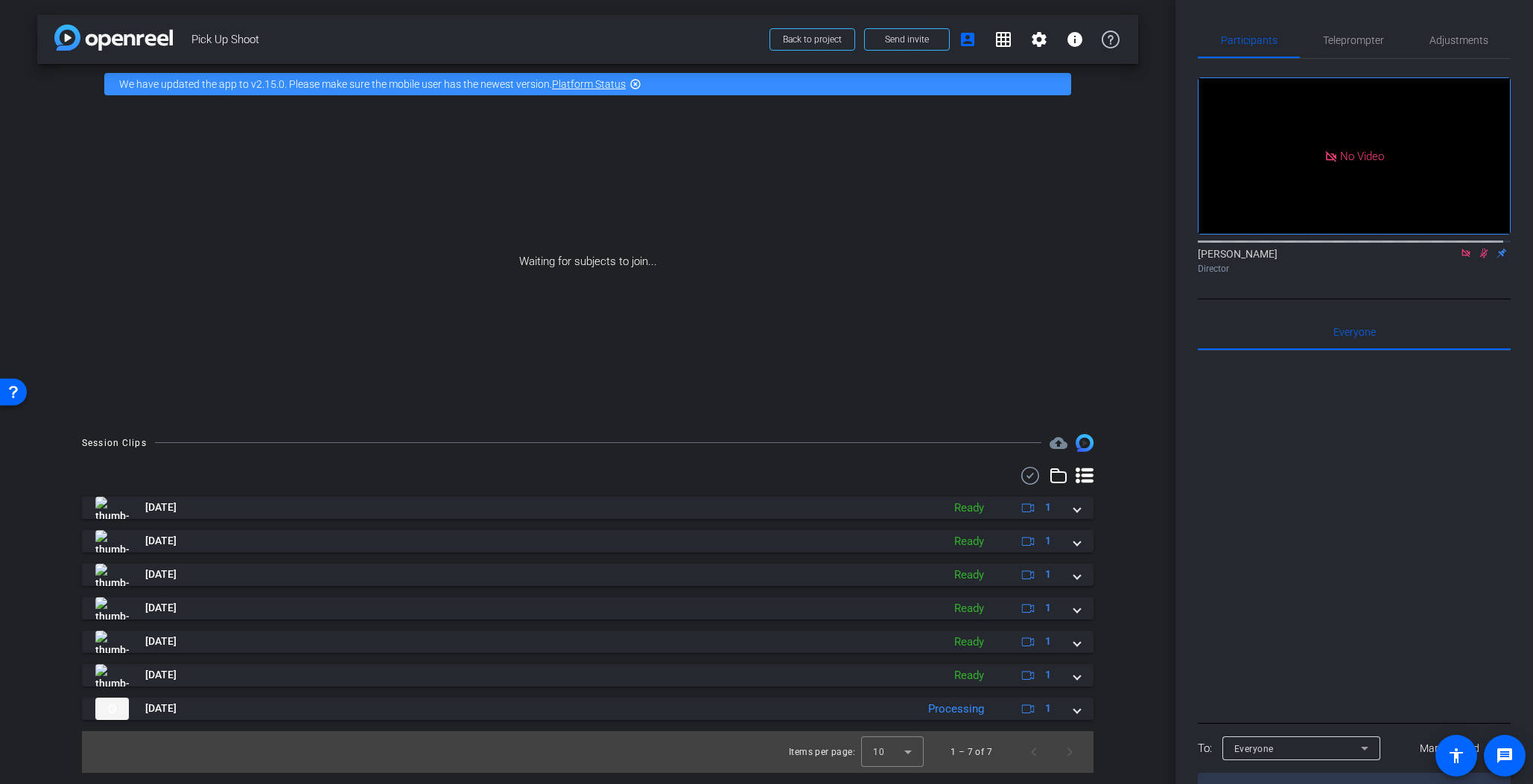
scroll to position [0, 0]
click at [1157, 658] on div "arrow_back Pick Up Shoot Back to project Send invite account_box grid_on settin…" at bounding box center [587, 392] width 1176 height 784
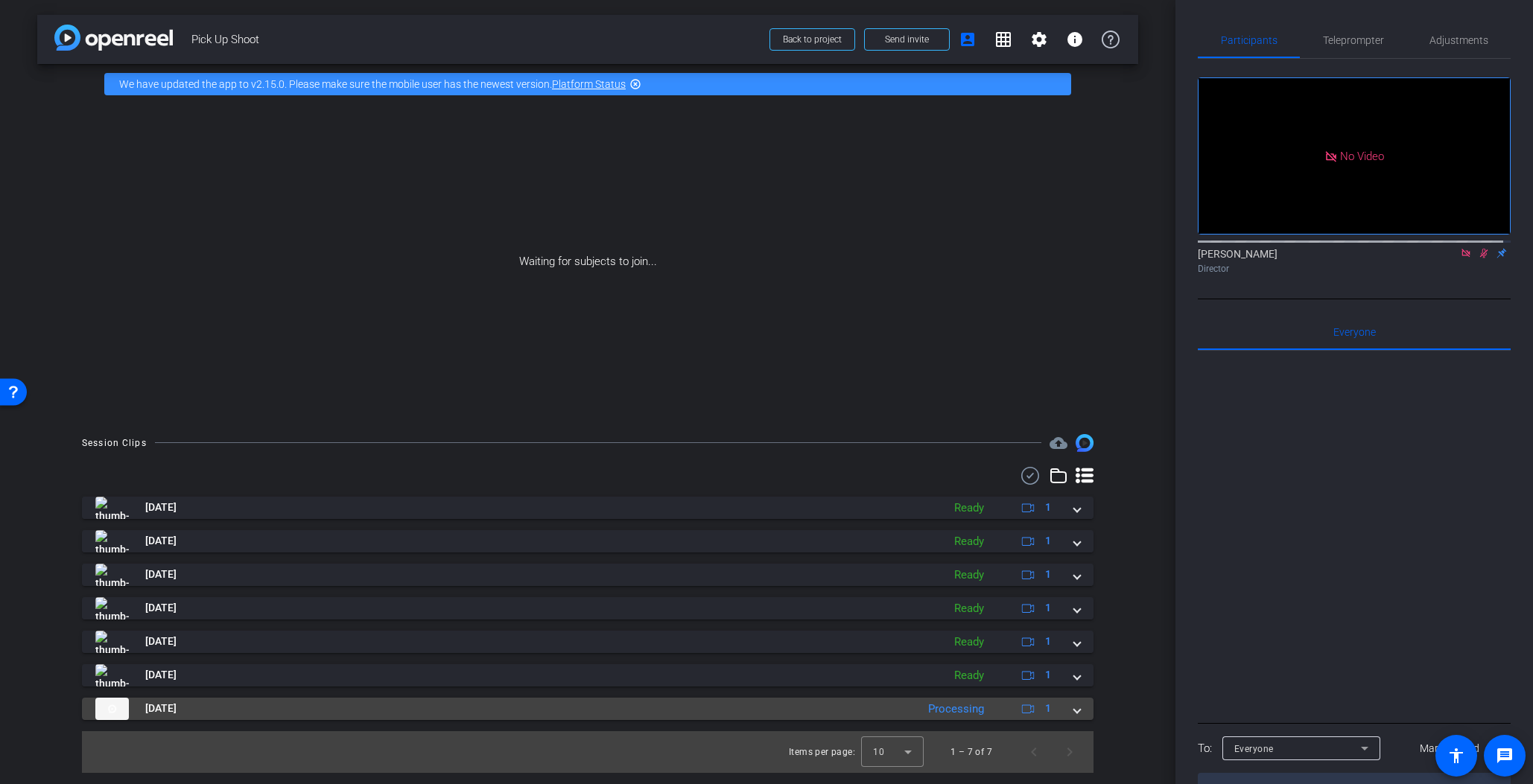
click at [1081, 713] on mat-expansion-panel-header "Sep 23, 2025 Processing 1" at bounding box center [588, 709] width 1012 height 23
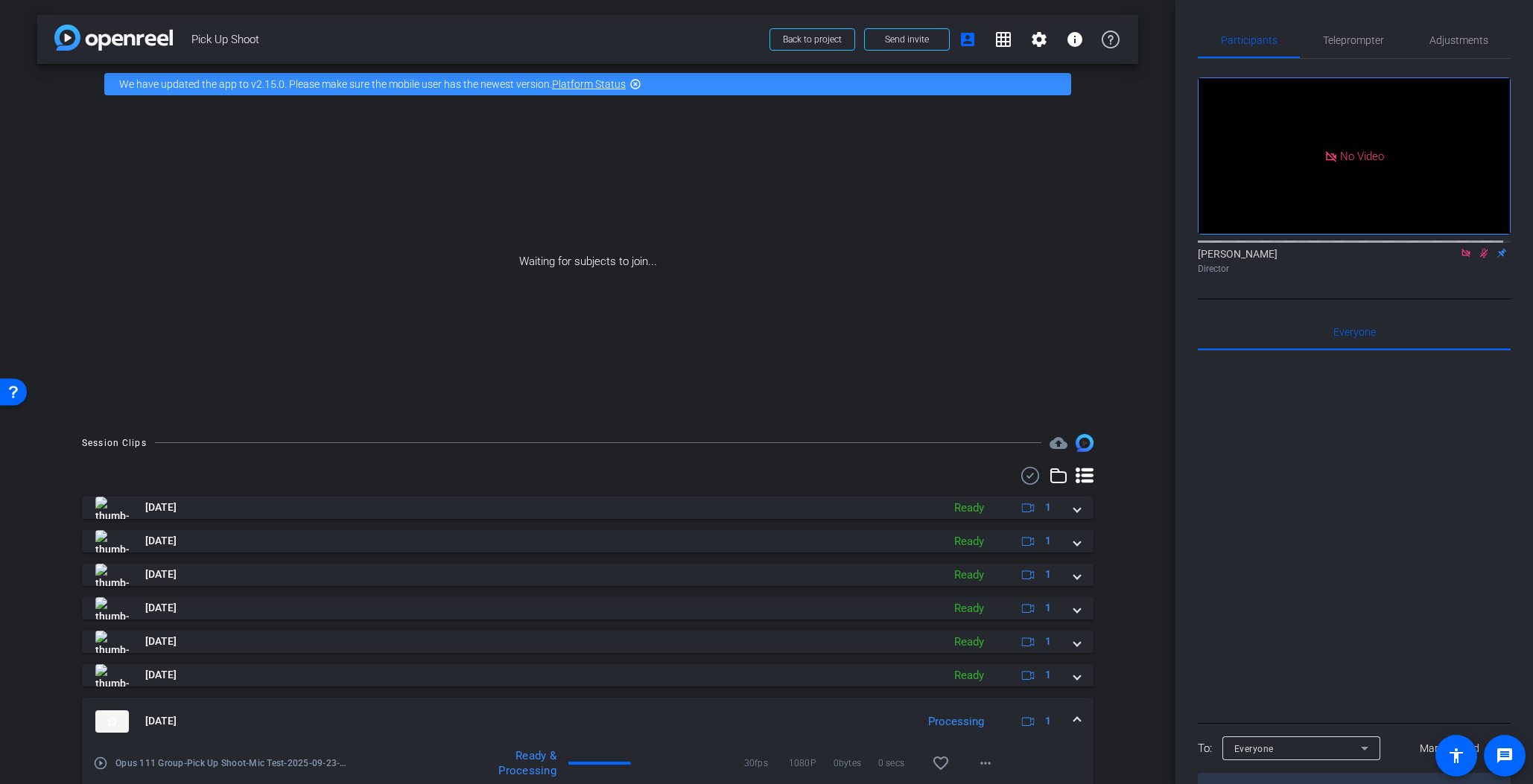
click at [1081, 713] on mat-expansion-panel-header "Sep 23, 2025 Processing 1" at bounding box center [588, 721] width 1012 height 47
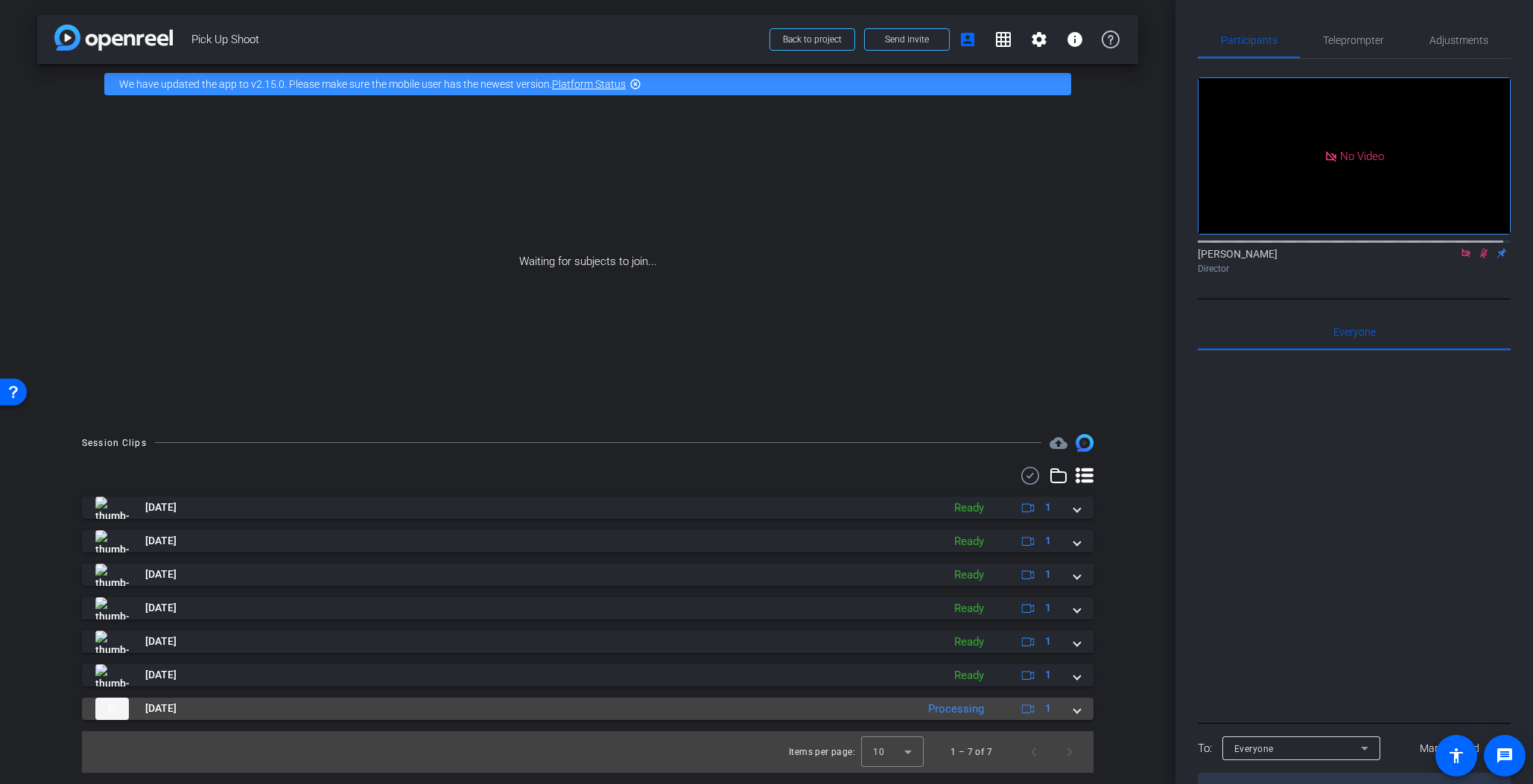
click at [1080, 701] on span at bounding box center [1078, 709] width 6 height 16
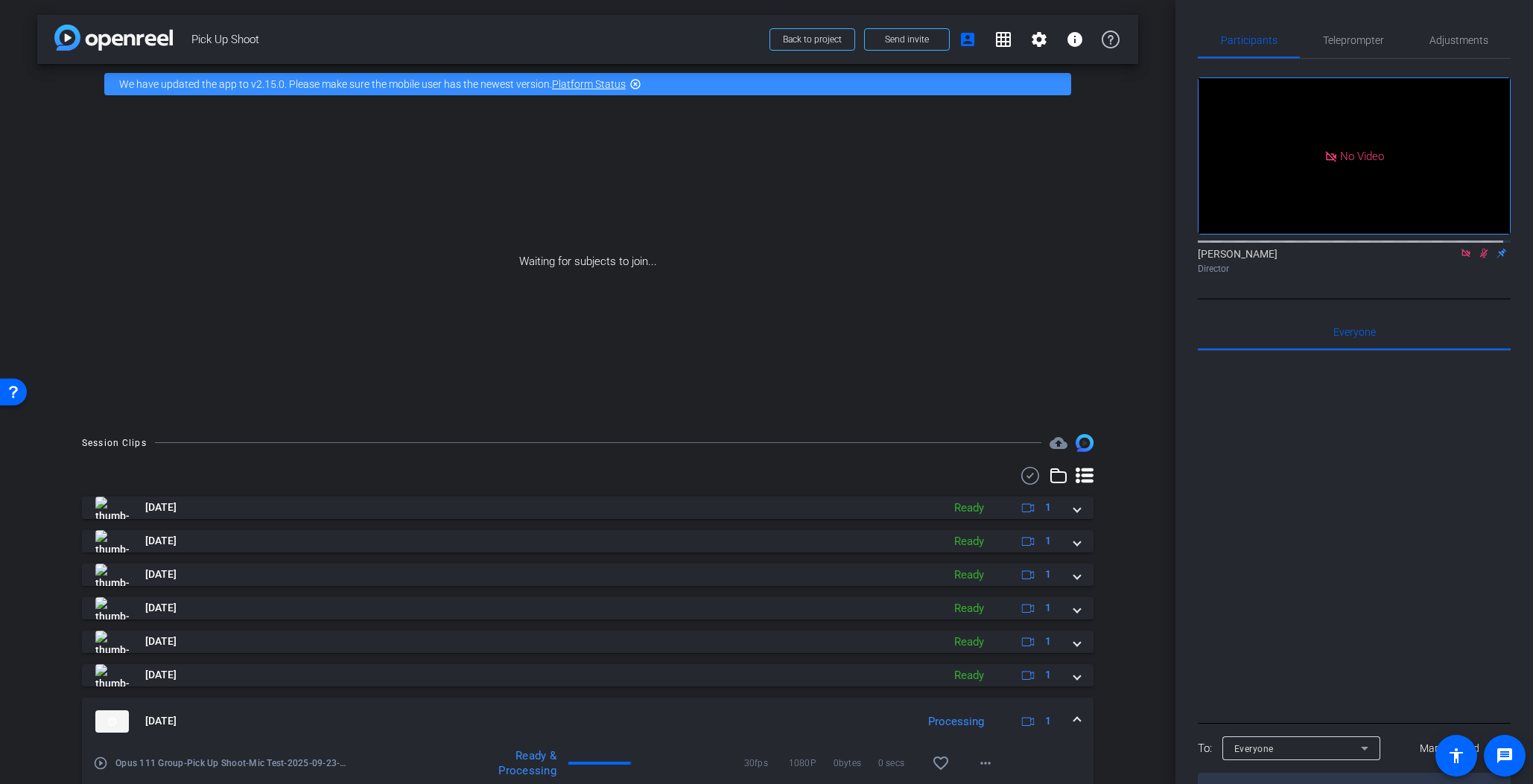
click at [1081, 716] on mat-expansion-panel-header "Sep 23, 2025 Processing 1" at bounding box center [588, 721] width 1012 height 47
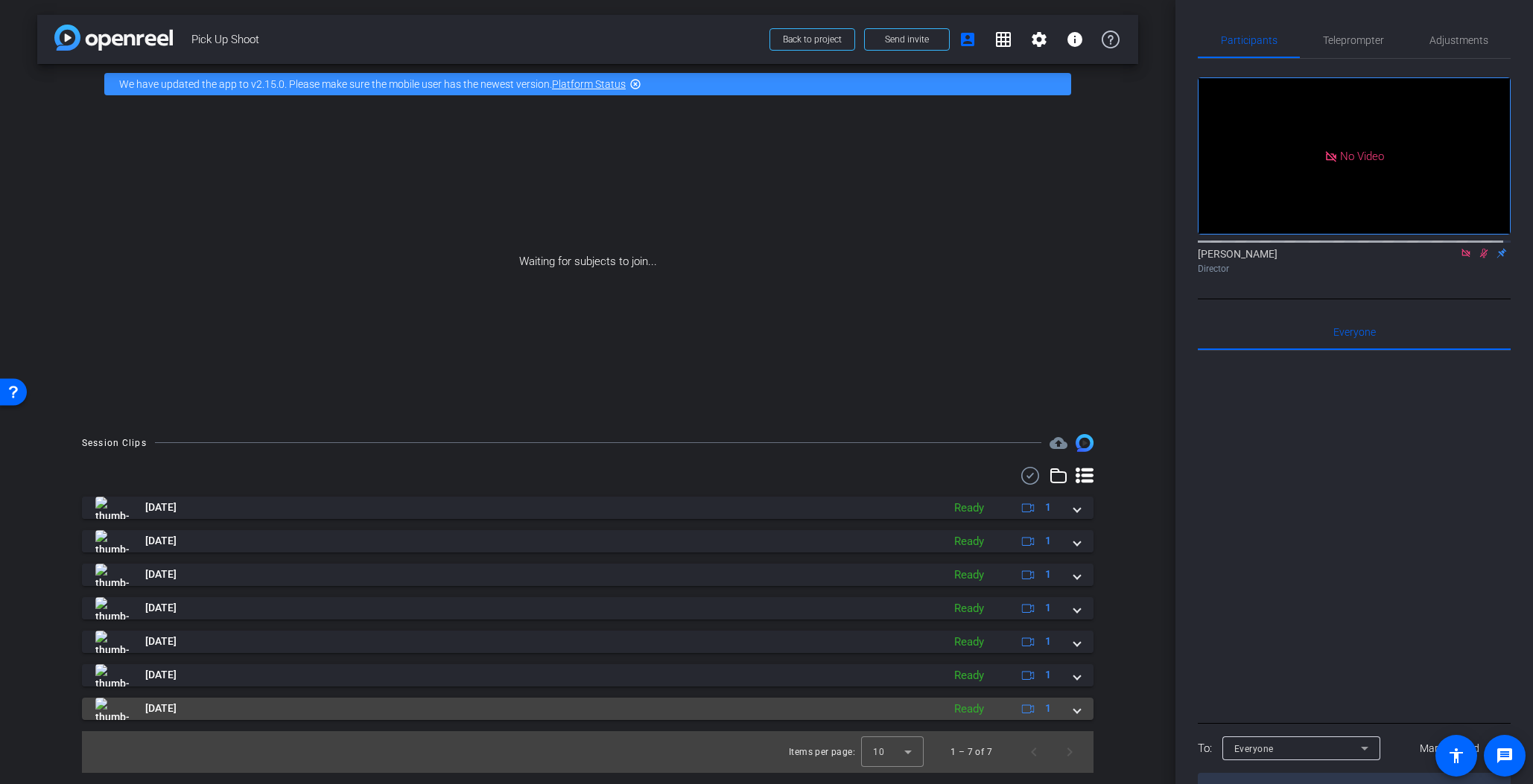
click at [1086, 717] on mat-expansion-panel-header "[DATE] Ready 1" at bounding box center [588, 709] width 1012 height 23
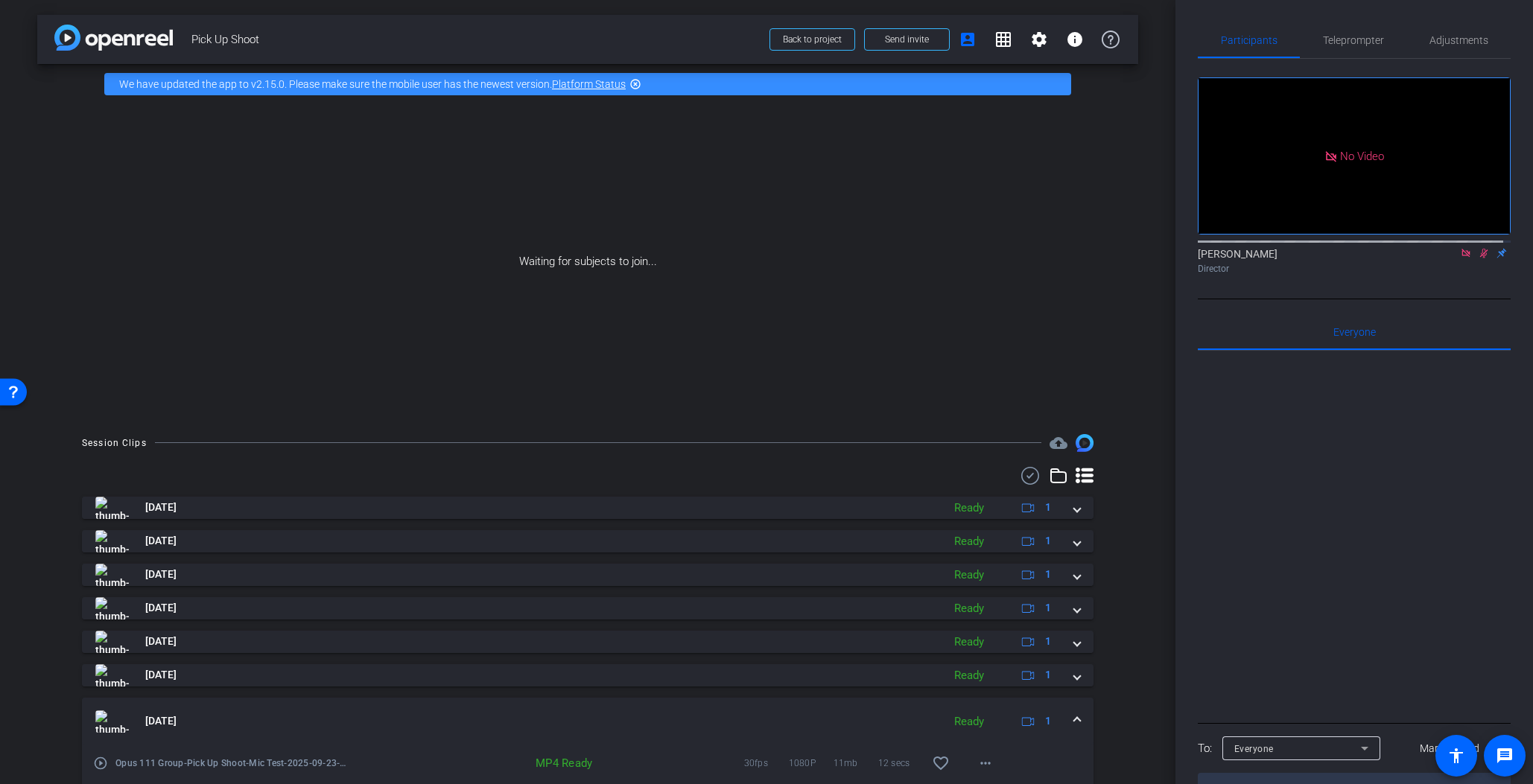
click at [1081, 716] on mat-expansion-panel-header "[DATE] Ready 1" at bounding box center [588, 721] width 1012 height 47
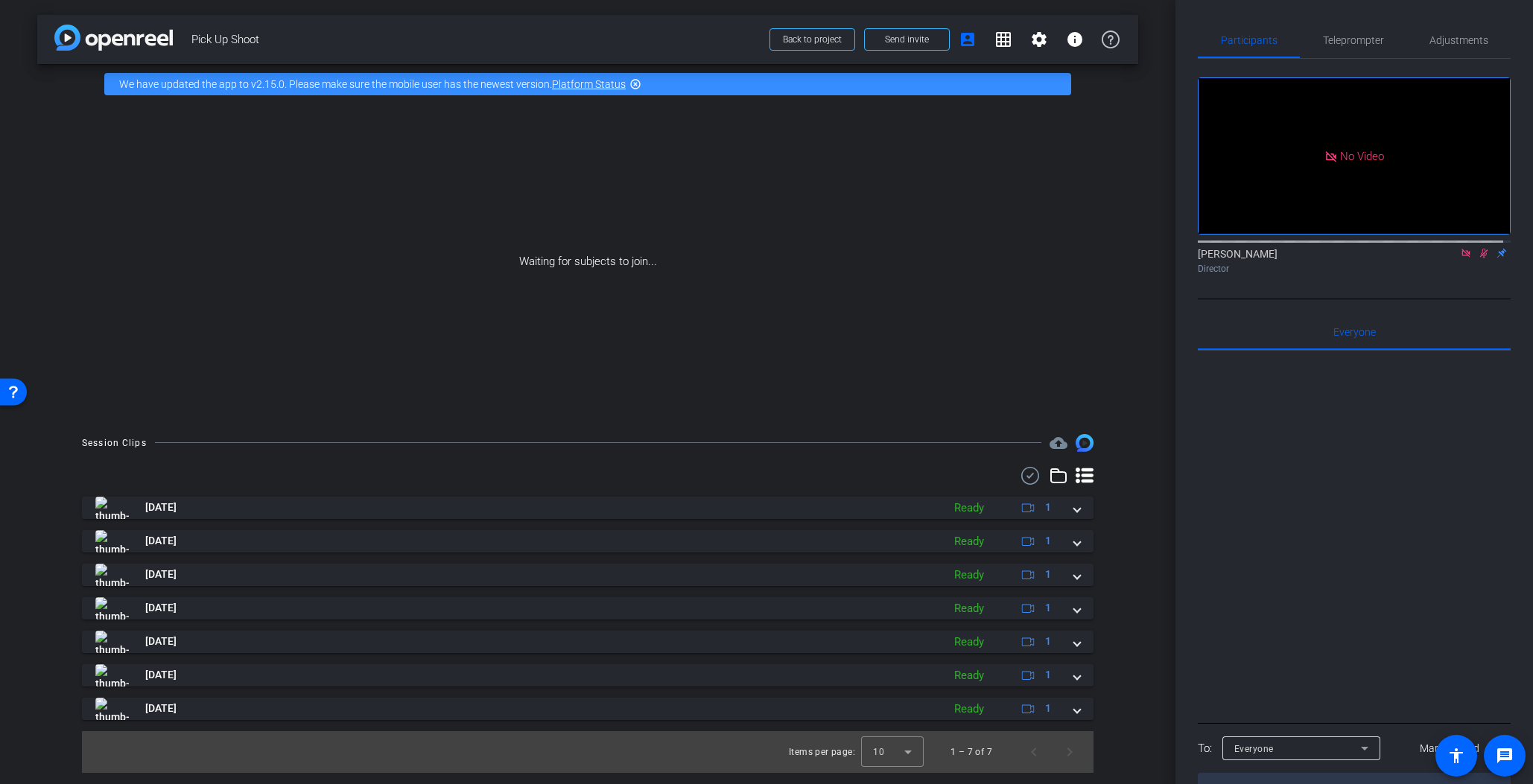
click at [1030, 476] on use at bounding box center [1031, 476] width 18 height 18
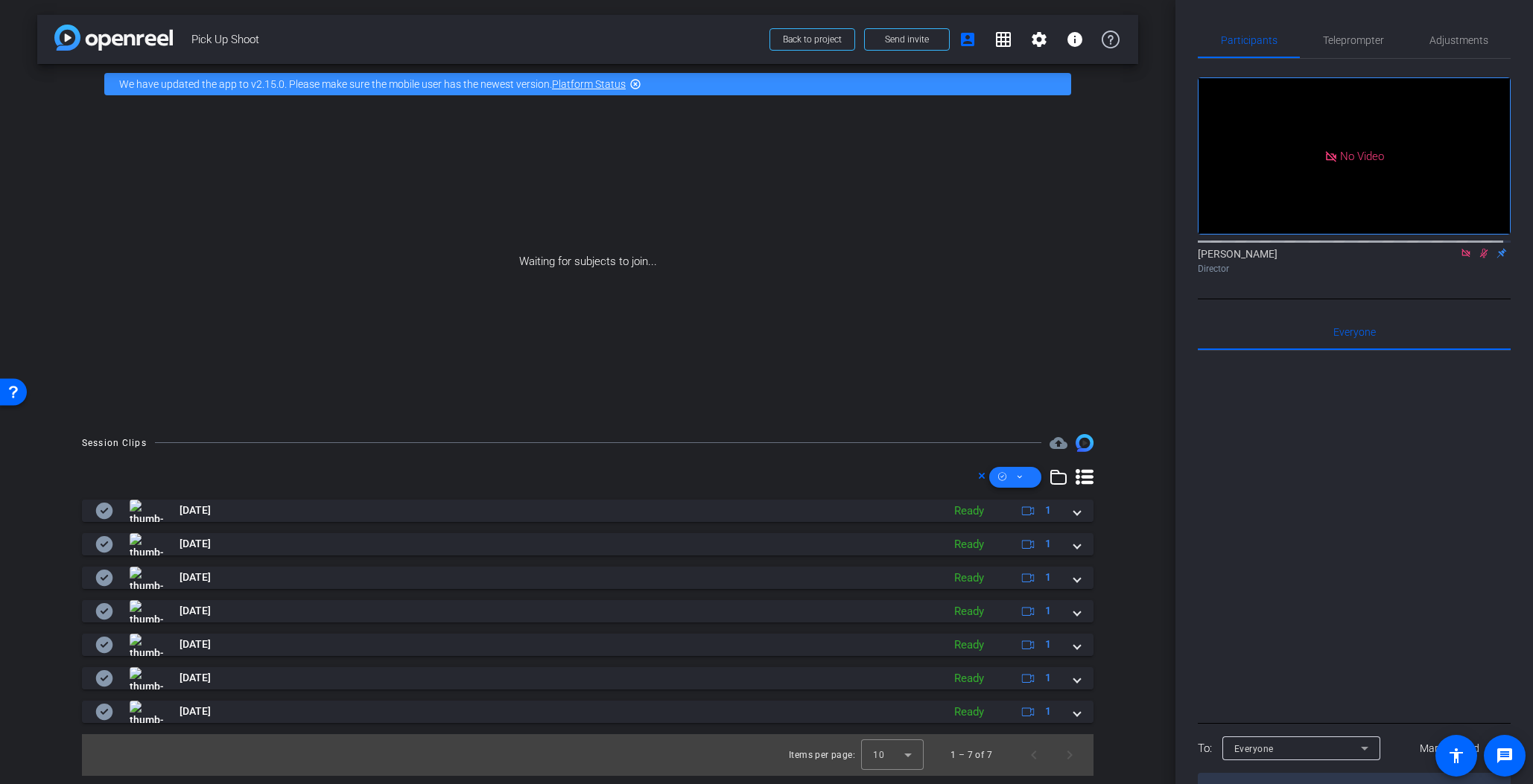
click at [1030, 476] on span at bounding box center [1015, 477] width 52 height 35
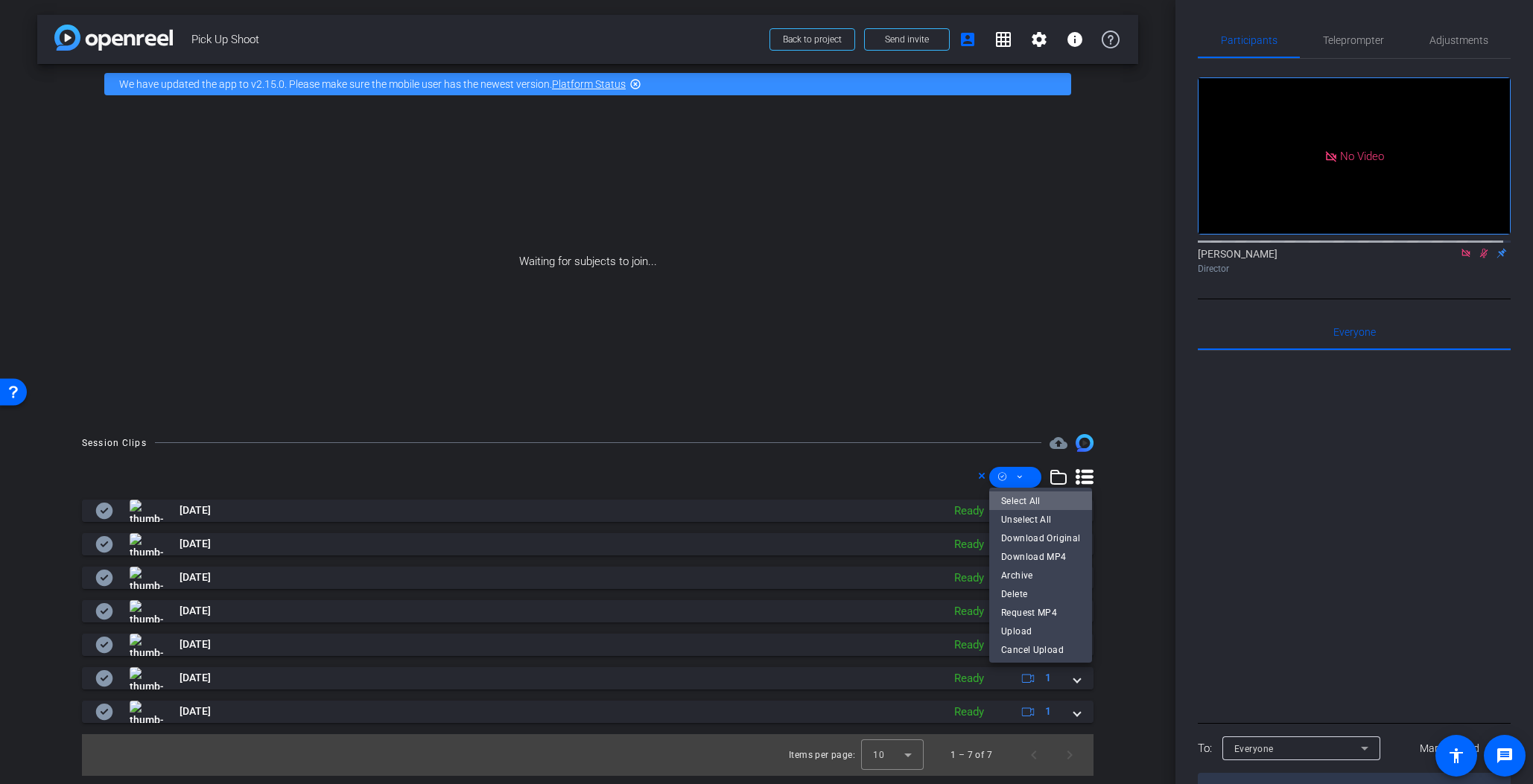
click at [1050, 501] on span "Select All" at bounding box center [1041, 501] width 79 height 18
click at [1030, 501] on span "Select All" at bounding box center [1041, 501] width 79 height 18
click at [1026, 559] on span "Download MP4" at bounding box center [1041, 556] width 79 height 18
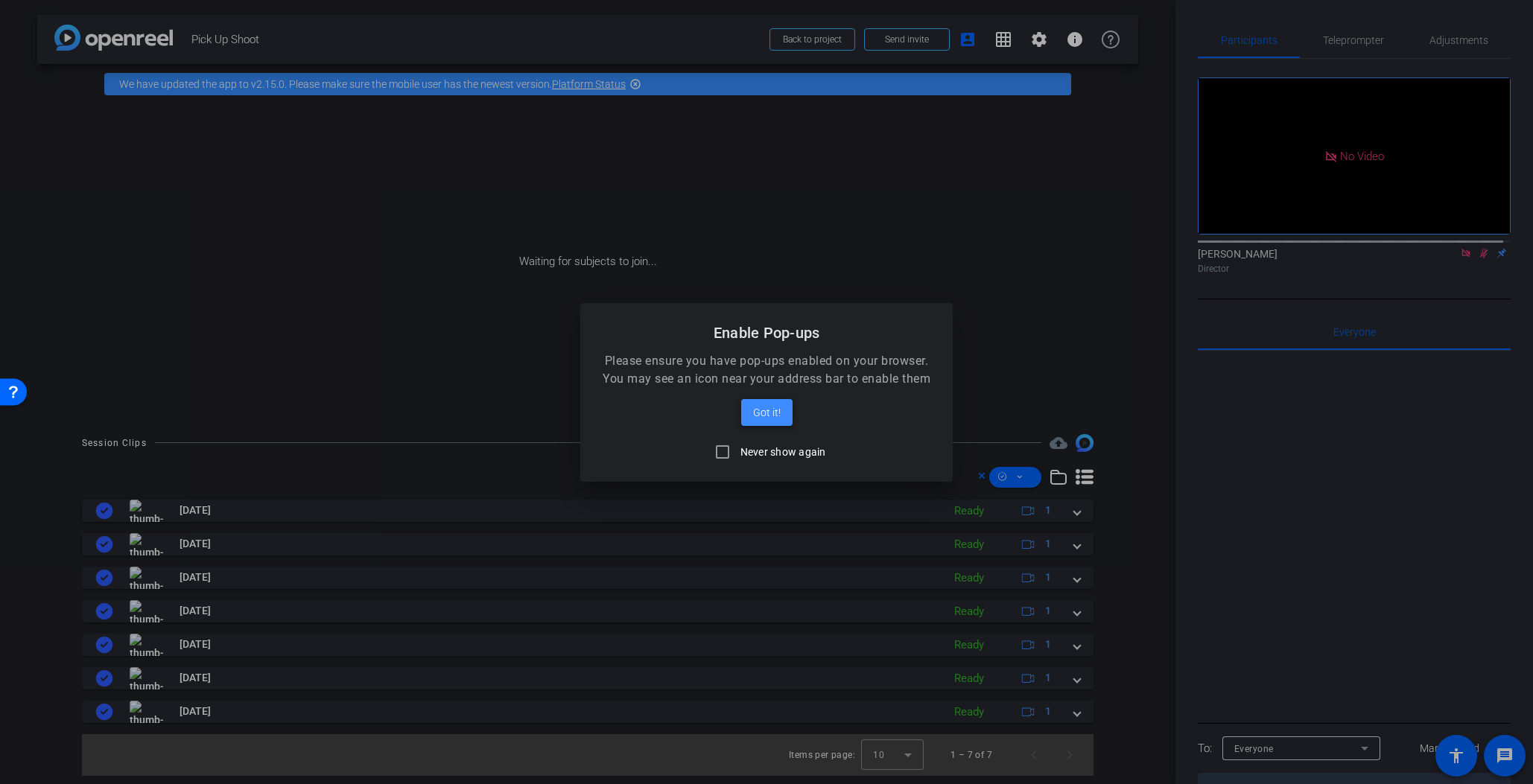
click at [763, 417] on span "Got it!" at bounding box center [767, 413] width 28 height 18
